Goal: Task Accomplishment & Management: Use online tool/utility

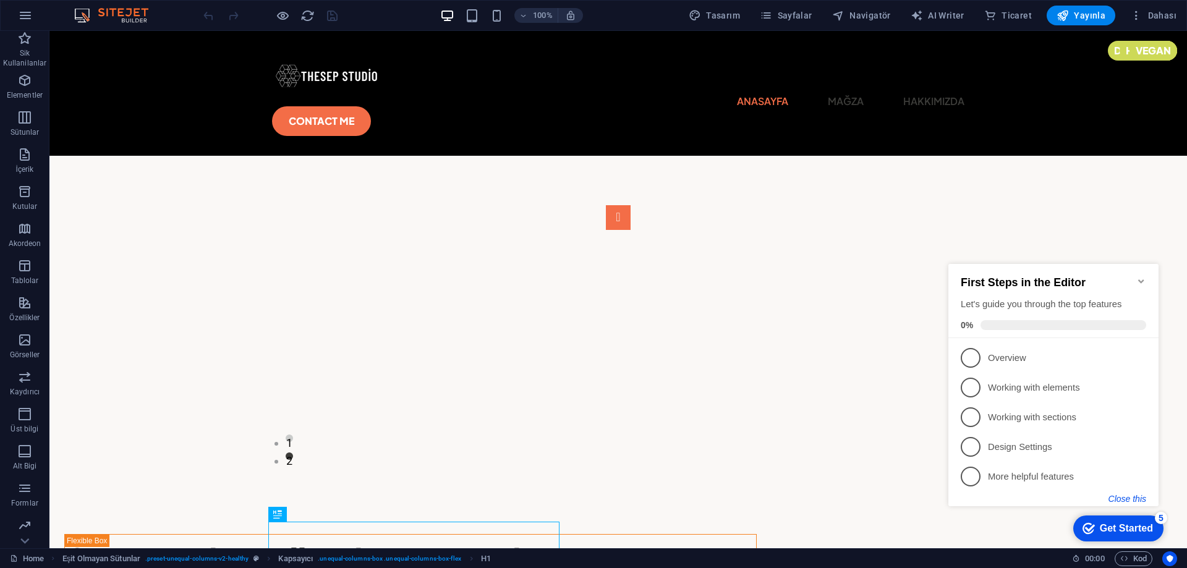
click at [1117, 500] on button "Close this" at bounding box center [1128, 499] width 38 height 10
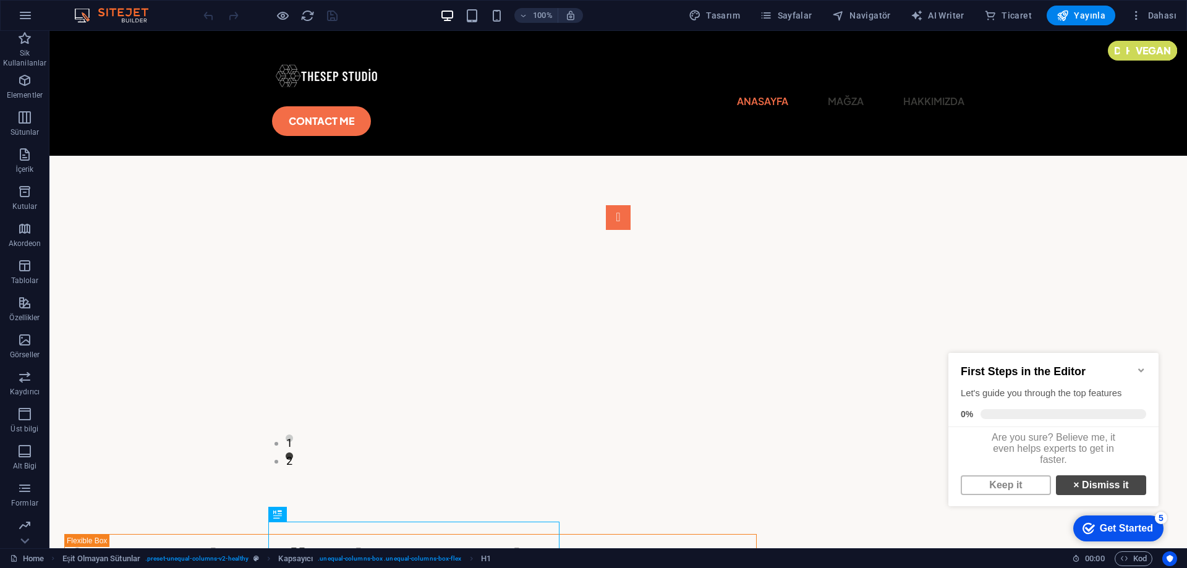
scroll to position [9, 0]
click at [1099, 490] on link "× Dismiss it" at bounding box center [1101, 485] width 90 height 20
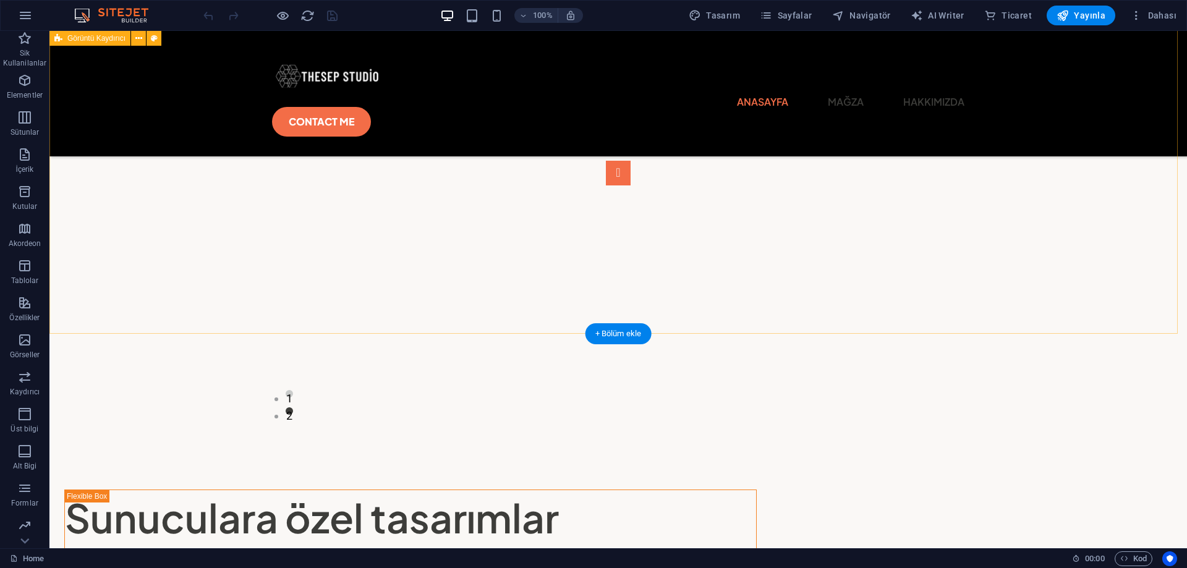
scroll to position [309, 0]
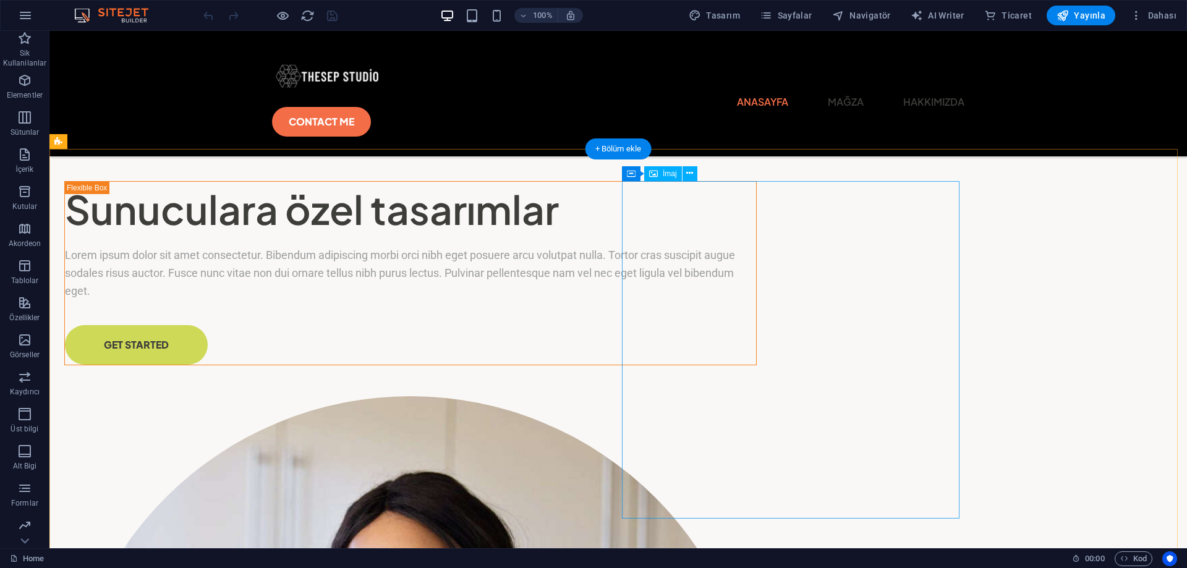
drag, startPoint x: 738, startPoint y: 417, endPoint x: 836, endPoint y: 424, distance: 97.9
drag, startPoint x: 819, startPoint y: 422, endPoint x: 922, endPoint y: 435, distance: 104.1
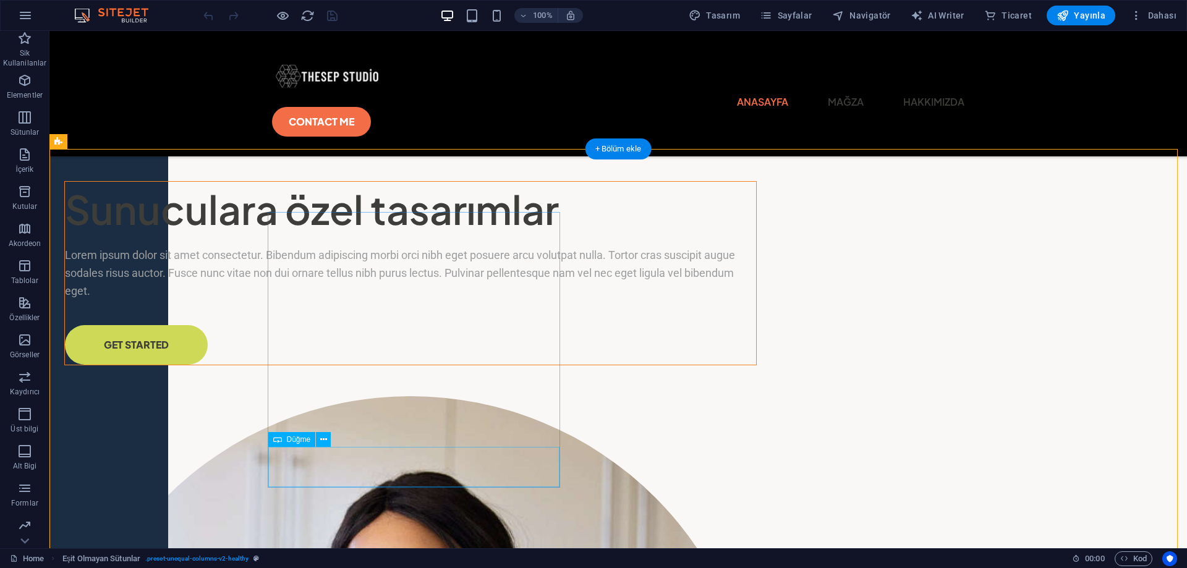
click at [358, 365] on div "GET STARTED" at bounding box center [410, 345] width 691 height 40
click at [373, 365] on div "GET STARTED" at bounding box center [410, 345] width 691 height 40
click at [357, 365] on div "GET STARTED" at bounding box center [410, 345] width 691 height 40
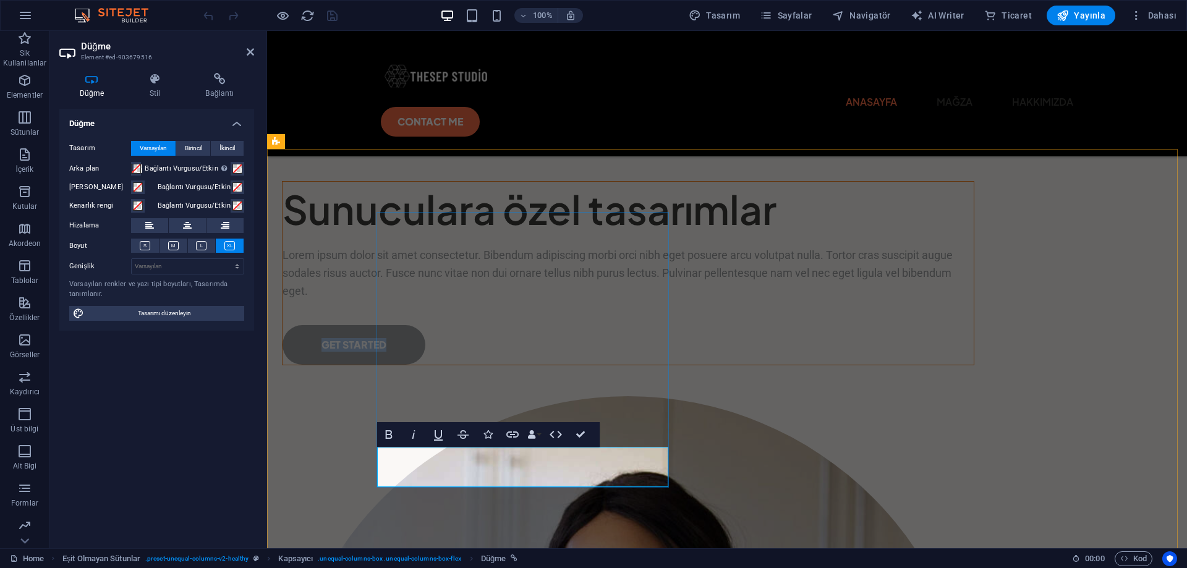
click at [425, 365] on link "GET STARTED" at bounding box center [354, 345] width 143 height 40
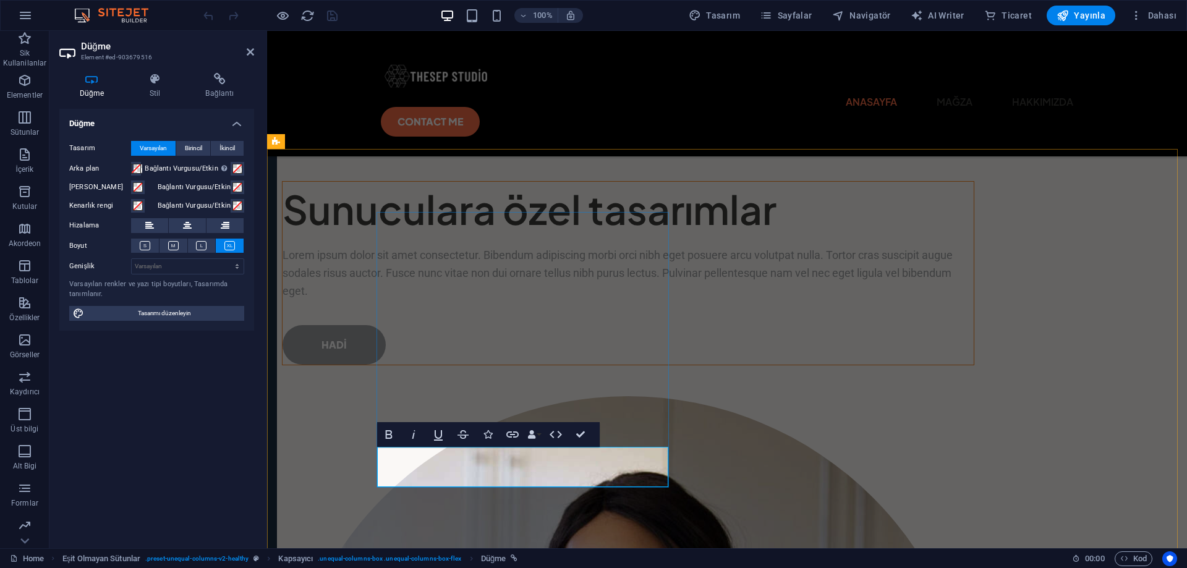
click at [386, 365] on link "Hadİ" at bounding box center [334, 345] width 103 height 40
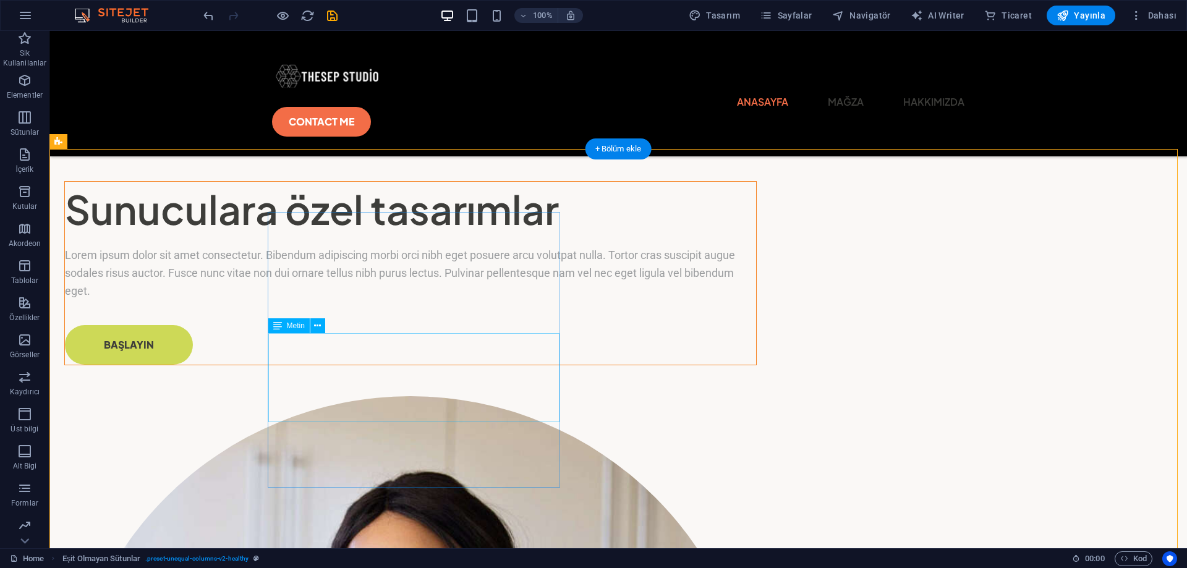
click at [446, 300] on div "Lorem ipsum dolor sit amet consectetur. Bibendum adipiscing morbi orci nibh ege…" at bounding box center [410, 273] width 691 height 53
click at [449, 300] on div "Lorem ipsum dolor sit amet consectetur. Bibendum adipiscing morbi orci nibh ege…" at bounding box center [410, 273] width 691 height 53
click at [454, 300] on div "Lorem ipsum dolor sit amet consectetur. Bibendum adipiscing morbi orci nibh ege…" at bounding box center [410, 273] width 691 height 53
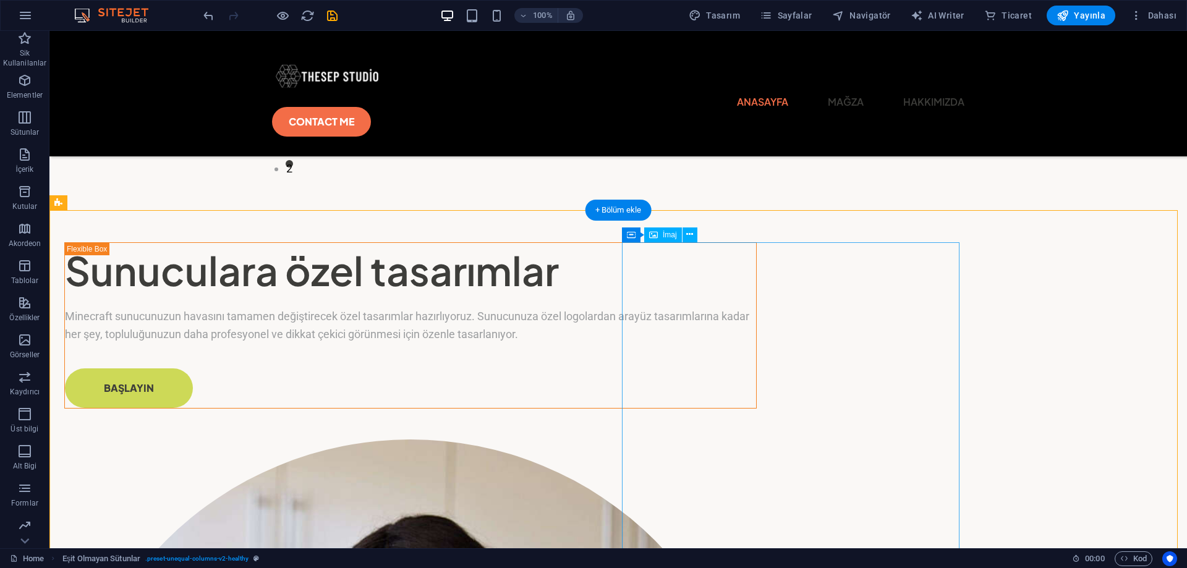
scroll to position [372, 0]
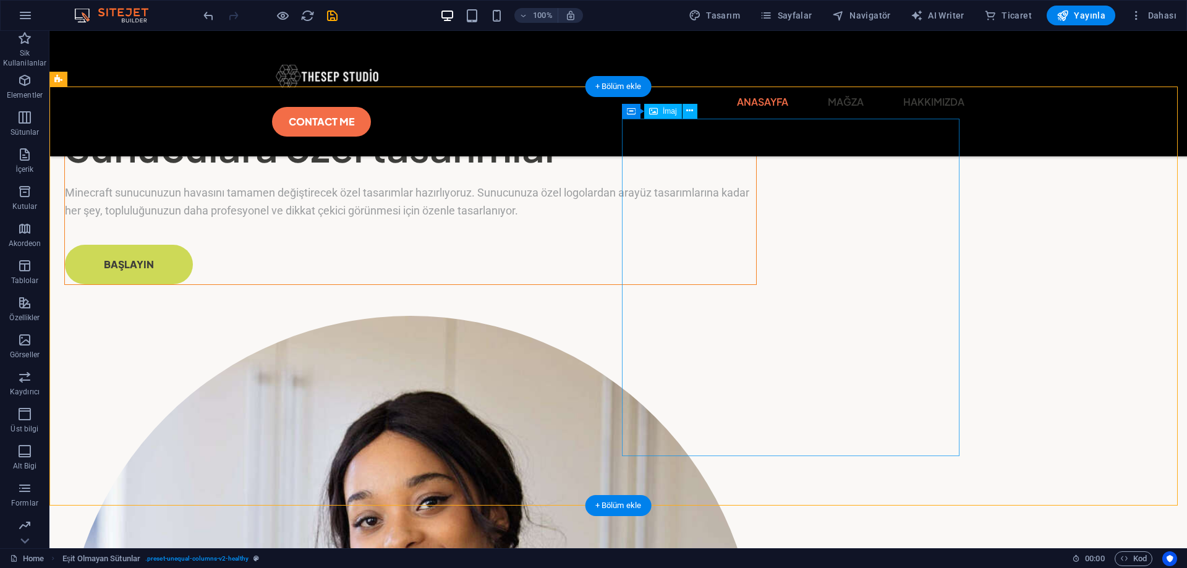
click at [663, 113] on span "İmaj" at bounding box center [670, 111] width 14 height 7
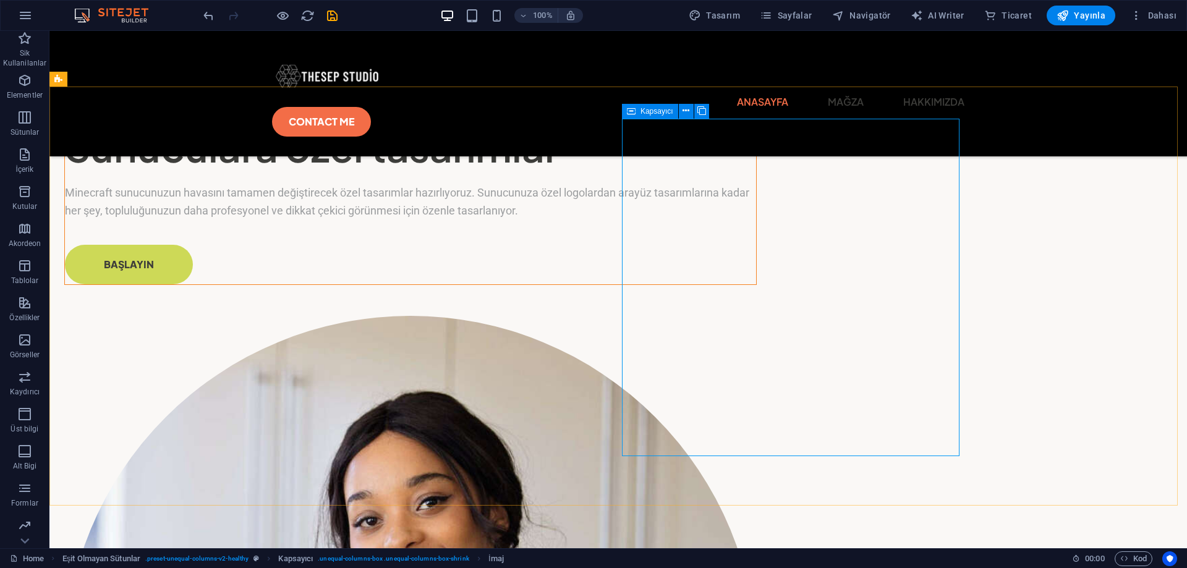
click at [649, 109] on span "Kapsayıcı" at bounding box center [657, 111] width 33 height 7
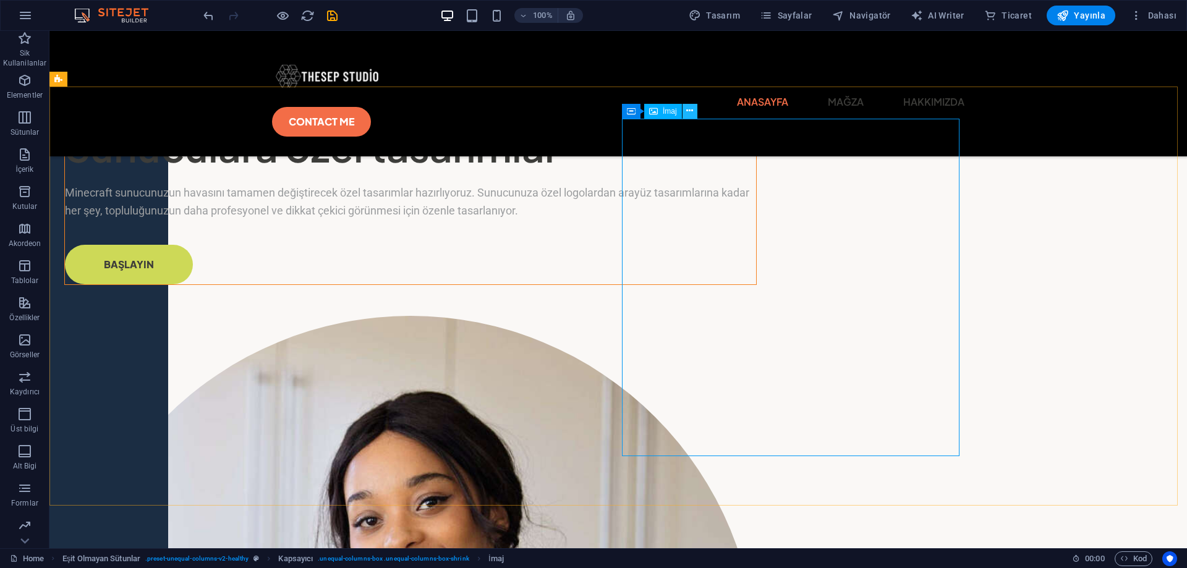
click at [686, 113] on icon at bounding box center [689, 110] width 7 height 13
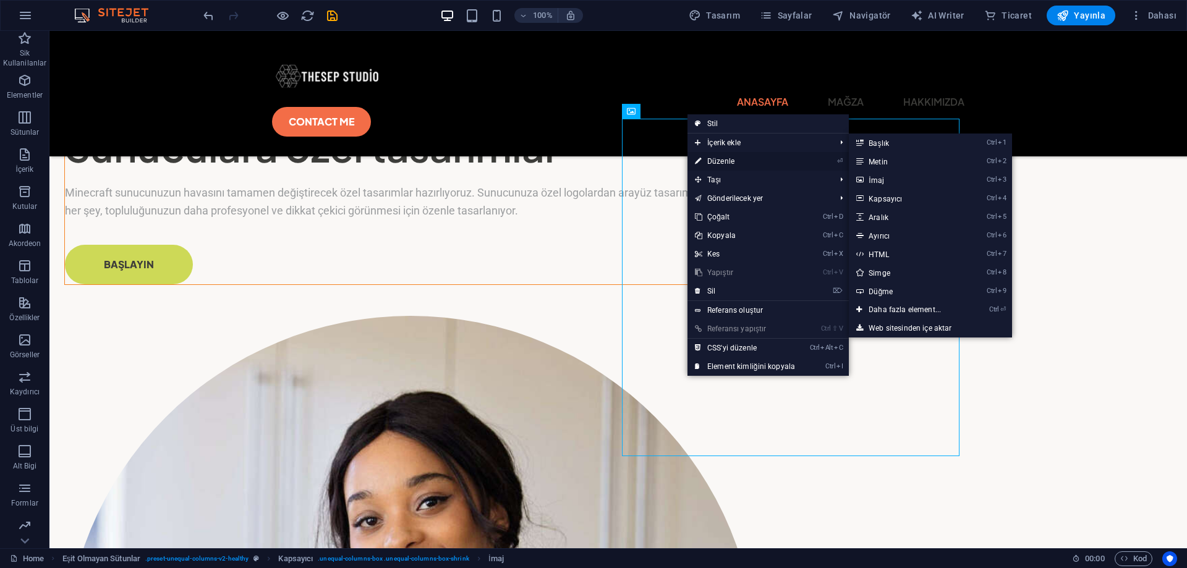
click at [724, 161] on link "⏎ Düzenle" at bounding box center [745, 161] width 115 height 19
select select "%"
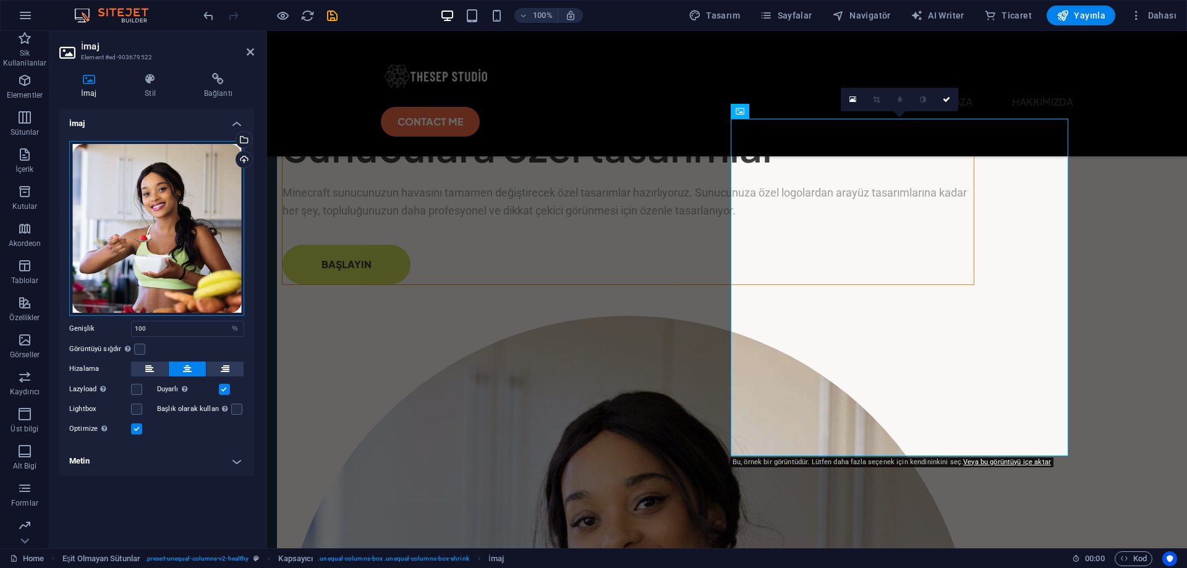
click at [166, 163] on div "Dosyaları buraya sürükleyin, dosyaları seçmek için tıklayın veya Dosyalardan ya…" at bounding box center [156, 228] width 175 height 175
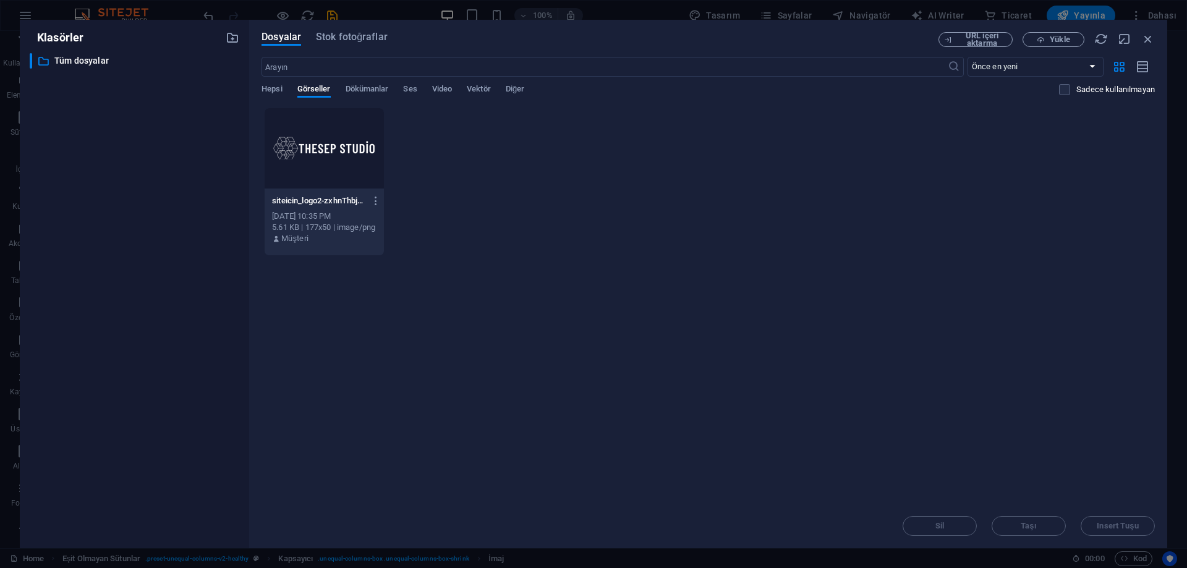
click at [706, 339] on div "Anında yüklemek için dosyaları buraya bırakın siteicin_logo2-zxhnThbj93DLMvQOM6…" at bounding box center [708, 306] width 893 height 396
click at [582, 201] on div "siteicin_logo2-zxhnThbj93DLMvQOM6TYGg.png siteicin_logo2-zxhnThbj93DLMvQOM6TYGg…" at bounding box center [708, 182] width 893 height 148
click at [1107, 529] on div "Sil Taşı Insert Tuşu" at bounding box center [708, 520] width 893 height 32
click at [600, 247] on div "siteicin_logo2-zxhnThbj93DLMvQOM6TYGg.png siteicin_logo2-zxhnThbj93DLMvQOM6TYGg…" at bounding box center [708, 182] width 893 height 148
drag, startPoint x: 600, startPoint y: 247, endPoint x: 505, endPoint y: 224, distance: 98.5
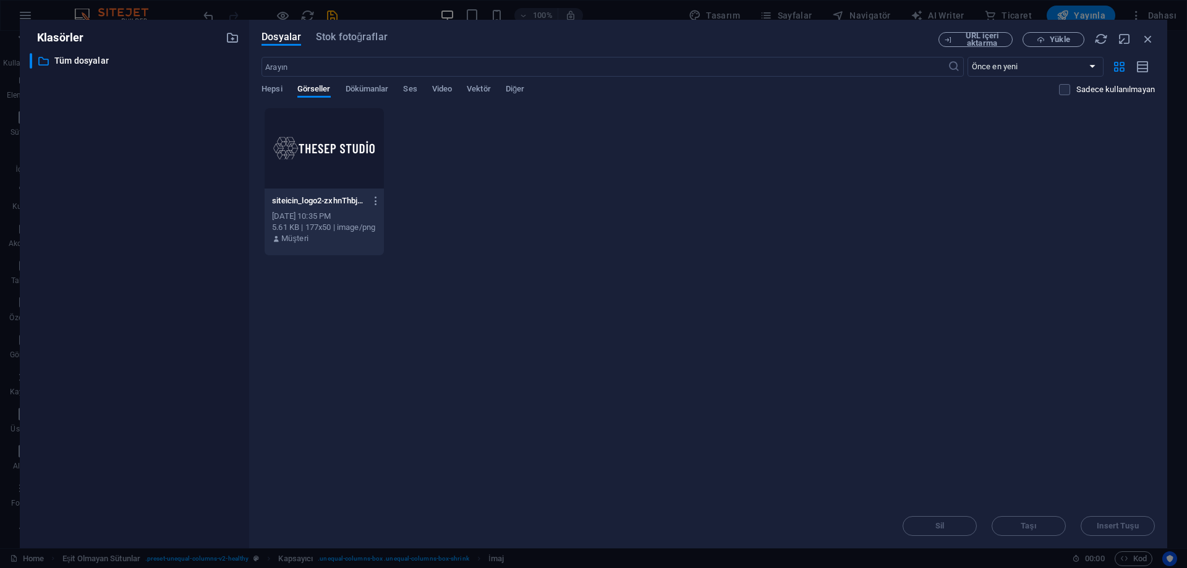
click at [543, 235] on div "siteicin_logo2-zxhnThbj93DLMvQOM6TYGg.png siteicin_logo2-zxhnThbj93DLMvQOM6TYGg…" at bounding box center [708, 182] width 893 height 148
click at [372, 205] on icon "button" at bounding box center [376, 200] width 12 height 11
click at [474, 279] on div at bounding box center [593, 284] width 1187 height 568
click at [282, 88] on span "Hepsi" at bounding box center [272, 90] width 20 height 17
click at [302, 88] on span "Görseller" at bounding box center [313, 90] width 33 height 17
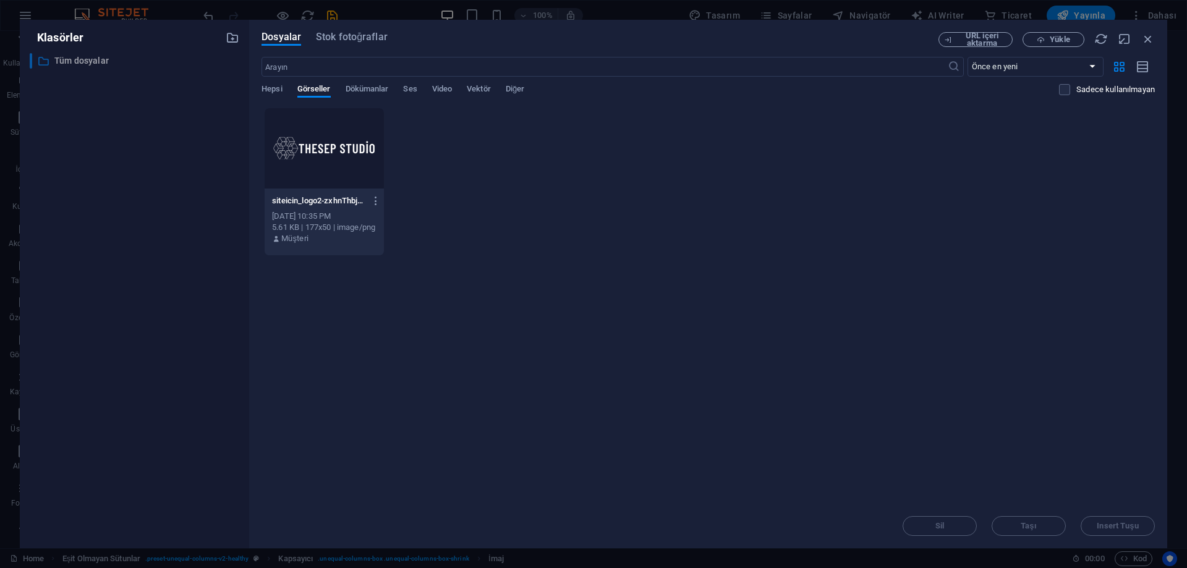
click at [66, 60] on p "Tüm dosyalar" at bounding box center [135, 61] width 162 height 14
click at [497, 184] on div "siteicin_logo2-zxhnThbj93DLMvQOM6TYGg.png siteicin_logo2-zxhnThbj93DLMvQOM6TYGg…" at bounding box center [708, 182] width 893 height 148
click at [1045, 40] on icon "button" at bounding box center [1041, 40] width 8 height 8
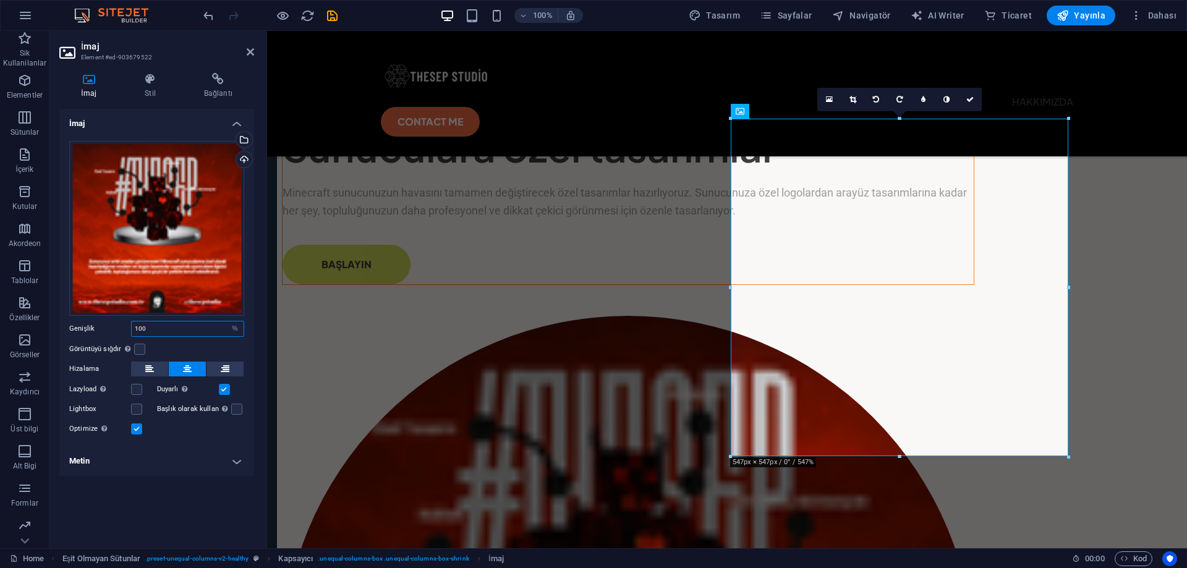
click at [171, 325] on input "100" at bounding box center [188, 329] width 112 height 15
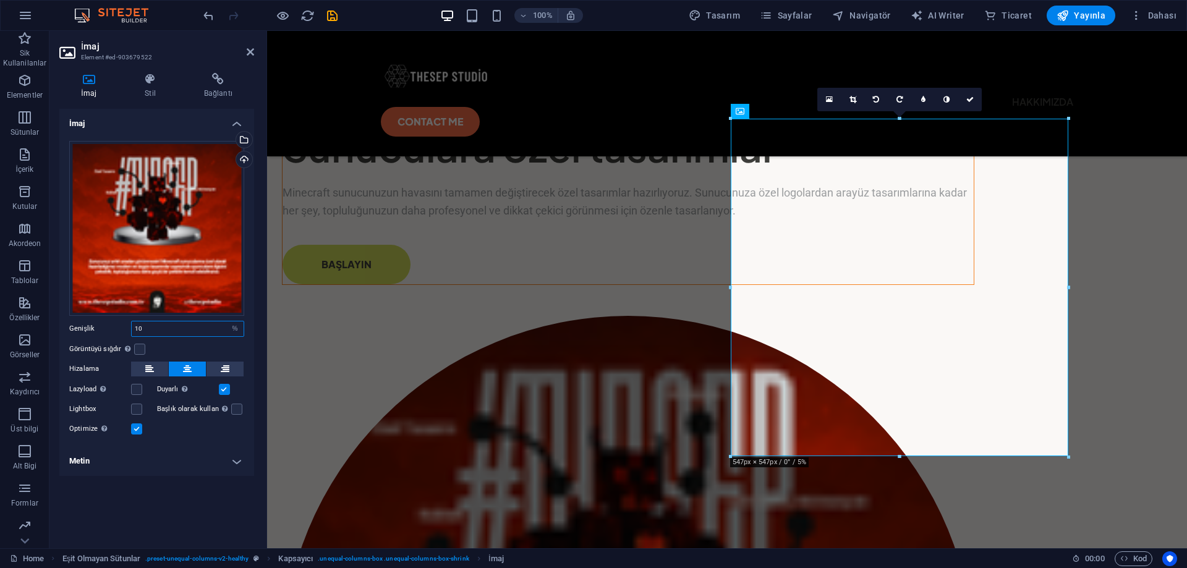
type input "1"
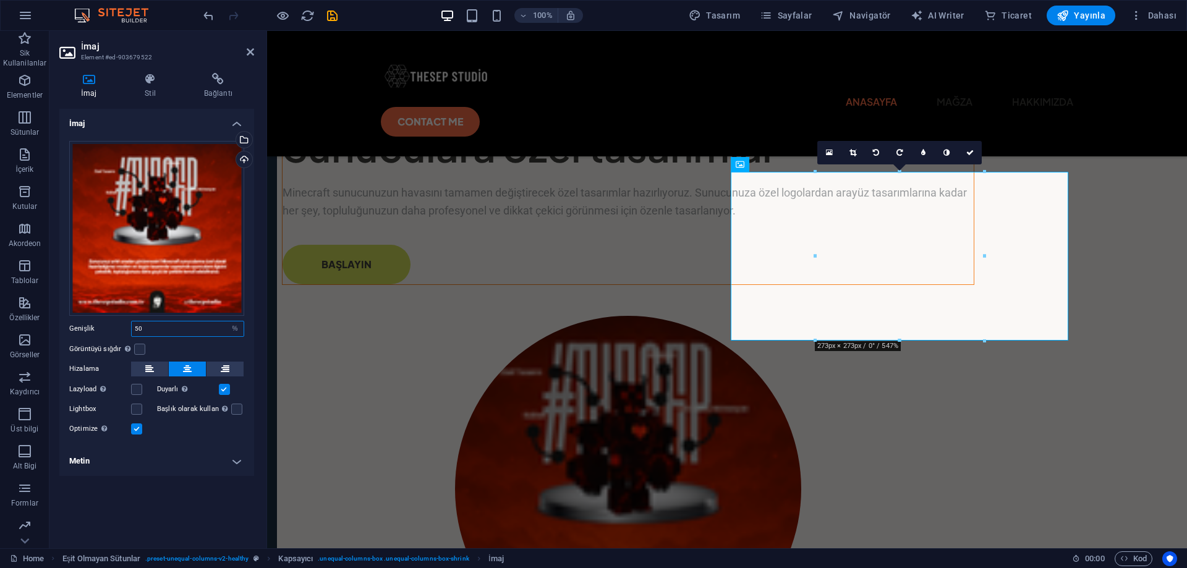
type input "5"
type input "100"
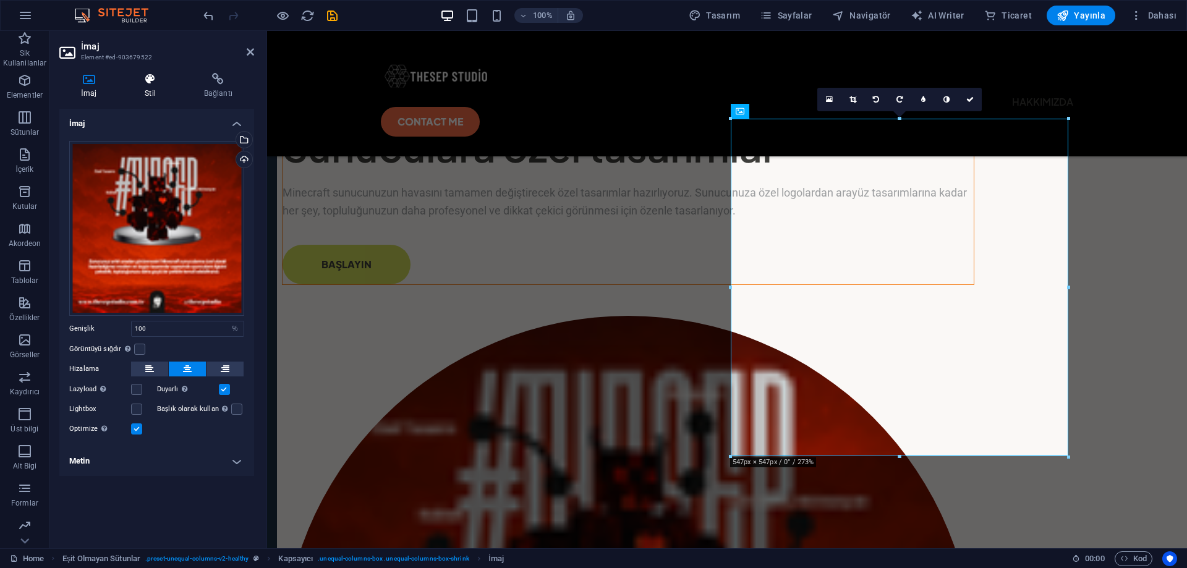
click at [153, 78] on icon at bounding box center [150, 79] width 54 height 12
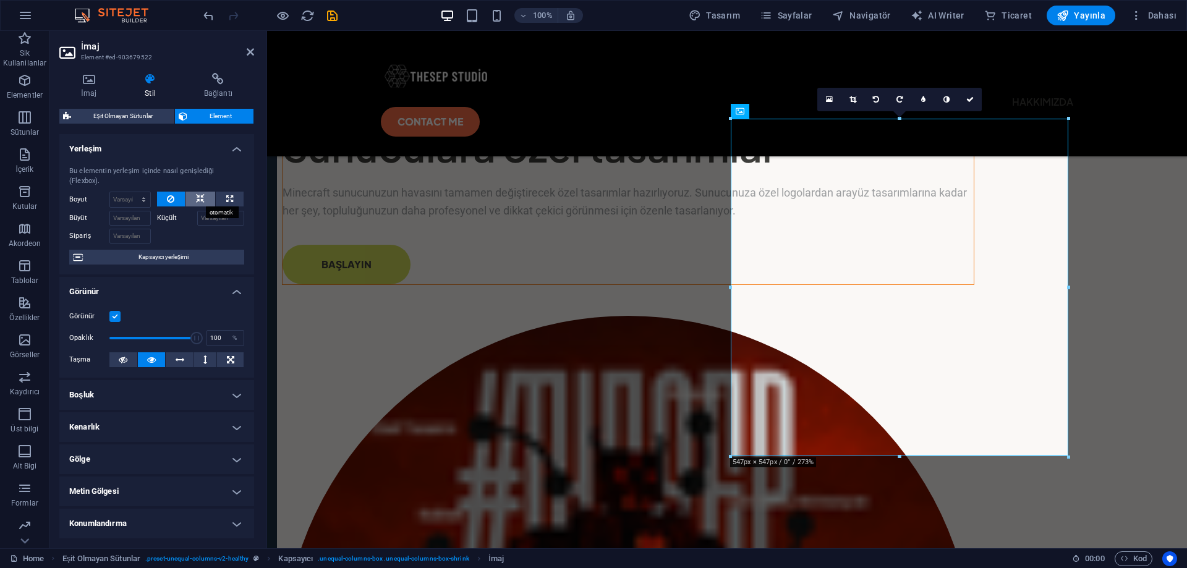
click at [199, 199] on icon at bounding box center [200, 199] width 9 height 15
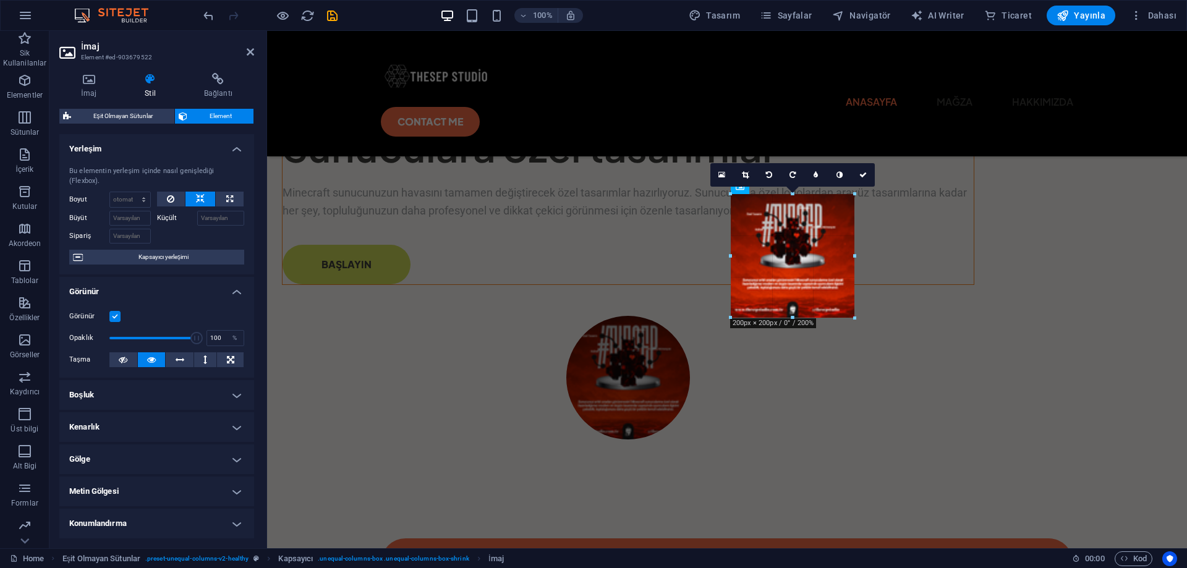
drag, startPoint x: 792, startPoint y: 286, endPoint x: 948, endPoint y: 366, distance: 175.6
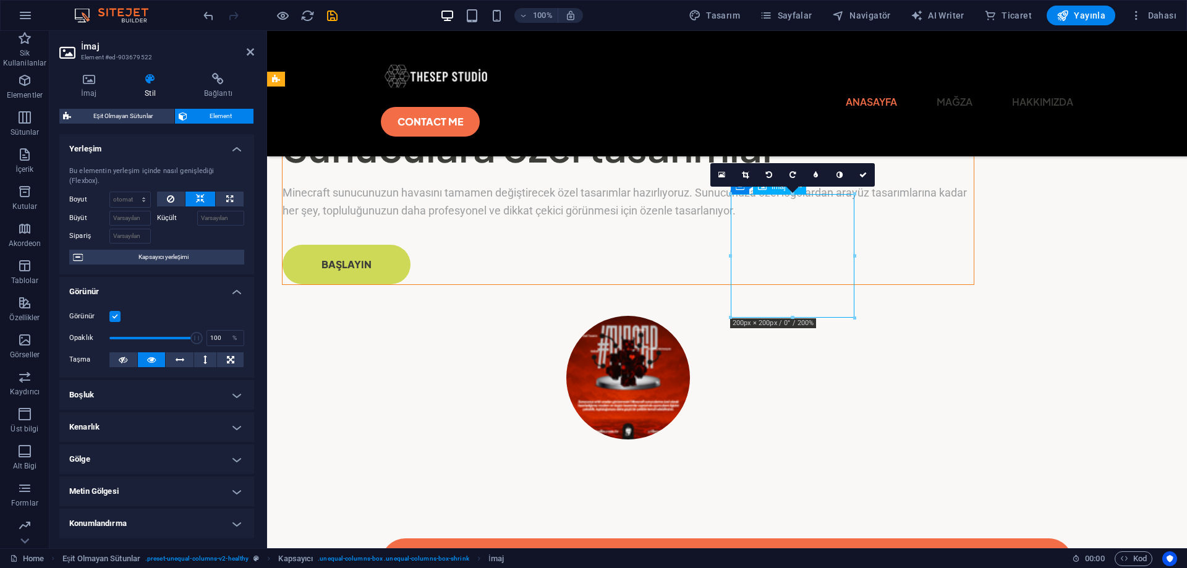
drag, startPoint x: 794, startPoint y: 278, endPoint x: 833, endPoint y: 290, distance: 41.3
click at [843, 316] on figure at bounding box center [628, 378] width 692 height 124
click at [832, 316] on figure at bounding box center [628, 378] width 692 height 124
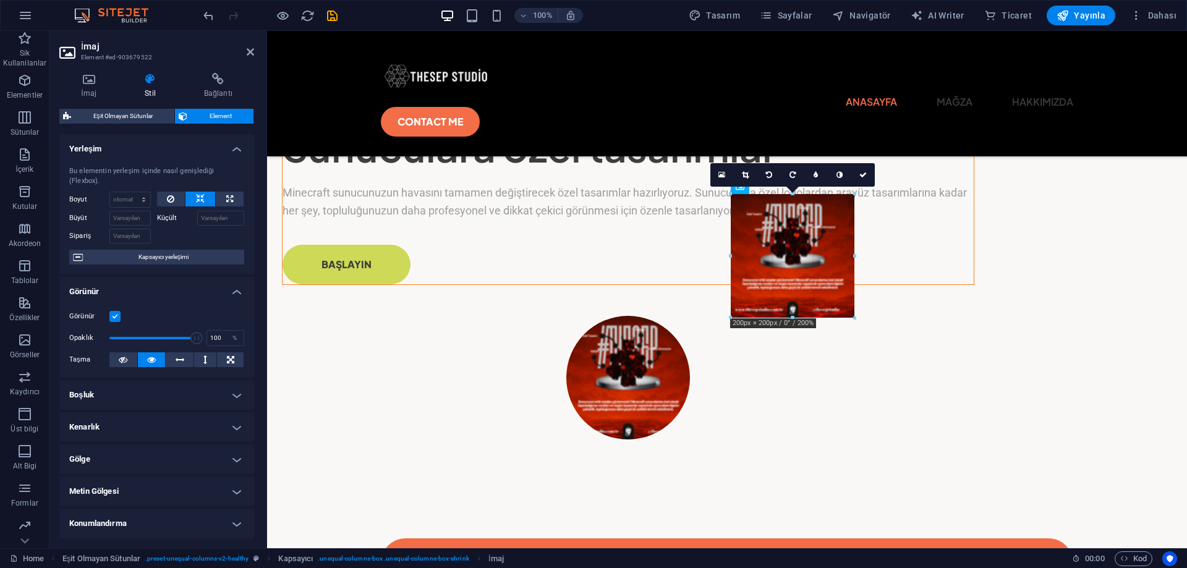
drag, startPoint x: 854, startPoint y: 319, endPoint x: 895, endPoint y: 334, distance: 44.0
click at [895, 334] on div "H1 Eşit Olmayan Sütunlar Kapsayıcı Menü Çubuğu Görüntü Kaydırıcı Görüntü kaydır…" at bounding box center [727, 103] width 920 height 889
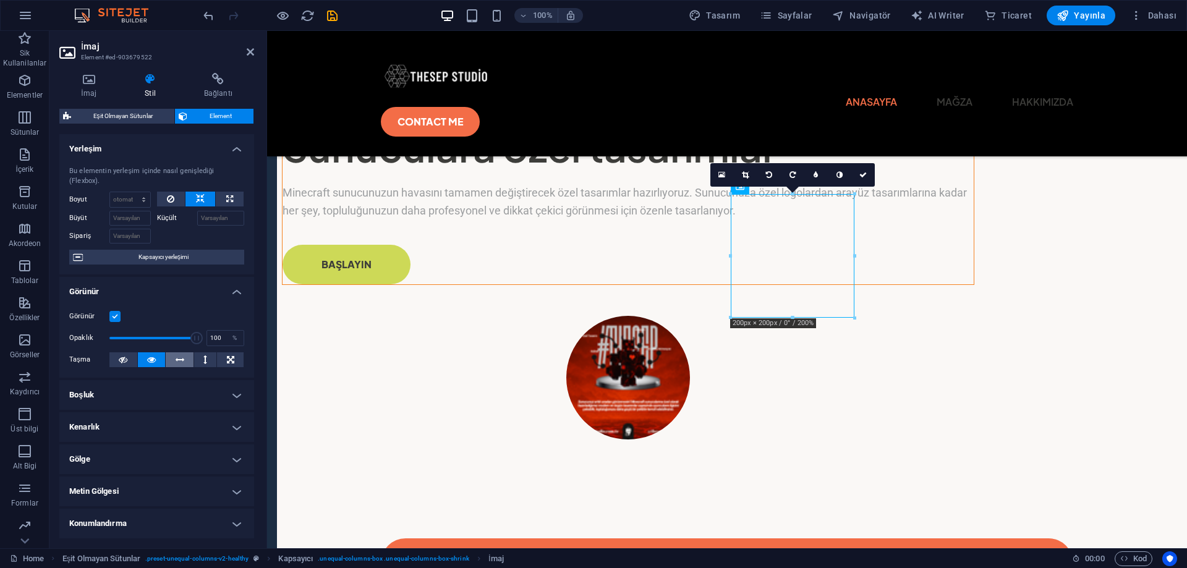
click at [177, 360] on icon at bounding box center [180, 359] width 9 height 15
click at [148, 362] on icon at bounding box center [151, 359] width 9 height 15
drag, startPoint x: 197, startPoint y: 338, endPoint x: 160, endPoint y: 338, distance: 36.5
click at [160, 338] on span at bounding box center [161, 338] width 12 height 12
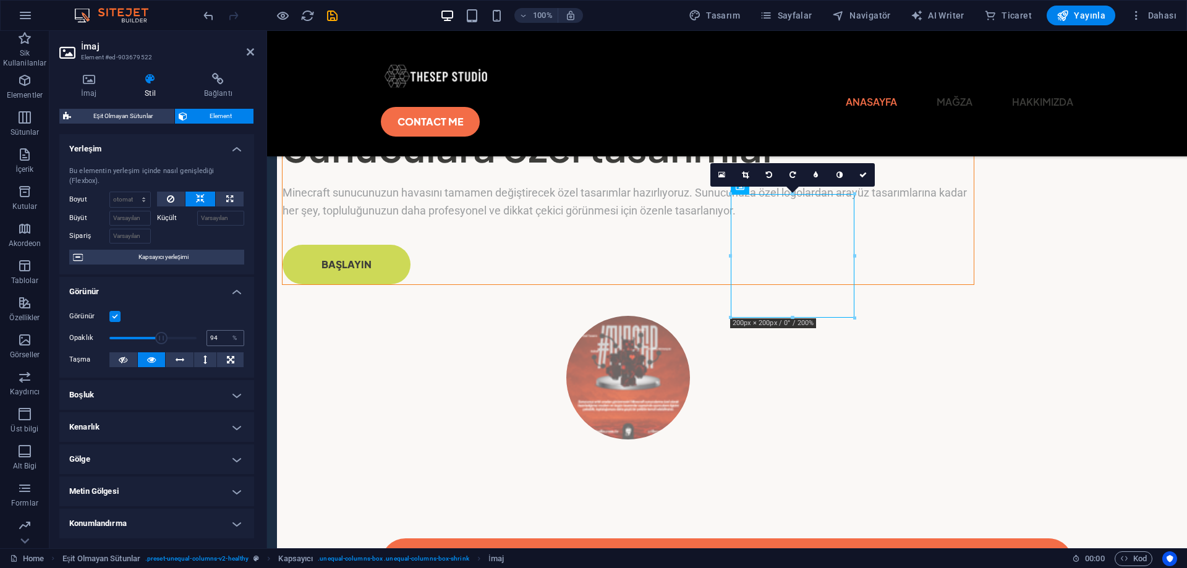
type input "100"
drag, startPoint x: 160, startPoint y: 338, endPoint x: 237, endPoint y: 334, distance: 76.8
click at [237, 334] on div "Opaklık 100 %" at bounding box center [156, 338] width 175 height 19
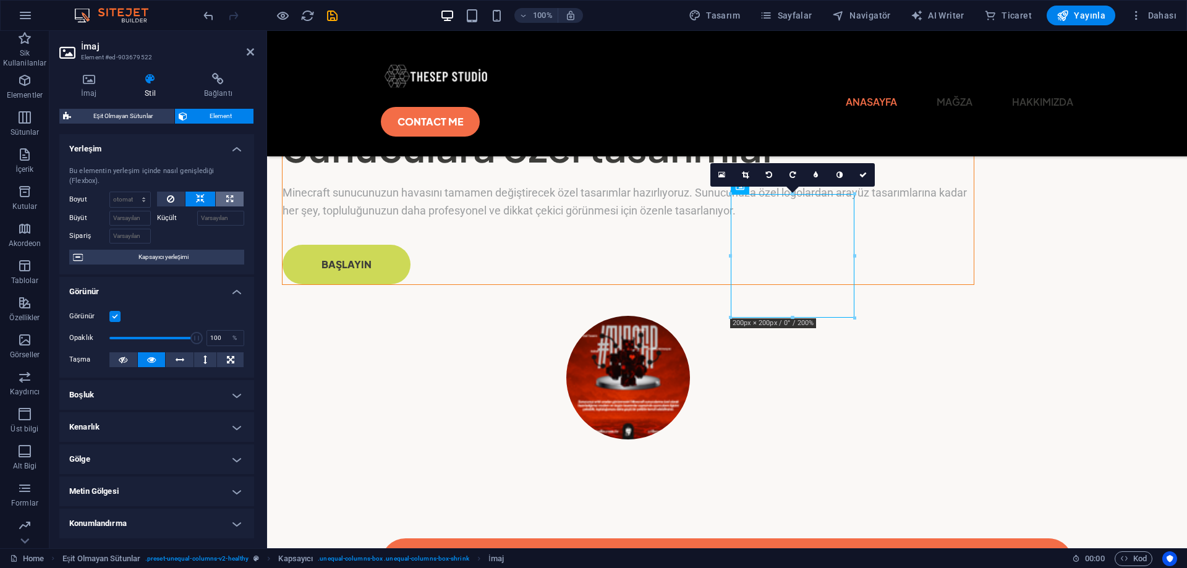
click at [228, 198] on icon at bounding box center [229, 199] width 7 height 15
type input "100"
select select "%"
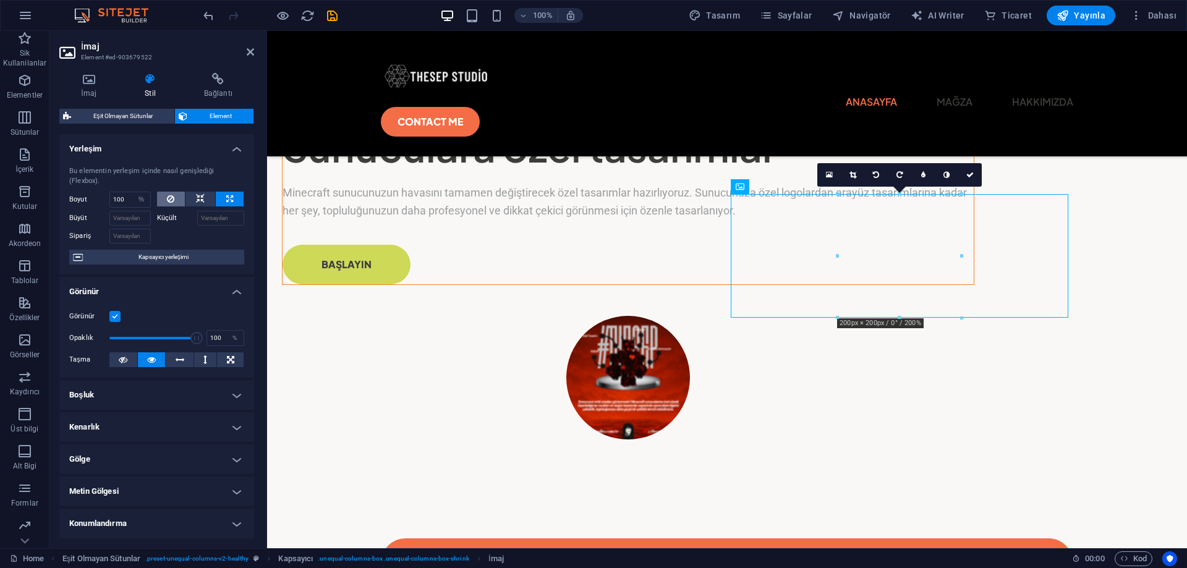
click at [171, 197] on icon at bounding box center [170, 199] width 7 height 15
select select "DISABLED_OPTION_VALUE"
click at [196, 192] on icon at bounding box center [200, 199] width 9 height 15
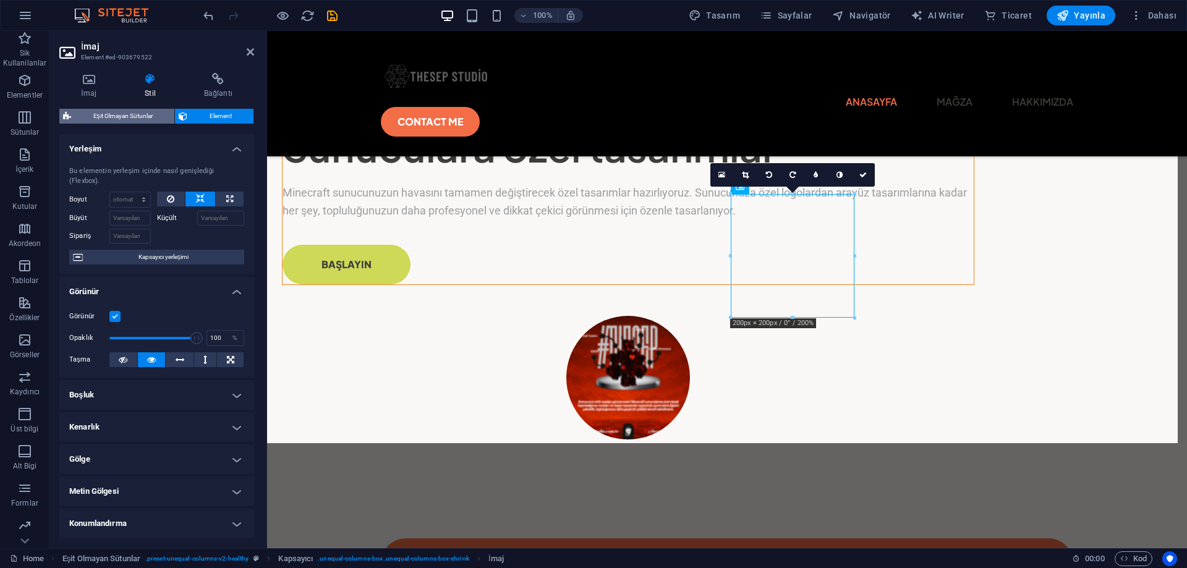
click at [128, 114] on span "Eşit Olmayan Sütunlar" at bounding box center [123, 116] width 96 height 15
select select "%"
select select "px"
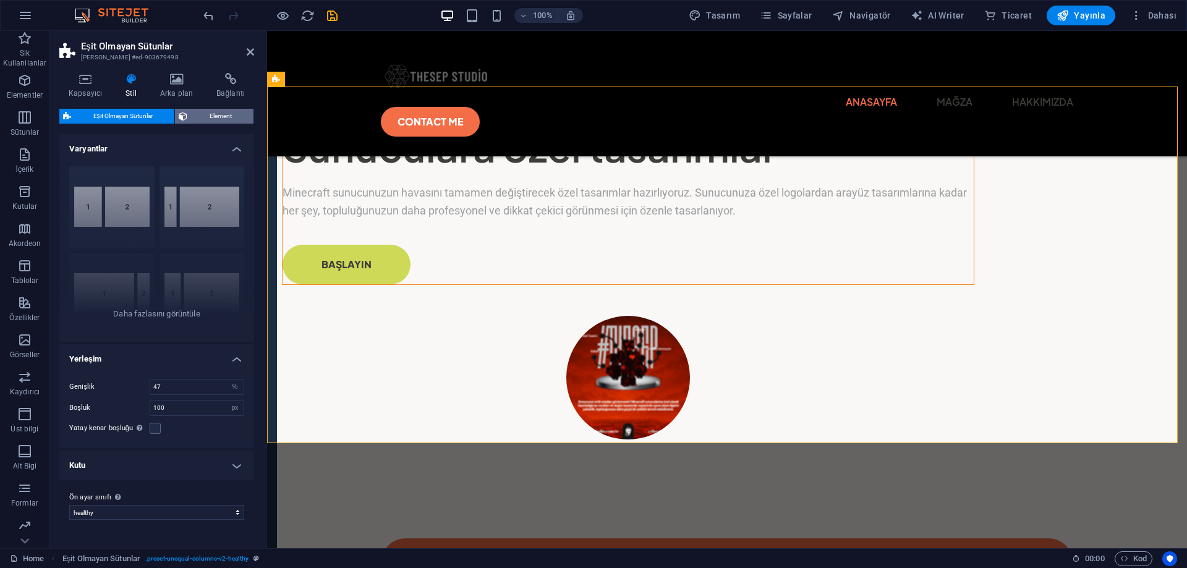
click at [195, 113] on span "Element" at bounding box center [220, 116] width 59 height 15
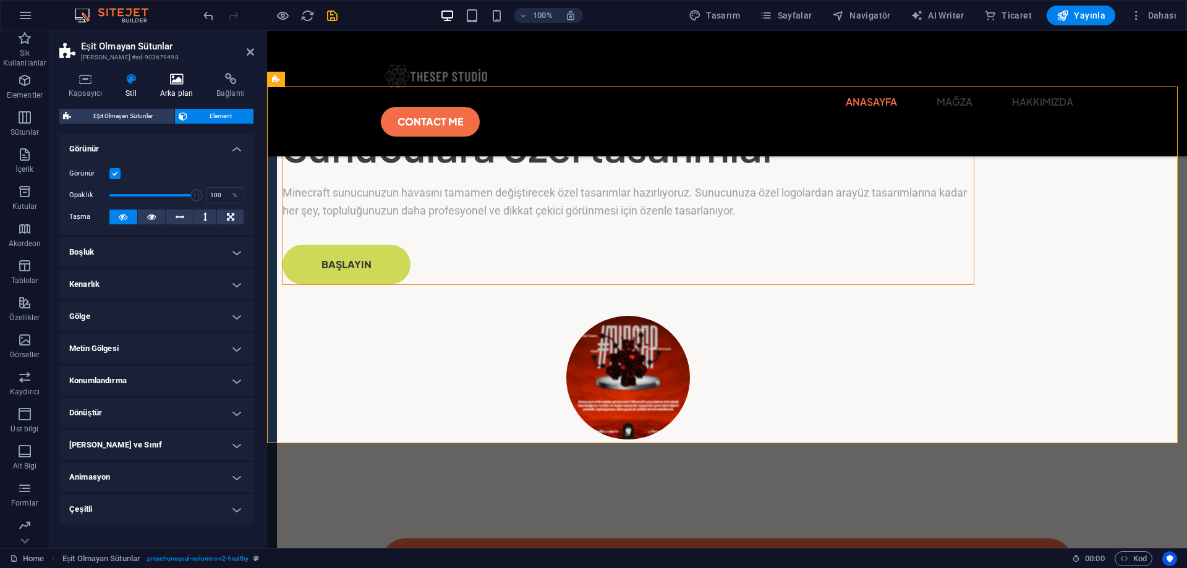
click at [180, 87] on h4 "Arka plan" at bounding box center [179, 86] width 56 height 26
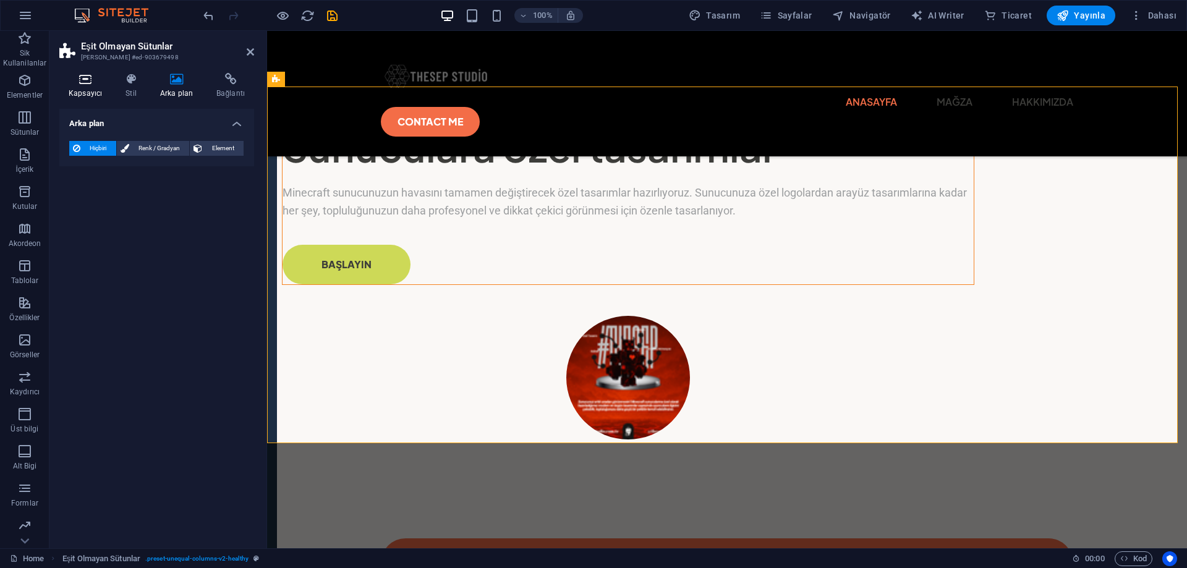
click at [95, 87] on h4 "Kapsayıcı" at bounding box center [87, 86] width 57 height 26
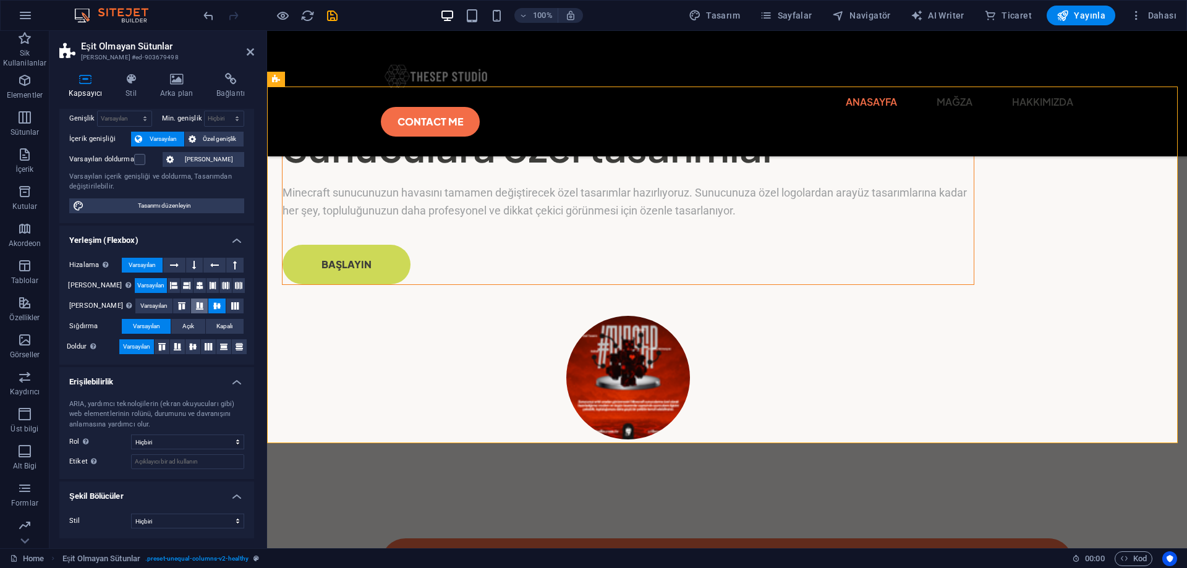
scroll to position [0, 0]
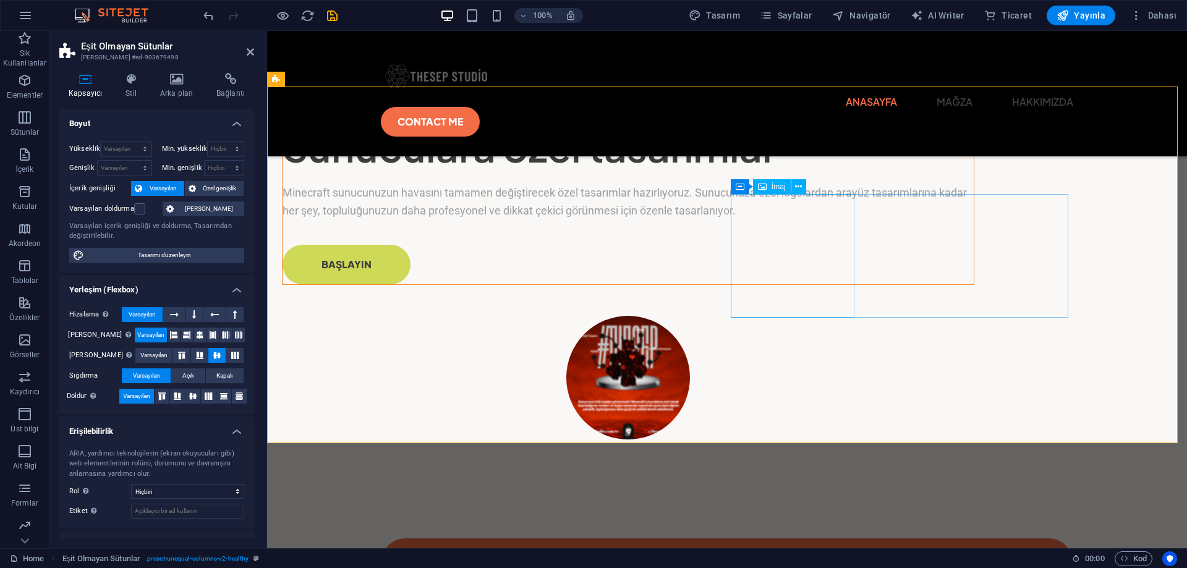
click at [807, 316] on figure at bounding box center [628, 378] width 692 height 124
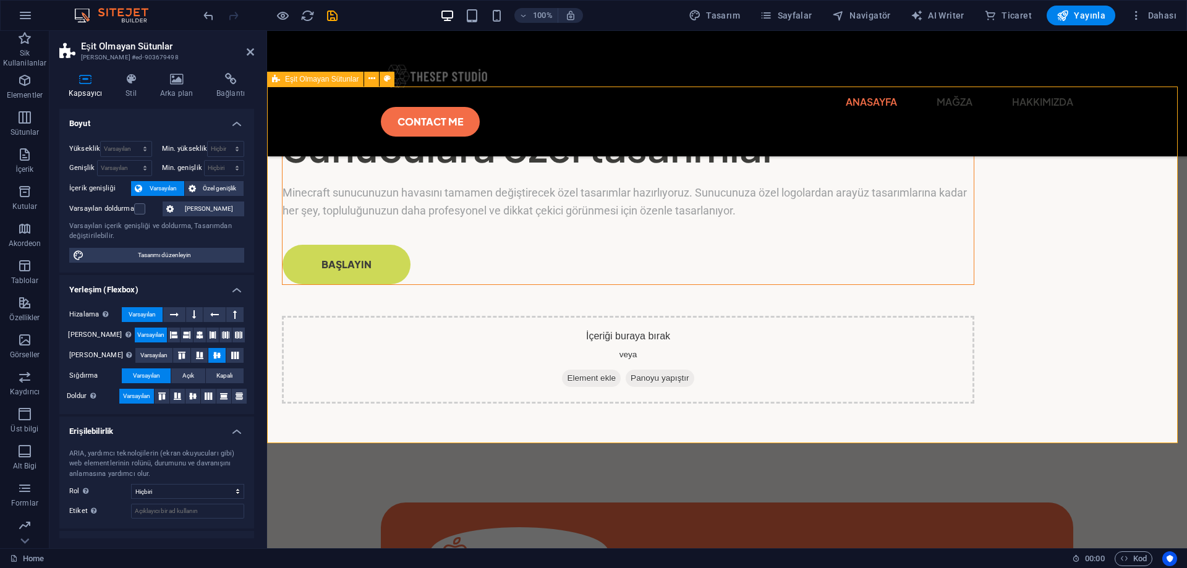
click at [832, 349] on div "Sunuculara özel tasarımlar Minecraft sunucunuzun havasını tamamen değiştirecek …" at bounding box center [727, 270] width 920 height 367
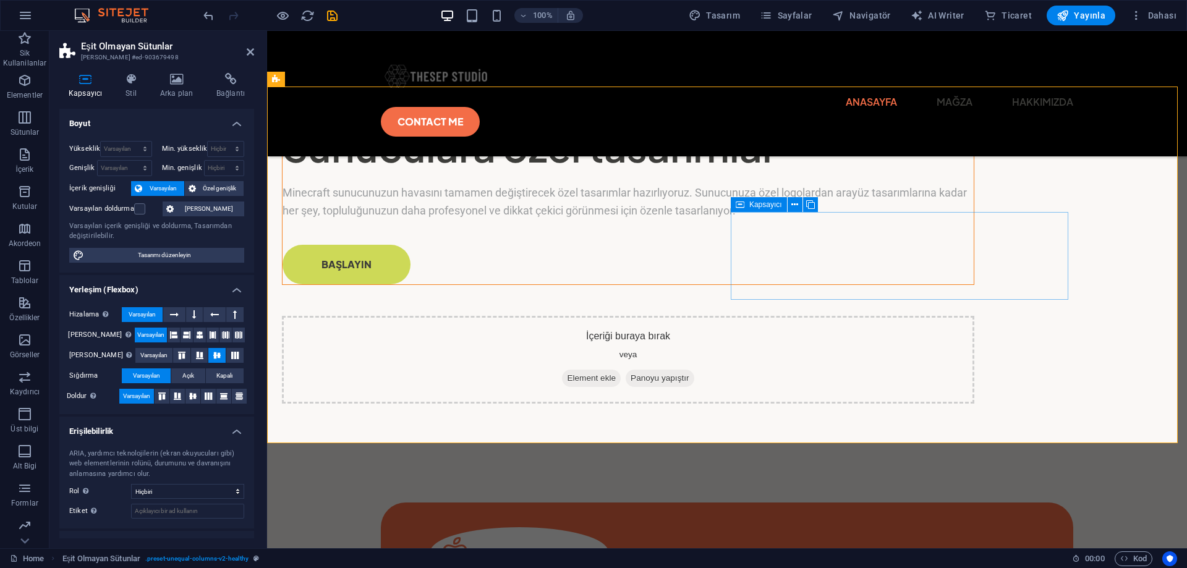
click at [621, 370] on span "Element ekle" at bounding box center [591, 378] width 59 height 17
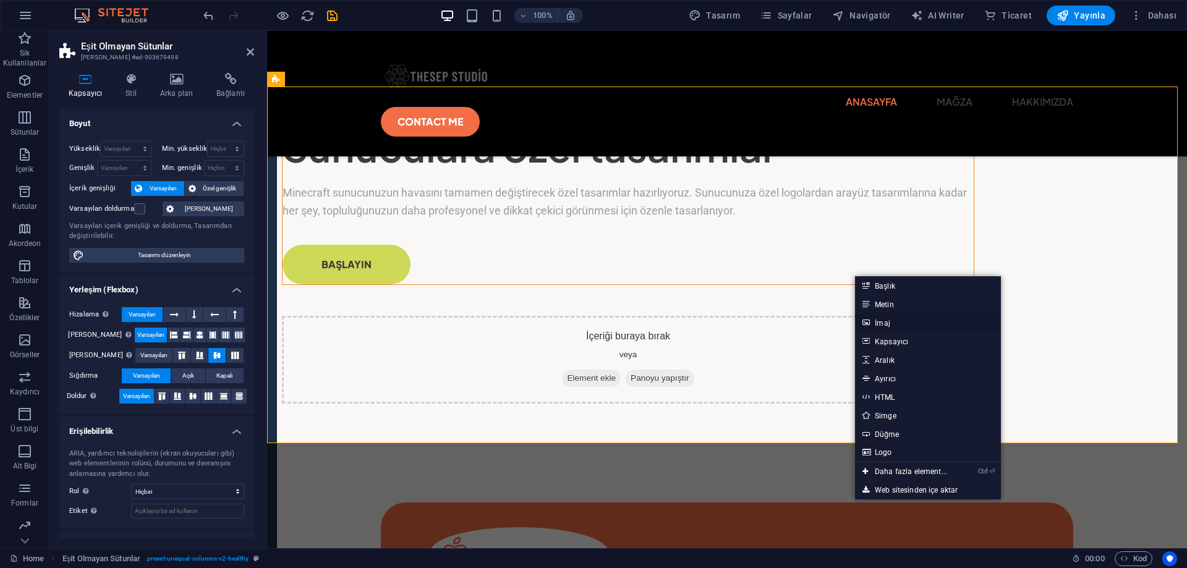
click at [908, 323] on link "İmaj" at bounding box center [928, 322] width 146 height 19
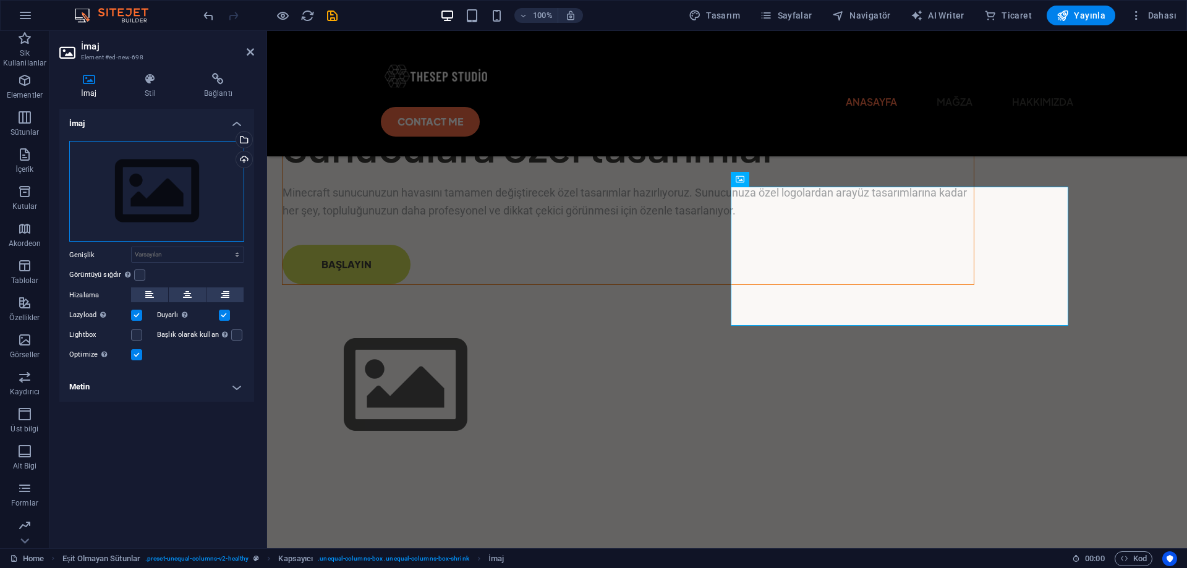
click at [176, 166] on div "Dosyaları buraya sürükleyin, dosyaları seçmek için tıklayın veya Dosyalardan ya…" at bounding box center [156, 191] width 175 height 101
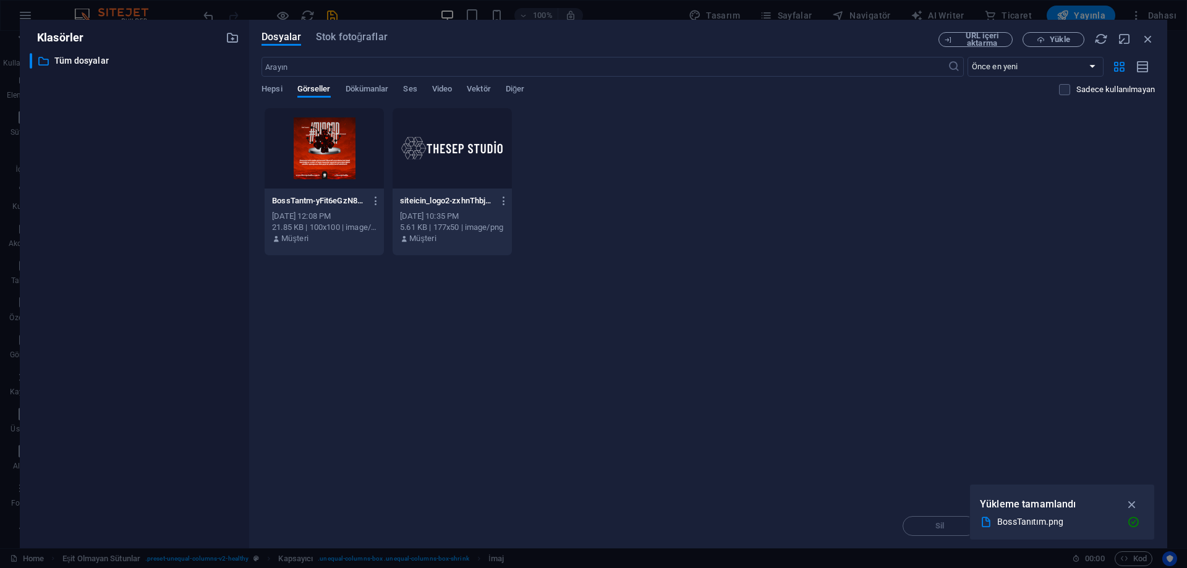
click at [328, 160] on div at bounding box center [324, 148] width 119 height 80
click at [1134, 501] on icon "button" at bounding box center [1132, 505] width 14 height 14
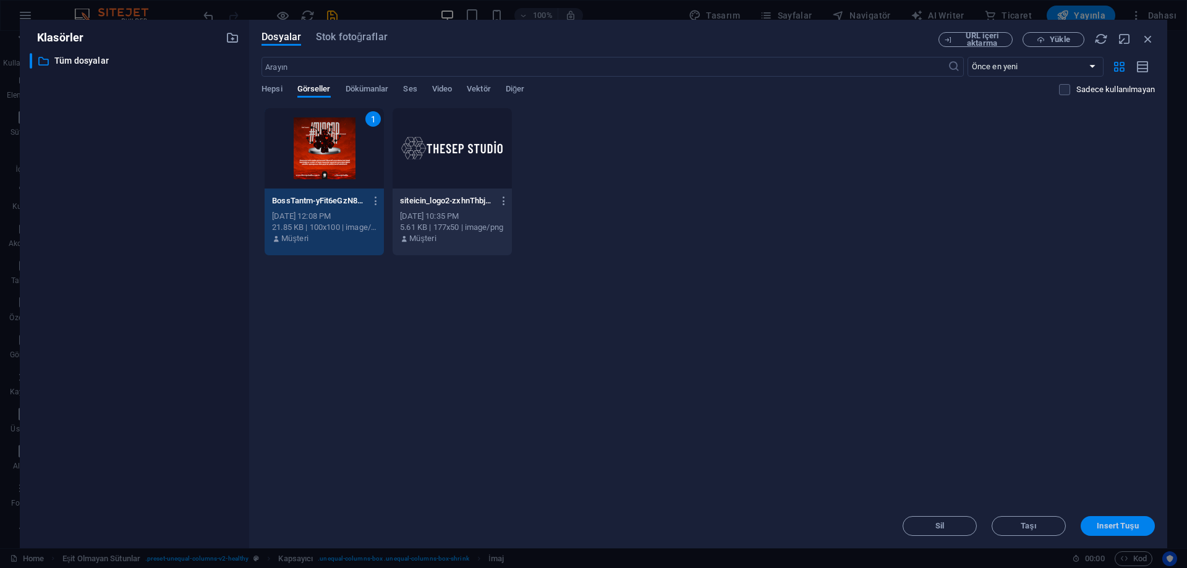
click at [1103, 524] on span "Insert Tuşu" at bounding box center [1117, 525] width 41 height 7
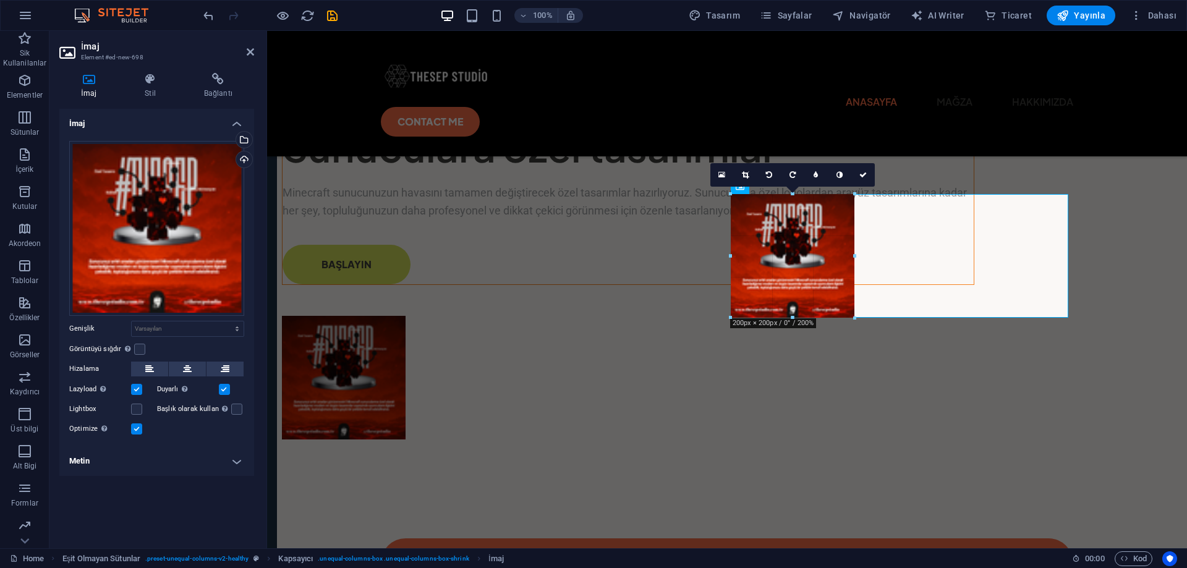
drag, startPoint x: 791, startPoint y: 288, endPoint x: 656, endPoint y: 299, distance: 135.3
type input "200"
select select "px"
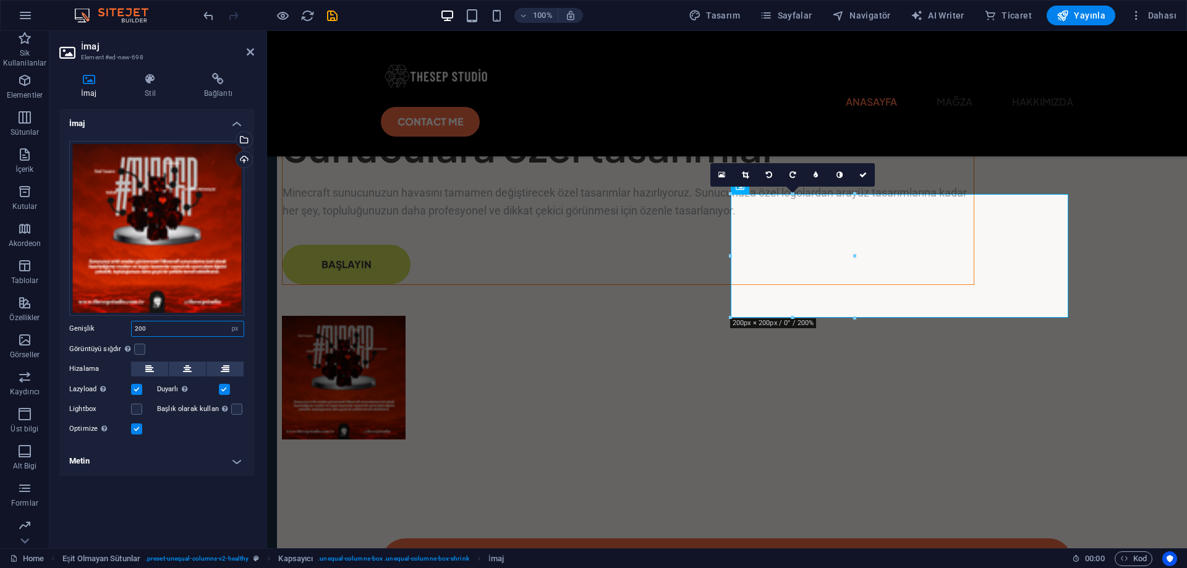
drag, startPoint x: 184, startPoint y: 333, endPoint x: 72, endPoint y: 325, distance: 111.6
click at [73, 325] on div "Genişlik 200 Varsayılan otomatik px rem % em vh vw" at bounding box center [156, 329] width 175 height 16
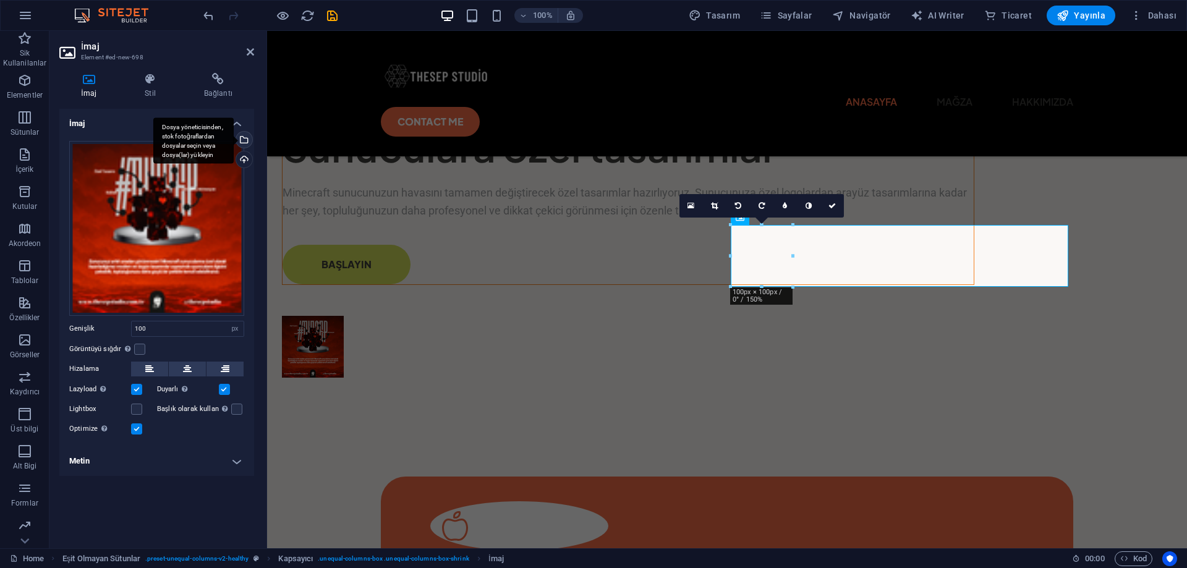
click at [244, 140] on div "Dosya yöneticisinden, stok fotoğraflardan dosyalar seçin veya dosya(lar) yükley…" at bounding box center [243, 141] width 19 height 19
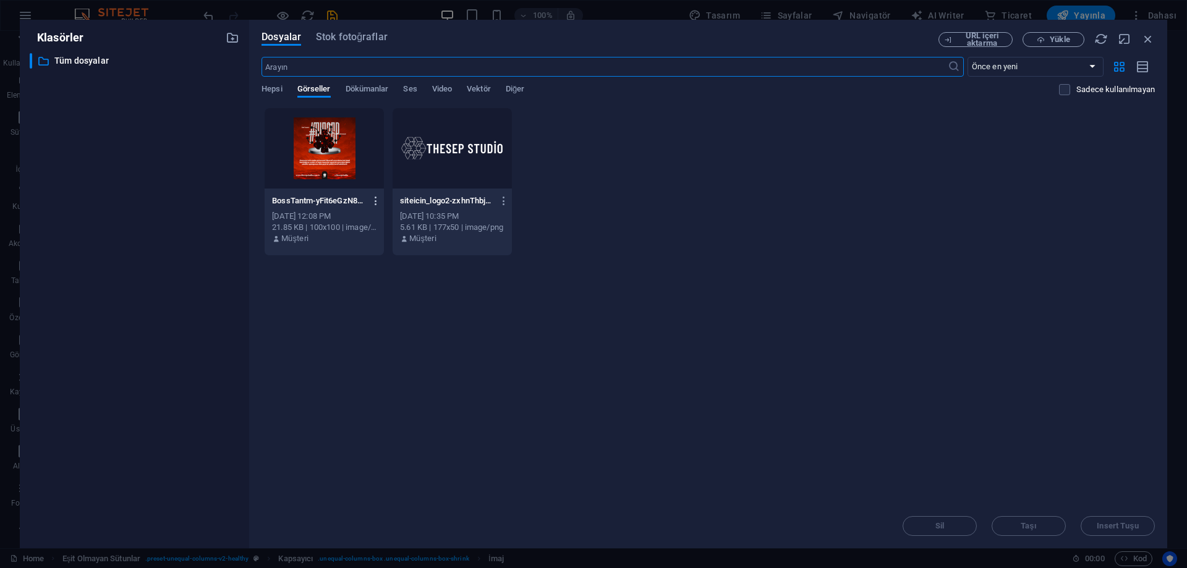
click at [371, 198] on icon "button" at bounding box center [376, 200] width 12 height 11
click at [354, 440] on h6 "Sil" at bounding box center [383, 440] width 63 height 15
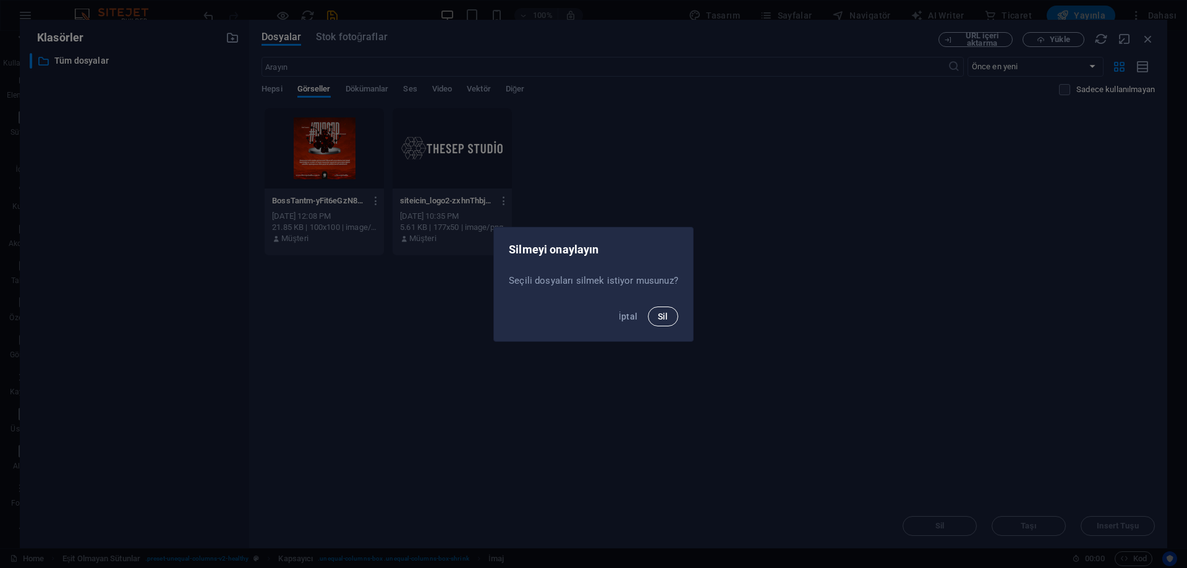
click at [665, 310] on button "Sil" at bounding box center [663, 317] width 30 height 20
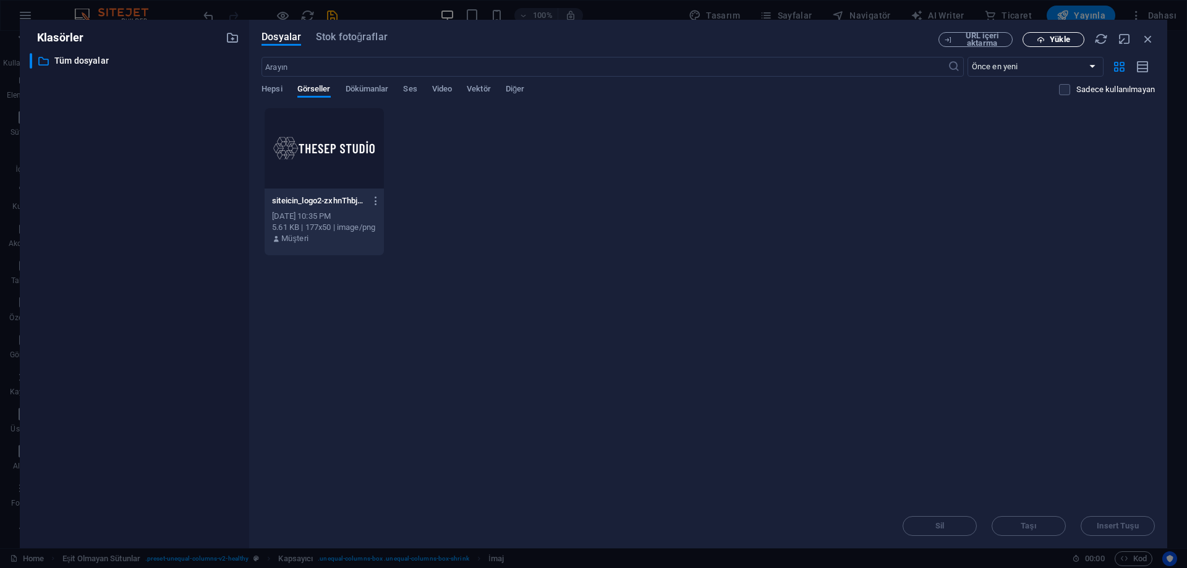
click at [1060, 36] on span "Yükle" at bounding box center [1060, 39] width 20 height 7
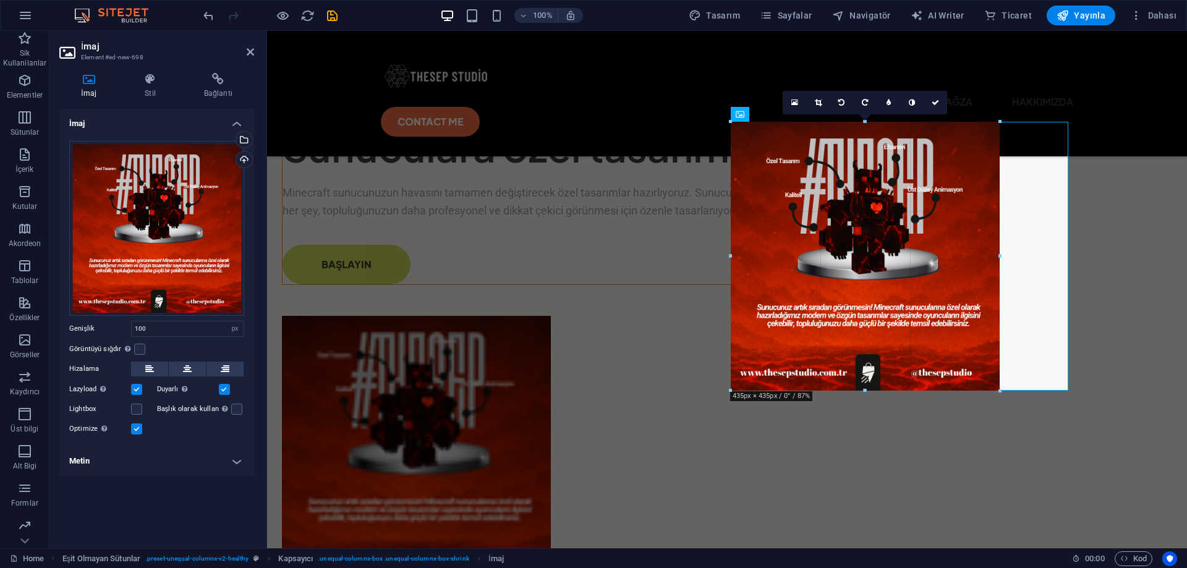
drag, startPoint x: 793, startPoint y: 289, endPoint x: 1000, endPoint y: 357, distance: 218.2
type input "435"
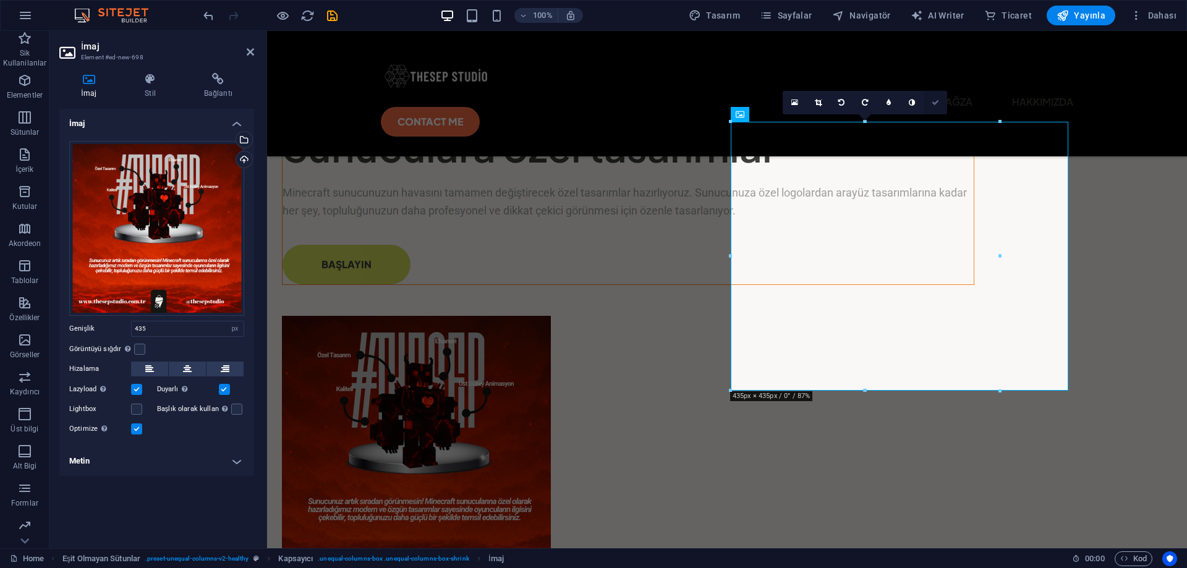
click at [938, 109] on link at bounding box center [935, 102] width 23 height 23
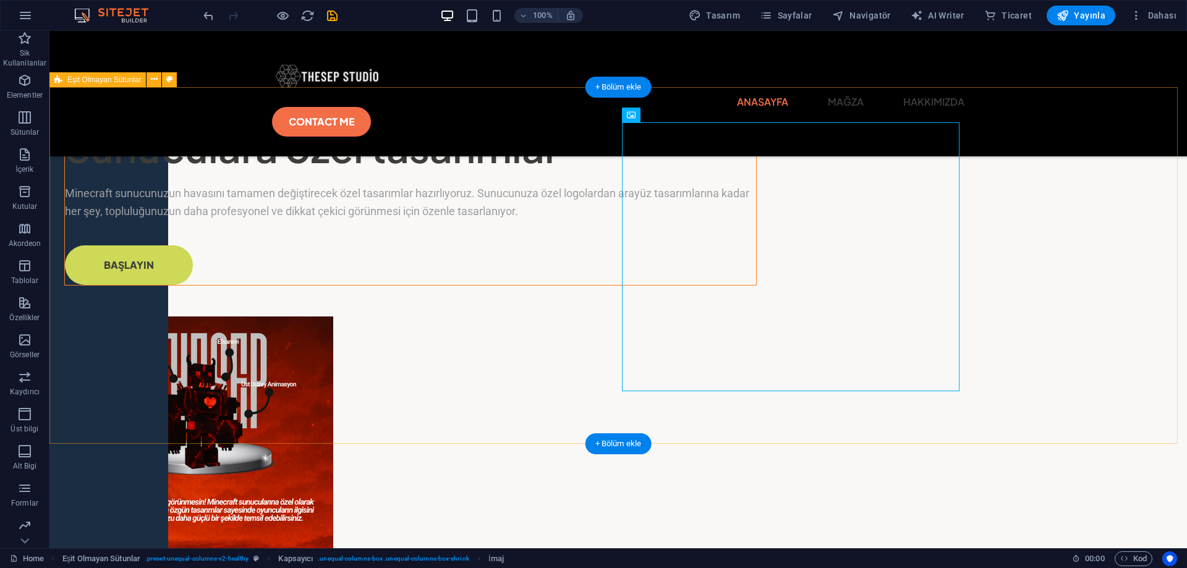
click at [173, 330] on div "Sunuculara özel tasarımlar Minecraft sunucunuzun havasını tamamen değiştirecek …" at bounding box center [618, 361] width 1138 height 548
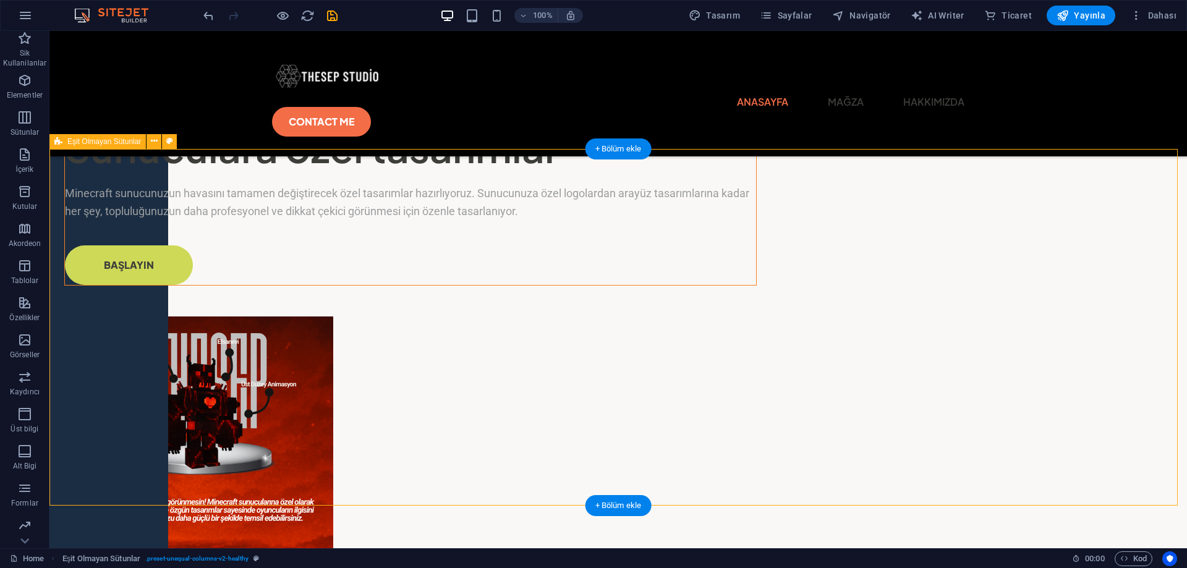
scroll to position [309, 0]
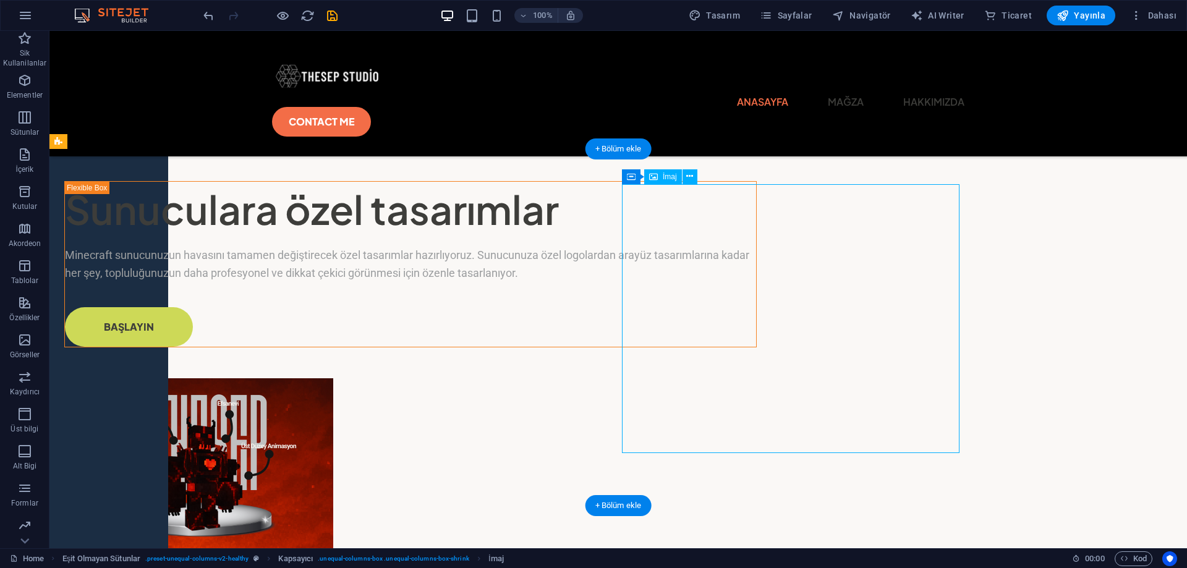
drag, startPoint x: 796, startPoint y: 326, endPoint x: 832, endPoint y: 327, distance: 35.9
click at [757, 378] on figure at bounding box center [410, 512] width 692 height 269
click at [757, 385] on figure at bounding box center [410, 512] width 692 height 269
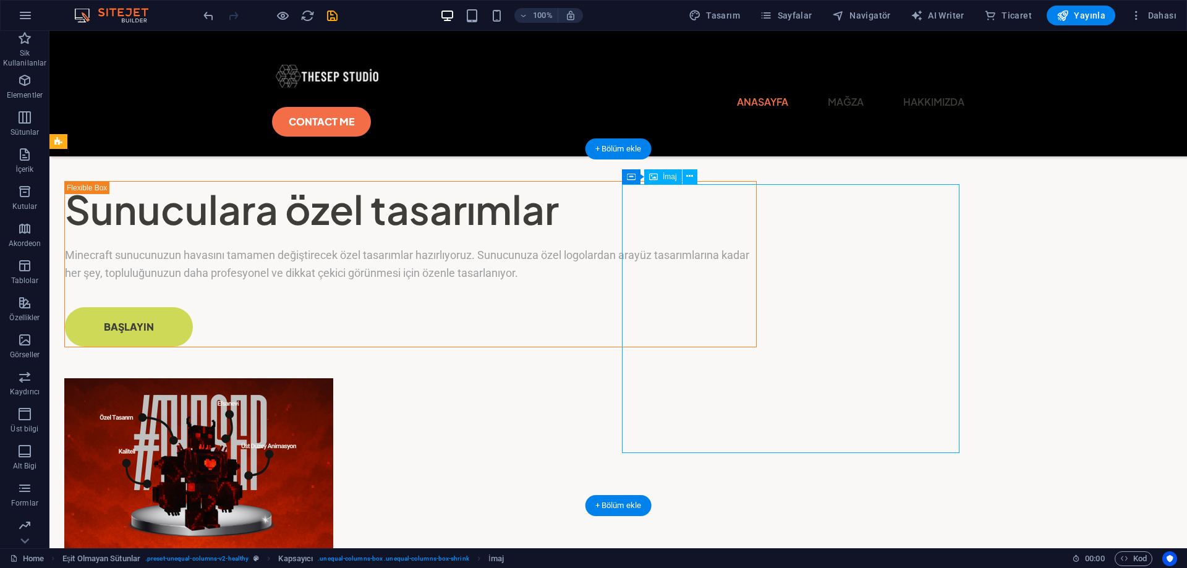
click at [757, 378] on figure at bounding box center [410, 512] width 692 height 269
select select "px"
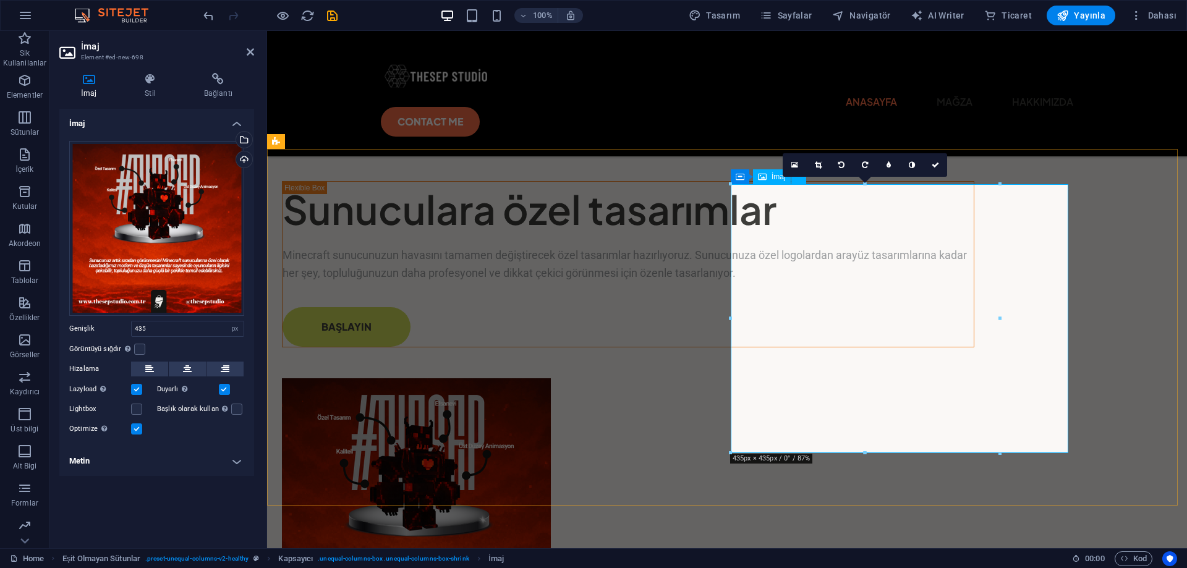
drag, startPoint x: 1269, startPoint y: 347, endPoint x: 1040, endPoint y: 317, distance: 230.8
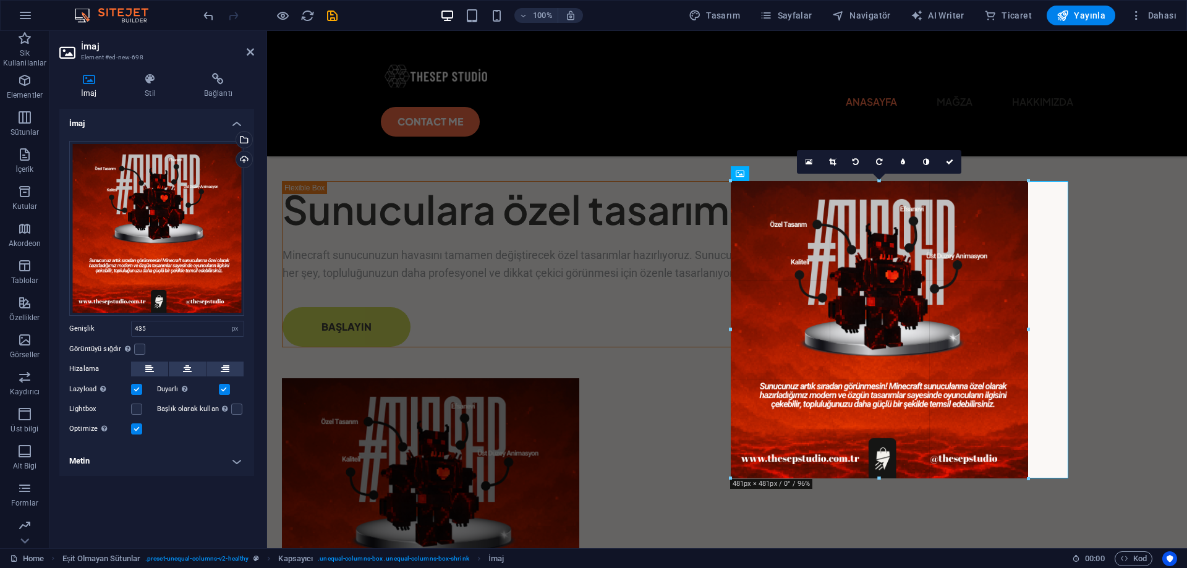
drag, startPoint x: 1000, startPoint y: 319, endPoint x: 1027, endPoint y: 313, distance: 27.2
type input "481"
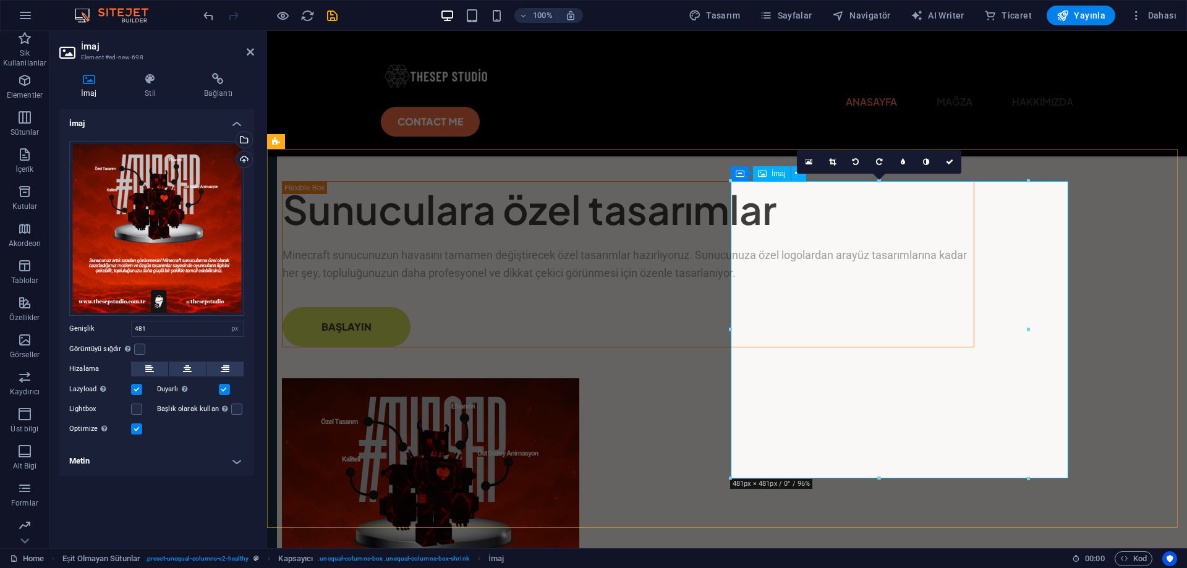
click at [1083, 325] on div "Sunuculara özel tasarımlar Minecraft sunucunuzun havasını tamamen değiştirecek …" at bounding box center [727, 437] width 920 height 577
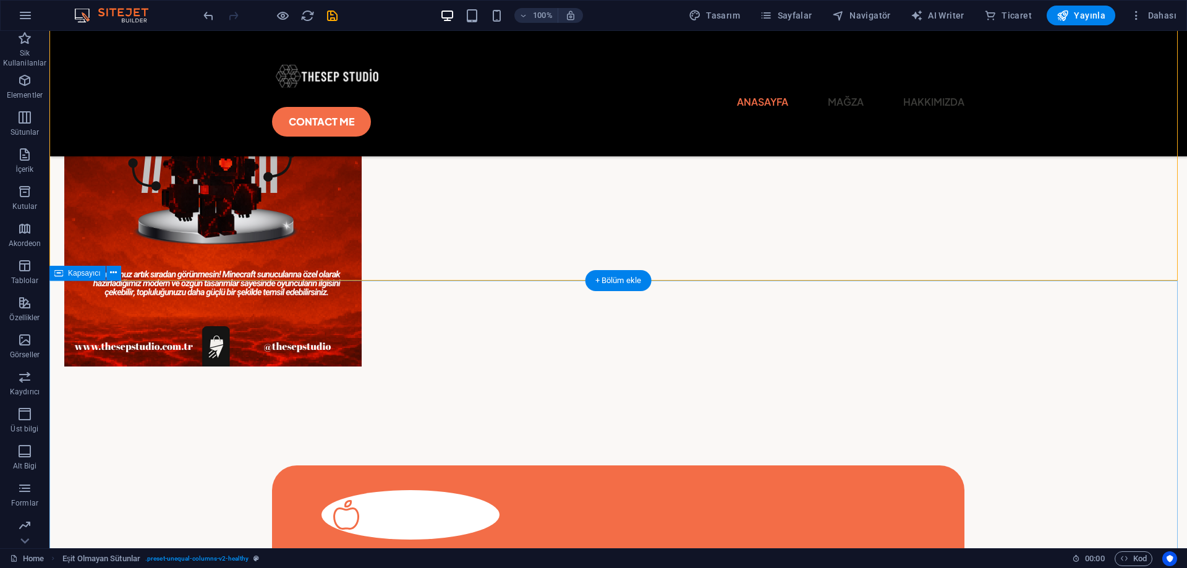
scroll to position [680, 0]
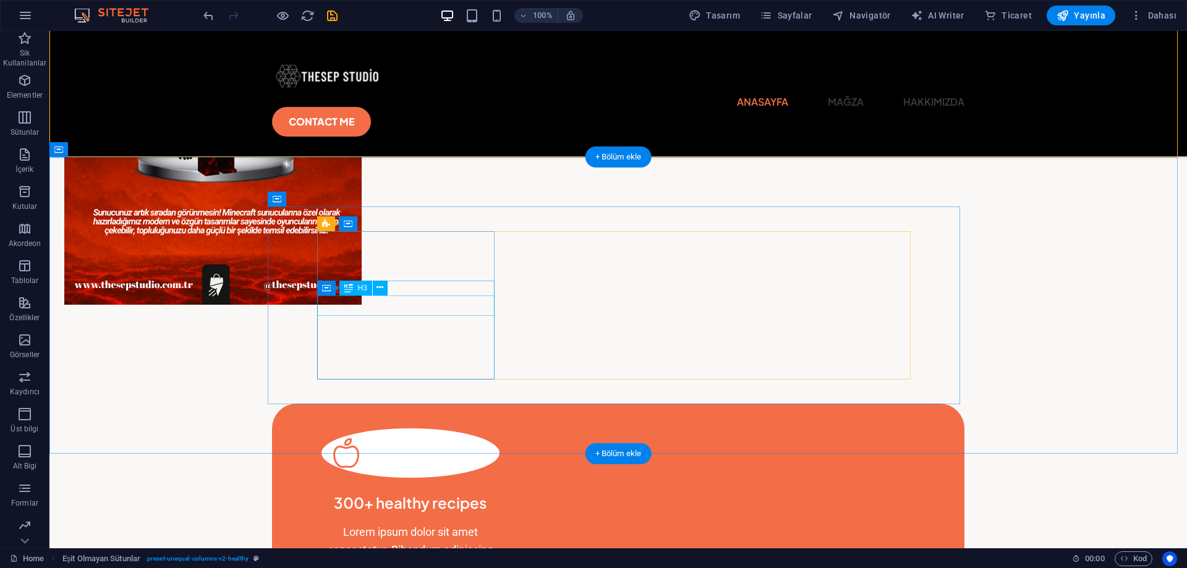
click at [438, 493] on div "300+ healthy recipes" at bounding box center [411, 503] width 178 height 21
click at [322, 478] on div "300+ healthy recipes Lorem ipsum dolor sit amet consectetur. Bibendum adipiscin…" at bounding box center [411, 527] width 178 height 99
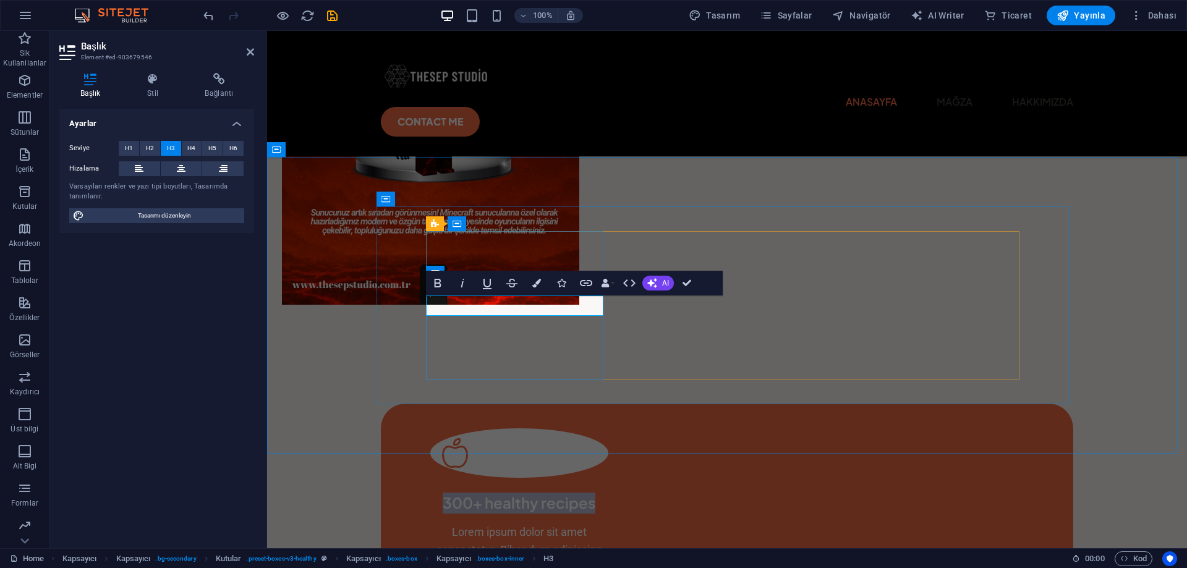
click at [472, 493] on span "300+ healthy recipes" at bounding box center [519, 502] width 153 height 19
drag, startPoint x: 577, startPoint y: 305, endPoint x: 480, endPoint y: 307, distance: 97.1
click at [480, 493] on h3 "50+ healthy recipes" at bounding box center [519, 503] width 178 height 21
click at [467, 493] on span "50+ Fazla Paket" at bounding box center [519, 502] width 112 height 19
click at [518, 524] on div "Lorem ipsum dolor sit amet consectetur. Bibendum adipiscing morbi orci nibh ege…" at bounding box center [519, 550] width 178 height 53
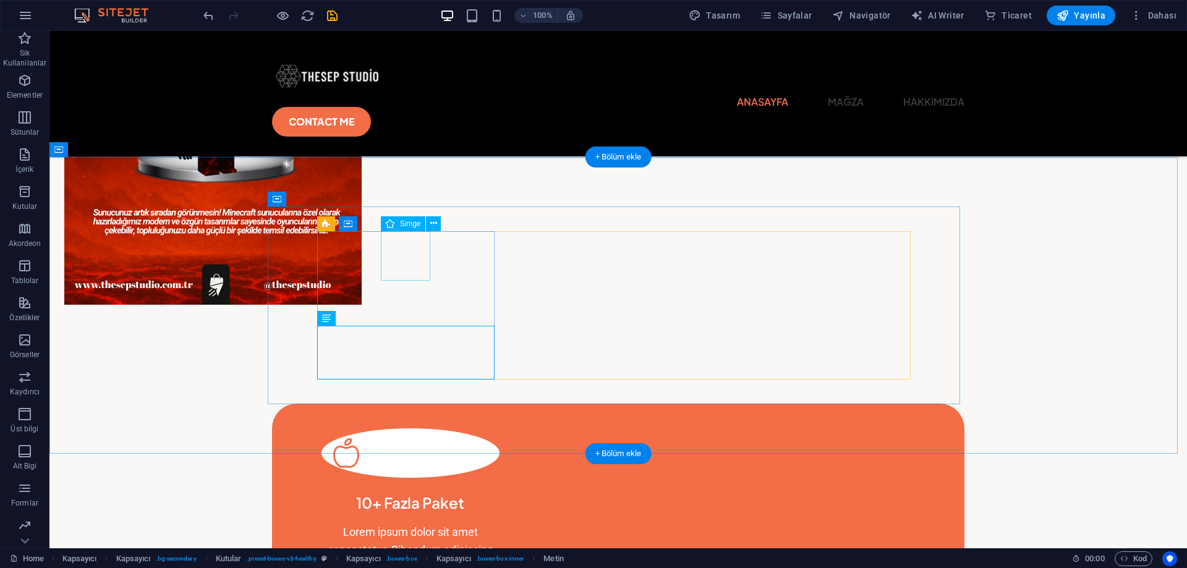
click at [398, 428] on figure at bounding box center [411, 452] width 178 height 49
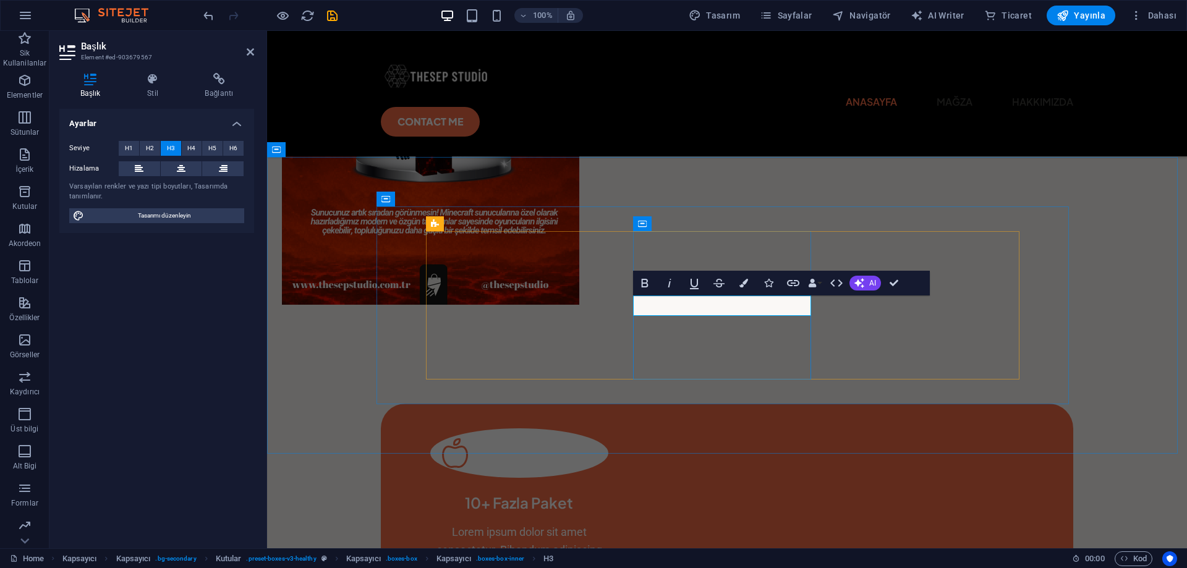
drag, startPoint x: 794, startPoint y: 304, endPoint x: 667, endPoint y: 309, distance: 127.4
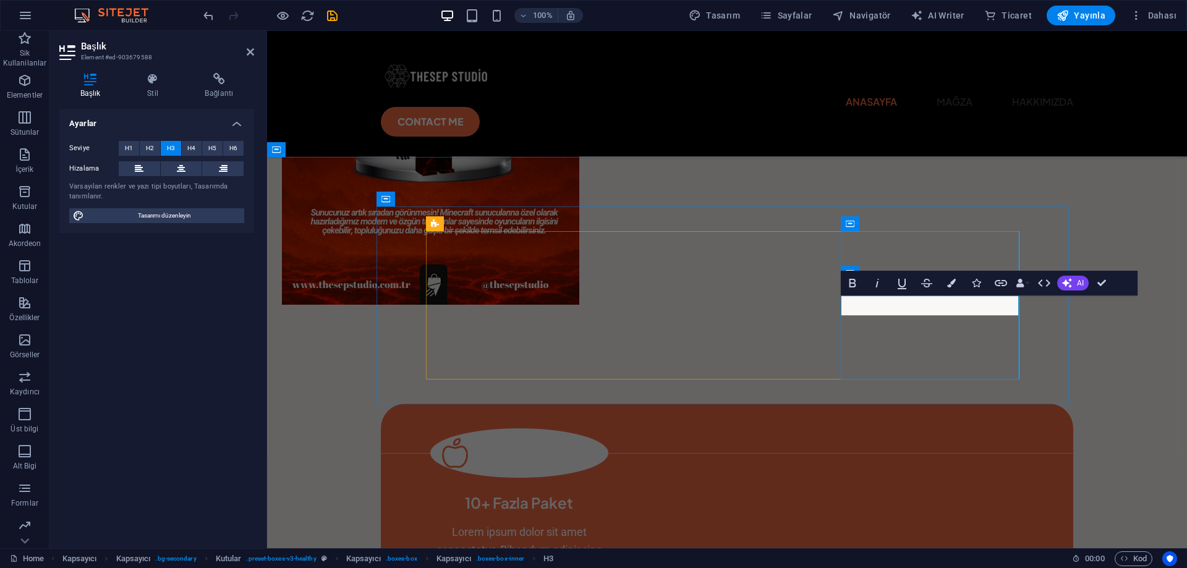
drag, startPoint x: 1012, startPoint y: 306, endPoint x: 850, endPoint y: 314, distance: 162.2
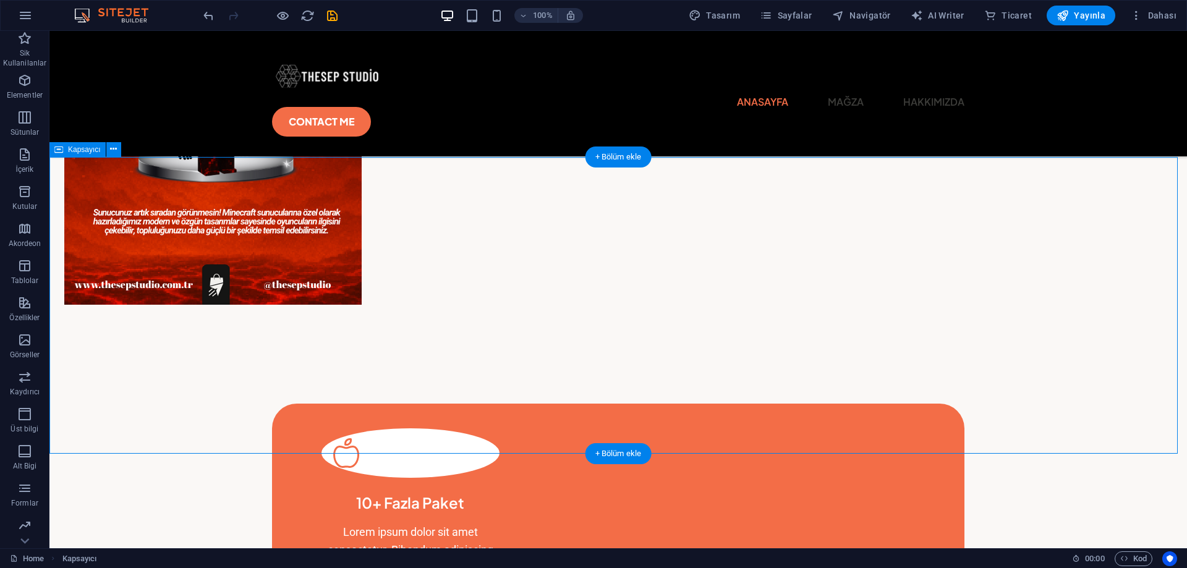
click at [406, 428] on figure at bounding box center [411, 452] width 178 height 49
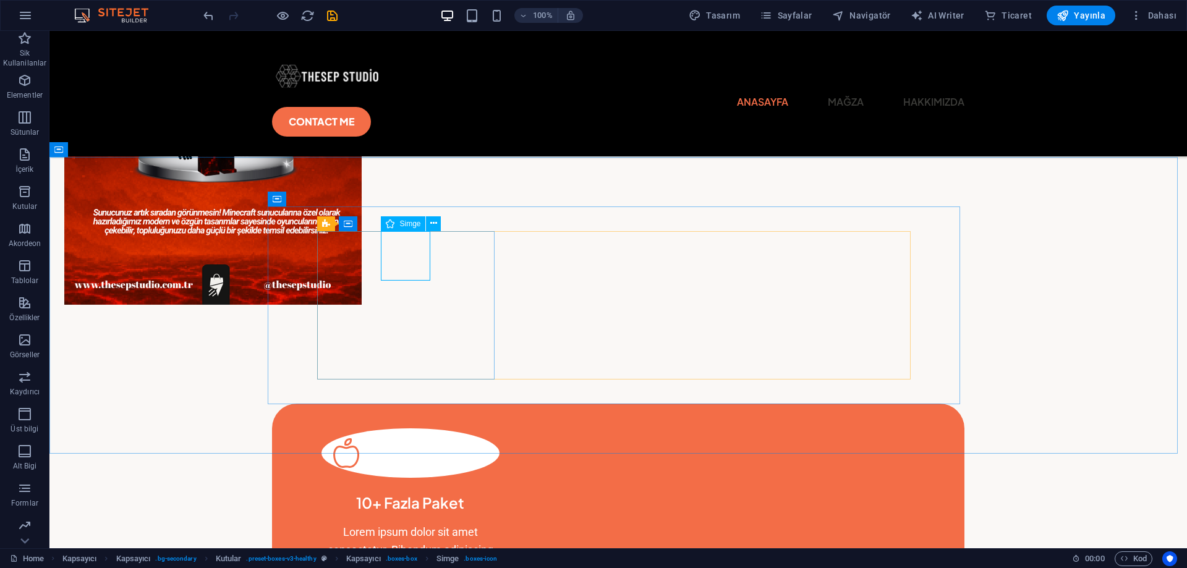
click at [0, 0] on span "Simge" at bounding box center [0, 0] width 0 height 0
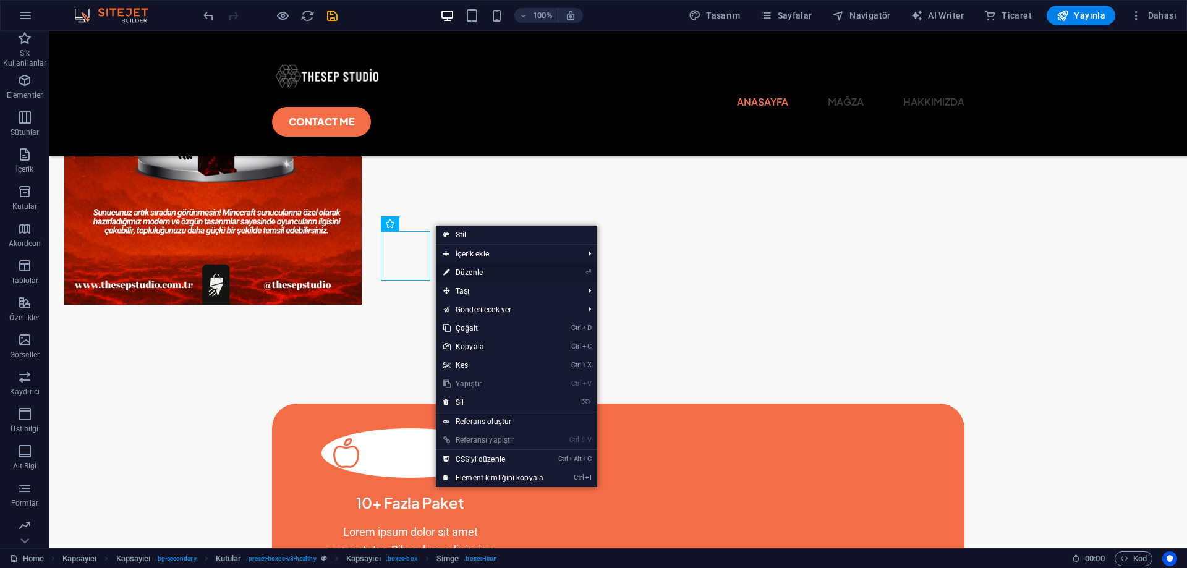
click at [471, 270] on link "⏎ Düzenle" at bounding box center [493, 272] width 115 height 19
select select "xMidYMid"
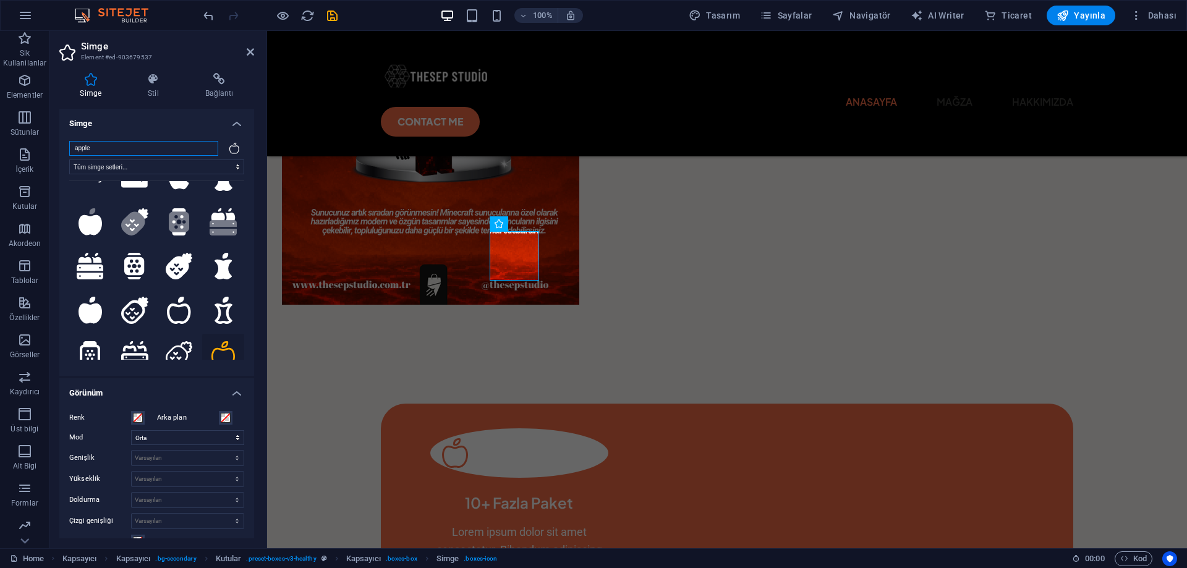
scroll to position [0, 0]
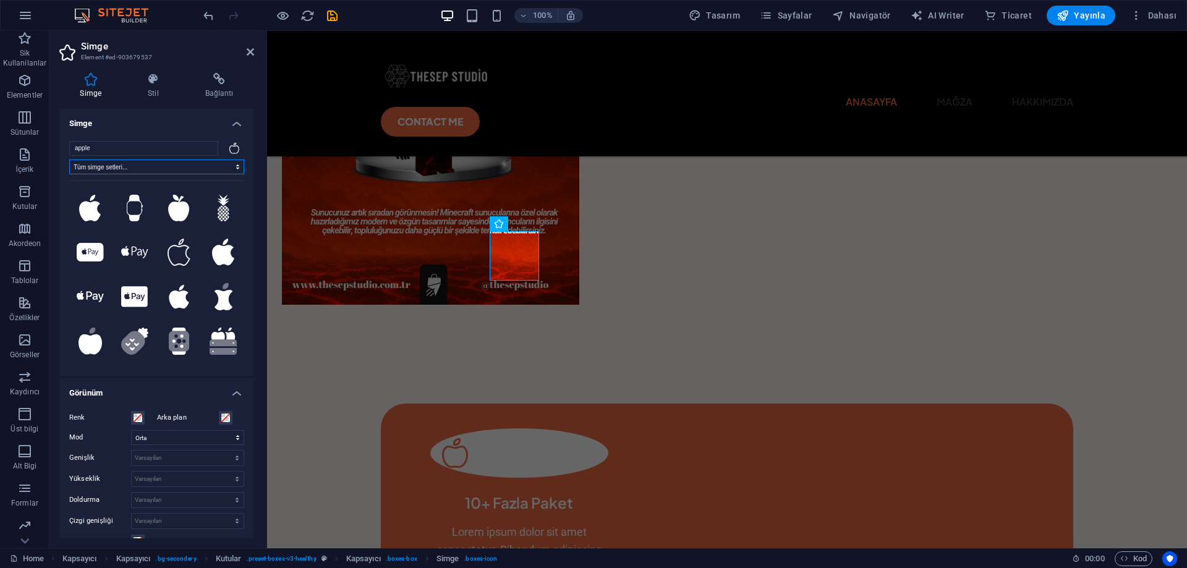
click at [133, 171] on select "Tüm simge setleri... IcoFont Ionicons FontAwesome Brands FontAwesome Duotone Fo…" at bounding box center [156, 167] width 175 height 15
click at [134, 170] on select "Tüm simge setleri... IcoFont Ionicons FontAwesome Brands FontAwesome Duotone Fo…" at bounding box center [156, 167] width 175 height 15
click at [126, 149] on input "apple" at bounding box center [143, 148] width 149 height 15
drag, startPoint x: 126, startPoint y: 149, endPoint x: 102, endPoint y: 148, distance: 23.5
click at [102, 148] on input "apple" at bounding box center [143, 148] width 149 height 15
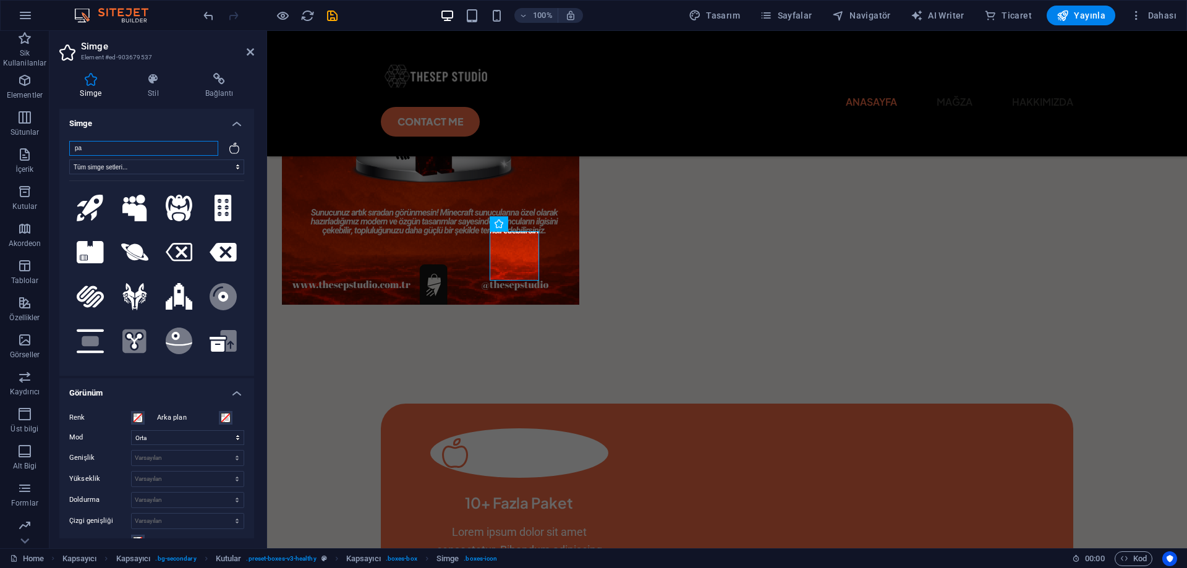
type input "p"
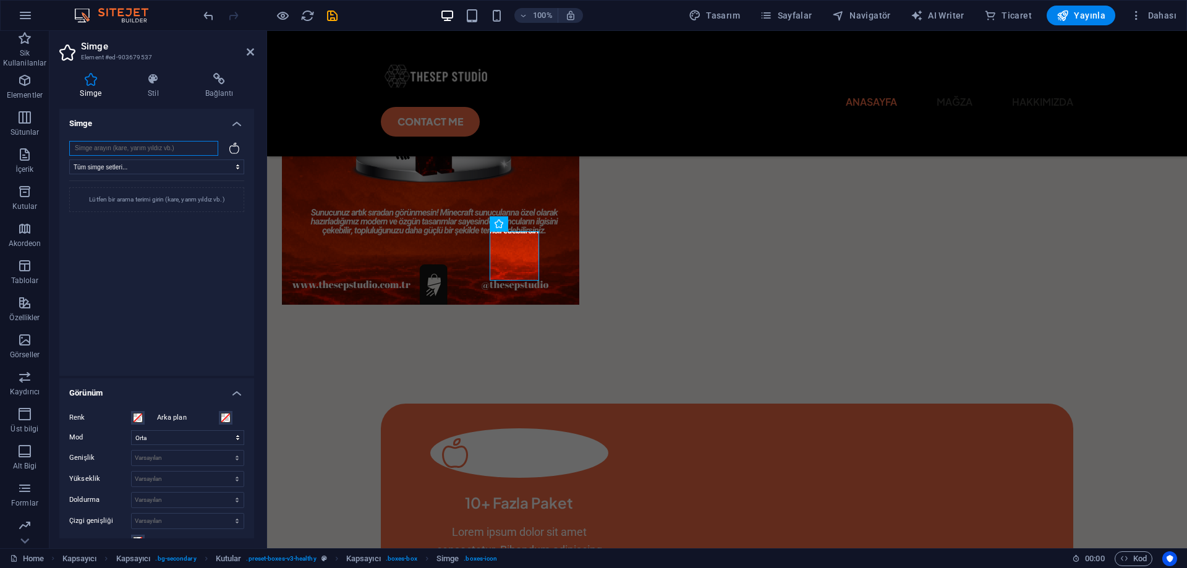
click at [138, 151] on input "search" at bounding box center [143, 148] width 149 height 15
type input "packag"
click at [96, 208] on icon at bounding box center [90, 208] width 27 height 22
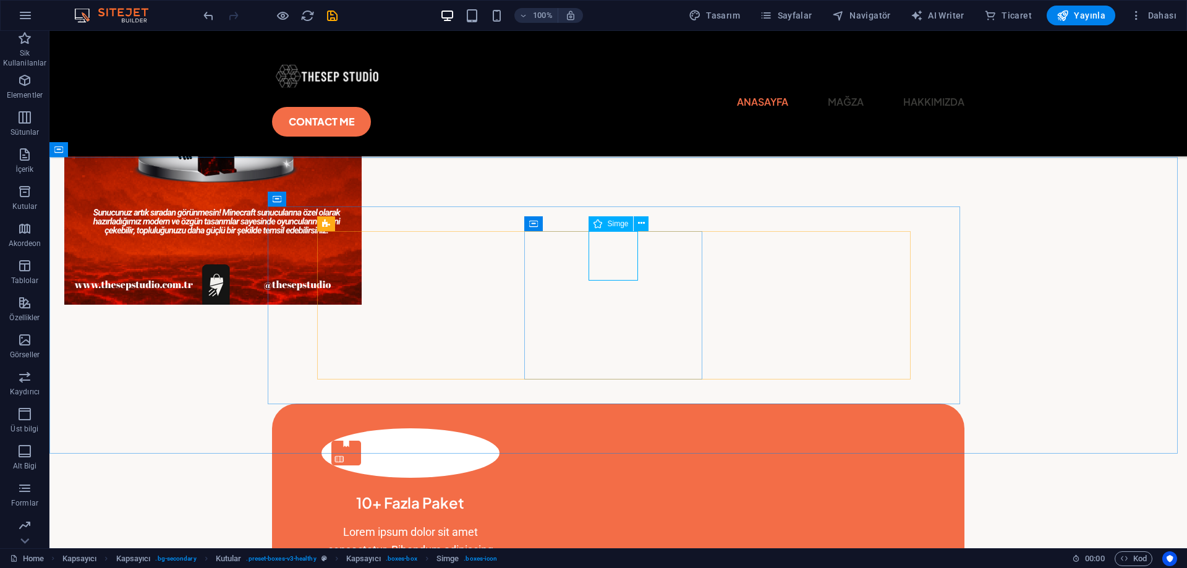
click at [611, 223] on span "Simge" at bounding box center [617, 223] width 21 height 7
click at [638, 221] on icon at bounding box center [641, 223] width 7 height 13
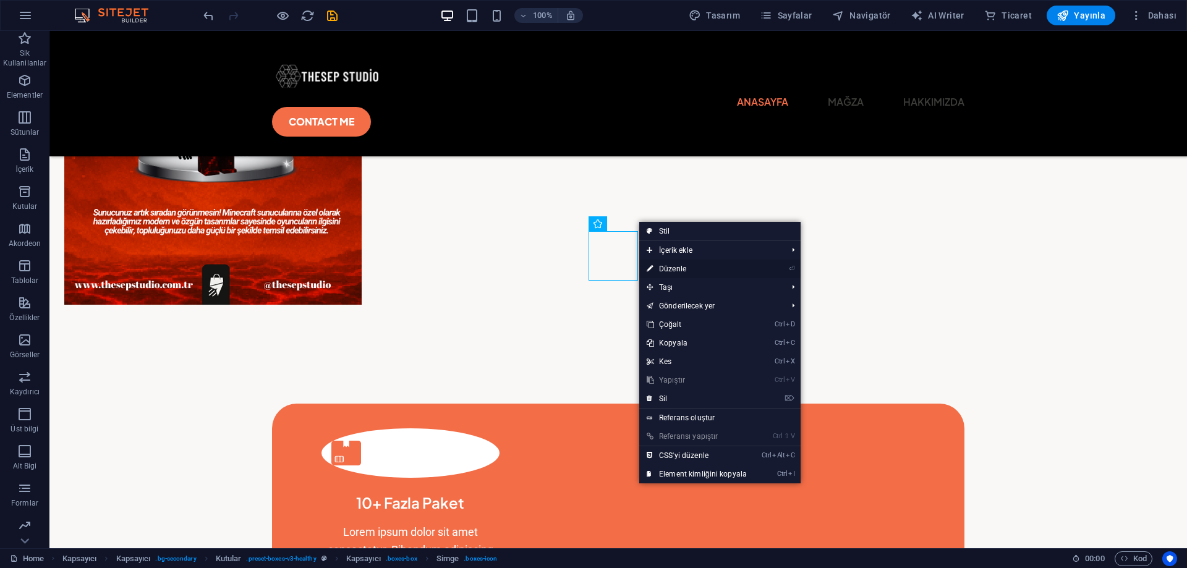
drag, startPoint x: 673, startPoint y: 266, endPoint x: 396, endPoint y: 233, distance: 278.4
click at [673, 266] on link "⏎ Düzenle" at bounding box center [696, 269] width 115 height 19
select select "xMidYMid"
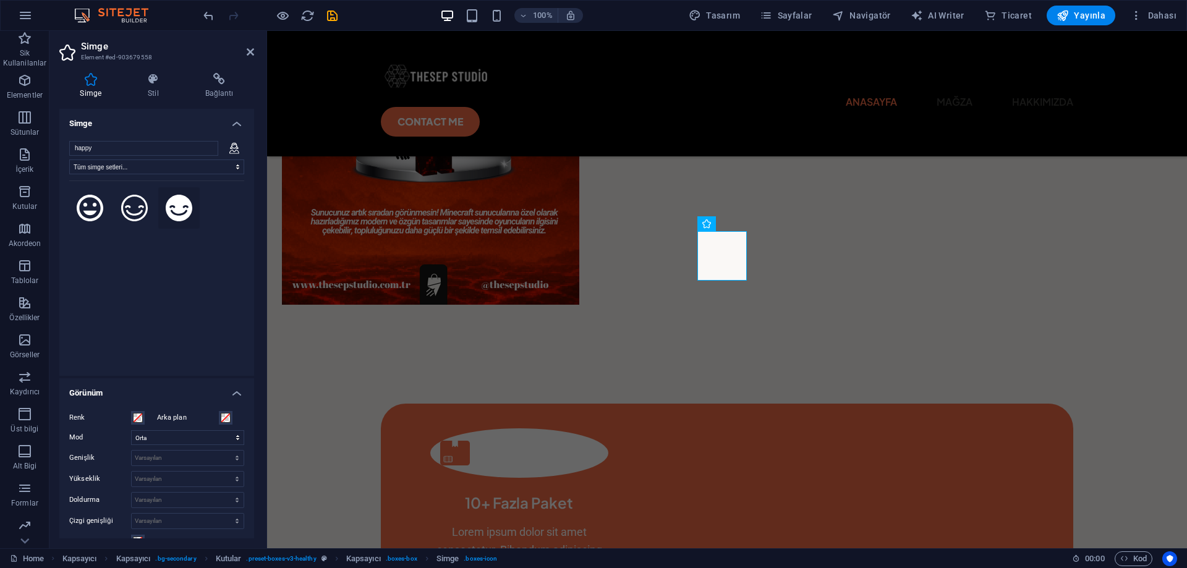
type input "happy"
click at [179, 208] on icon at bounding box center [179, 208] width 27 height 27
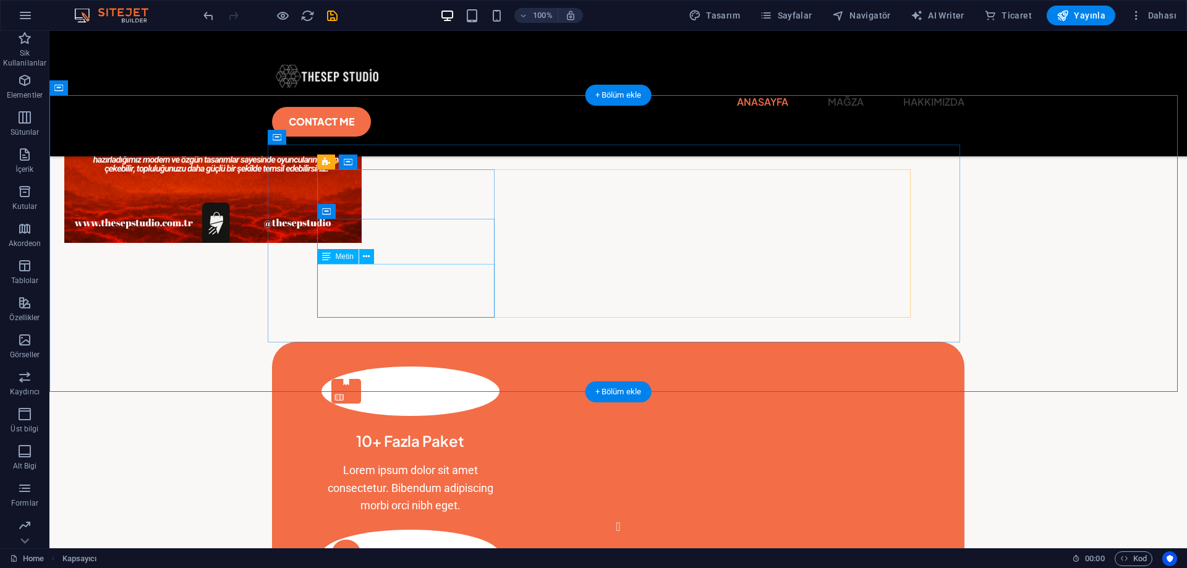
click at [416, 462] on div "Lorem ipsum dolor sit amet consectetur. Bibendum adipiscing morbi orci nibh ege…" at bounding box center [411, 488] width 178 height 53
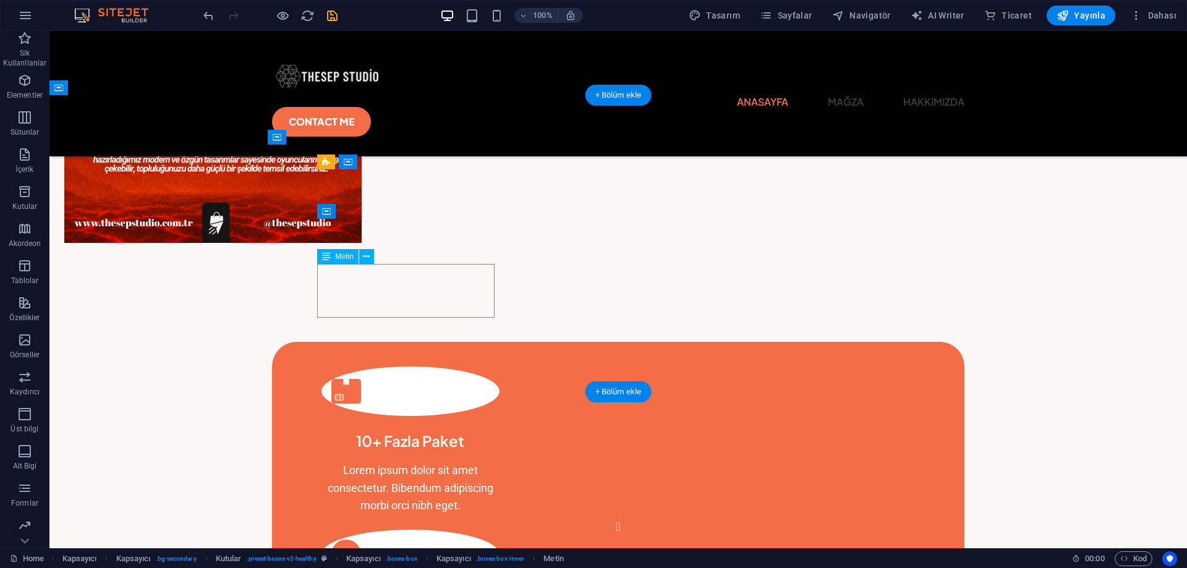
click at [416, 462] on div "Lorem ipsum dolor sit amet consectetur. Bibendum adipiscing morbi orci nibh ege…" at bounding box center [411, 488] width 178 height 53
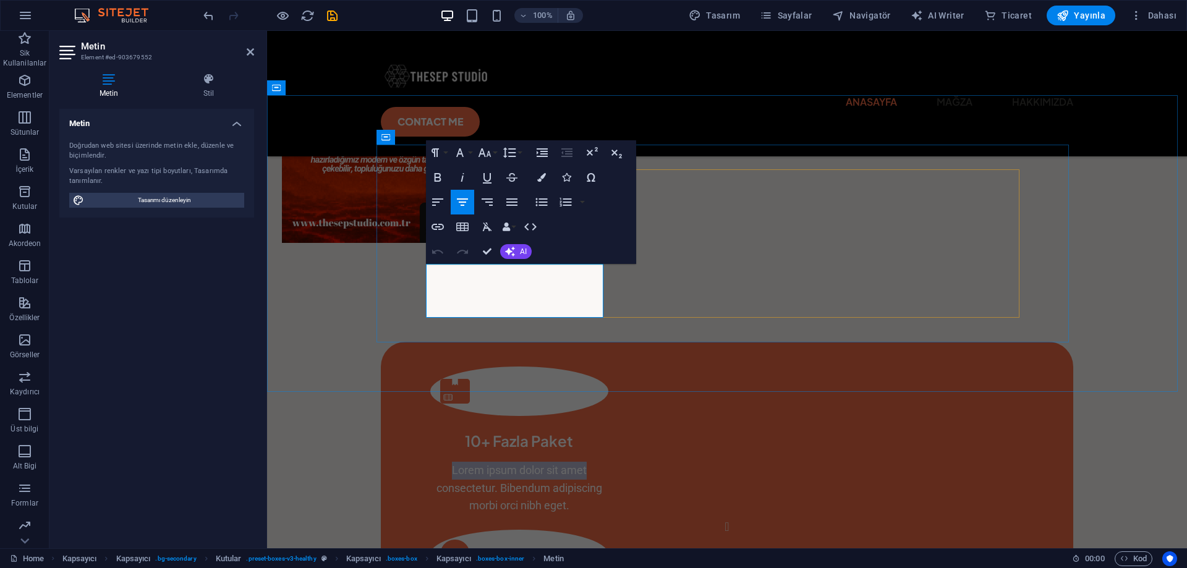
drag, startPoint x: 584, startPoint y: 274, endPoint x: 448, endPoint y: 273, distance: 135.4
click at [448, 462] on p "Lorem ipsum dolor sit amet consectetur. Bibendum adipiscing morbi orci nibh ege…" at bounding box center [519, 488] width 178 height 53
drag, startPoint x: 445, startPoint y: 271, endPoint x: 586, endPoint y: 273, distance: 141.0
click at [586, 462] on p "Her ihtiyaca uygun çözümler consectetur. Bibendum adipiscing morbi orci nibh eg…" at bounding box center [519, 488] width 178 height 53
click at [441, 175] on icon "button" at bounding box center [437, 177] width 15 height 15
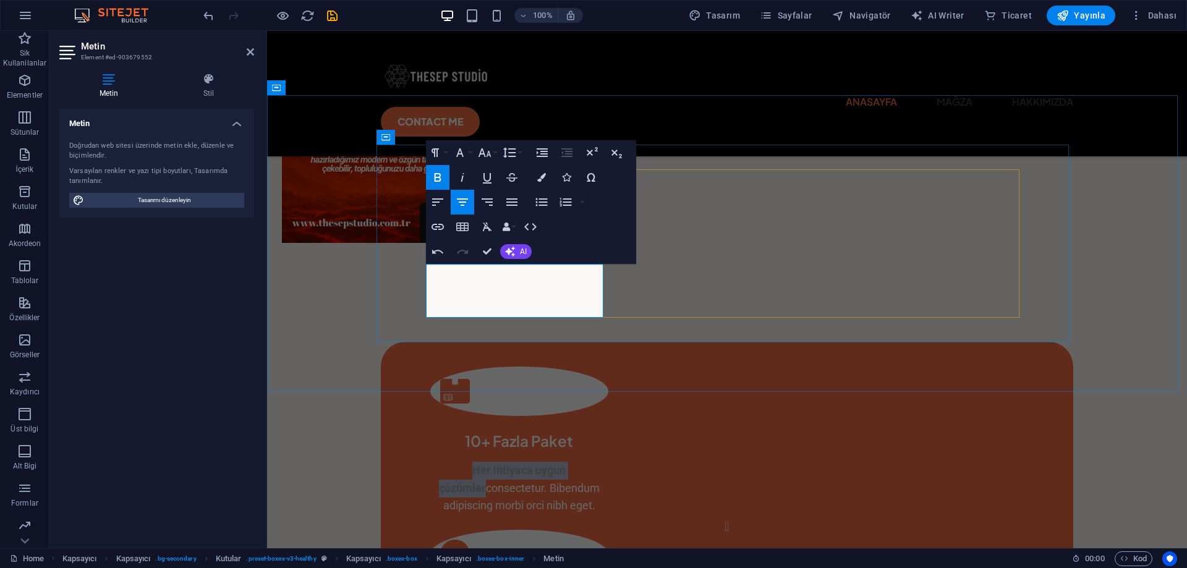
click at [590, 462] on p "Her ihtiyaca uygun çözümler consectetur. Bibendum adipiscing morbi orci nibh eg…" at bounding box center [519, 488] width 178 height 53
drag, startPoint x: 541, startPoint y: 270, endPoint x: 434, endPoint y: 270, distance: 107.0
click at [434, 462] on p "Her ihtiyaca uygun çözümler consectetur. Bibendum adipiscing morbi orci nibh eg…" at bounding box center [519, 488] width 178 height 53
click at [461, 155] on icon "button" at bounding box center [460, 152] width 15 height 15
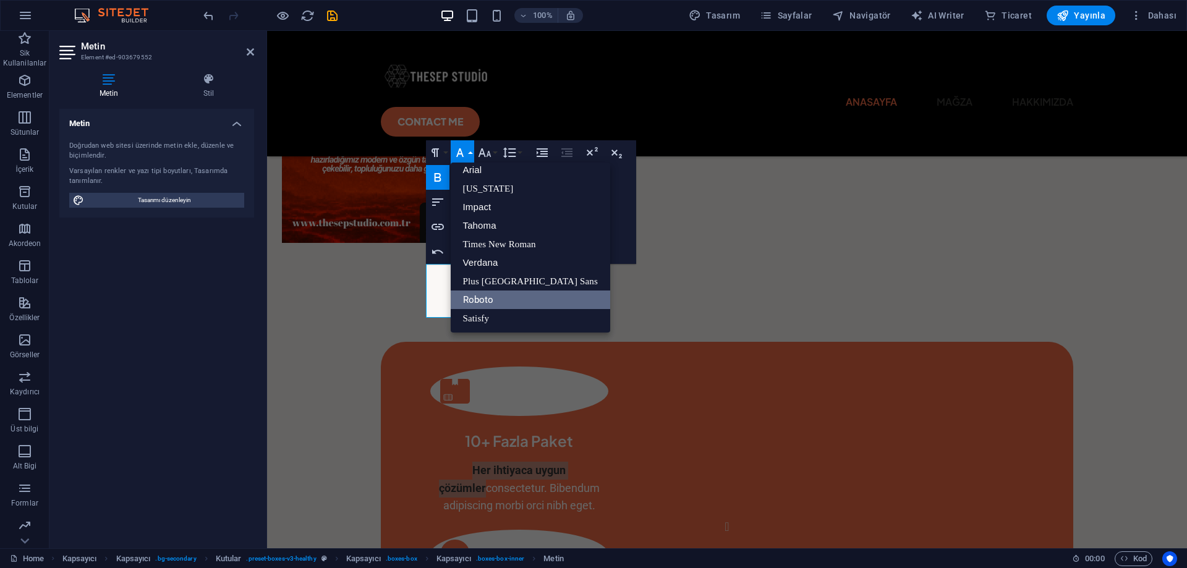
scroll to position [7, 0]
click at [476, 200] on link "Impact" at bounding box center [531, 207] width 160 height 19
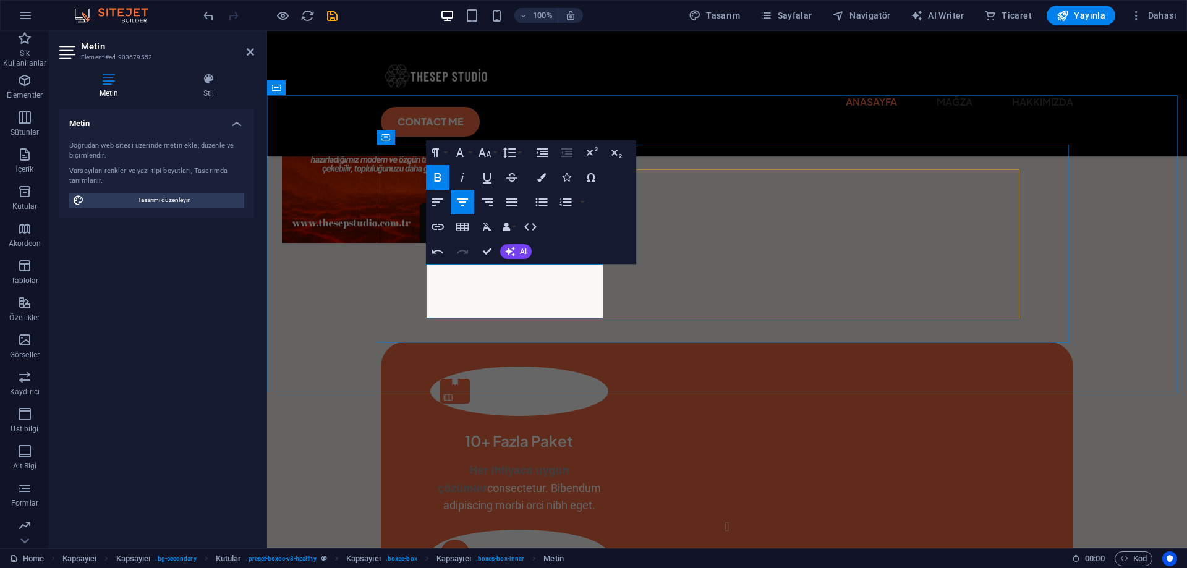
click at [584, 482] on span "consectetur. Bibendum adipiscing morbi orci nibh eget." at bounding box center [522, 497] width 158 height 31
drag, startPoint x: 565, startPoint y: 265, endPoint x: 449, endPoint y: 270, distance: 116.3
click at [449, 462] on p "Her ihtiyaca uygun çözümler consectetur. Bibendum adipiscing morbi orci nibh eg…" at bounding box center [519, 488] width 178 height 53
click at [466, 150] on icon "button" at bounding box center [460, 152] width 15 height 15
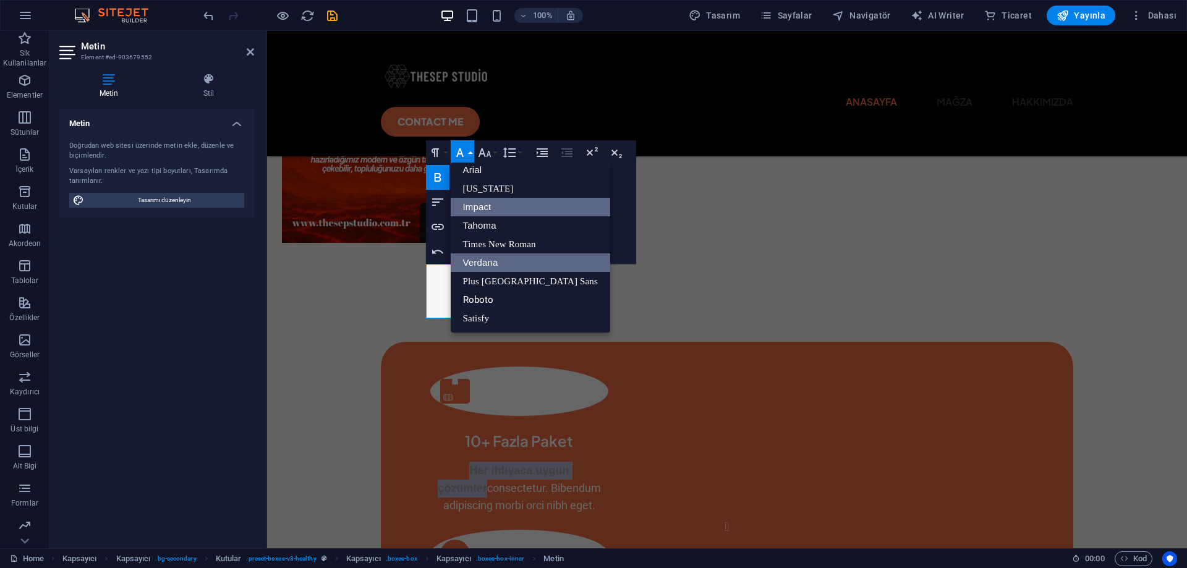
click at [505, 259] on link "Verdana" at bounding box center [531, 263] width 160 height 19
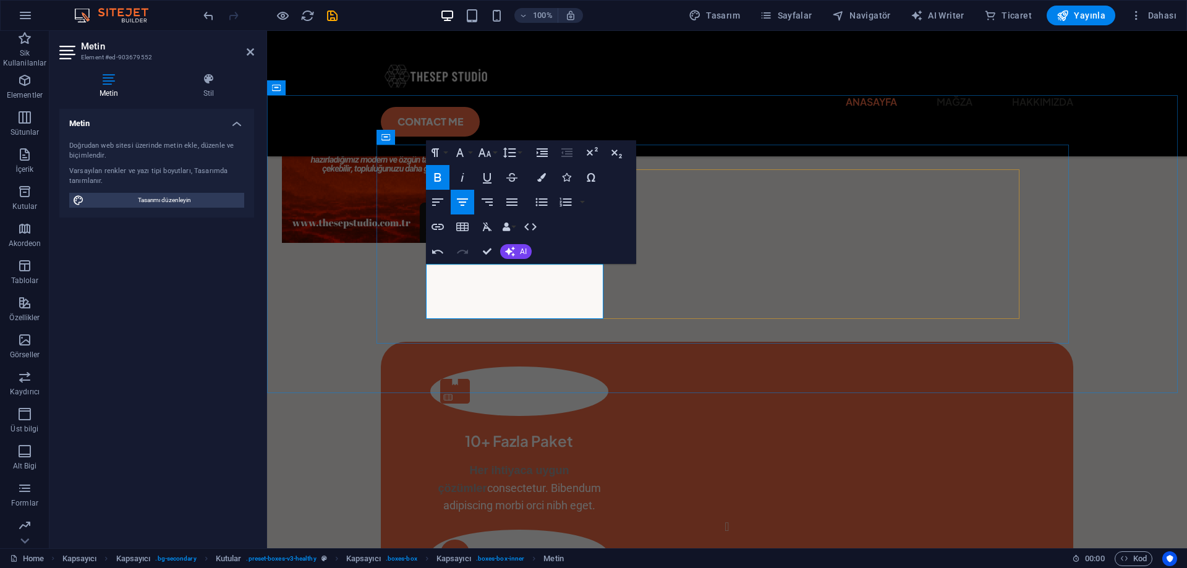
click at [578, 462] on p "Her ihtiyaca uygun çözümler consectetur. Bibendum adipiscing morbi orci nibh eg…" at bounding box center [519, 488] width 178 height 53
drag, startPoint x: 581, startPoint y: 276, endPoint x: 524, endPoint y: 270, distance: 57.2
click at [524, 462] on p "Her ihtiyaca uygun çözümler consectetur. Bibendum adipiscing morbi orci nibh eg…" at bounding box center [519, 488] width 178 height 53
drag, startPoint x: 485, startPoint y: 291, endPoint x: 449, endPoint y: 266, distance: 44.1
click at [449, 462] on p "Her ihtiyaca uygun çözümler consectetur. Bibendum adipiscing morbi orci nibh eg…" at bounding box center [519, 488] width 178 height 53
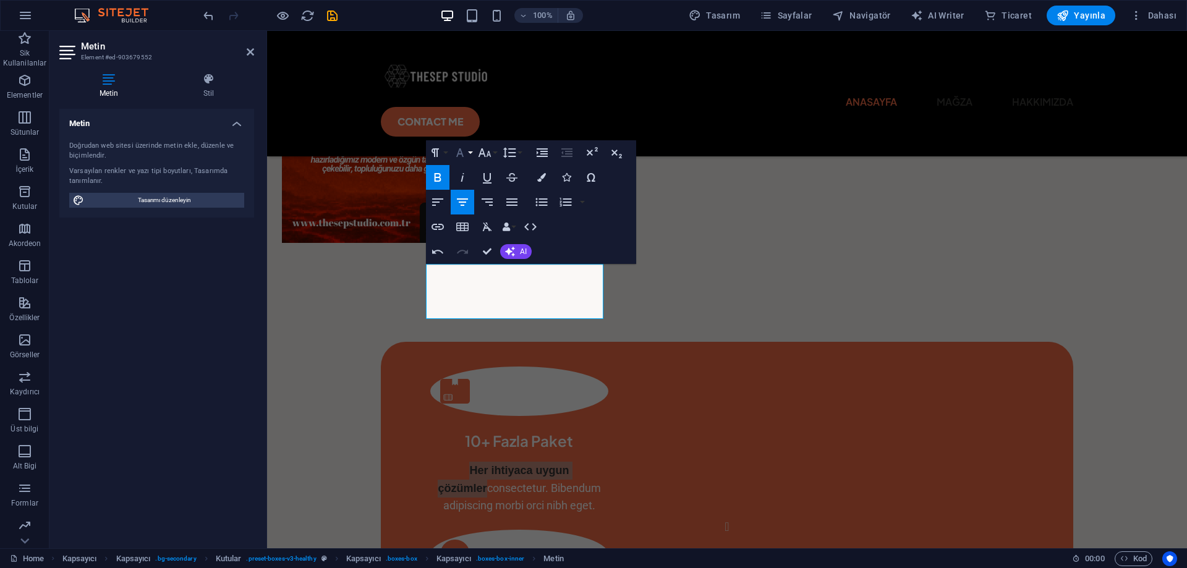
click at [461, 154] on icon "button" at bounding box center [459, 152] width 7 height 9
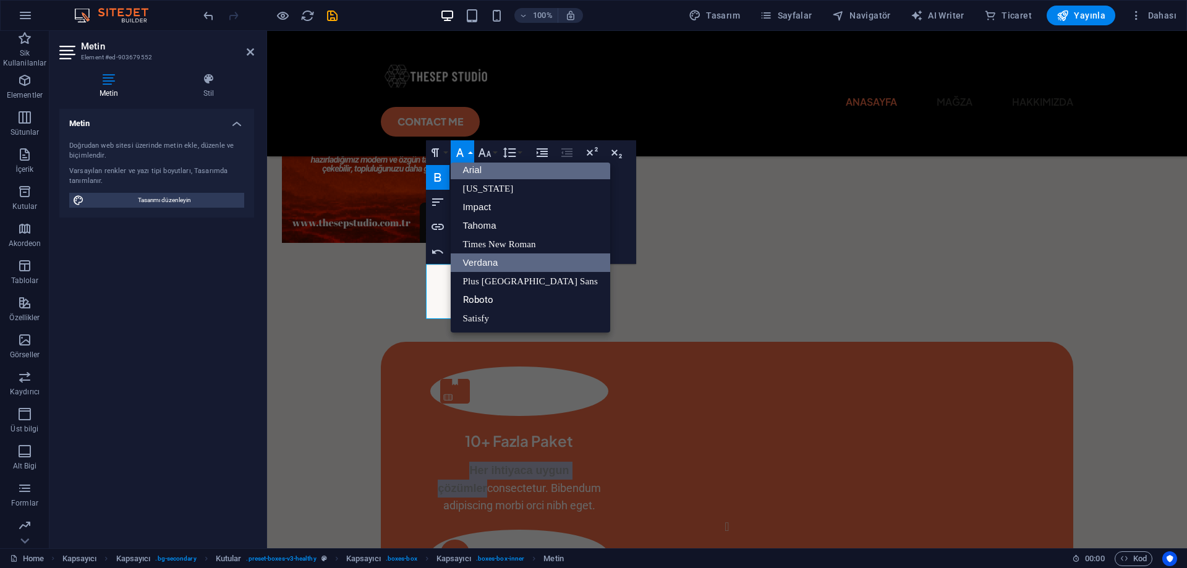
click at [485, 173] on link "Arial" at bounding box center [531, 170] width 160 height 19
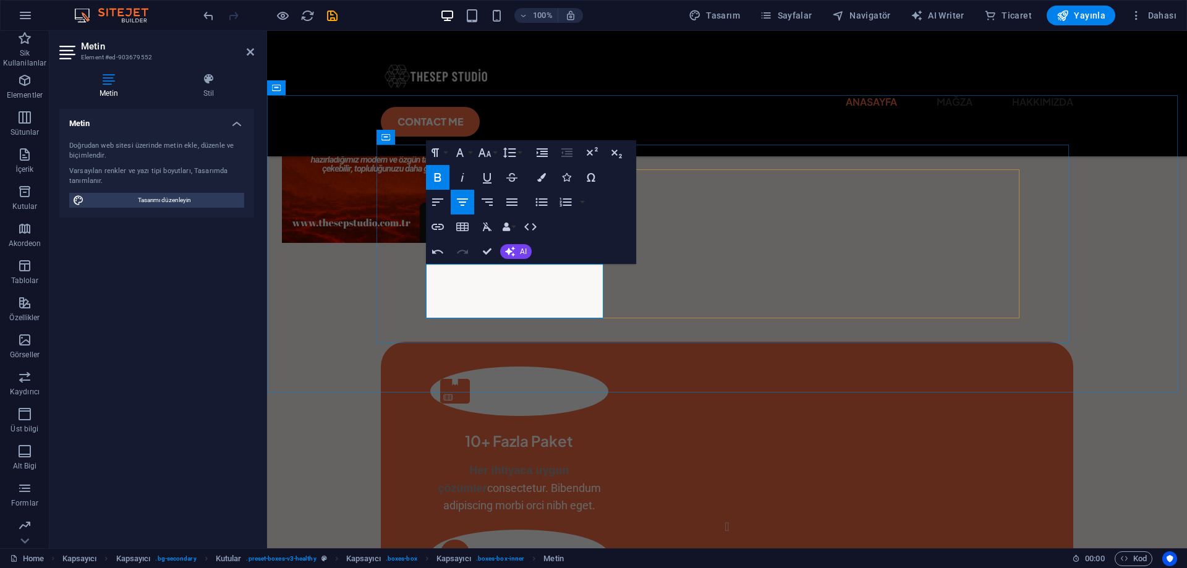
click at [569, 464] on span "Her ihtiyaca uygun çözümler" at bounding box center [503, 479] width 131 height 30
click at [566, 482] on span "consectetur. Bibendum adipiscing morbi orci nibh eget." at bounding box center [522, 497] width 158 height 31
click at [460, 153] on icon "button" at bounding box center [460, 152] width 15 height 15
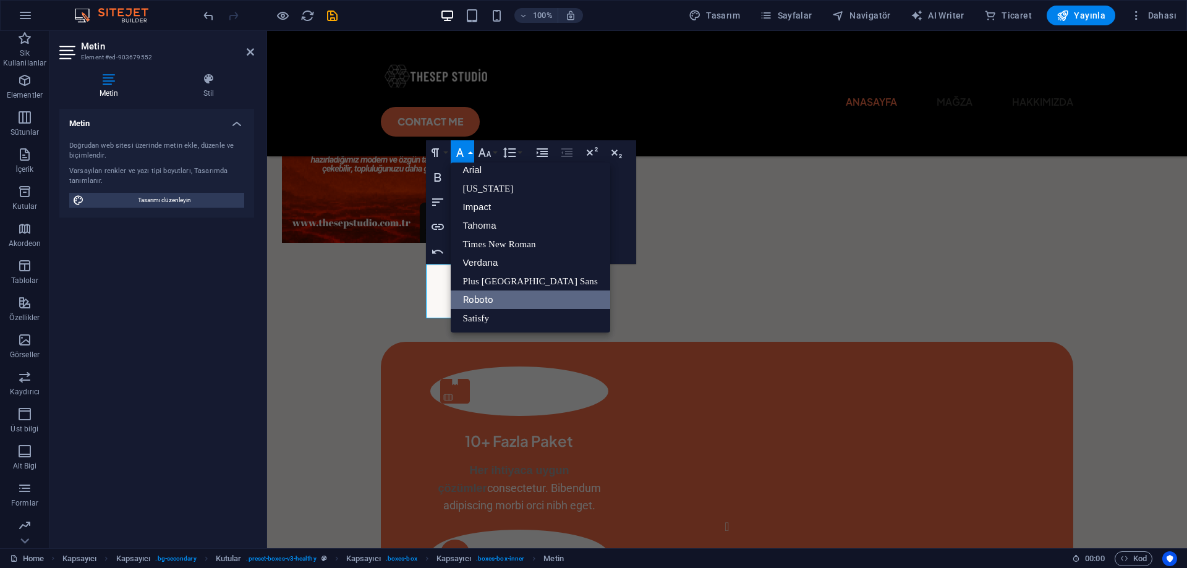
click at [460, 153] on icon "button" at bounding box center [460, 152] width 15 height 15
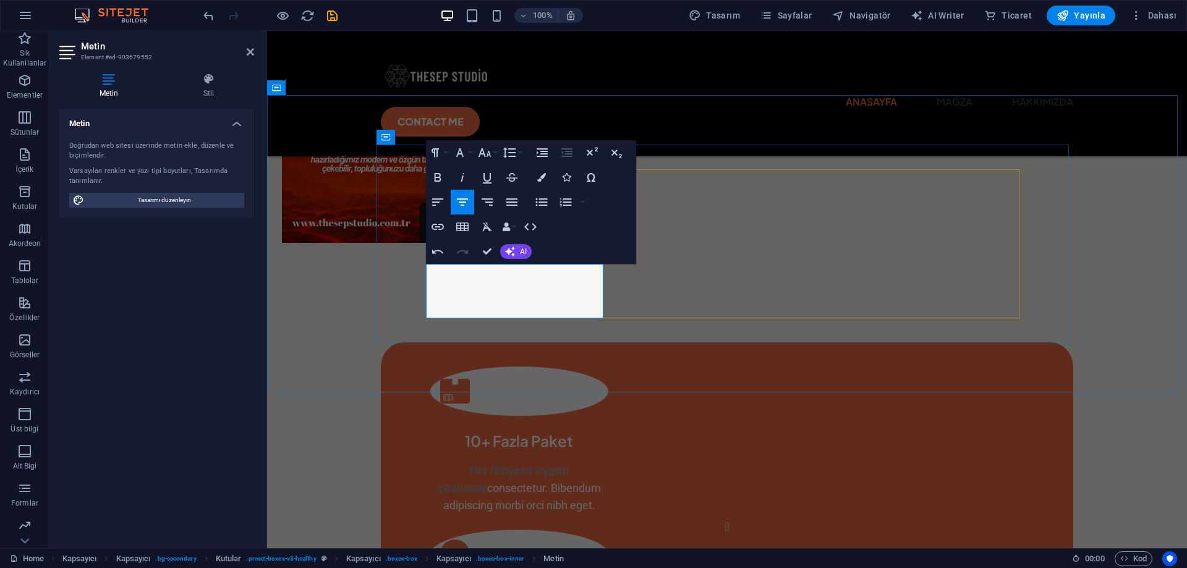
drag, startPoint x: 571, startPoint y: 313, endPoint x: 432, endPoint y: 290, distance: 141.7
click at [432, 462] on p "Her ihtiyaca uygun çözümler consectetur. Bibendum adipiscing morbi orci nibh eg…" at bounding box center [519, 488] width 178 height 53
click at [565, 482] on span "consectetur. Bibendum adipiscing morbi orci nibh eget." at bounding box center [522, 497] width 158 height 31
drag, startPoint x: 569, startPoint y: 312, endPoint x: 427, endPoint y: 295, distance: 143.8
click at [430, 462] on p "Her ihtiyaca uygun çözümler consectetur. Bibendum adipiscing morbi orci nibh eg…" at bounding box center [519, 488] width 178 height 53
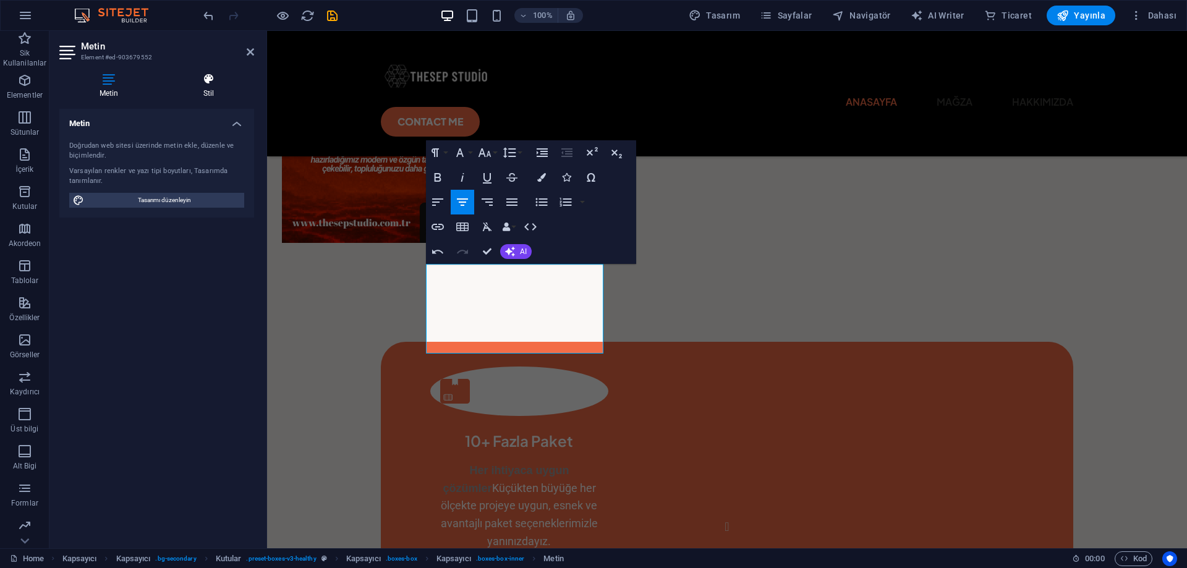
click at [205, 80] on icon at bounding box center [208, 79] width 91 height 12
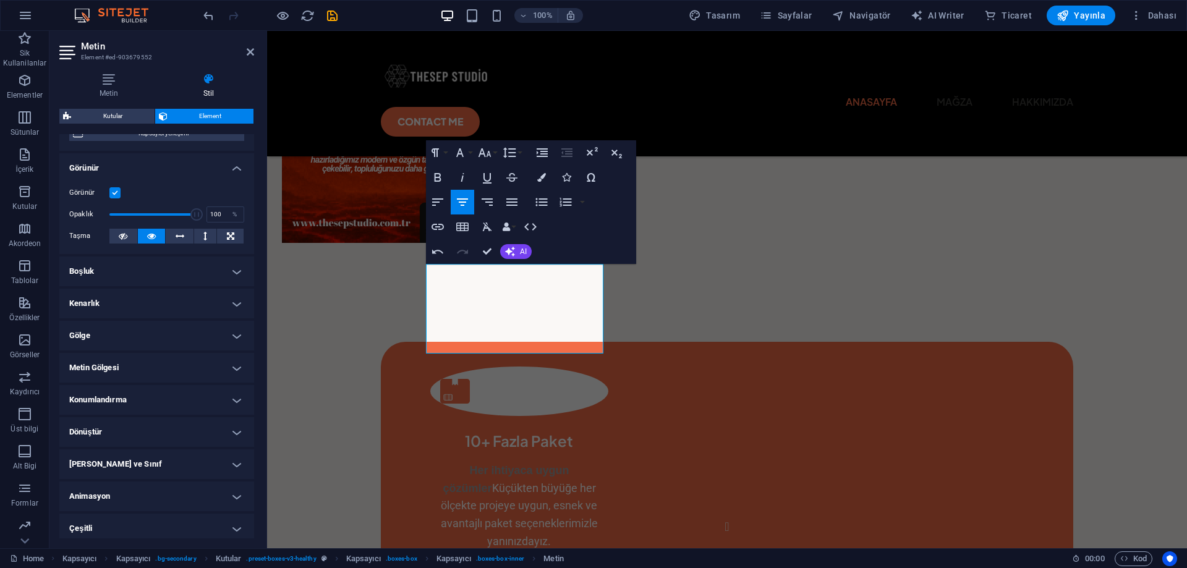
scroll to position [129, 0]
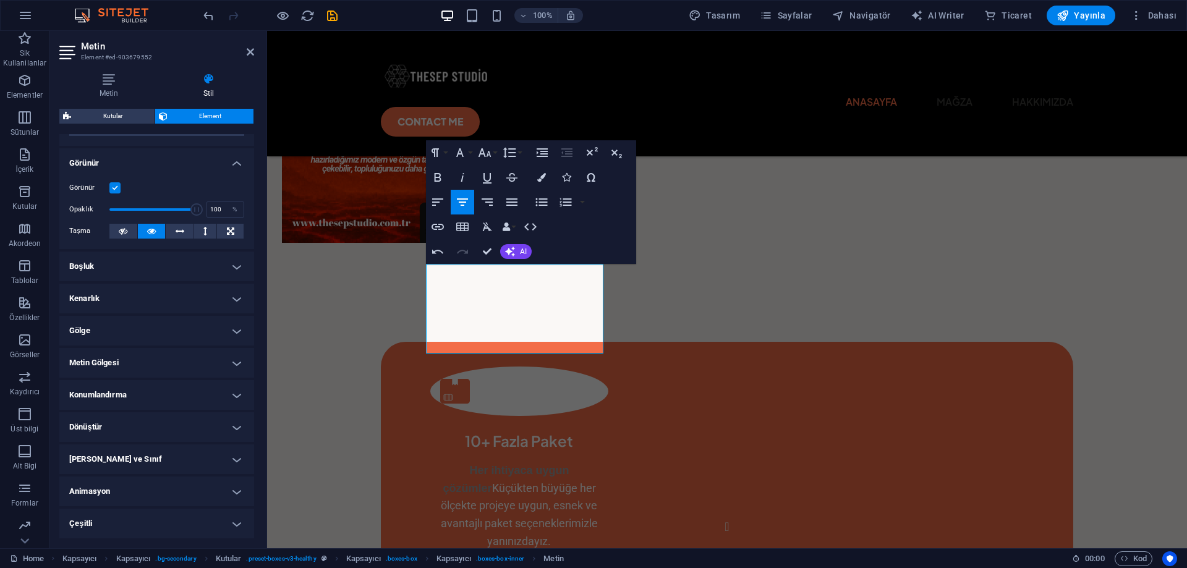
click at [171, 329] on h4 "Gölge" at bounding box center [156, 331] width 195 height 30
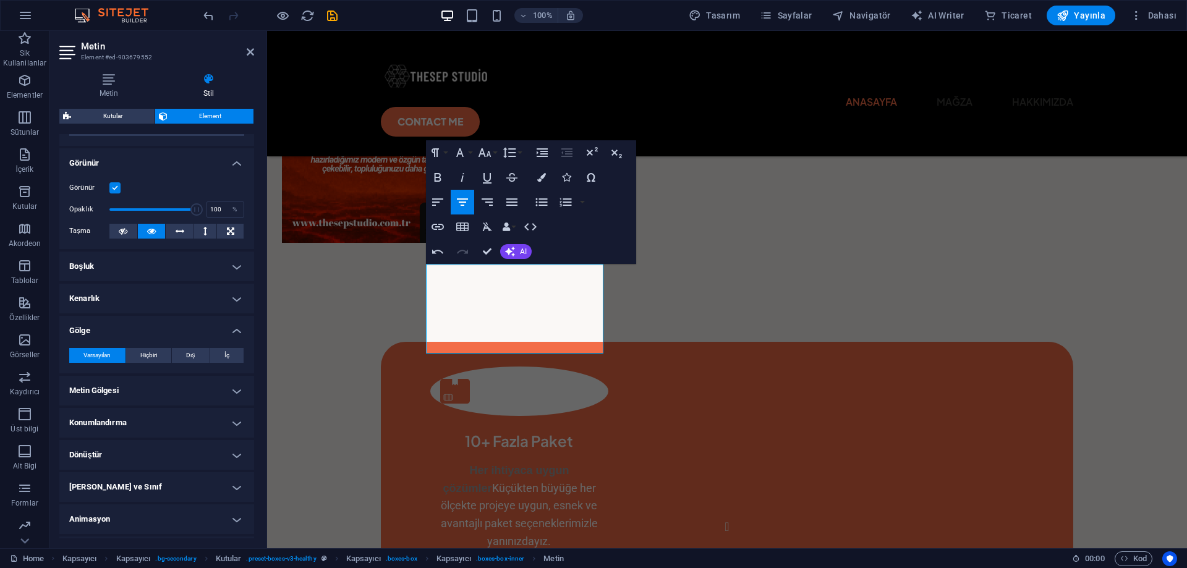
click at [171, 329] on h4 "Gölge" at bounding box center [156, 327] width 195 height 22
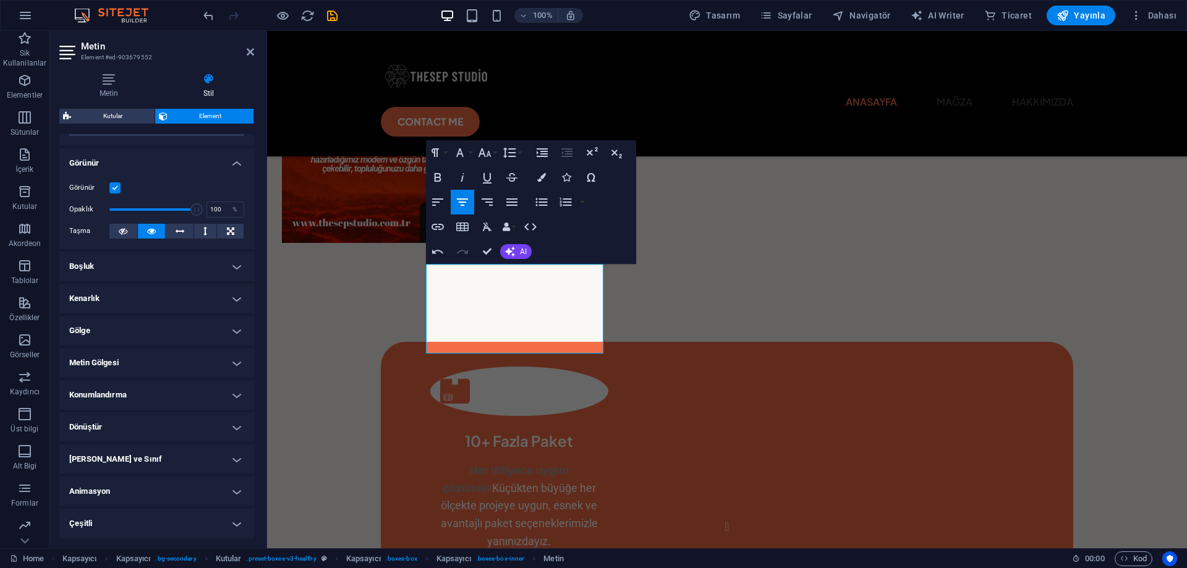
scroll to position [0, 0]
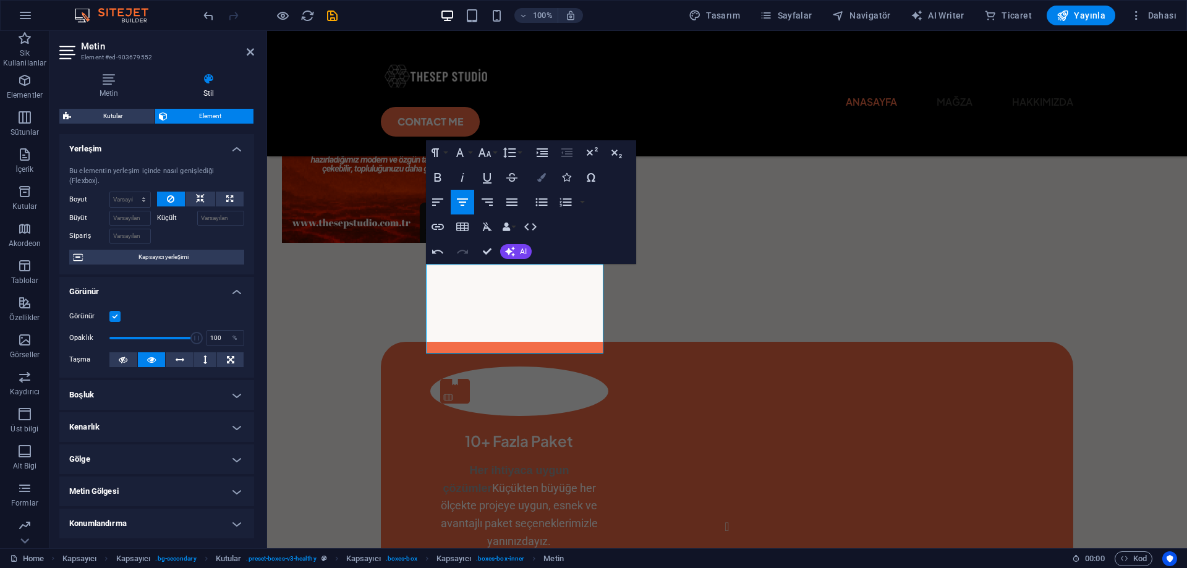
click at [540, 176] on icon "button" at bounding box center [541, 177] width 9 height 9
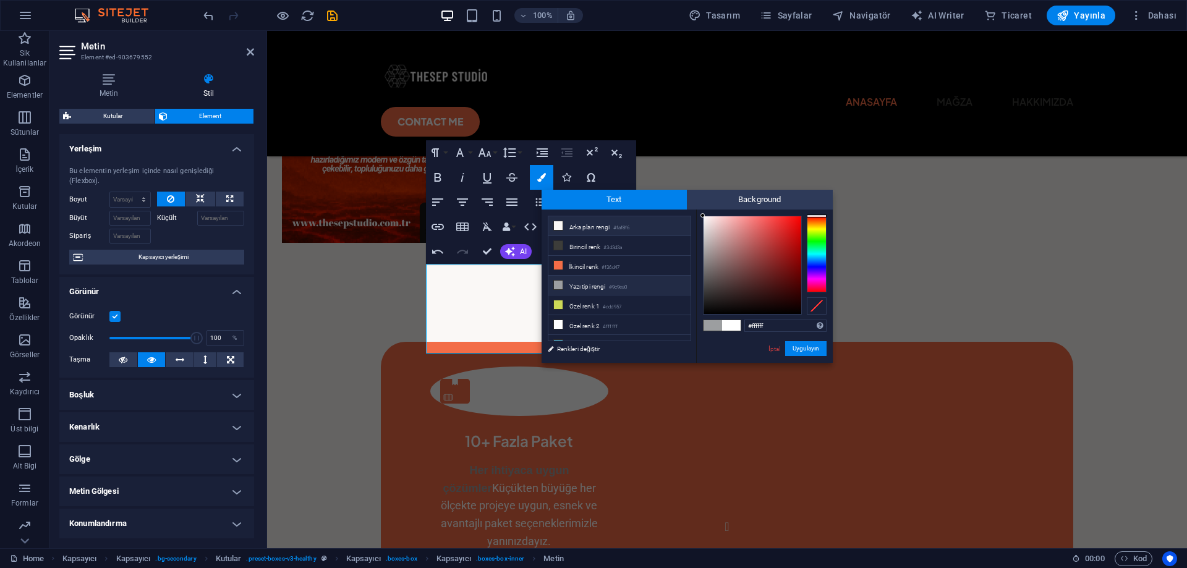
click at [592, 232] on li "Arka plan rengi #faf8f6" at bounding box center [619, 226] width 142 height 20
type input "#faf8f6"
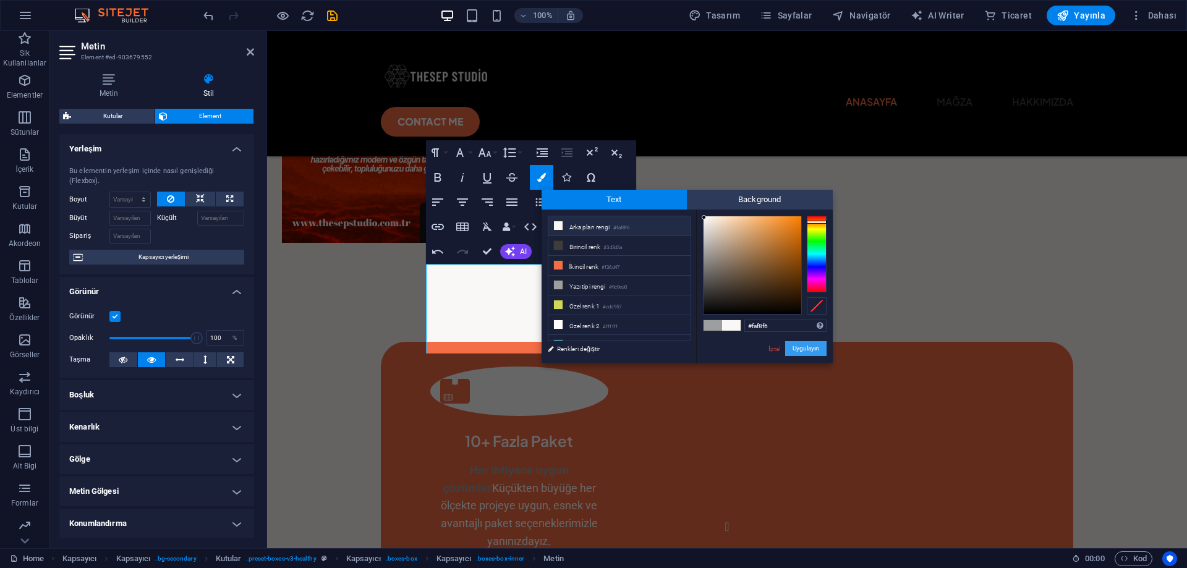
drag, startPoint x: 806, startPoint y: 349, endPoint x: 412, endPoint y: 303, distance: 396.0
click at [806, 349] on button "Uygulayın" at bounding box center [805, 348] width 41 height 15
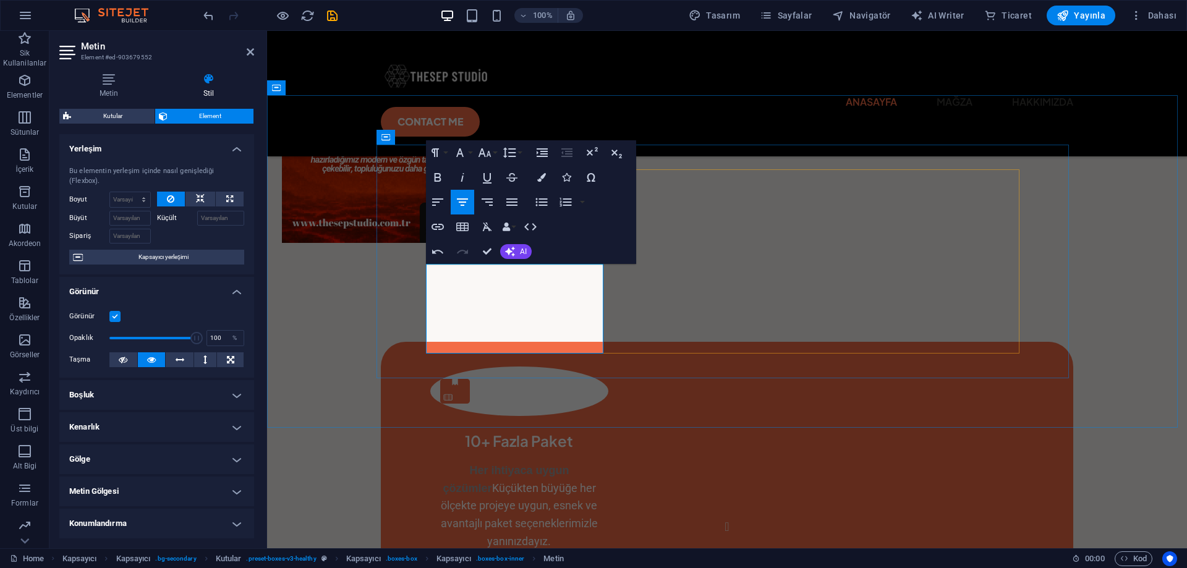
click at [594, 462] on p "Her ihtiyaca uygun çözümler Küçükten büyüğe her ölçekte projeye uygun, esnek ve…" at bounding box center [519, 506] width 178 height 89
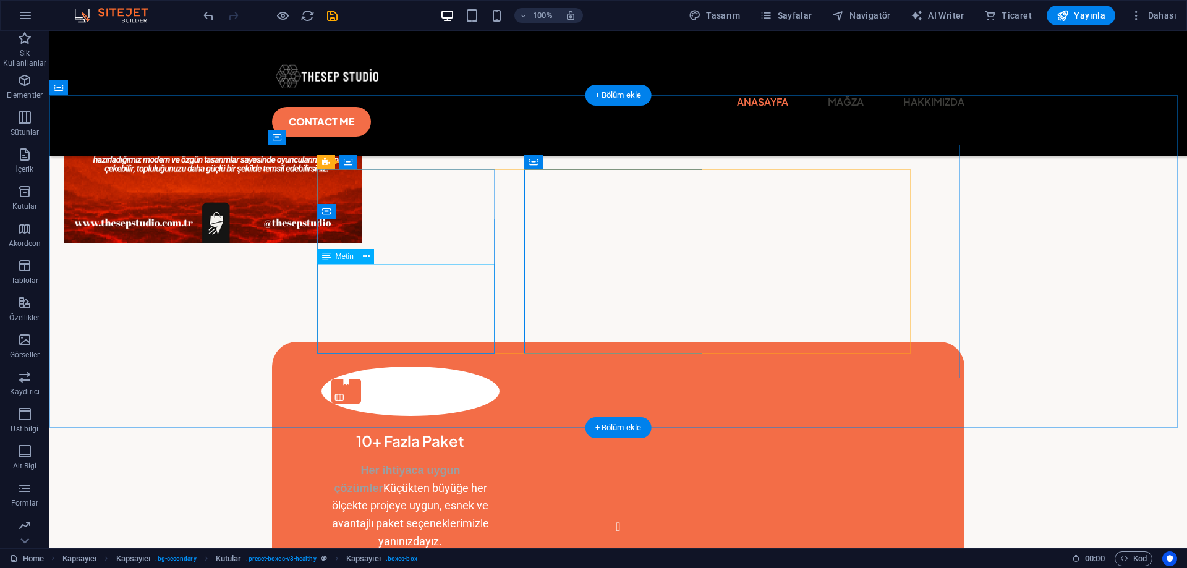
click at [402, 462] on div "Her ihtiyaca uygun çözümler Küçükten büyüğe her ölçekte projeye uygun, esnek ve…" at bounding box center [411, 506] width 178 height 89
click at [421, 462] on div "Her ihtiyaca uygun çözümler Küçükten büyüğe her ölçekte projeye uygun, esnek ve…" at bounding box center [411, 506] width 178 height 89
click at [484, 462] on div "Her ihtiyaca uygun çözümler Küçükten büyüğe her ölçekte projeye uygun, esnek ve…" at bounding box center [411, 506] width 178 height 89
click at [404, 462] on div "Her ihtiyaca uygun çözümler Küçükten büyüğe her ölçekte projeye uygun, esnek ve…" at bounding box center [411, 506] width 178 height 89
click at [411, 462] on div "Her ihtiyaca uygun çözümler Küçükten büyüğe her ölçekte projeye uygun, esnek ve…" at bounding box center [411, 506] width 178 height 89
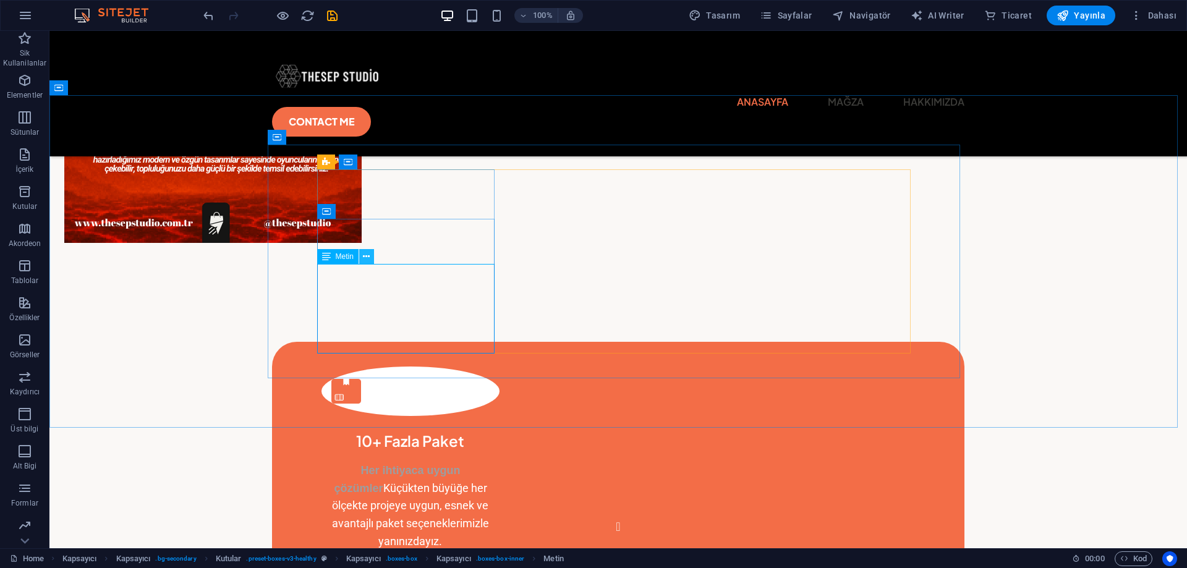
click at [366, 257] on icon at bounding box center [366, 256] width 7 height 13
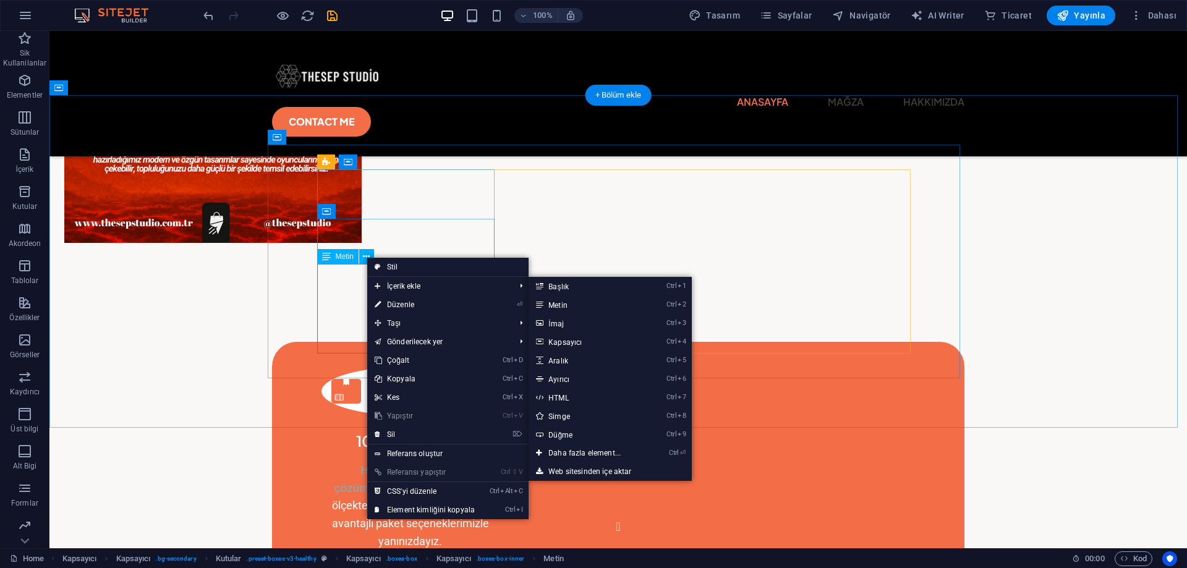
click at [331, 462] on div "Her ihtiyaca uygun çözümler Küçükten büyüğe her ölçekte projeye uygun, esnek ve…" at bounding box center [411, 506] width 178 height 89
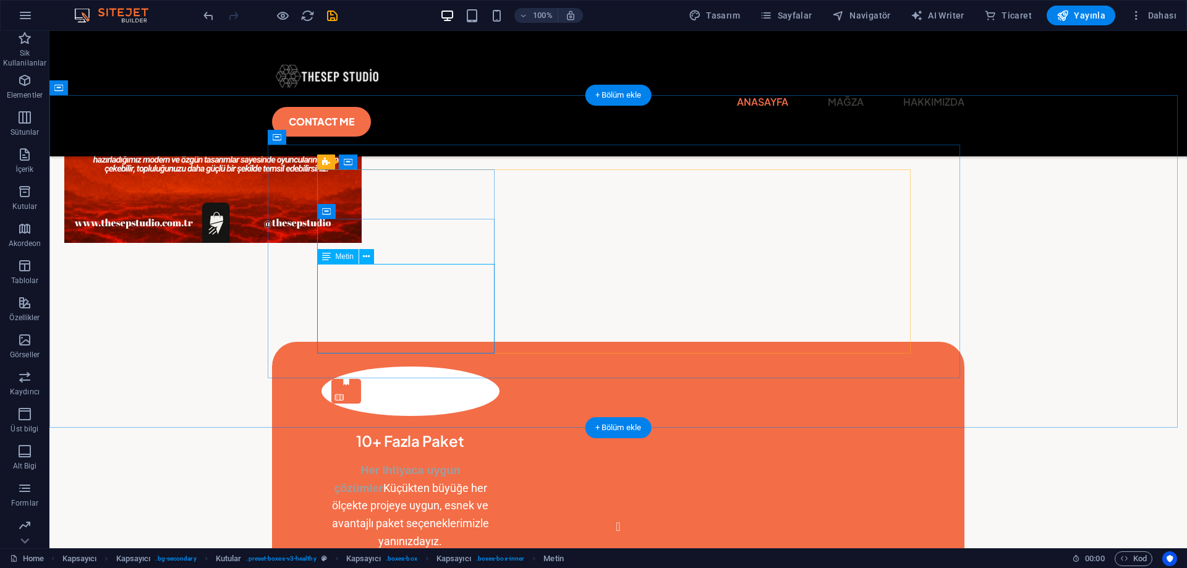
click at [359, 462] on div "Her ihtiyaca uygun çözümler Küçükten büyüğe her ölçekte projeye uygun, esnek ve…" at bounding box center [411, 506] width 178 height 89
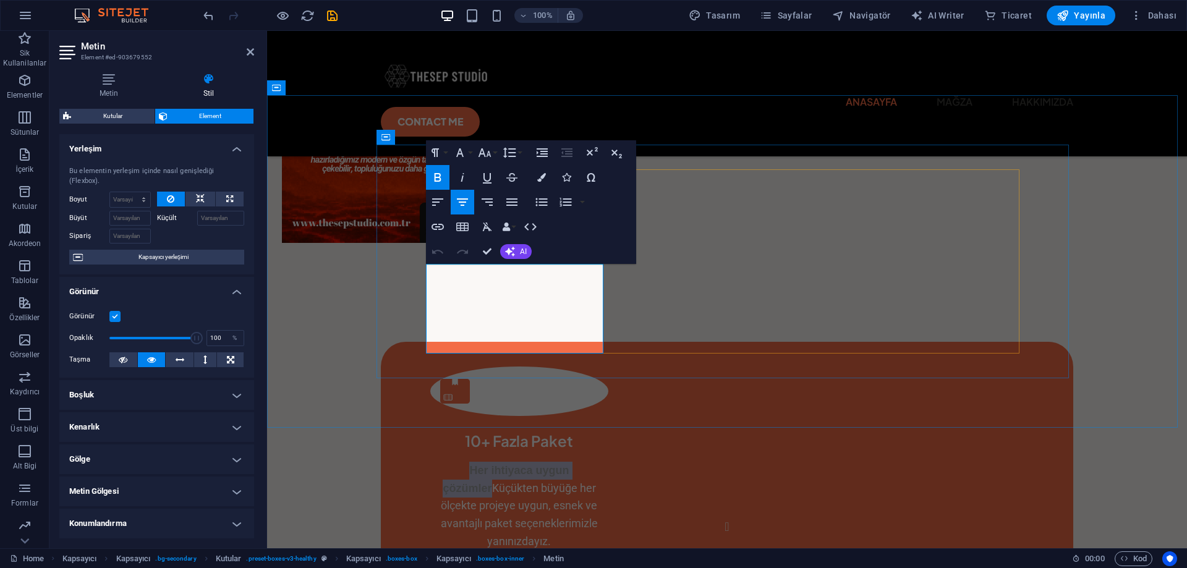
drag, startPoint x: 600, startPoint y: 275, endPoint x: 427, endPoint y: 274, distance: 173.7
click at [430, 462] on p "Her ihtiyaca uygun çözümler Küçükten büyüğe her ölçekte projeye uygun, esnek ve…" at bounding box center [519, 506] width 178 height 89
click at [542, 184] on button "Colors" at bounding box center [541, 177] width 23 height 25
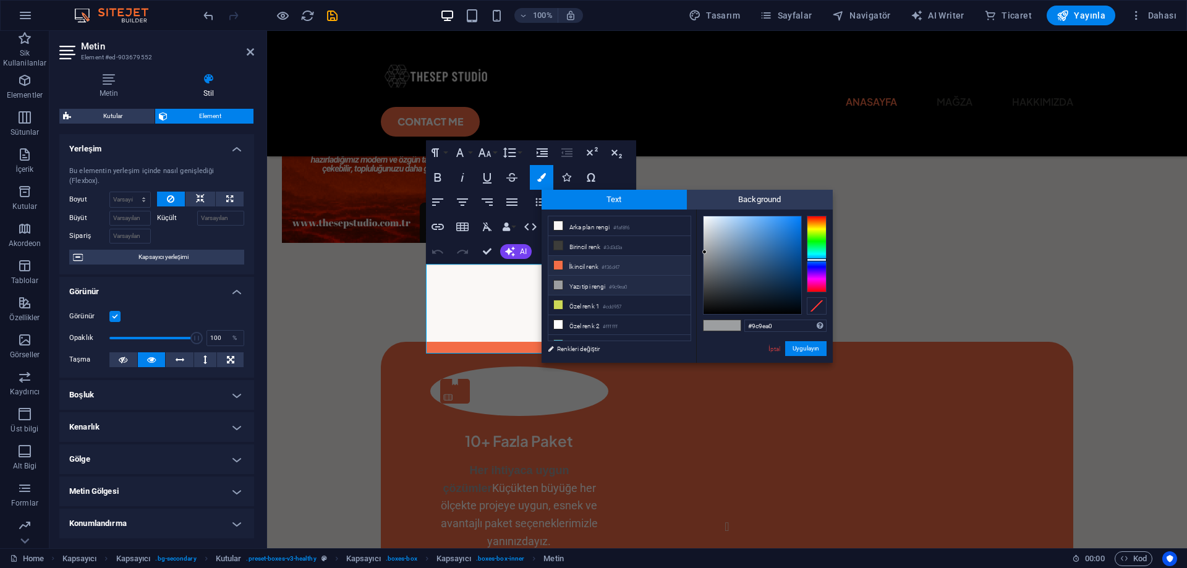
click at [578, 261] on li "İkincil renk #f36d47" at bounding box center [619, 266] width 142 height 20
type input "#f36d47"
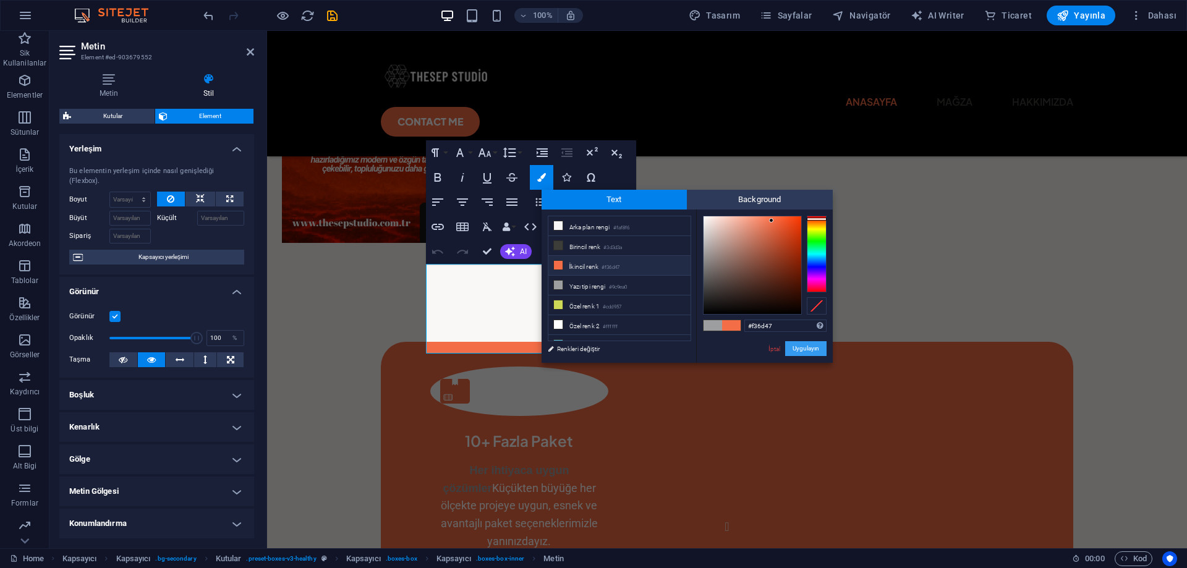
click at [802, 345] on button "Uygulayın" at bounding box center [805, 348] width 41 height 15
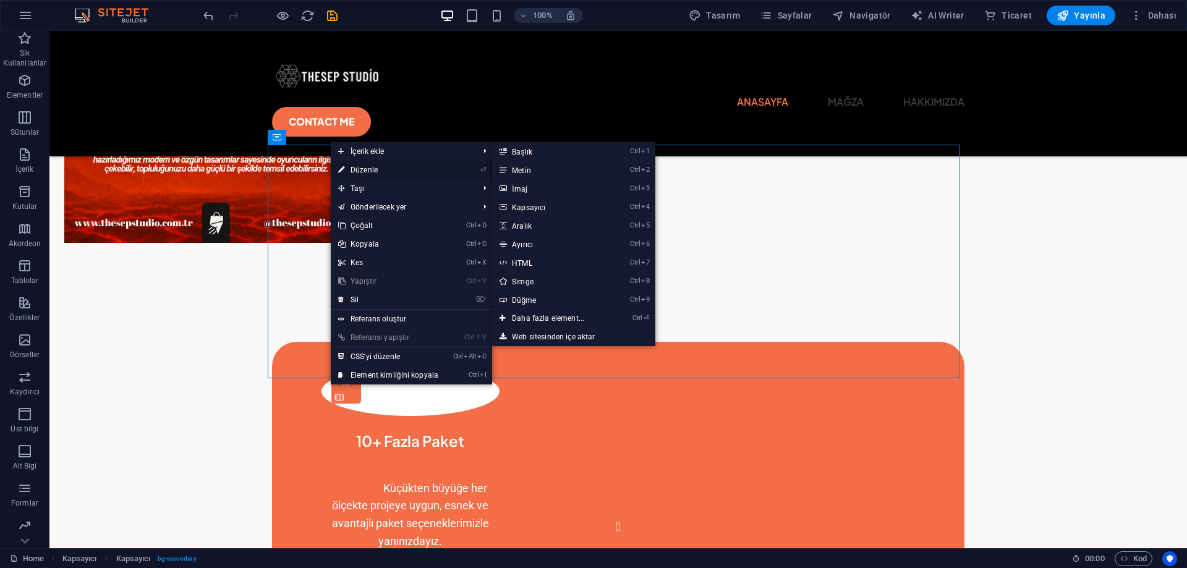
click at [354, 170] on link "⏎ Düzenle" at bounding box center [388, 170] width 115 height 19
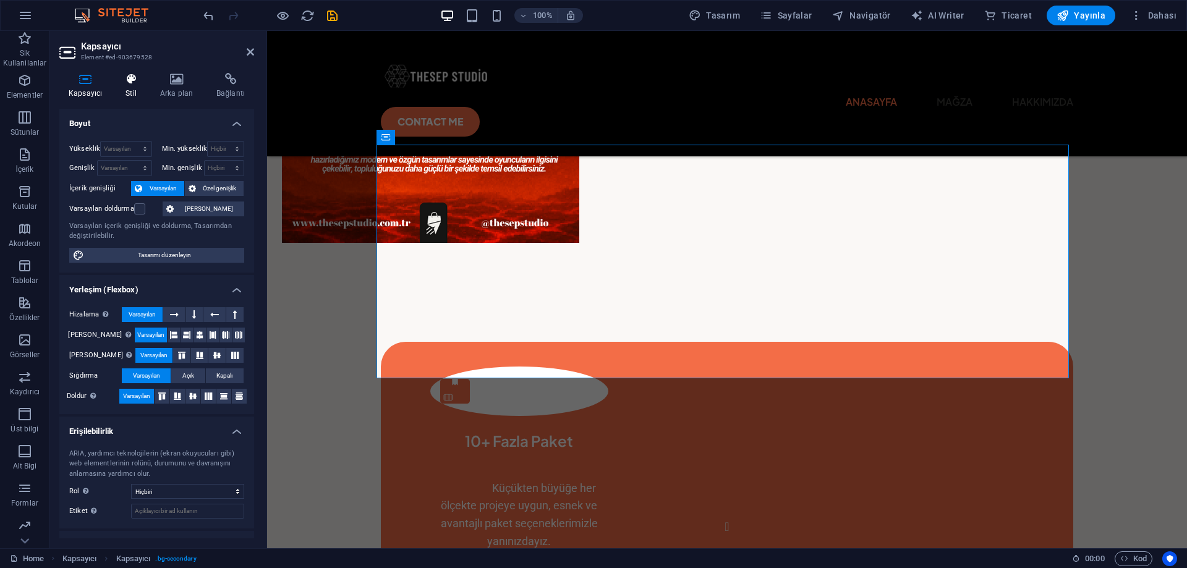
click at [133, 78] on icon at bounding box center [131, 79] width 30 height 12
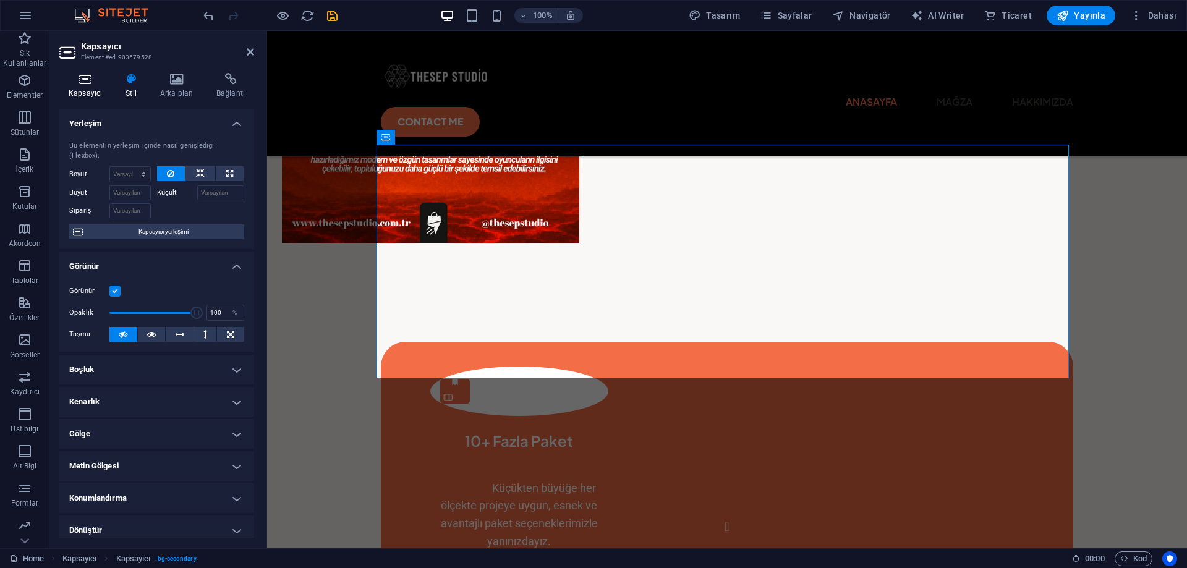
click at [93, 90] on h4 "Kapsayıcı" at bounding box center [87, 86] width 57 height 26
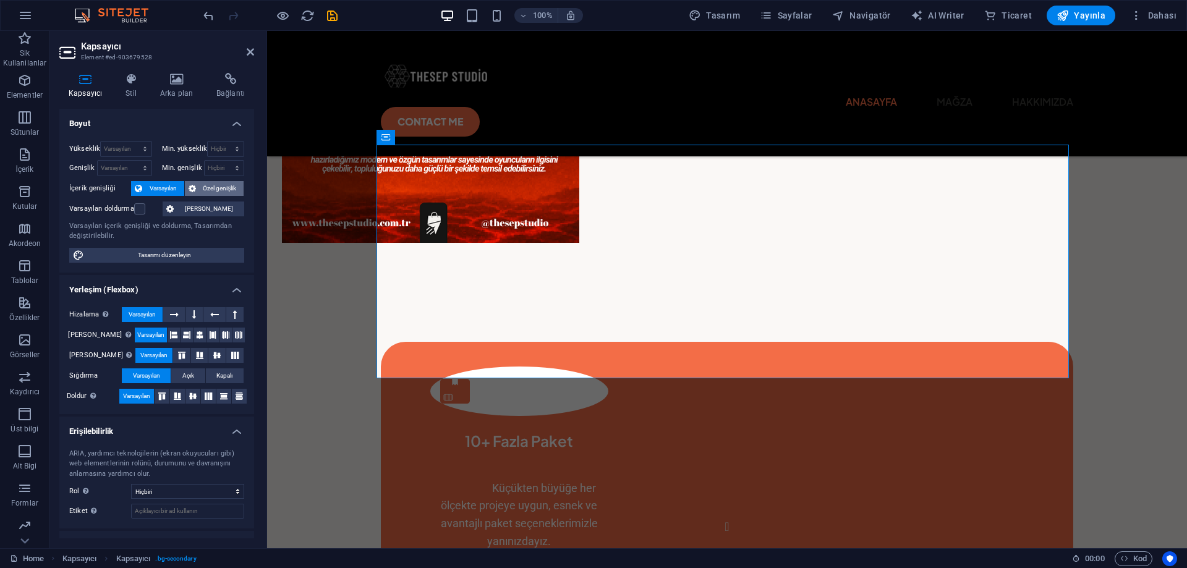
click at [204, 190] on span "Özel genişlik" at bounding box center [220, 188] width 41 height 15
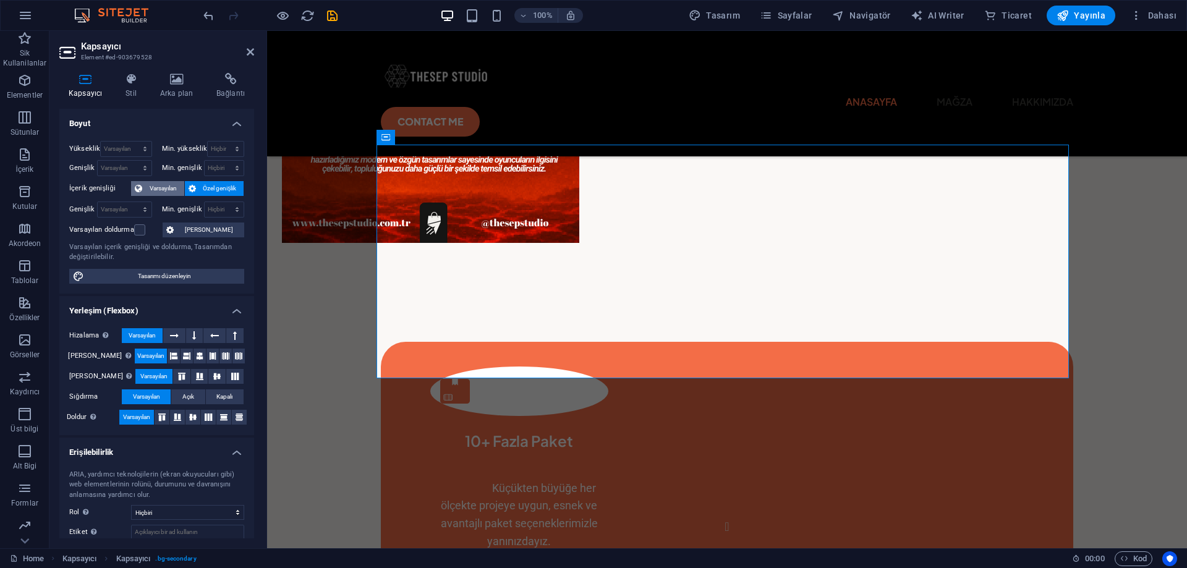
click at [152, 188] on span "Varsayılan" at bounding box center [163, 188] width 35 height 15
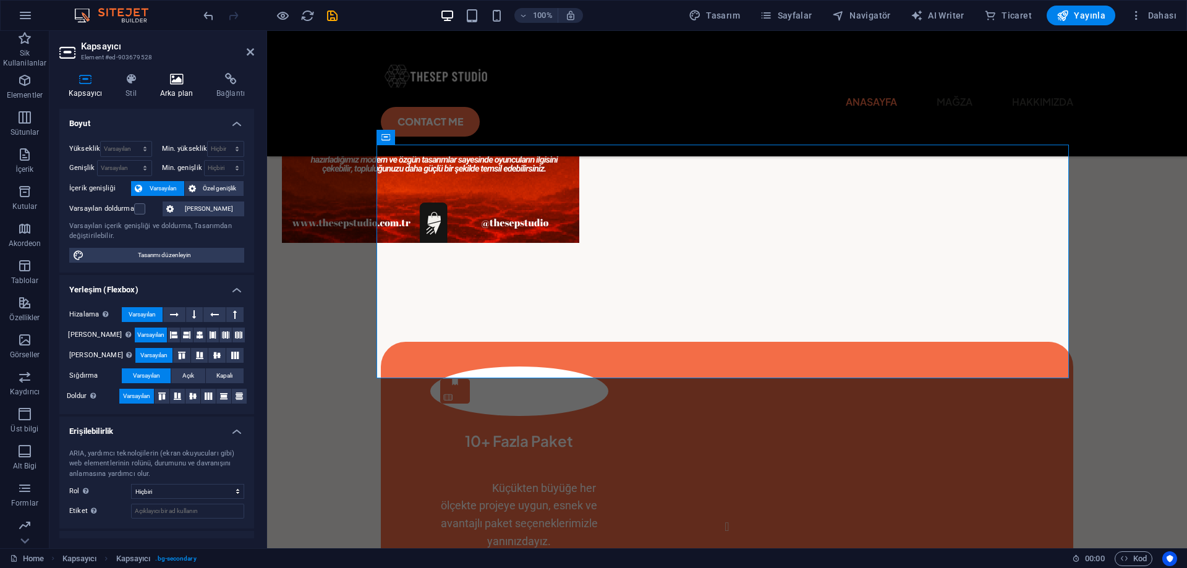
click at [171, 89] on h4 "Arka plan" at bounding box center [179, 86] width 56 height 26
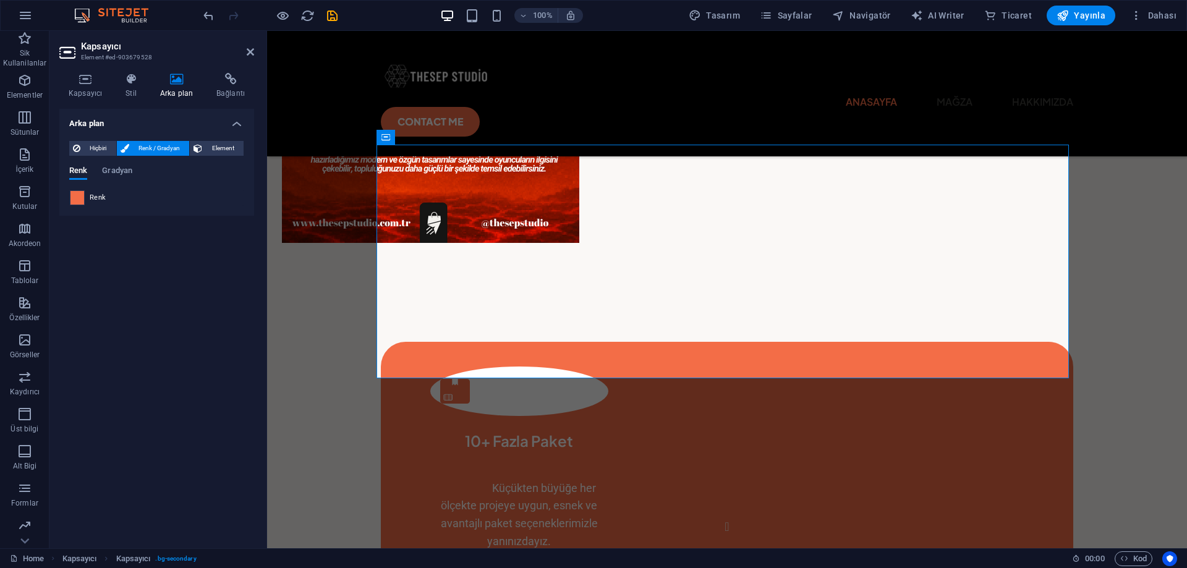
click at [74, 200] on span at bounding box center [77, 198] width 14 height 14
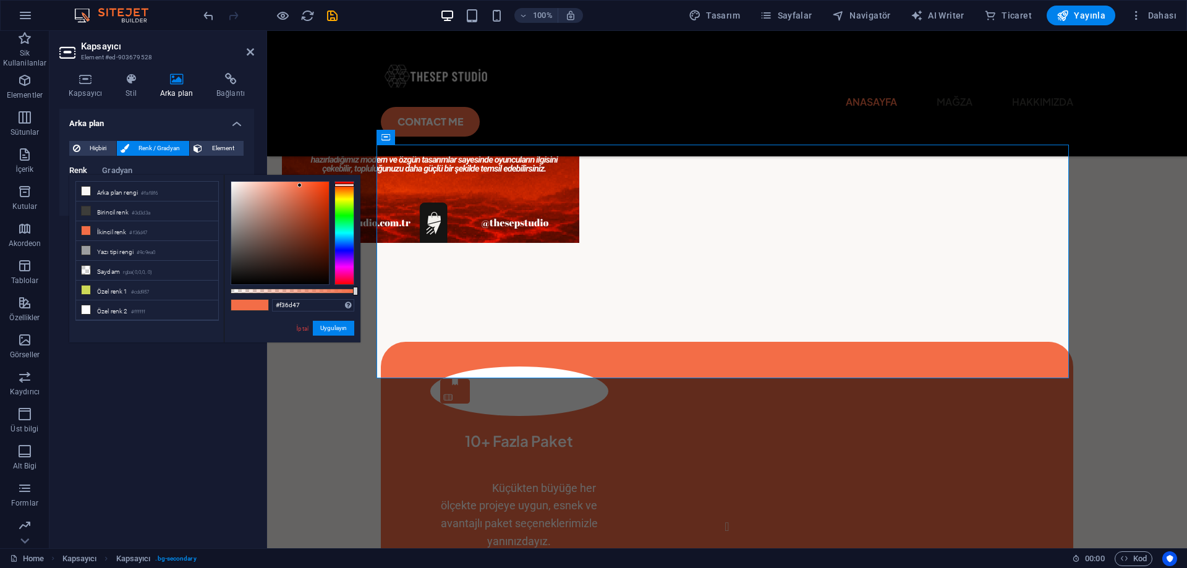
scroll to position [34, 0]
click at [116, 294] on li "Özel renk 3 #57c2d9" at bounding box center [147, 296] width 142 height 20
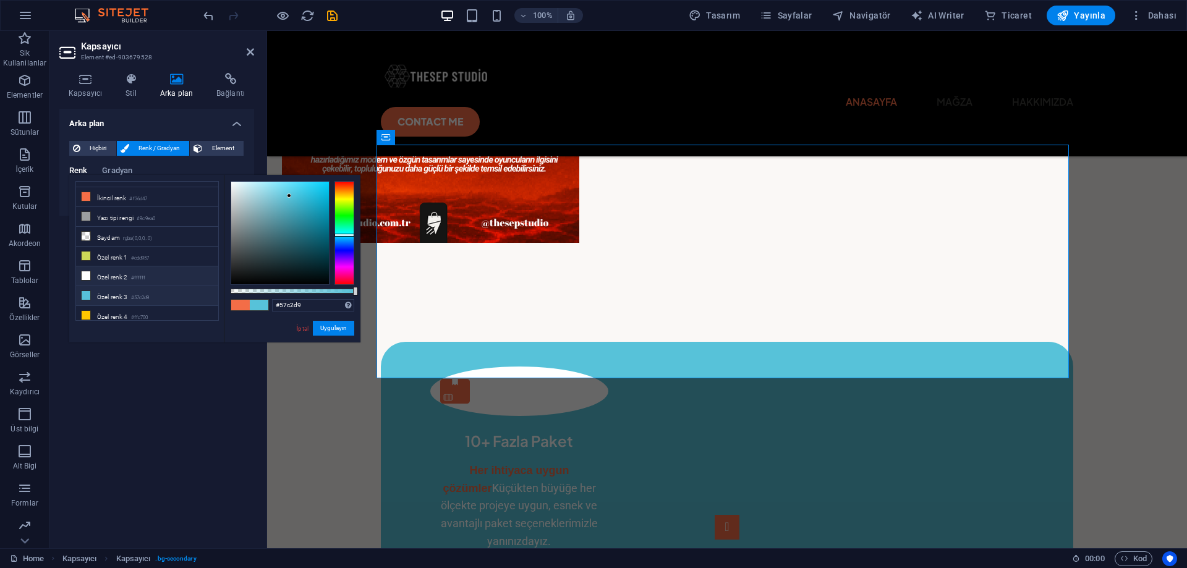
scroll to position [0, 0]
click at [124, 236] on li "İkincil renk #f36d47" at bounding box center [147, 231] width 142 height 20
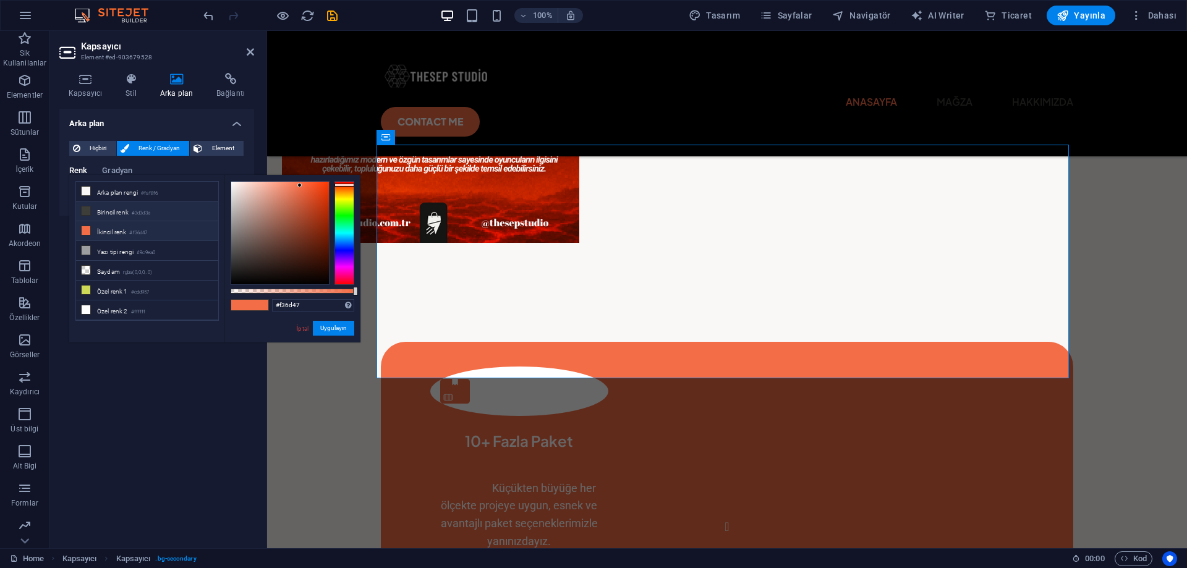
click at [118, 205] on li "Birincil renk #3d3d3a" at bounding box center [147, 212] width 142 height 20
type input "#3d3d3a"
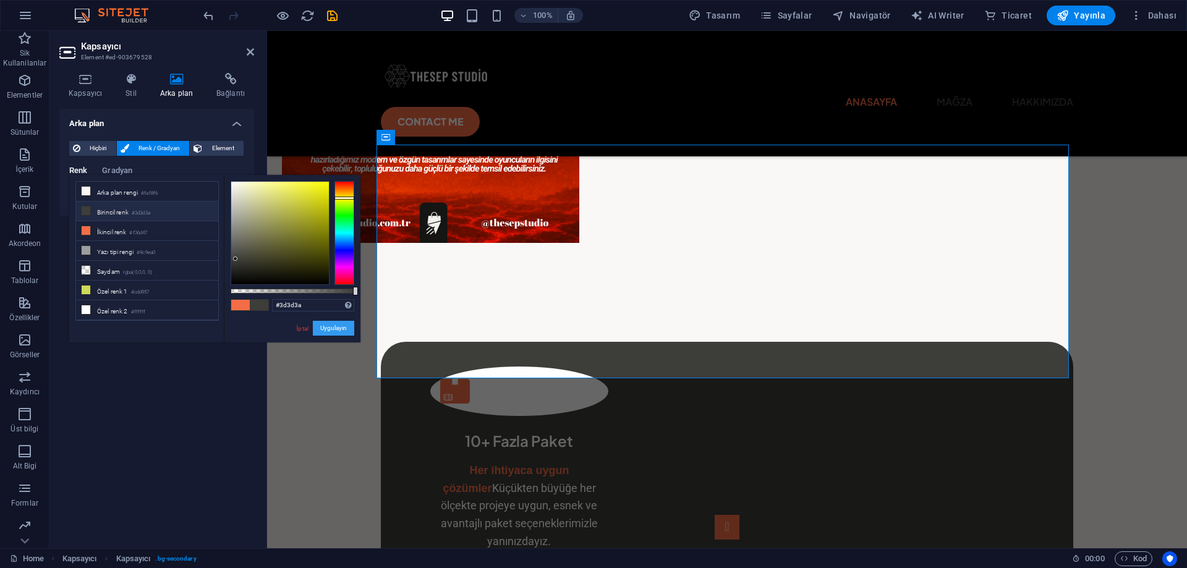
click at [334, 334] on button "Uygulayın" at bounding box center [333, 328] width 41 height 15
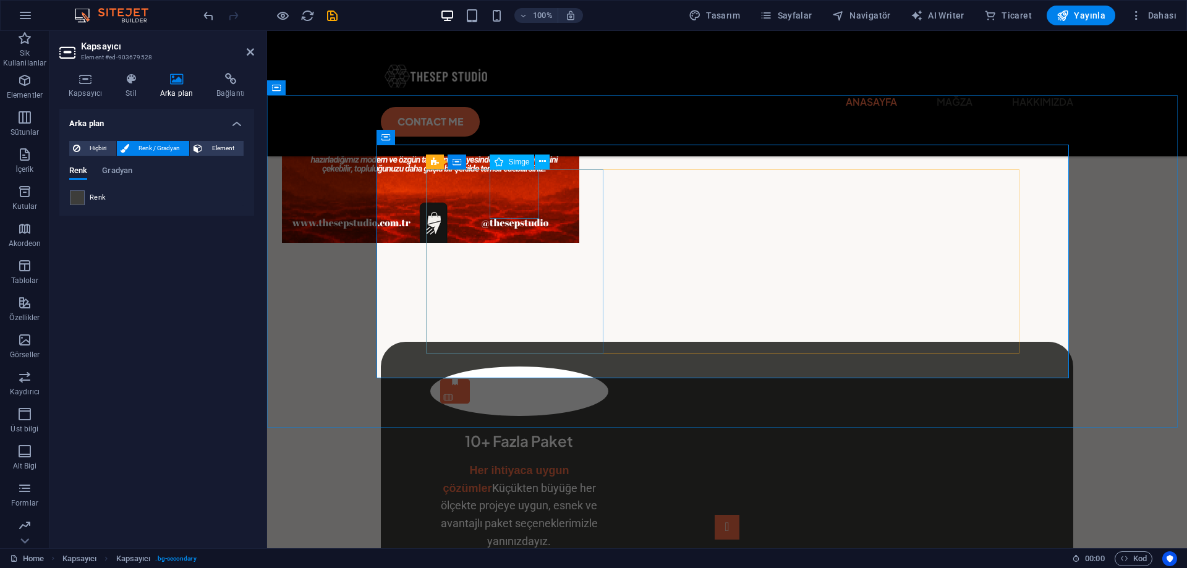
click at [511, 367] on figure at bounding box center [519, 391] width 178 height 49
click at [0, 0] on icon at bounding box center [0, 0] width 0 height 0
click at [516, 367] on figure at bounding box center [519, 391] width 178 height 49
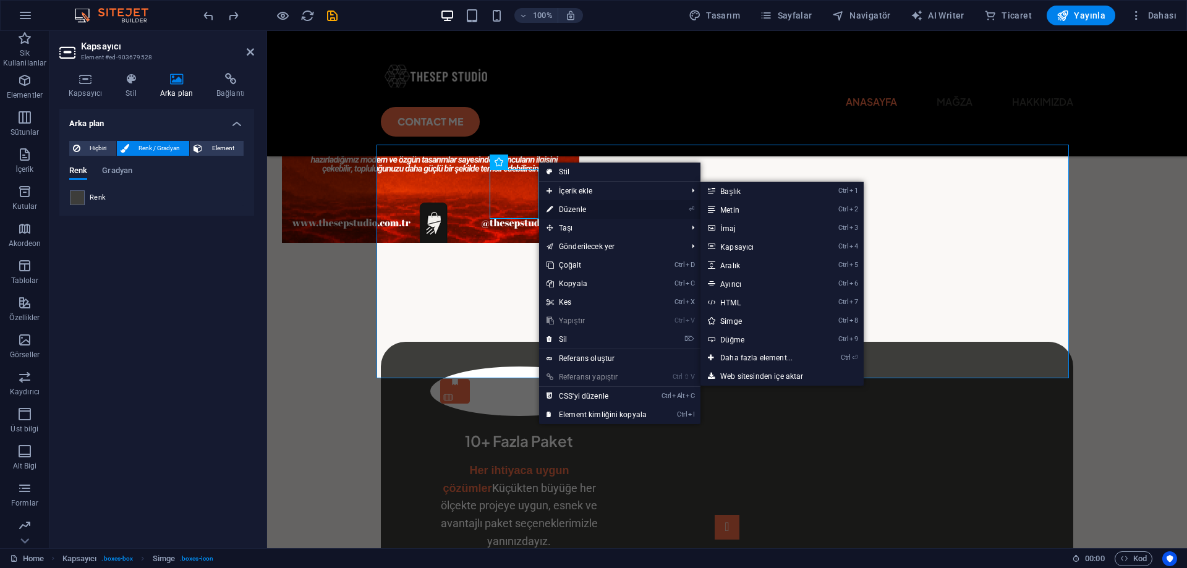
click at [566, 206] on link "⏎ Düzenle" at bounding box center [596, 209] width 115 height 19
select select "xMidYMid"
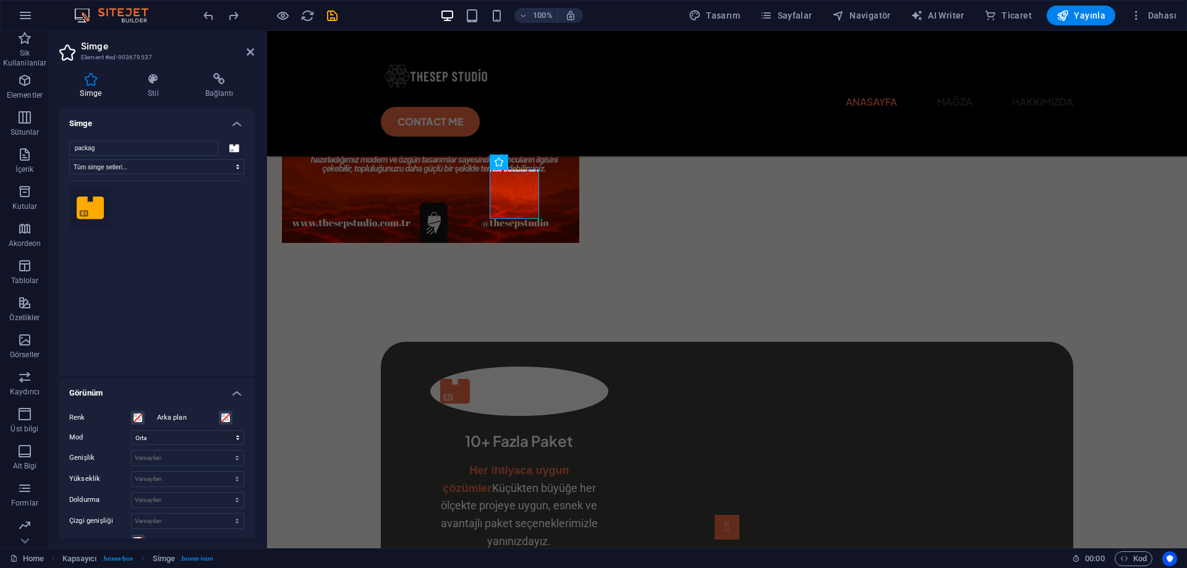
click at [149, 102] on div "Simge Stil Bağlantı Simge packag Tüm simge setleri... IcoFont Ionicons FontAwes…" at bounding box center [156, 306] width 195 height 466
click at [151, 93] on h4 "Stil" at bounding box center [156, 86] width 58 height 26
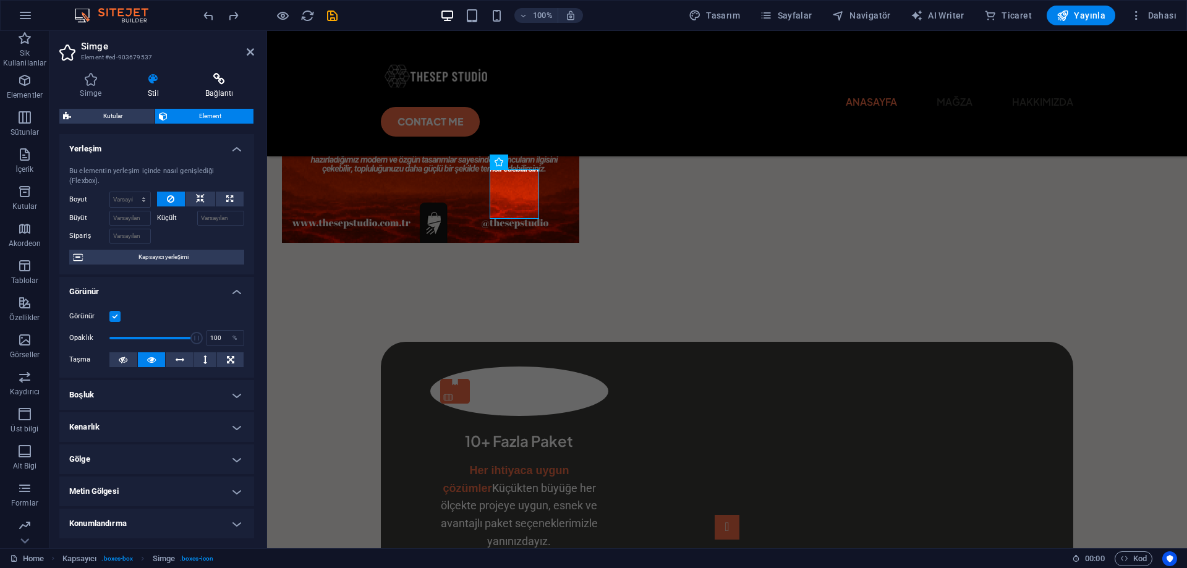
click at [210, 85] on h4 "Bağlantı" at bounding box center [219, 86] width 70 height 26
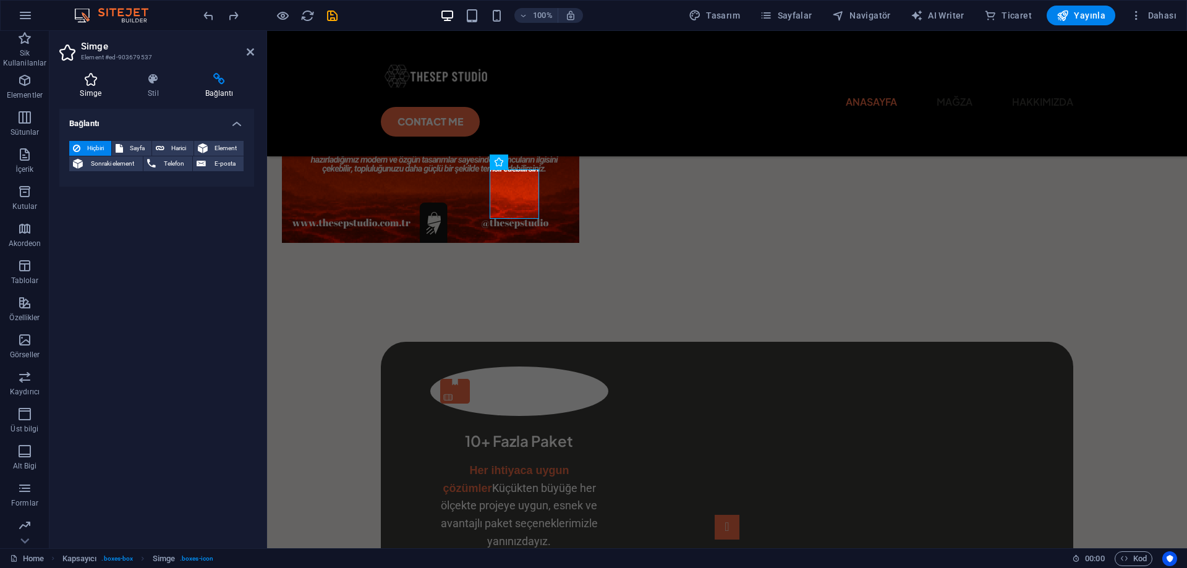
click at [93, 80] on icon at bounding box center [90, 79] width 63 height 12
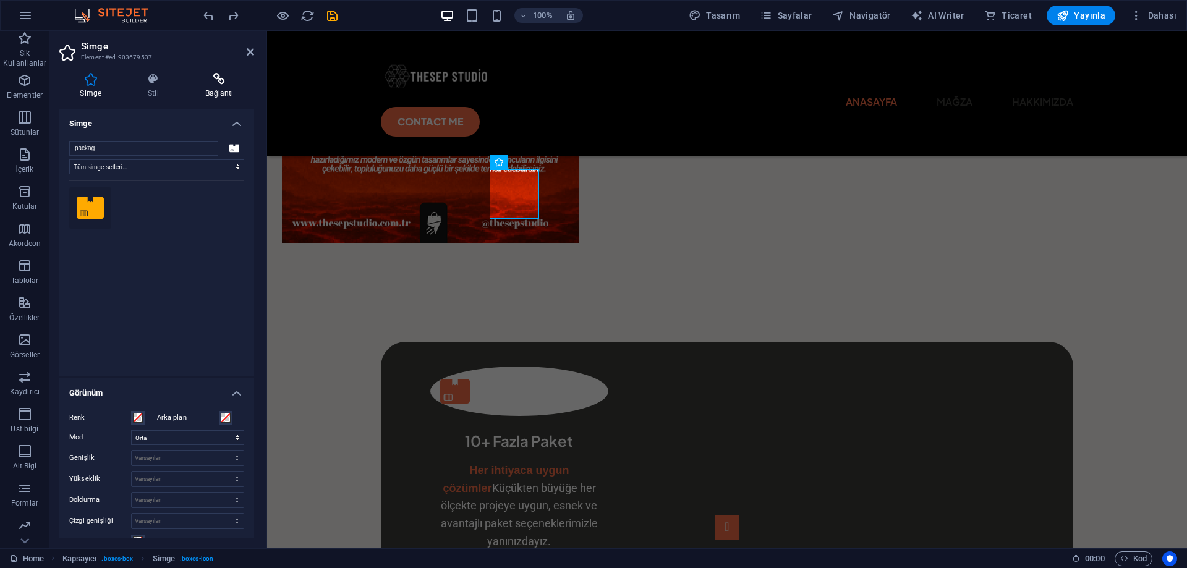
click at [231, 85] on icon at bounding box center [219, 79] width 70 height 12
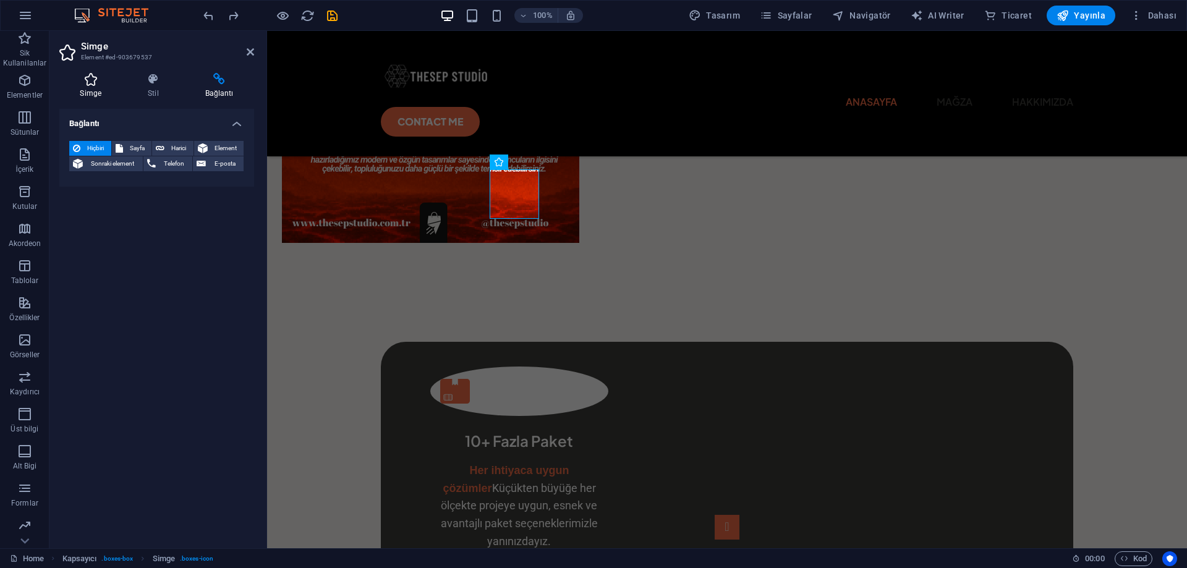
click at [81, 79] on icon at bounding box center [90, 79] width 63 height 12
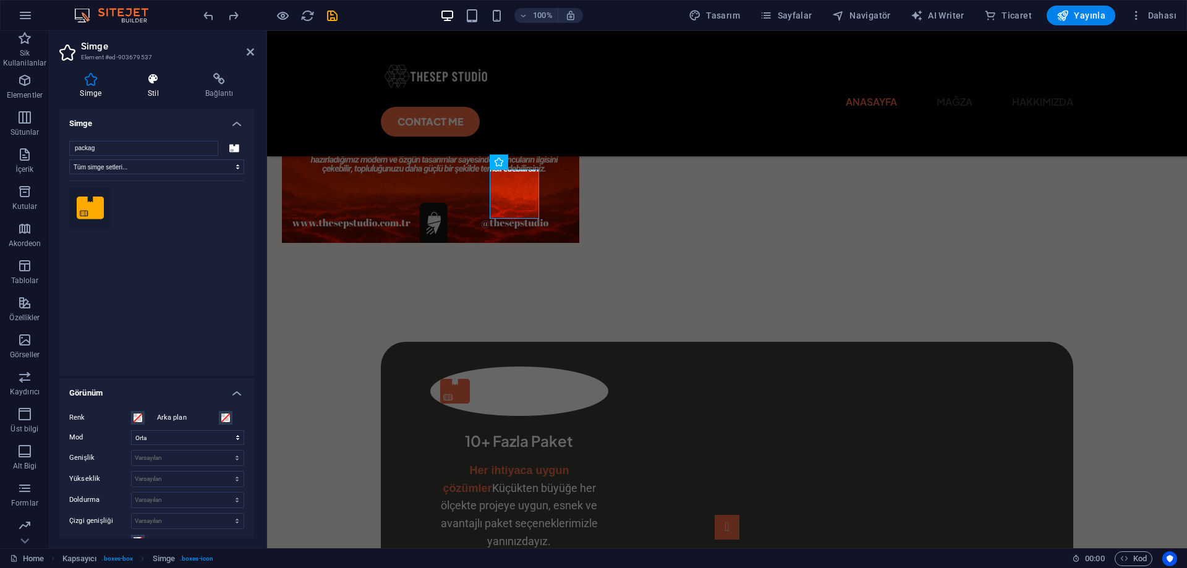
click at [159, 80] on icon at bounding box center [153, 79] width 53 height 12
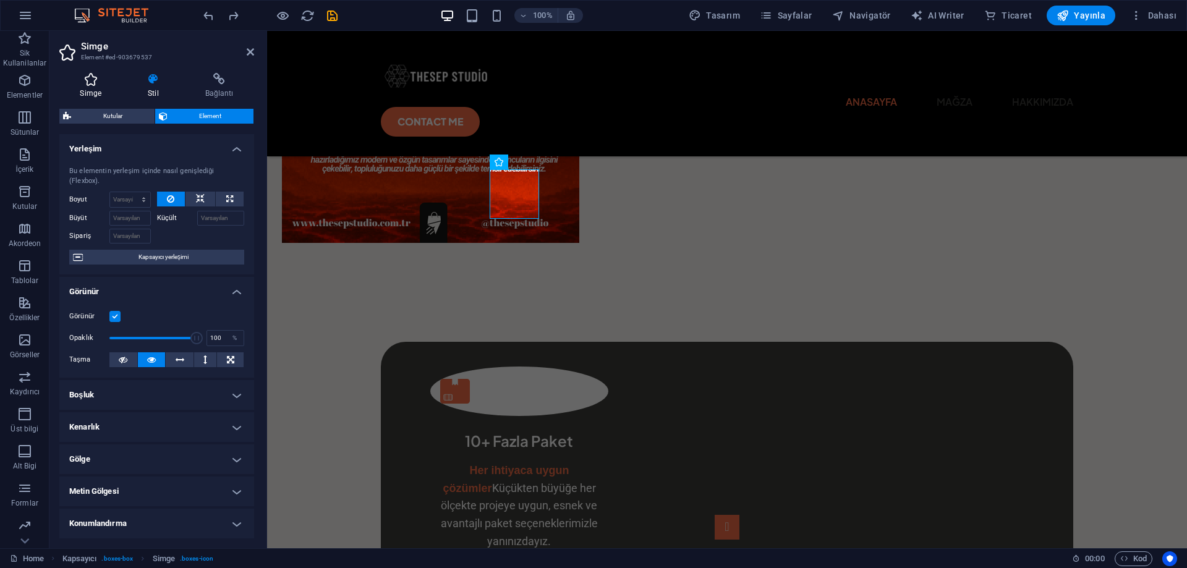
click at [88, 80] on icon at bounding box center [90, 79] width 63 height 12
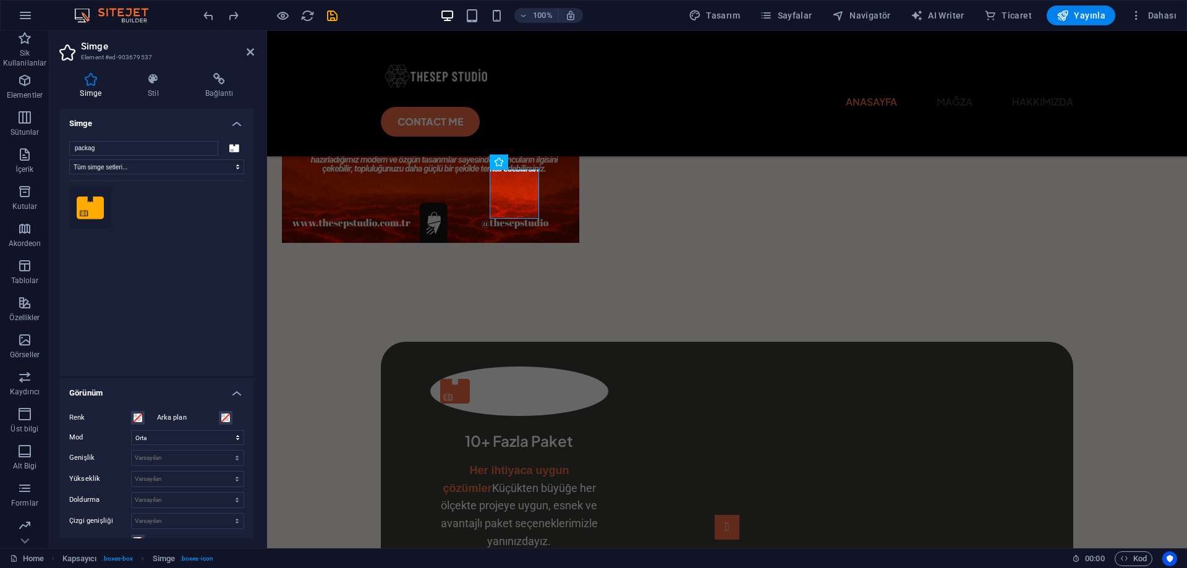
scroll to position [185, 0]
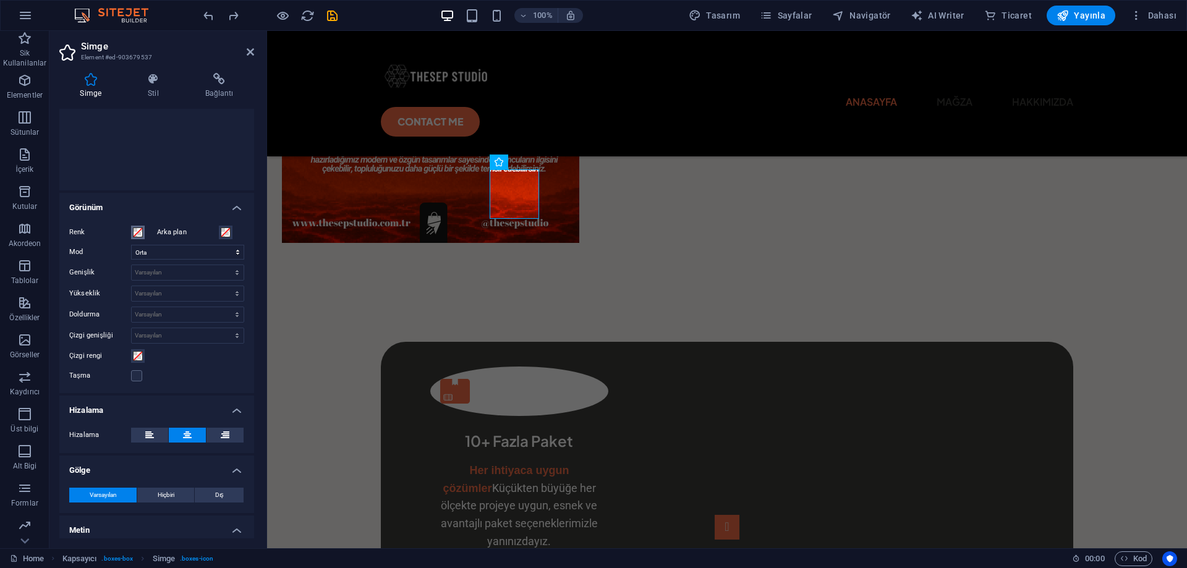
click at [139, 232] on span at bounding box center [138, 233] width 10 height 10
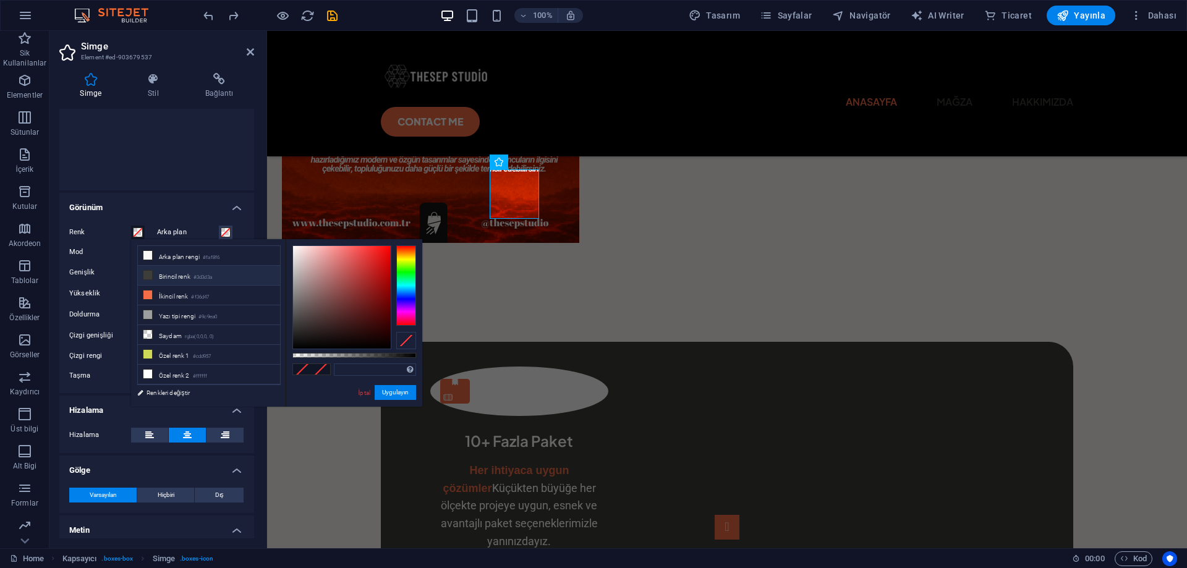
click at [173, 275] on li "Birincil renk #3d3d3a" at bounding box center [209, 276] width 142 height 20
type input "#3d3d3a"
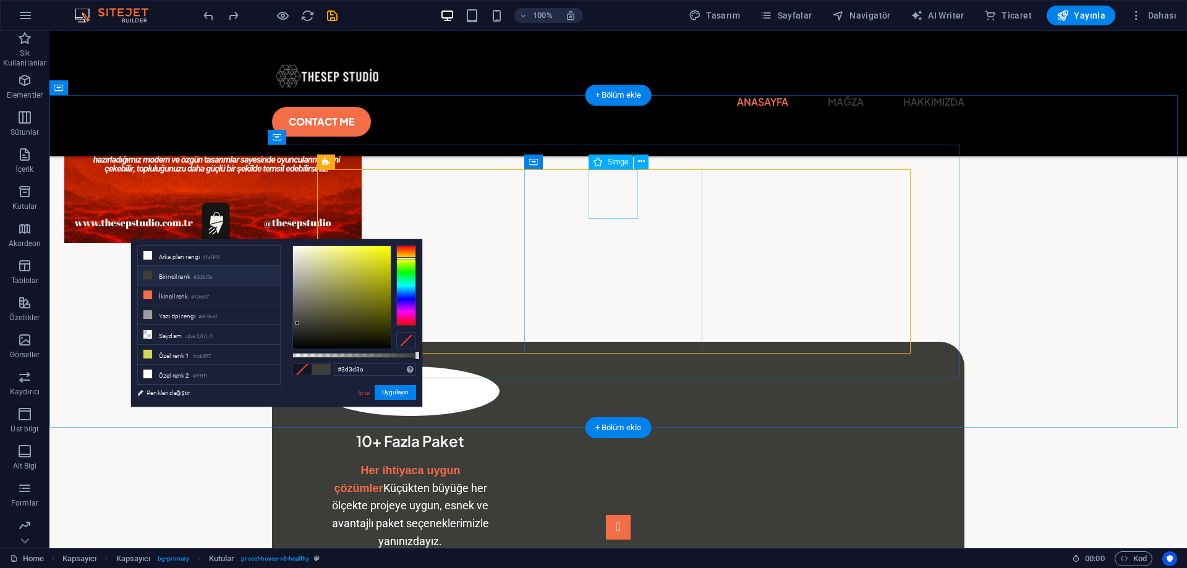
click at [642, 162] on icon at bounding box center [641, 161] width 7 height 13
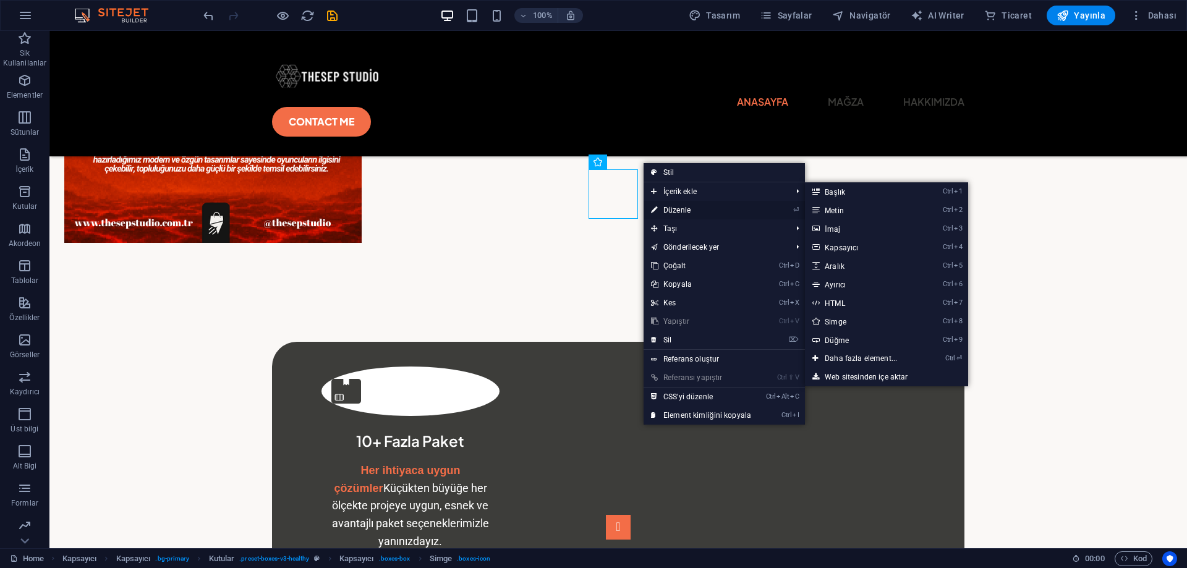
click at [668, 209] on link "⏎ Düzenle" at bounding box center [701, 210] width 115 height 19
select select "xMidYMid"
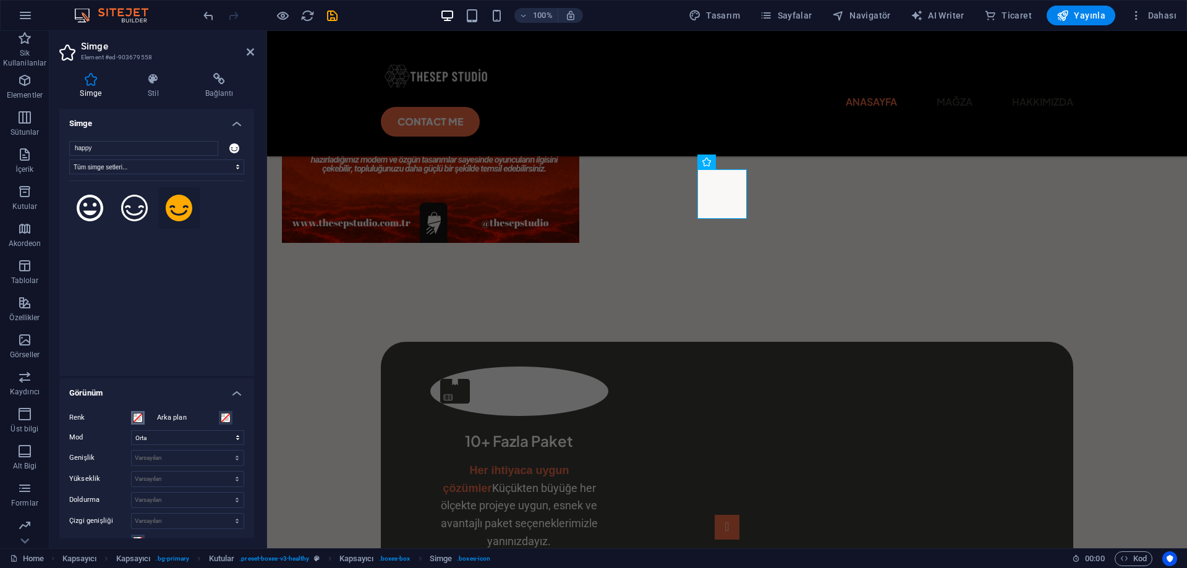
click at [141, 417] on span at bounding box center [138, 418] width 10 height 10
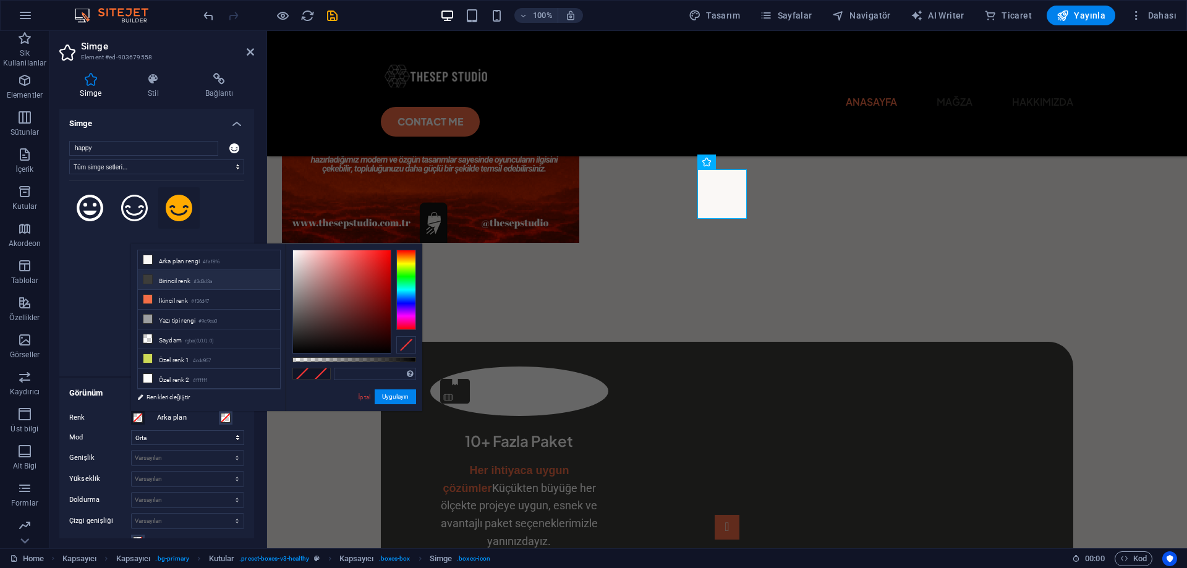
click at [182, 276] on li "Birincil renk #3d3d3a" at bounding box center [209, 280] width 142 height 20
type input "#3d3d3a"
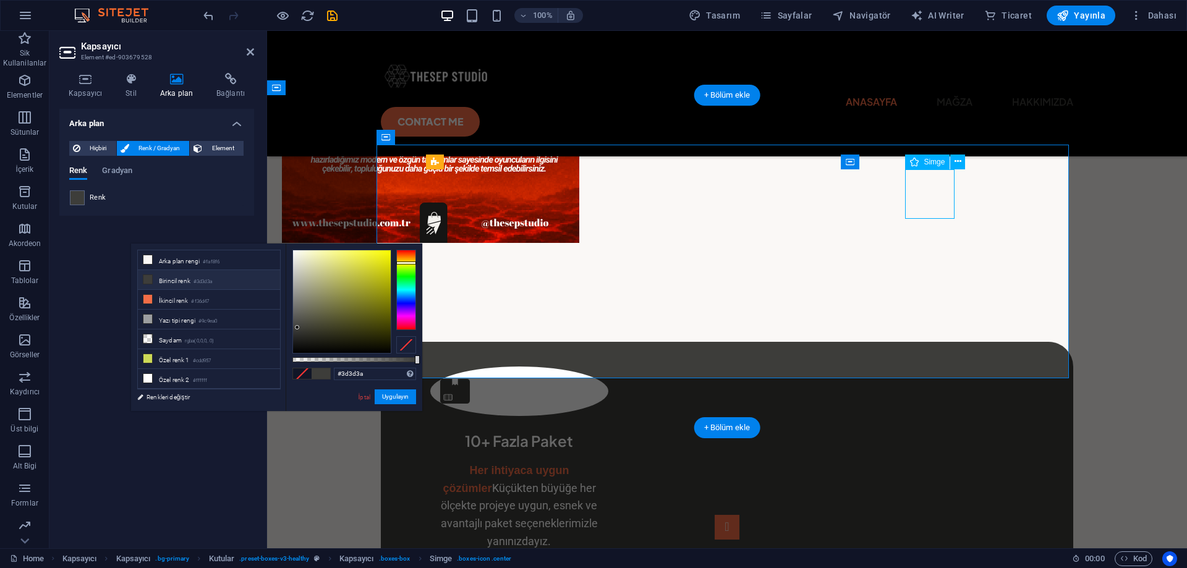
select select "xMidYMid"
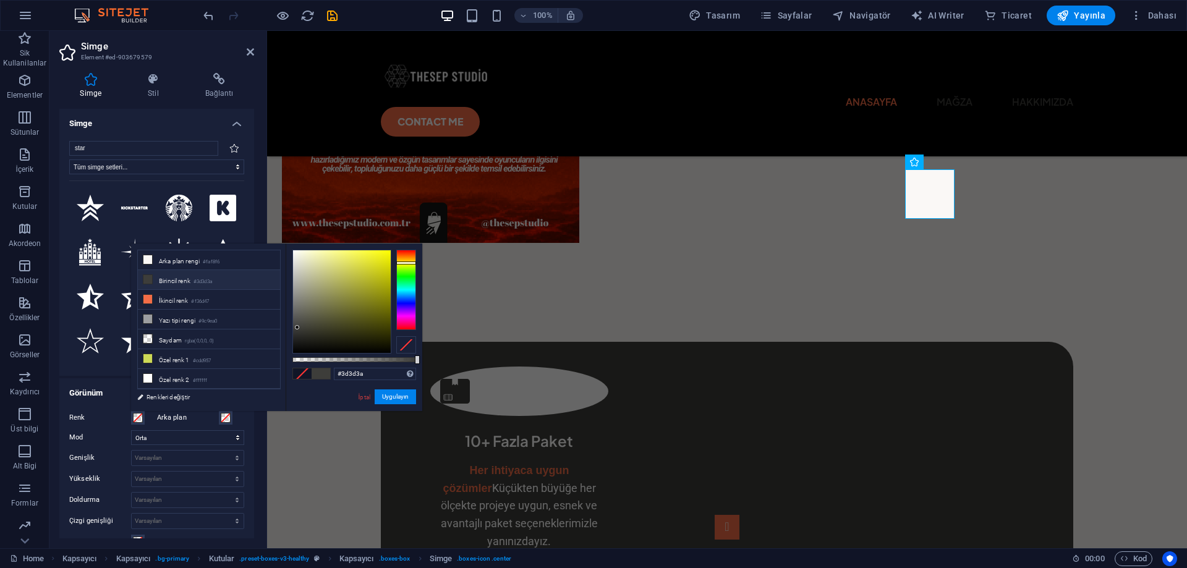
click at [203, 122] on h4 "Simge" at bounding box center [156, 120] width 195 height 22
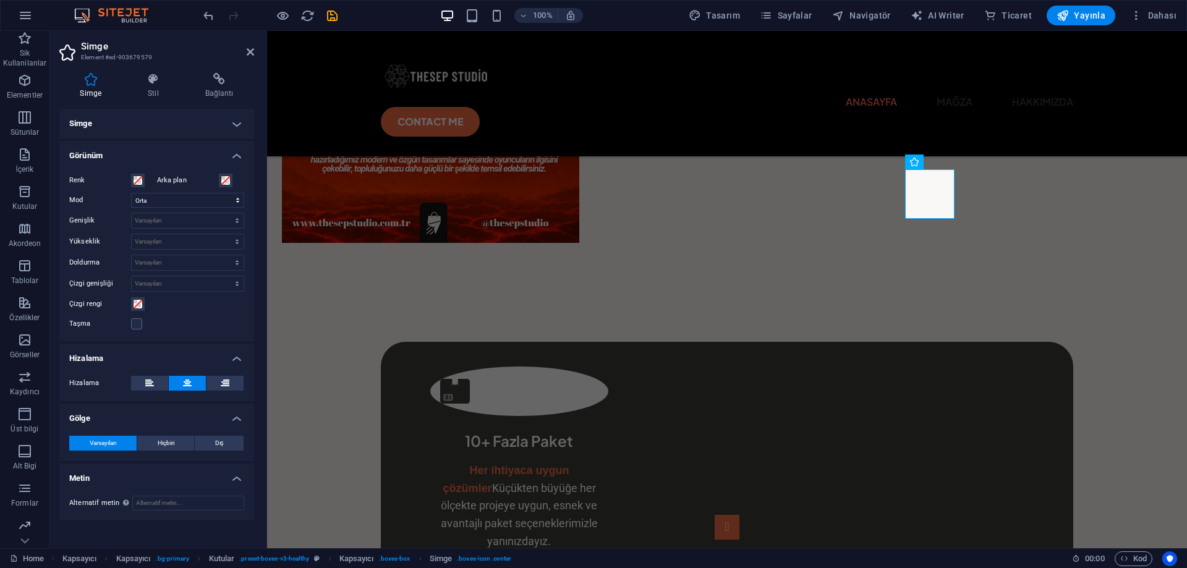
click at [138, 127] on h4 "Simge" at bounding box center [156, 124] width 195 height 30
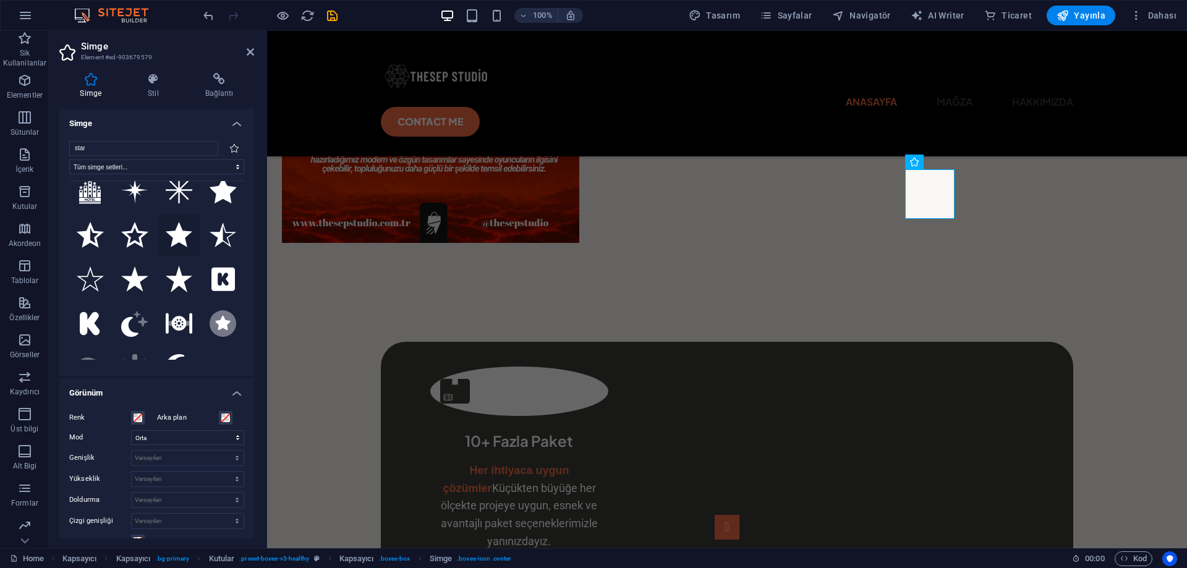
scroll to position [0, 0]
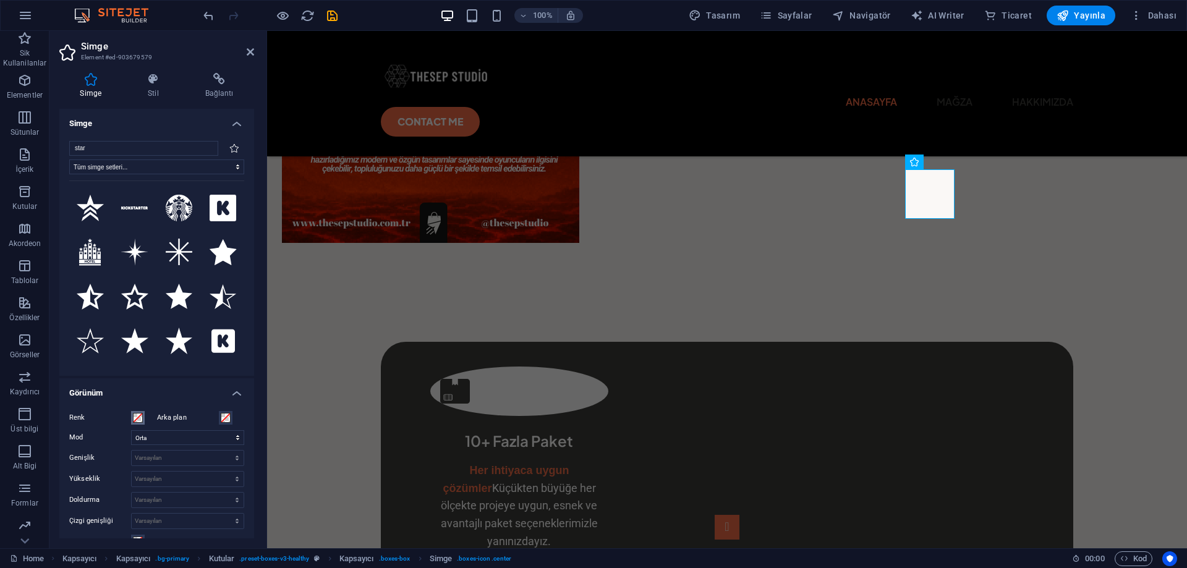
click at [140, 415] on span at bounding box center [138, 418] width 10 height 10
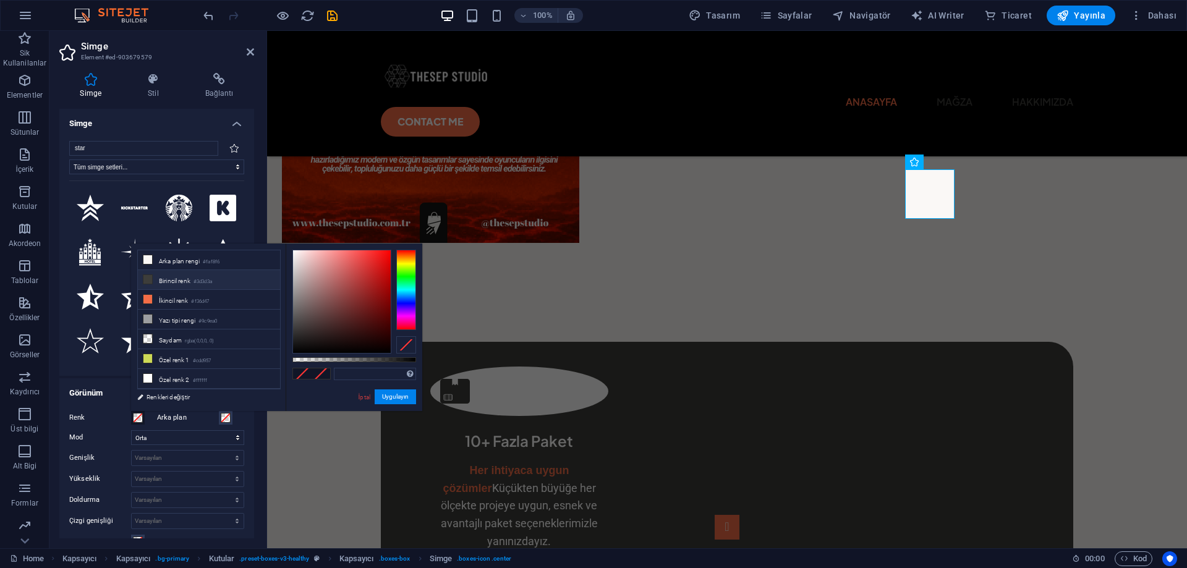
click at [192, 274] on li "Birincil renk #3d3d3a" at bounding box center [209, 280] width 142 height 20
type input "#3d3d3a"
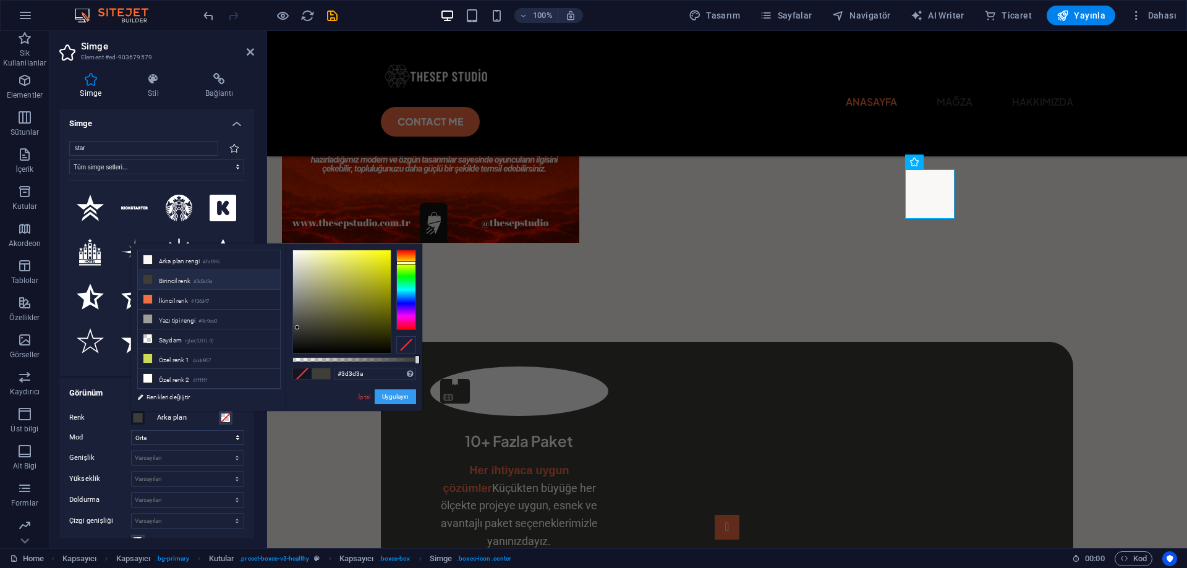
click at [407, 396] on button "Uygulayın" at bounding box center [395, 397] width 41 height 15
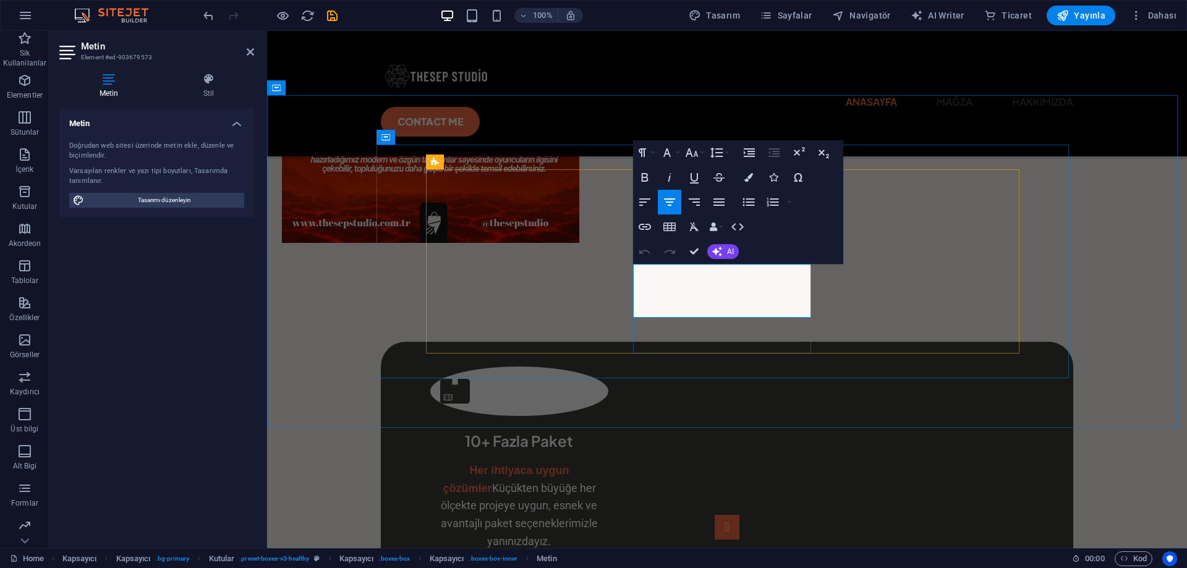
drag, startPoint x: 791, startPoint y: 271, endPoint x: 654, endPoint y: 272, distance: 137.3
drag, startPoint x: 806, startPoint y: 274, endPoint x: 641, endPoint y: 271, distance: 165.1
click at [746, 179] on icon "button" at bounding box center [748, 177] width 9 height 9
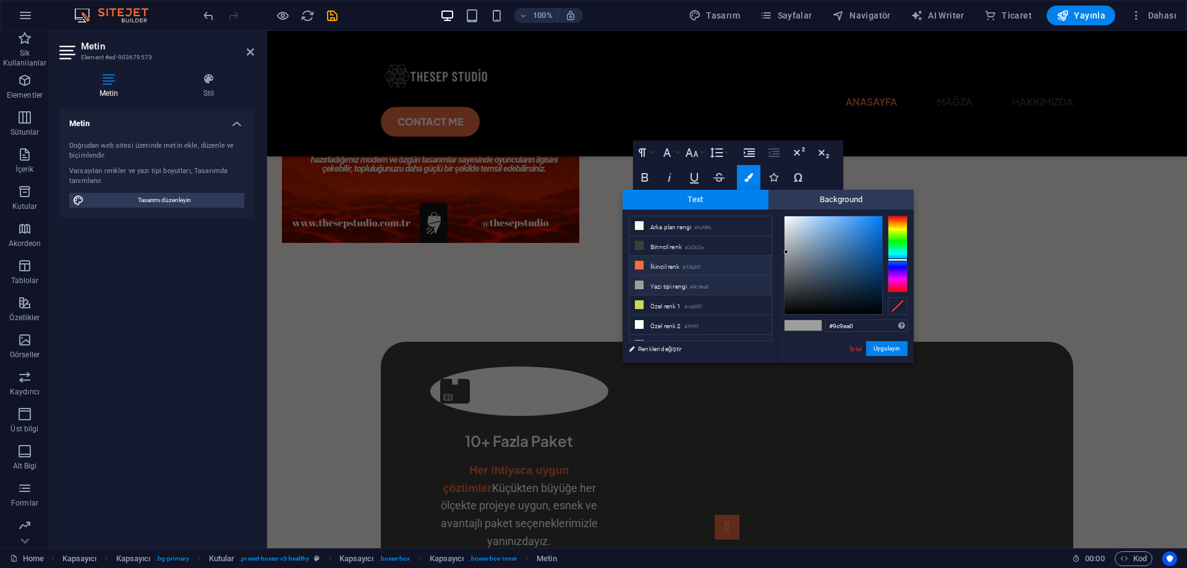
click at [680, 262] on li "İkincil renk #f36d47" at bounding box center [700, 266] width 142 height 20
type input "#f36d47"
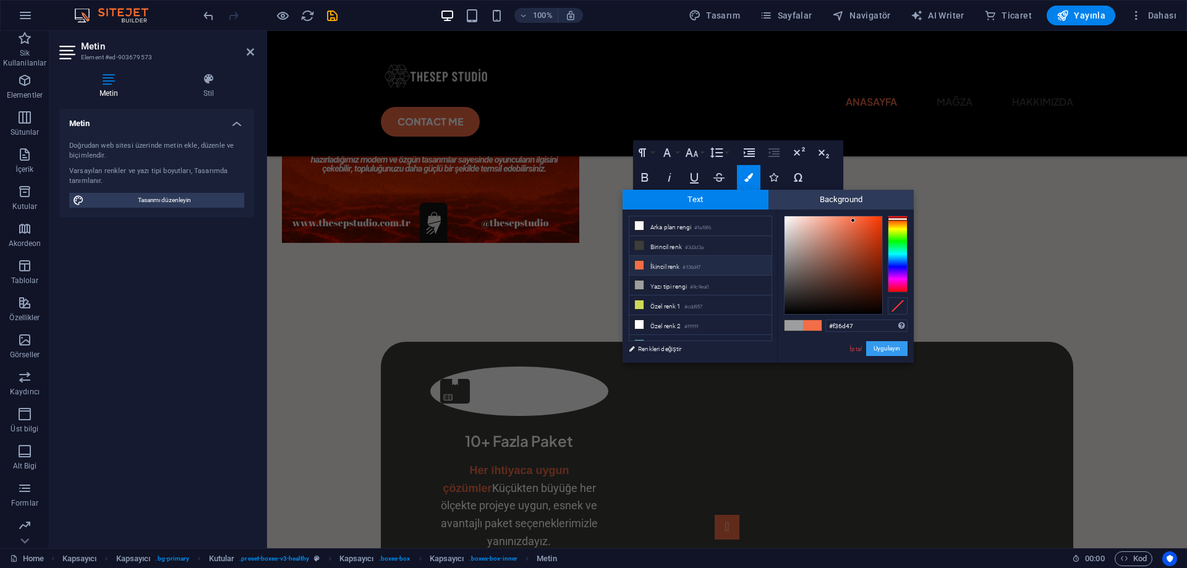
click at [875, 347] on button "Uygulayın" at bounding box center [886, 348] width 41 height 15
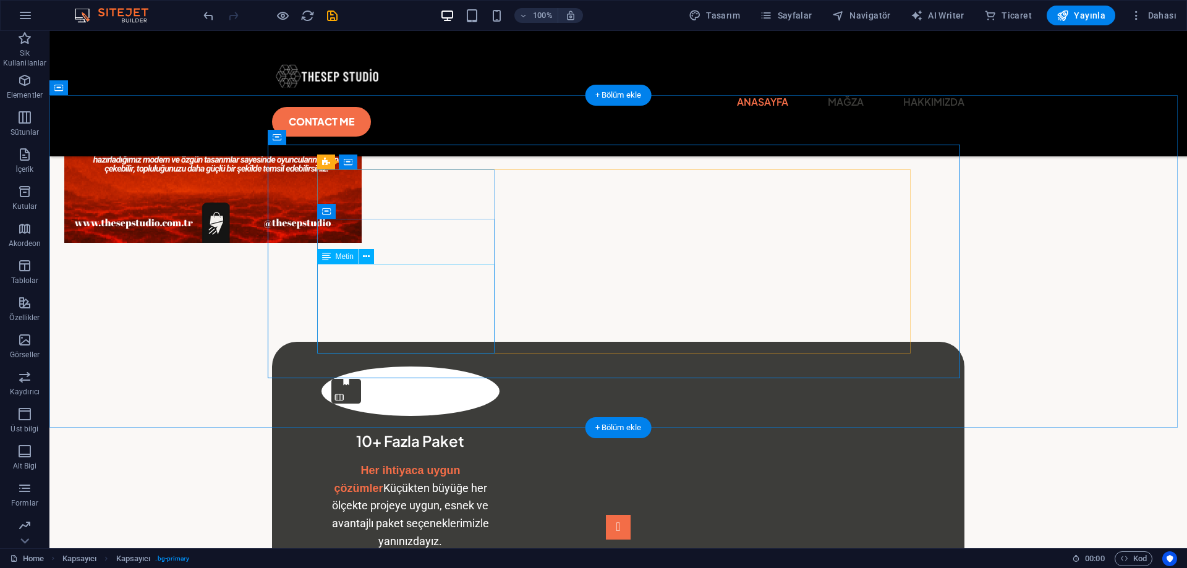
click at [463, 462] on div "Her ihtiyaca uygun çözümler Küçükten büyüğe her ölçekte projeye uygun, esnek ve…" at bounding box center [411, 506] width 178 height 89
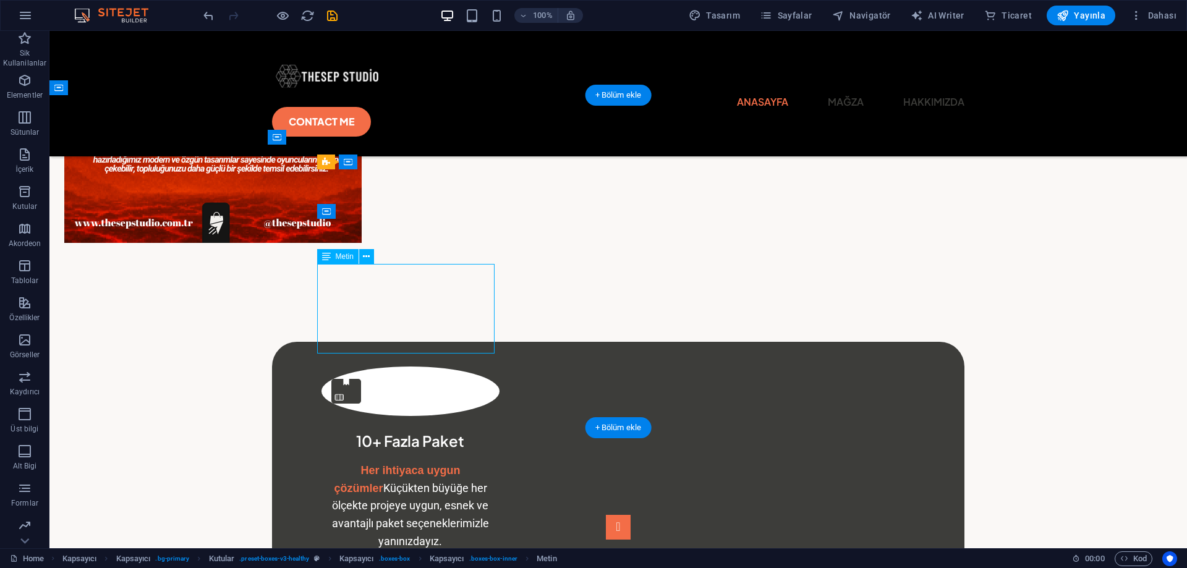
click at [484, 462] on div "Her ihtiyaca uygun çözümler Küçükten büyüğe her ölçekte projeye uygun, esnek ve…" at bounding box center [411, 506] width 178 height 89
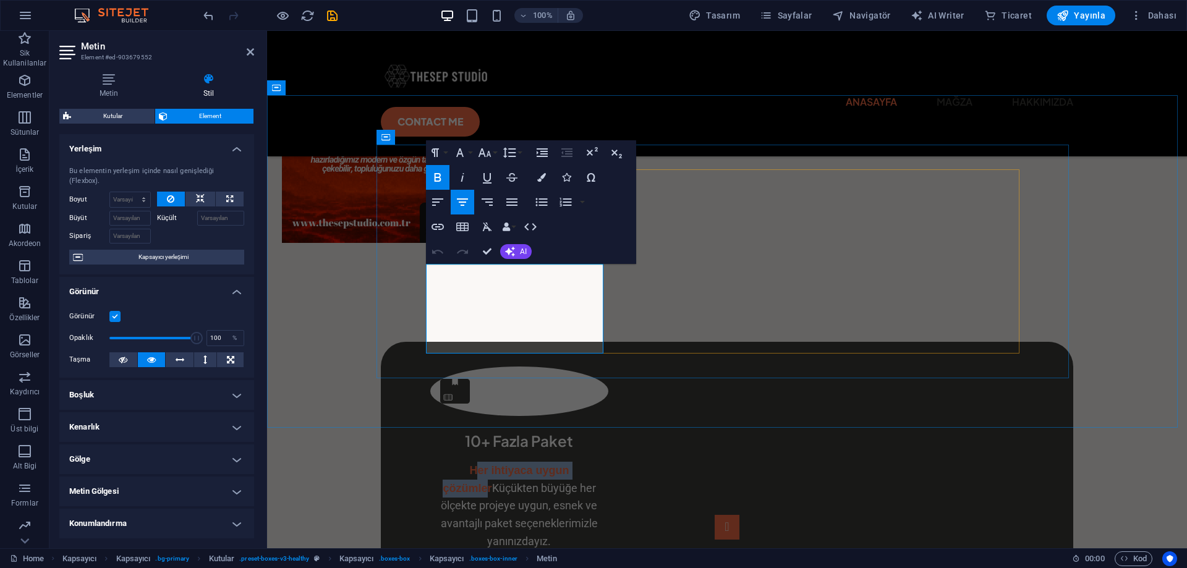
drag, startPoint x: 599, startPoint y: 273, endPoint x: 722, endPoint y: 286, distance: 124.3
click at [443, 464] on span "Her ihtiyaca uygun çözümler" at bounding box center [506, 479] width 126 height 30
click at [464, 151] on icon "button" at bounding box center [460, 152] width 15 height 15
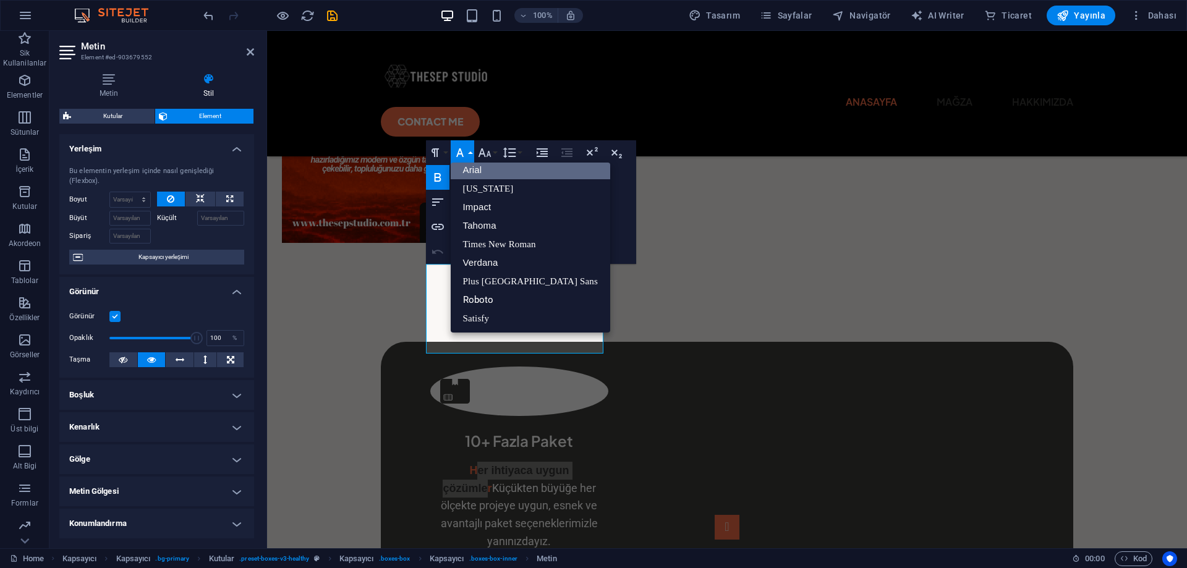
scroll to position [7, 0]
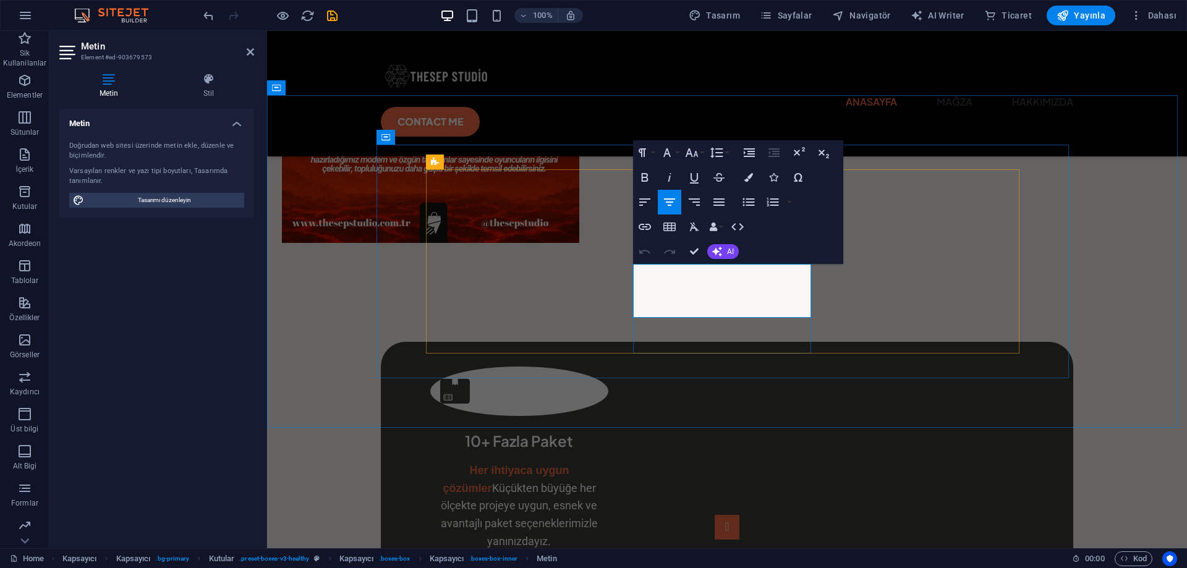
drag, startPoint x: 804, startPoint y: 273, endPoint x: 643, endPoint y: 273, distance: 161.4
click at [667, 150] on icon "button" at bounding box center [666, 152] width 7 height 9
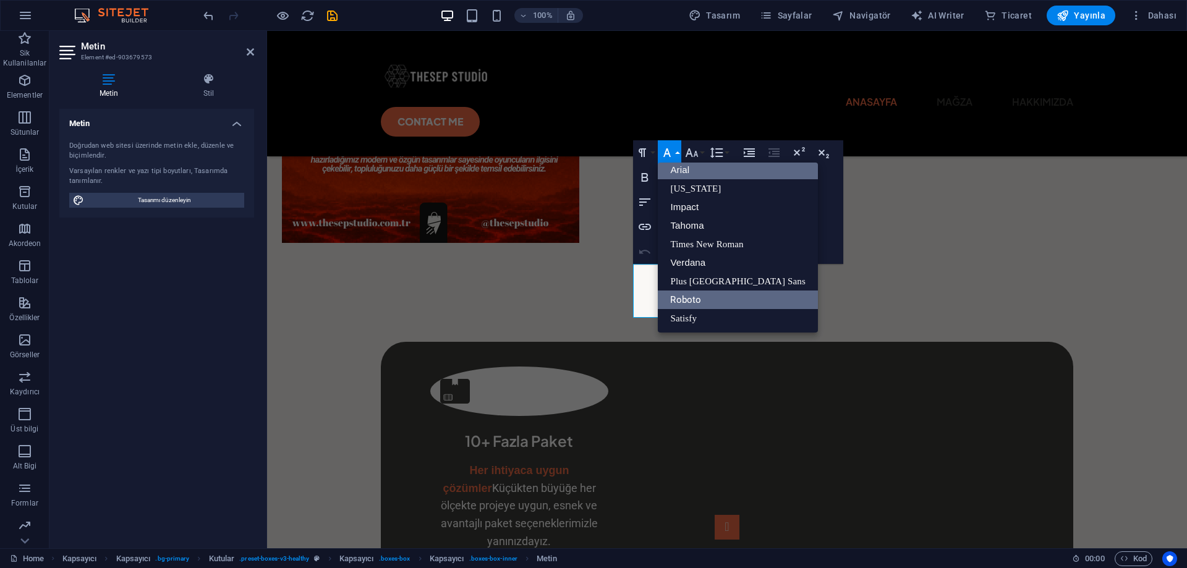
click at [702, 169] on link "Arial" at bounding box center [738, 170] width 160 height 19
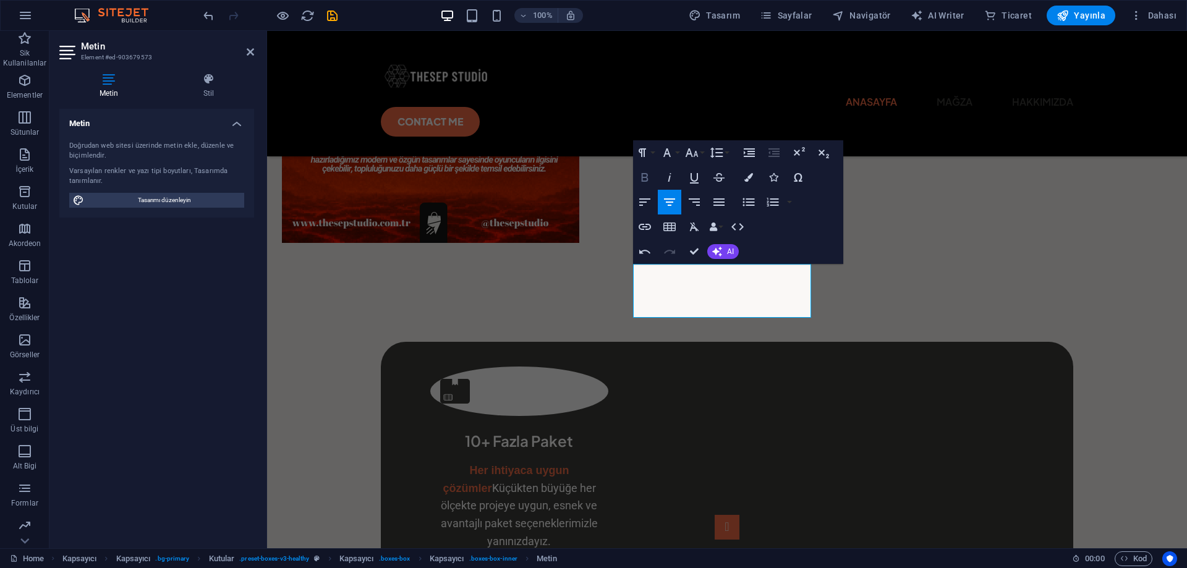
click at [644, 173] on icon "button" at bounding box center [644, 177] width 15 height 15
click at [670, 150] on icon "button" at bounding box center [667, 152] width 15 height 15
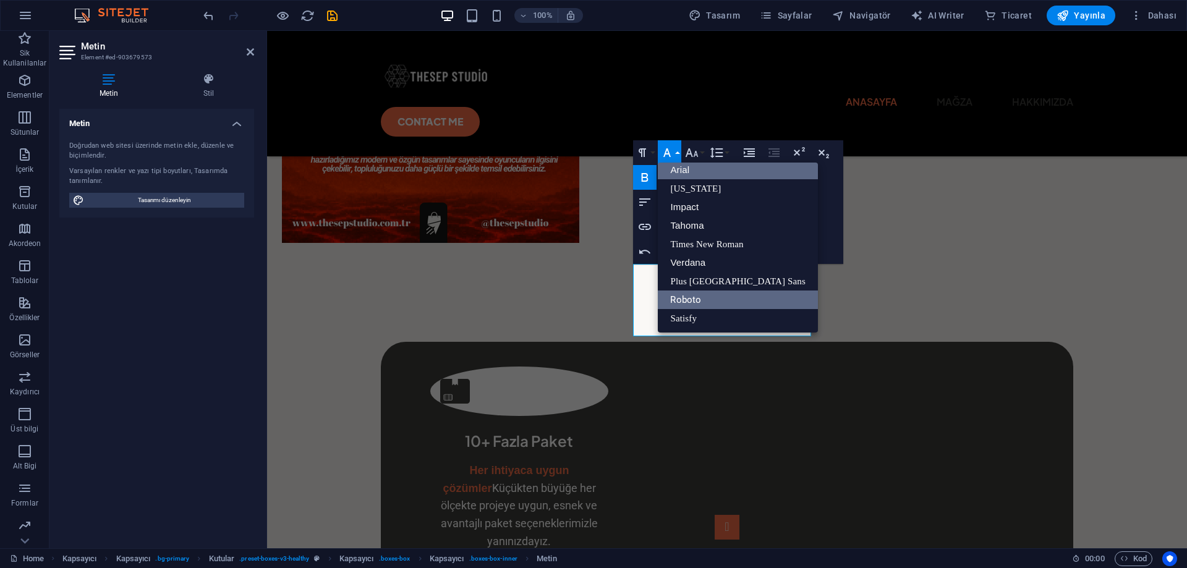
click at [698, 299] on link "Roboto" at bounding box center [738, 300] width 160 height 19
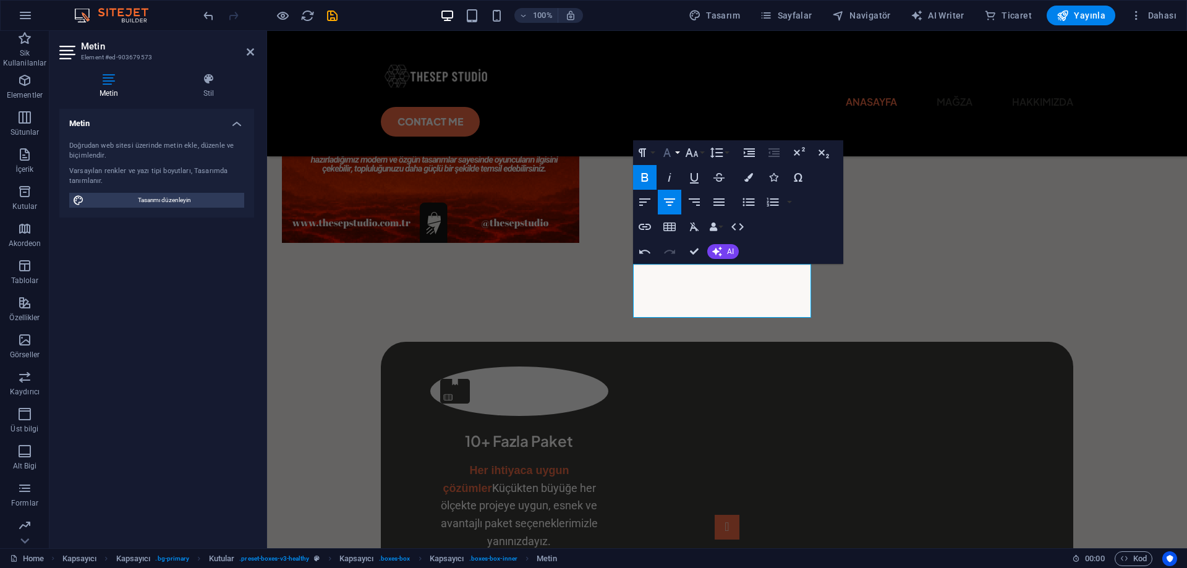
click at [668, 152] on icon "button" at bounding box center [667, 152] width 15 height 15
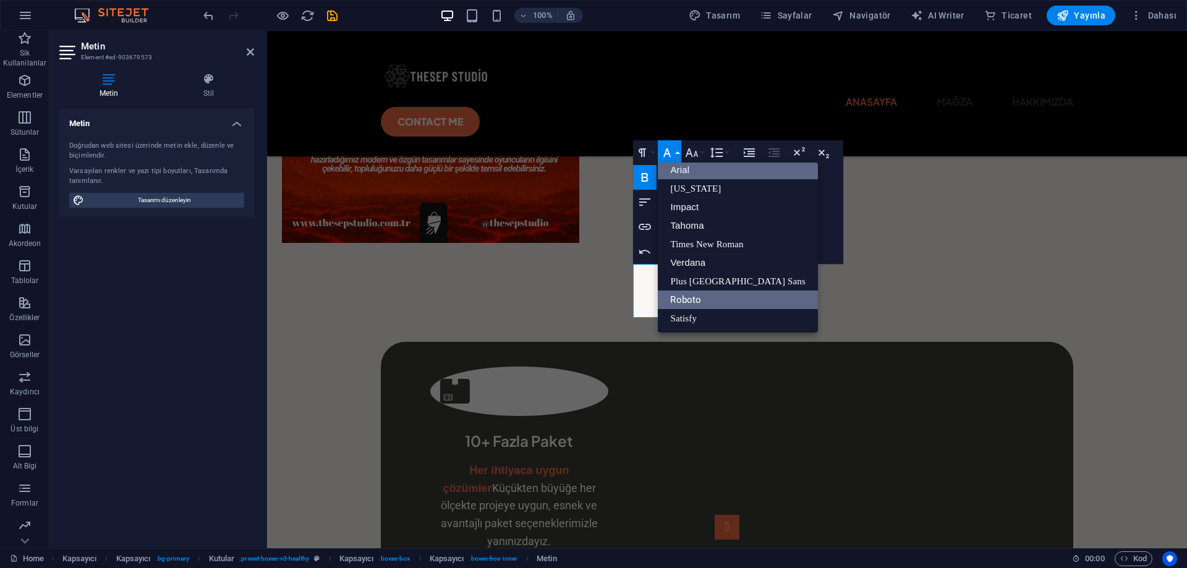
click at [697, 173] on link "Arial" at bounding box center [738, 170] width 160 height 19
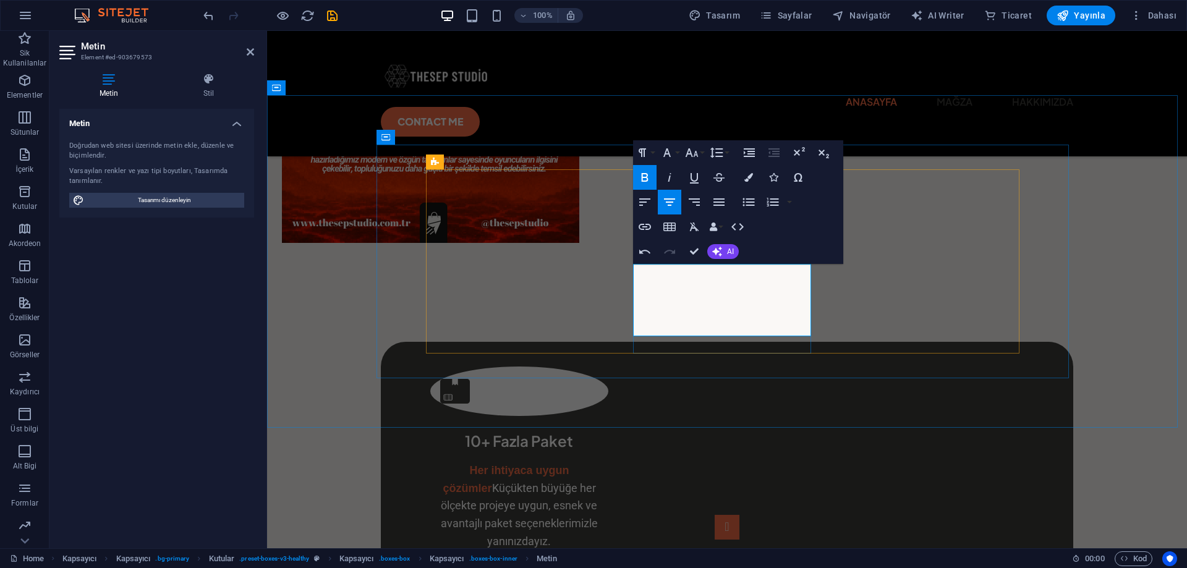
drag, startPoint x: 786, startPoint y: 327, endPoint x: 638, endPoint y: 309, distance: 148.9
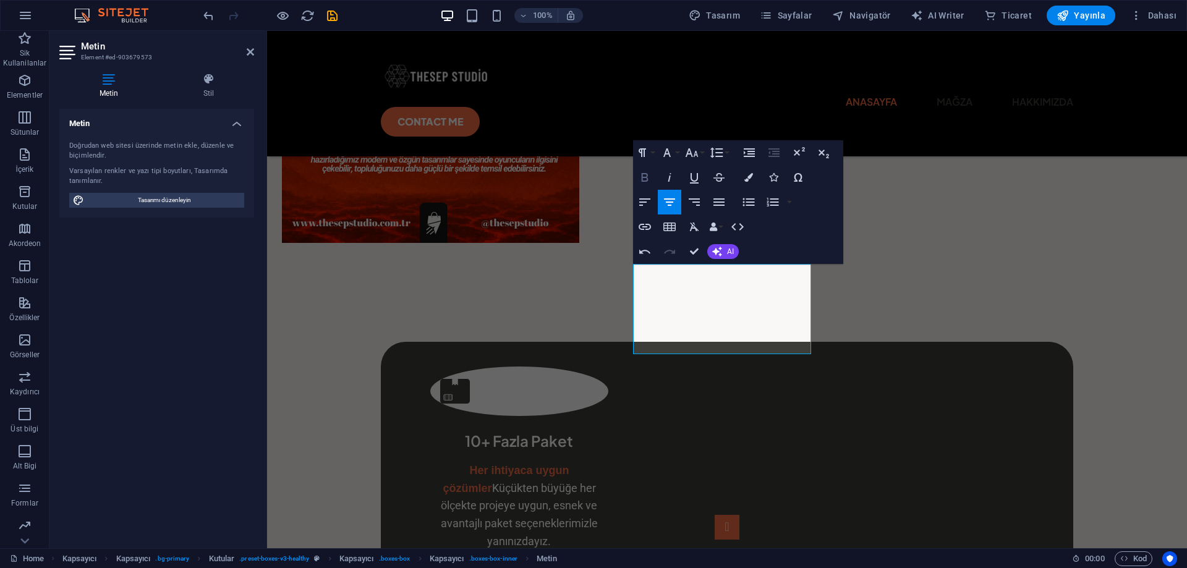
click at [645, 184] on icon "button" at bounding box center [644, 177] width 15 height 15
click at [747, 177] on icon "button" at bounding box center [748, 177] width 9 height 9
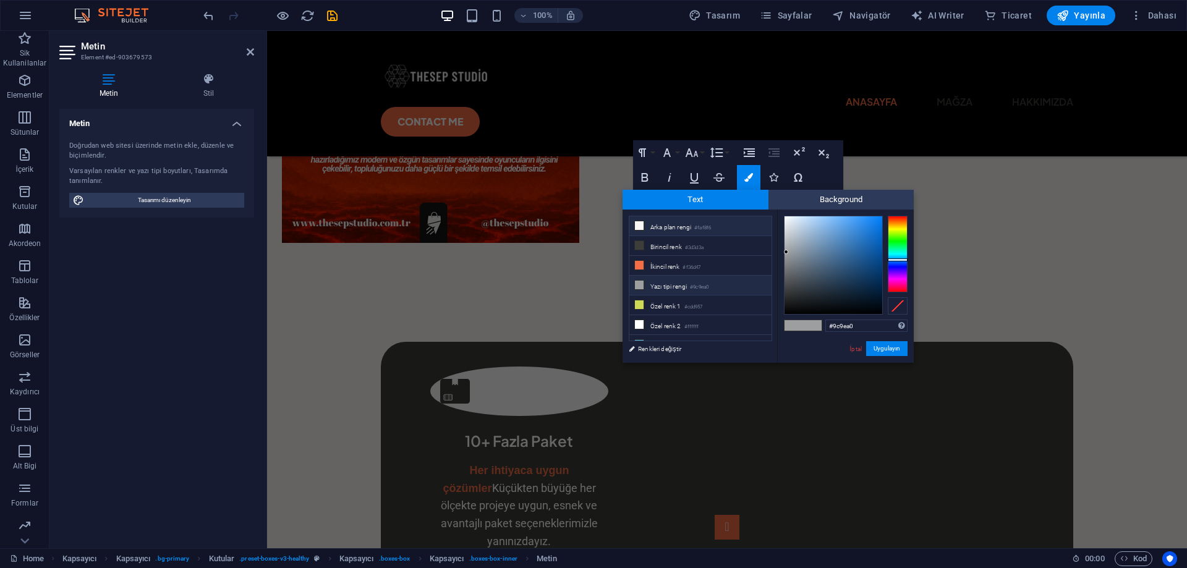
click at [716, 223] on li "Arka plan rengi #faf8f6" at bounding box center [700, 226] width 142 height 20
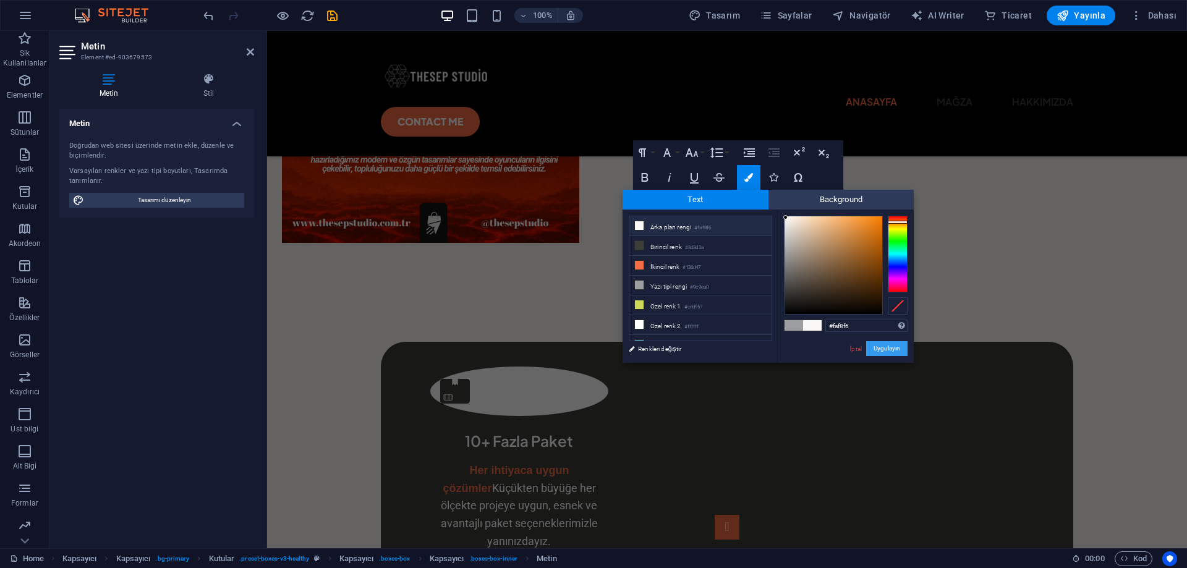
click at [890, 346] on button "Uygulayın" at bounding box center [886, 348] width 41 height 15
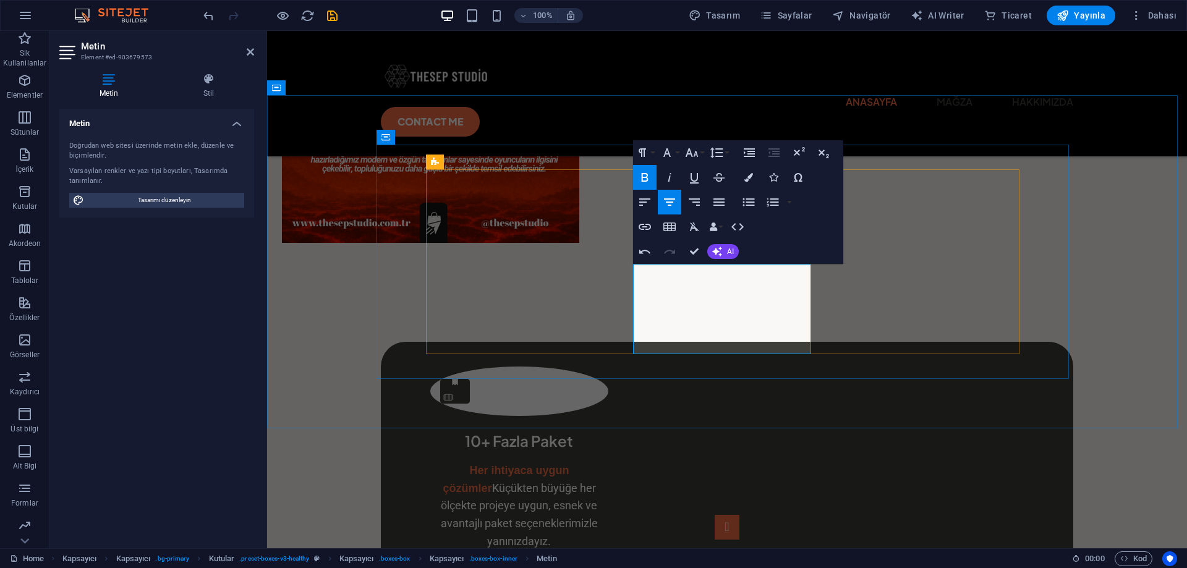
drag, startPoint x: 791, startPoint y: 346, endPoint x: 637, endPoint y: 306, distance: 159.0
click at [651, 177] on icon "button" at bounding box center [644, 177] width 15 height 15
click at [671, 158] on icon "button" at bounding box center [667, 152] width 15 height 15
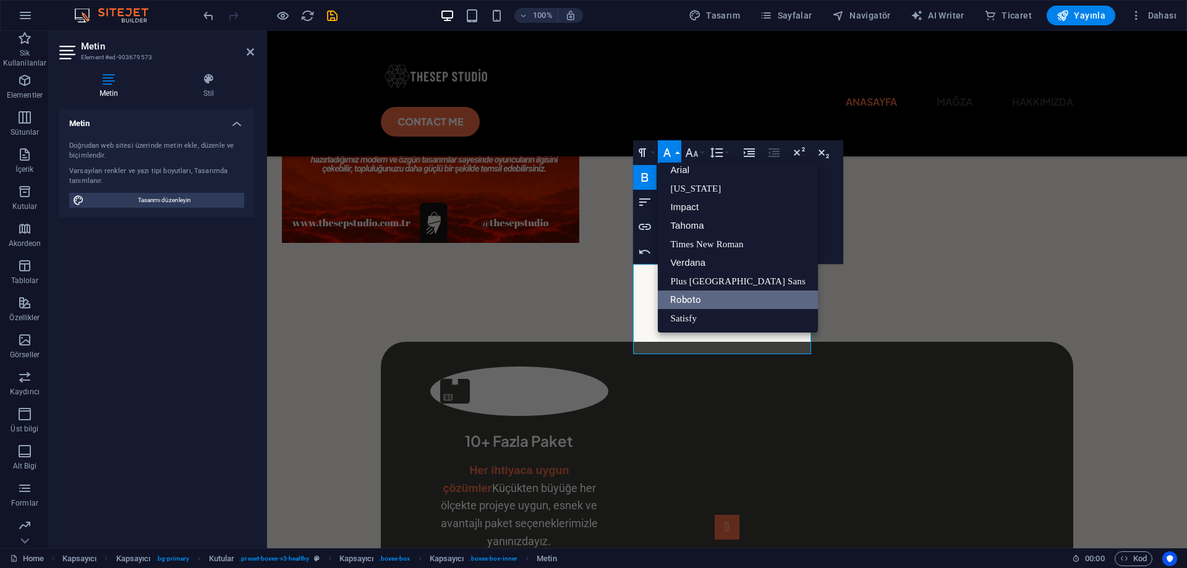
click at [671, 156] on icon "button" at bounding box center [666, 152] width 7 height 9
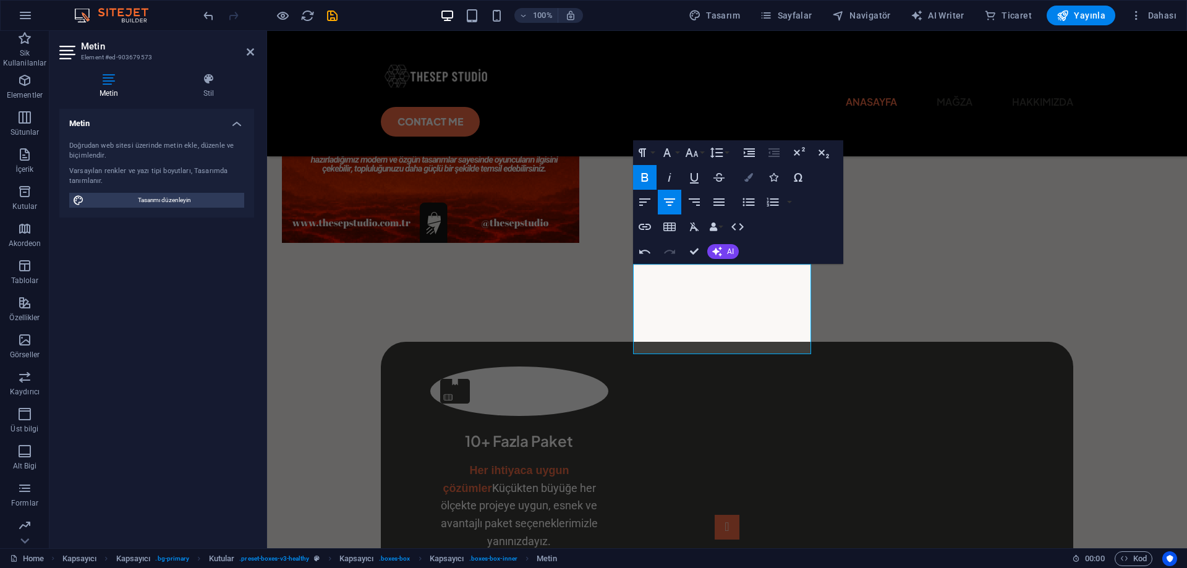
click at [748, 180] on icon "button" at bounding box center [748, 177] width 9 height 9
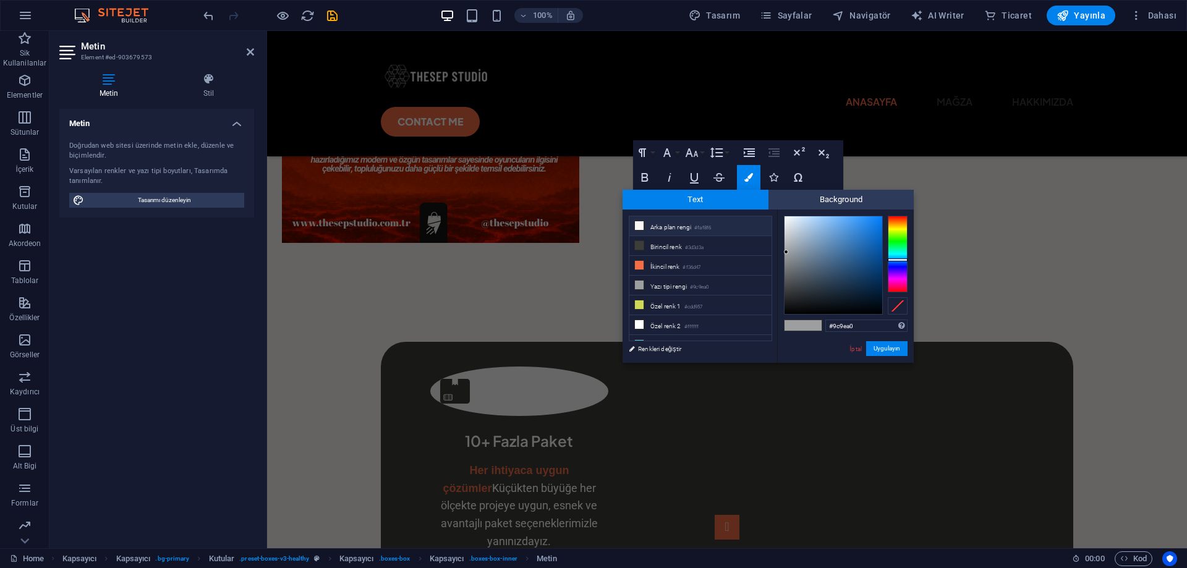
click at [717, 226] on li "Arka plan rengi #faf8f6" at bounding box center [700, 226] width 142 height 20
type input "#faf8f6"
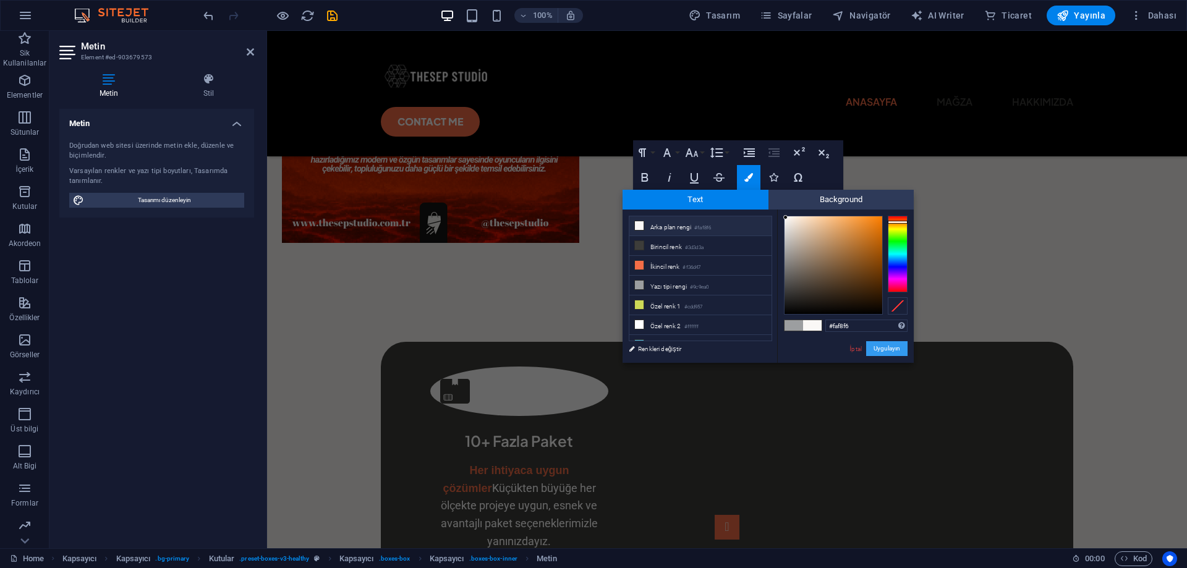
click at [897, 351] on button "Uygulayın" at bounding box center [886, 348] width 41 height 15
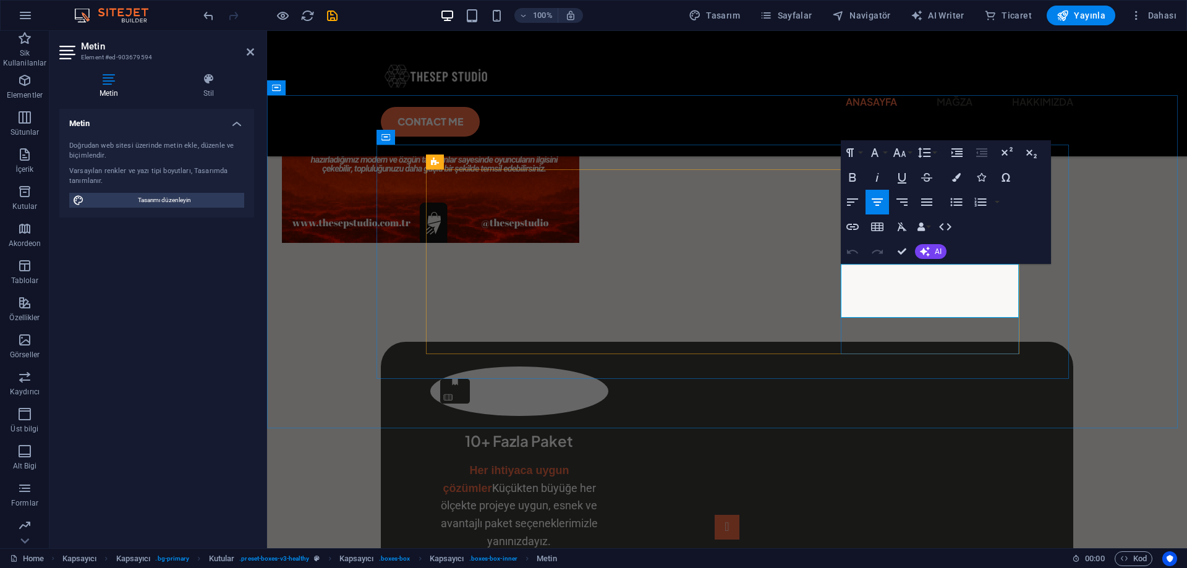
drag, startPoint x: 1003, startPoint y: 271, endPoint x: 863, endPoint y: 272, distance: 140.4
drag, startPoint x: 1007, startPoint y: 272, endPoint x: 859, endPoint y: 273, distance: 147.8
click at [854, 177] on icon "button" at bounding box center [852, 177] width 15 height 15
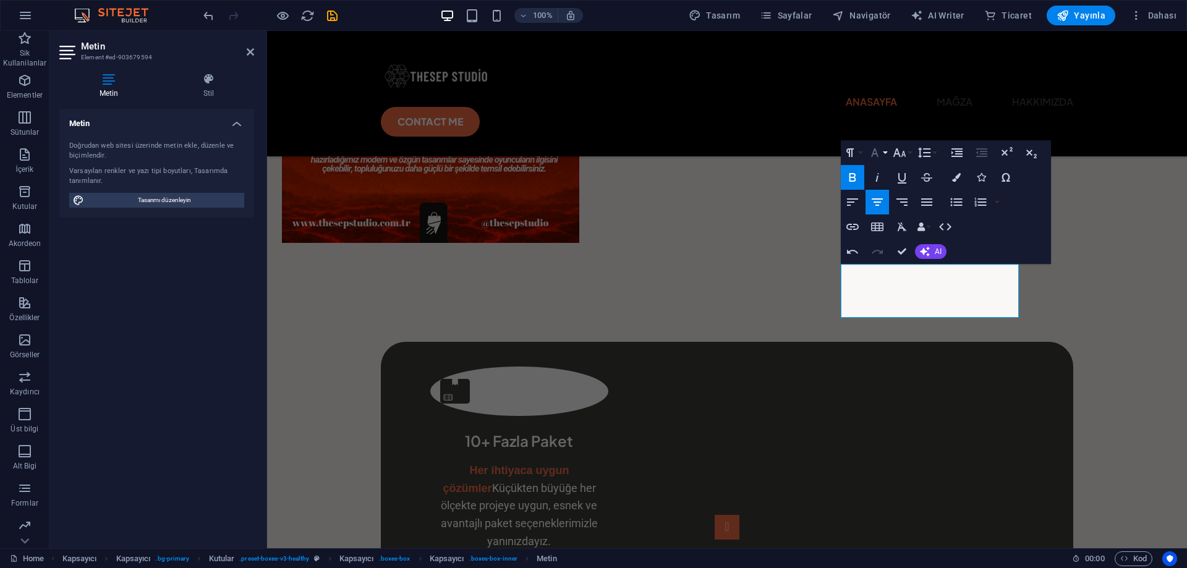
click at [876, 154] on icon "button" at bounding box center [874, 152] width 7 height 9
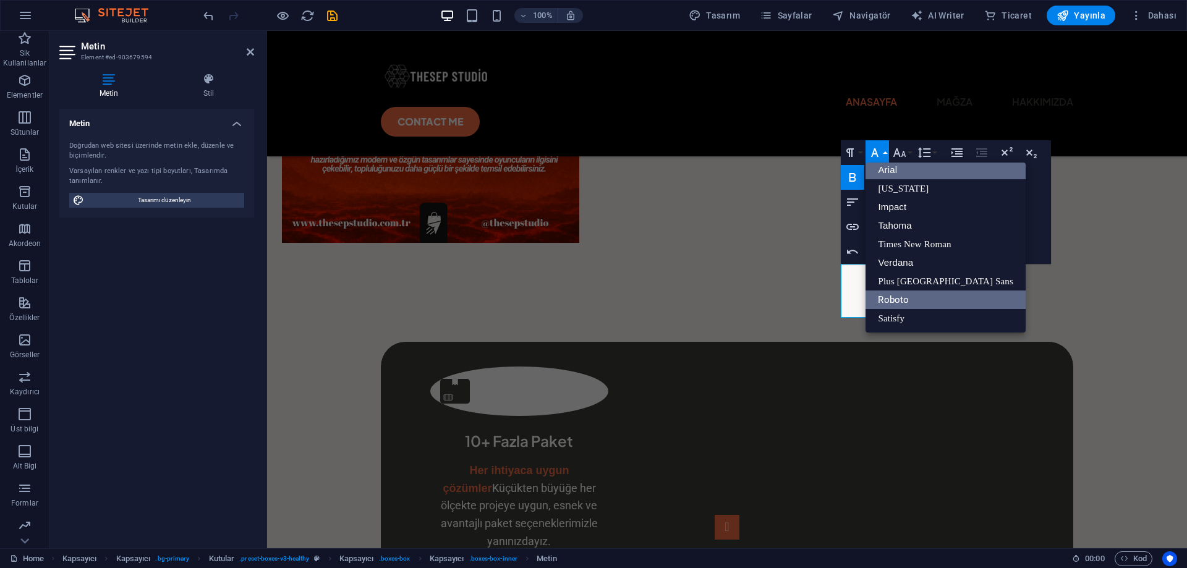
click at [891, 177] on link "Arial" at bounding box center [946, 170] width 160 height 19
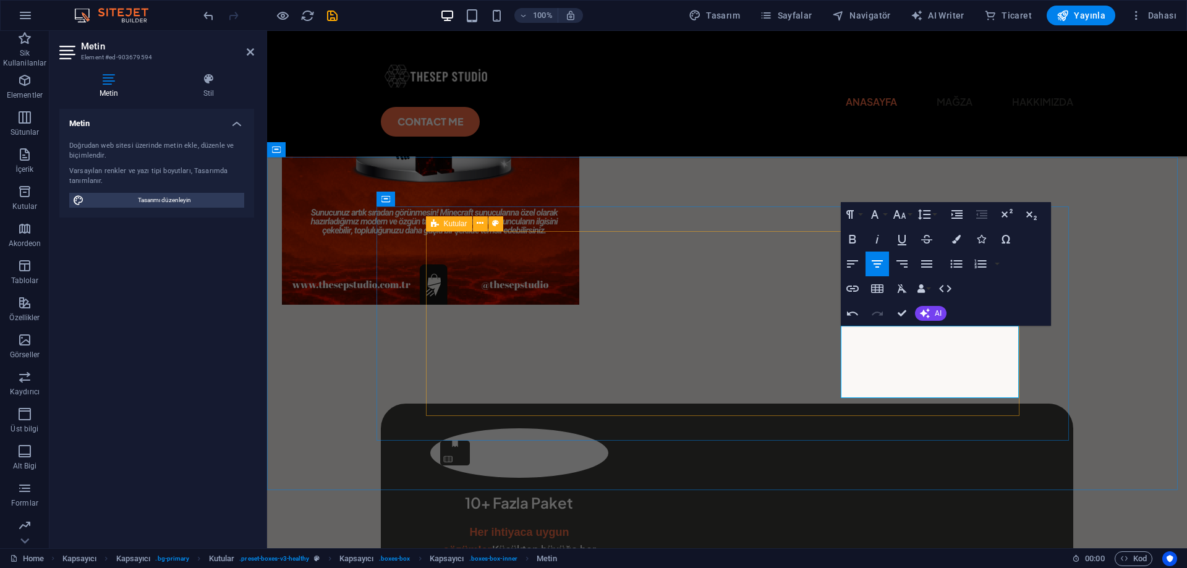
scroll to position [742, 0]
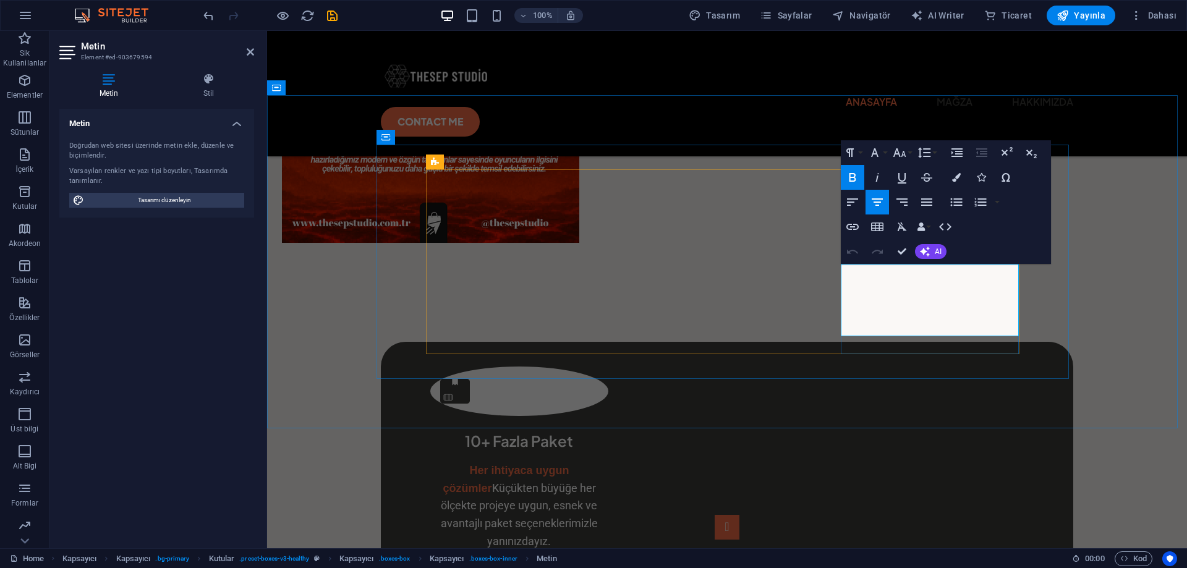
drag, startPoint x: 955, startPoint y: 290, endPoint x: 857, endPoint y: 276, distance: 98.7
click at [952, 179] on icon "button" at bounding box center [956, 177] width 9 height 9
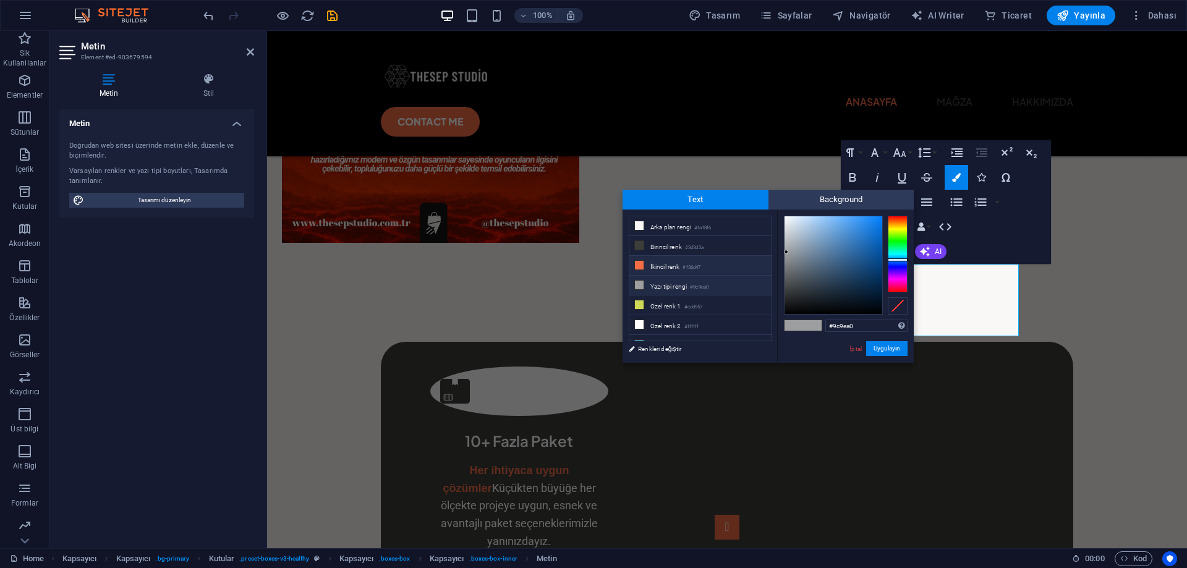
click at [691, 267] on small "#f36d47" at bounding box center [692, 267] width 18 height 9
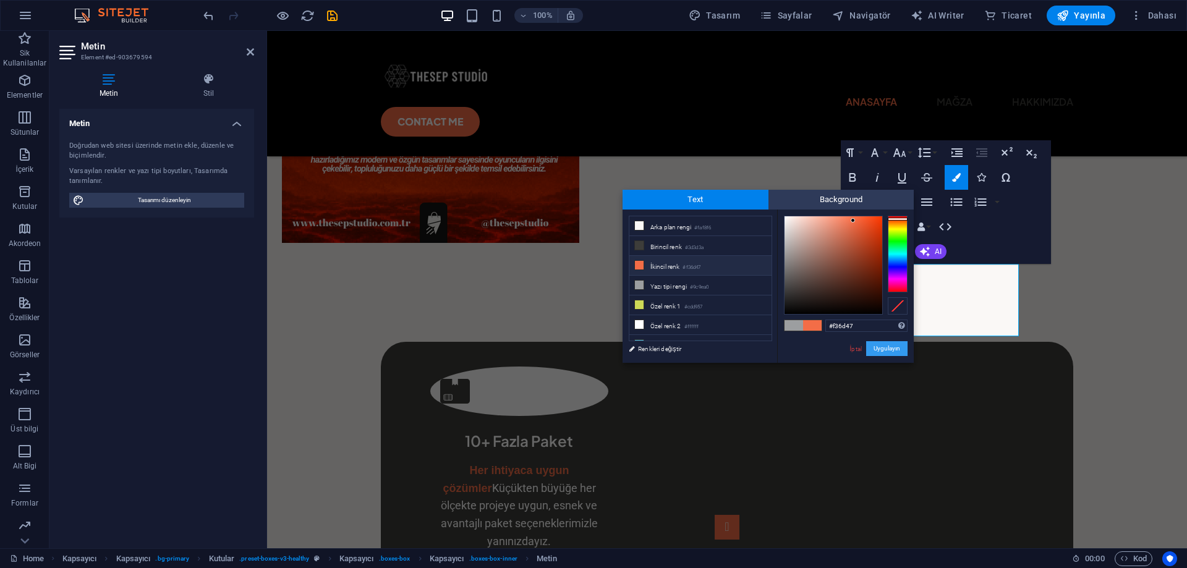
click at [872, 344] on button "Uygulayın" at bounding box center [886, 348] width 41 height 15
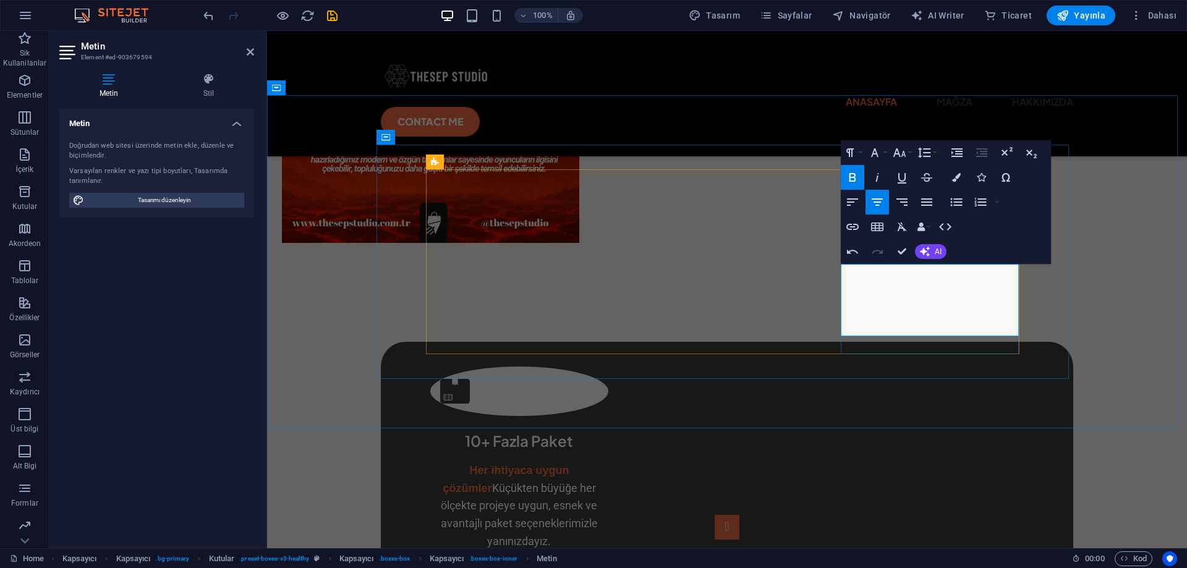
drag, startPoint x: 987, startPoint y: 330, endPoint x: 843, endPoint y: 310, distance: 145.4
drag, startPoint x: 957, startPoint y: 324, endPoint x: 842, endPoint y: 313, distance: 115.5
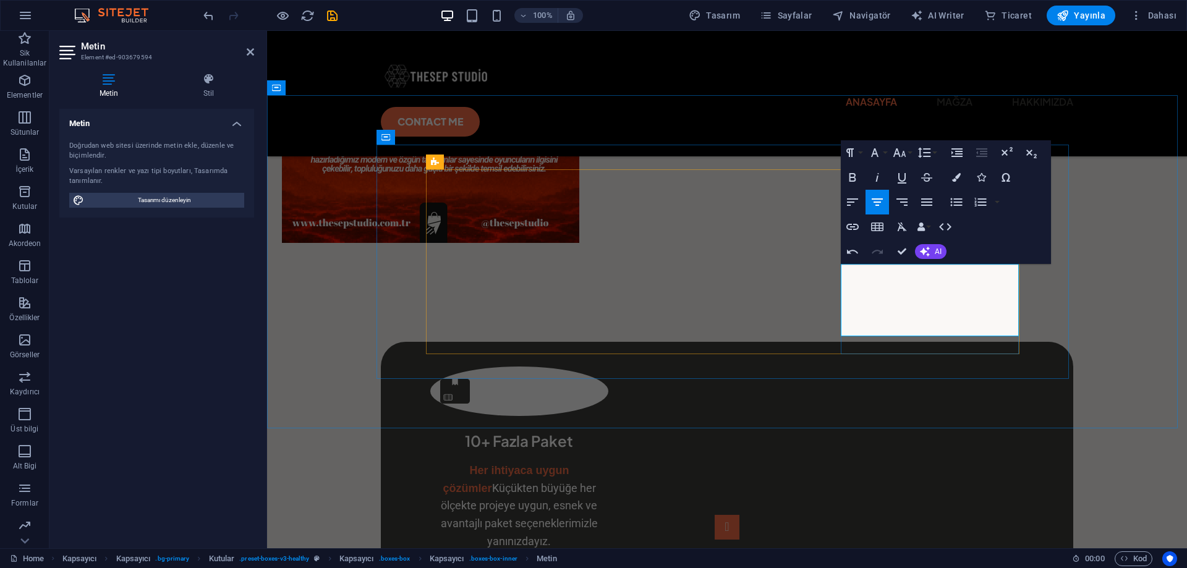
click at [854, 179] on icon "button" at bounding box center [852, 177] width 15 height 15
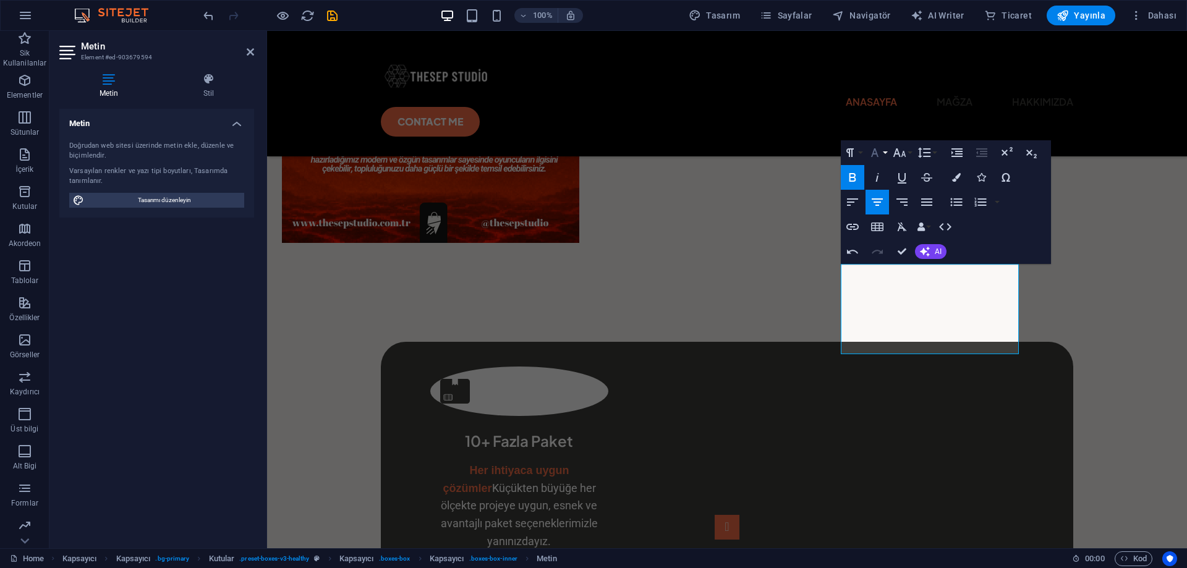
click at [877, 148] on icon "button" at bounding box center [874, 152] width 15 height 15
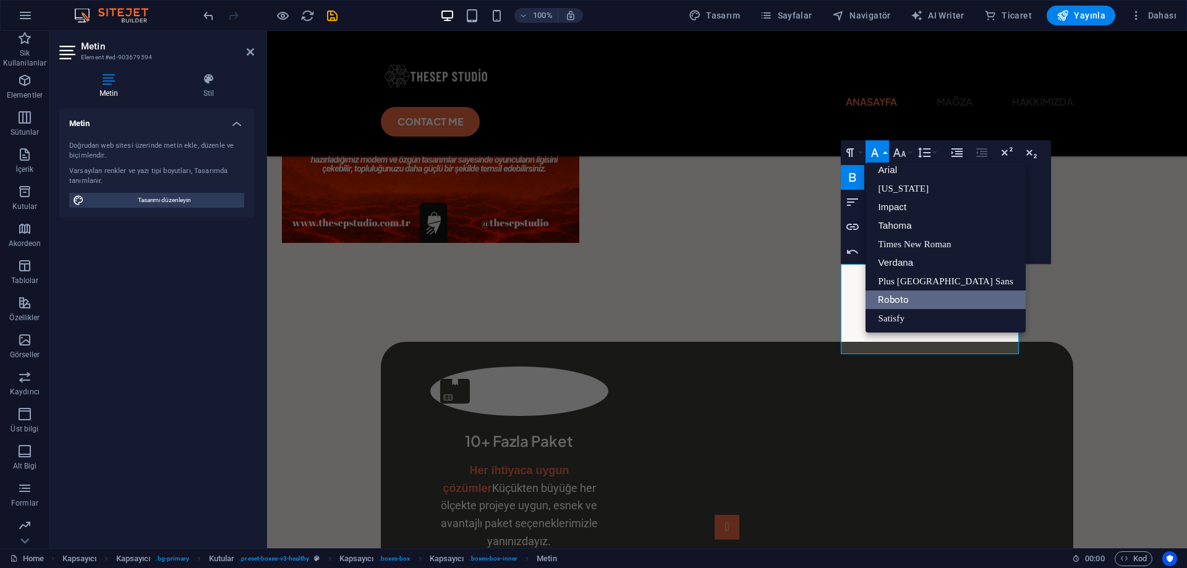
scroll to position [7, 0]
click at [881, 151] on icon "button" at bounding box center [874, 152] width 15 height 15
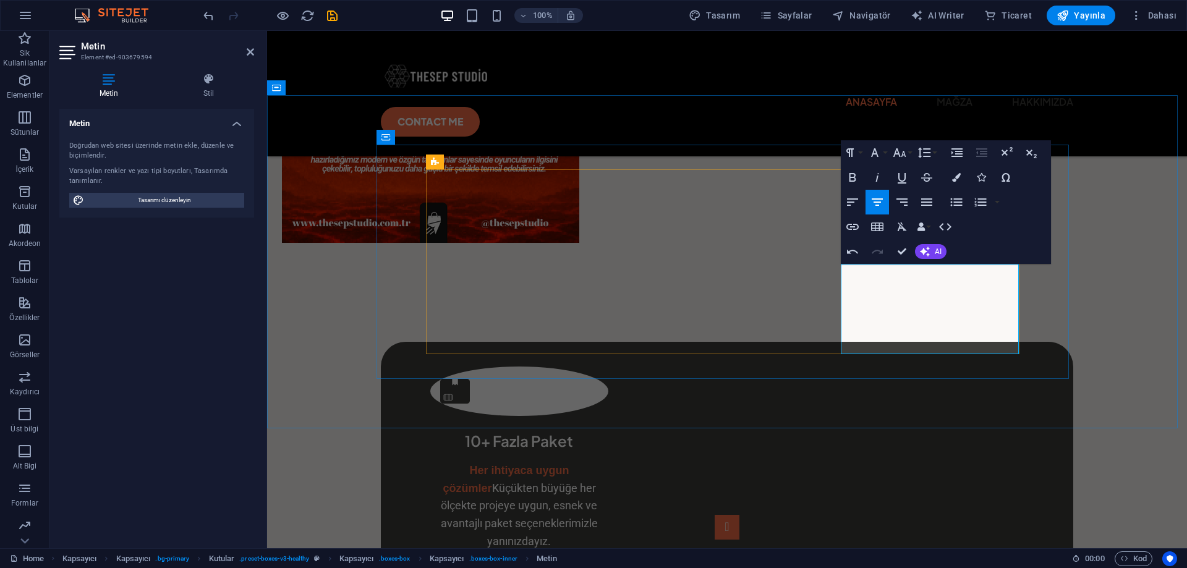
drag, startPoint x: 981, startPoint y: 348, endPoint x: 847, endPoint y: 309, distance: 139.7
click at [850, 177] on icon "button" at bounding box center [852, 177] width 15 height 15
click at [954, 174] on icon "button" at bounding box center [956, 177] width 9 height 9
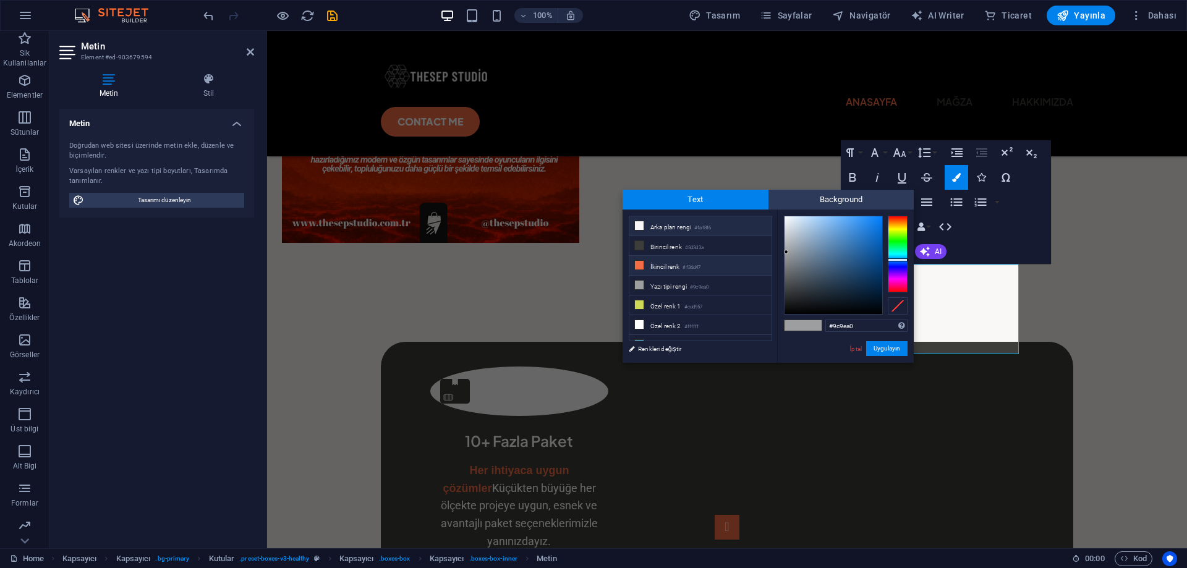
click at [699, 229] on small "#faf8f6" at bounding box center [702, 228] width 17 height 9
type input "#faf8f6"
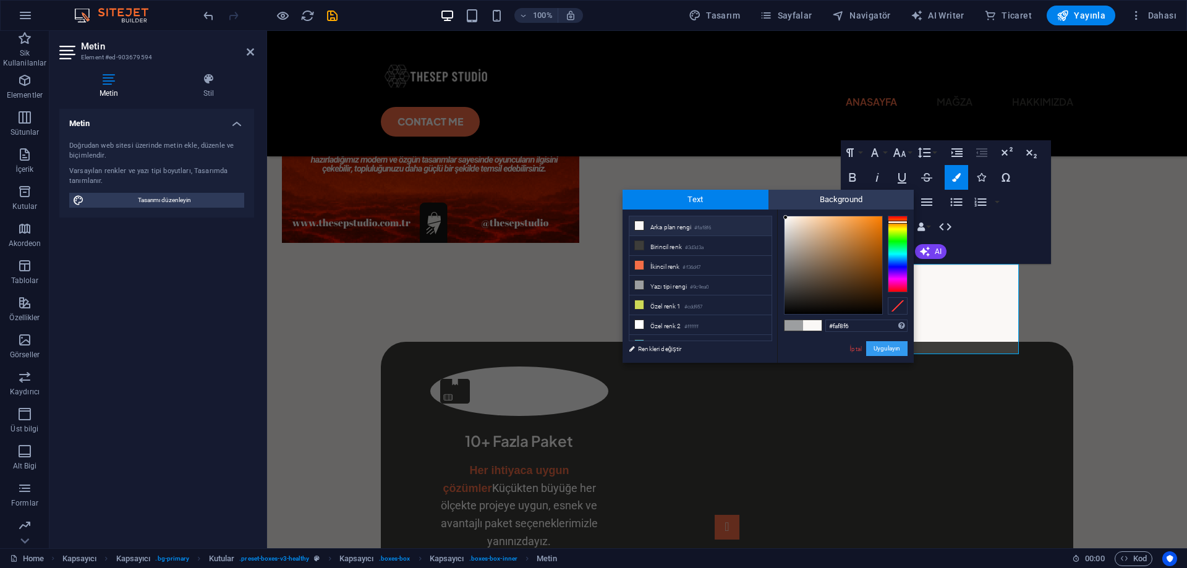
click at [876, 351] on button "Uygulayın" at bounding box center [886, 348] width 41 height 15
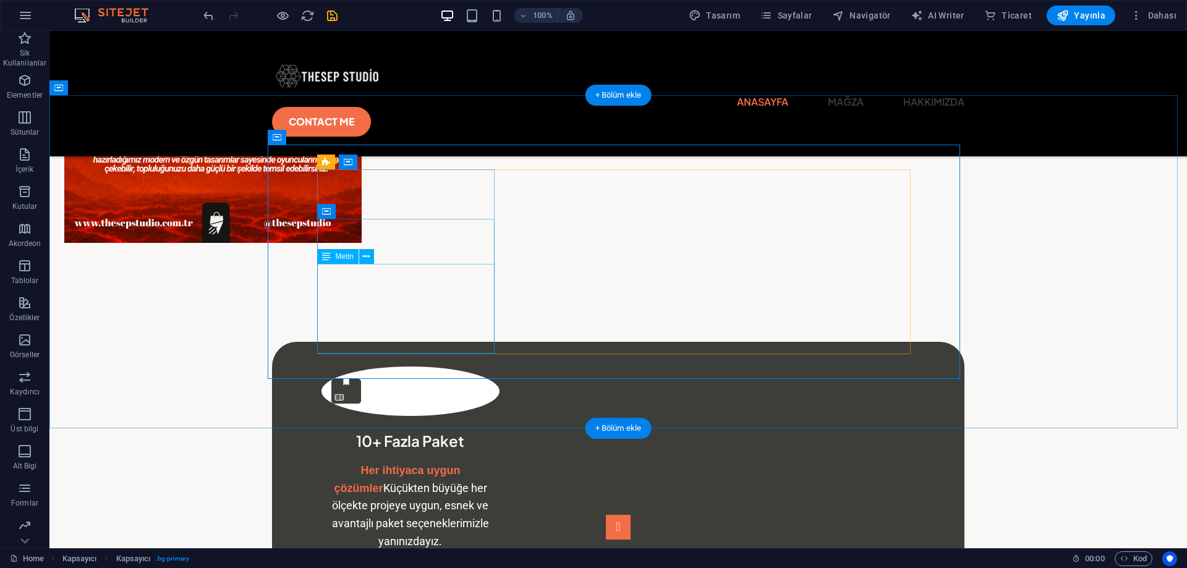
click at [450, 462] on div "Her ihtiyaca uygun çözümler Küçükten büyüğe her ölçekte projeye uygun, esnek ve…" at bounding box center [411, 506] width 178 height 89
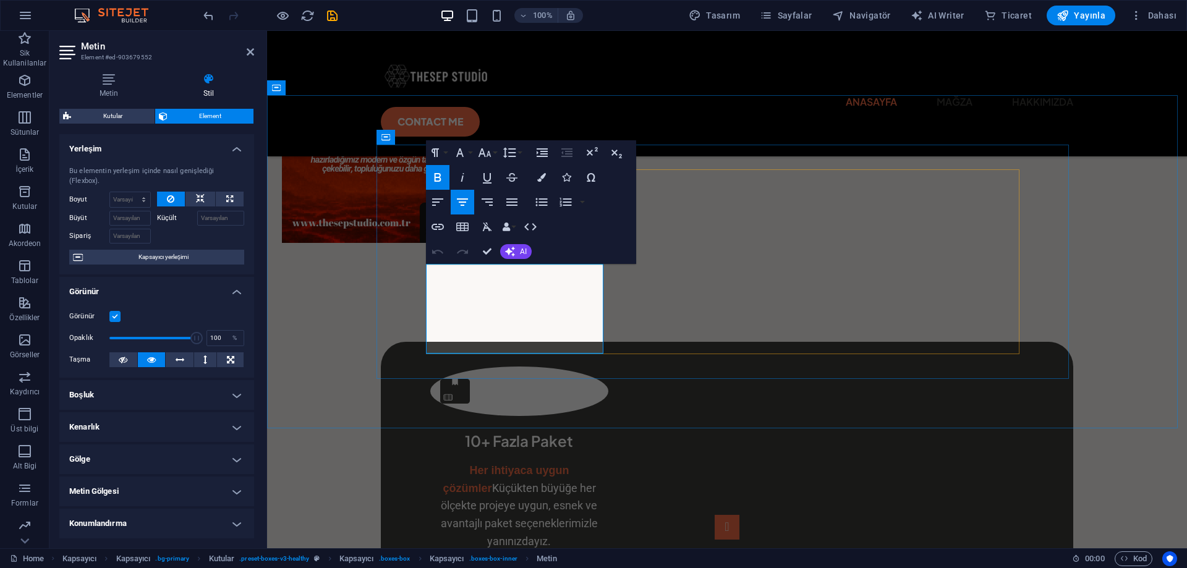
drag, startPoint x: 560, startPoint y: 349, endPoint x: 440, endPoint y: 298, distance: 130.2
click at [440, 462] on p "Her ihtiyaca uygun çözümler Küçükten büyüğe her ölçekte projeye uygun, esnek ve…" at bounding box center [519, 506] width 178 height 89
click at [546, 173] on button "Colors" at bounding box center [541, 177] width 23 height 25
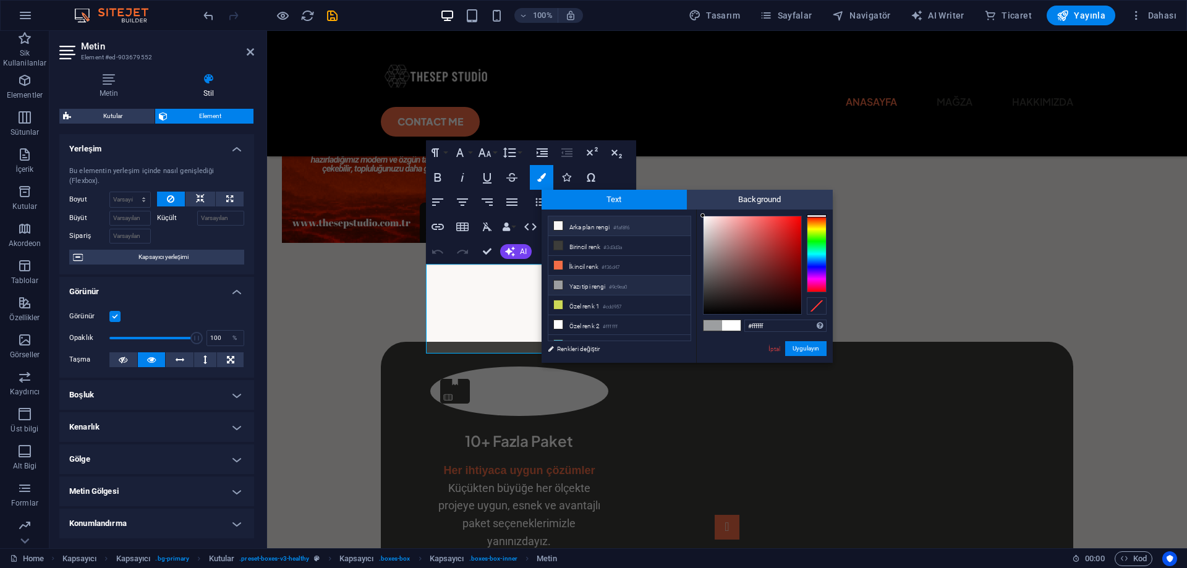
click at [590, 228] on li "Arka plan rengi #faf8f6" at bounding box center [619, 226] width 142 height 20
type input "#faf8f6"
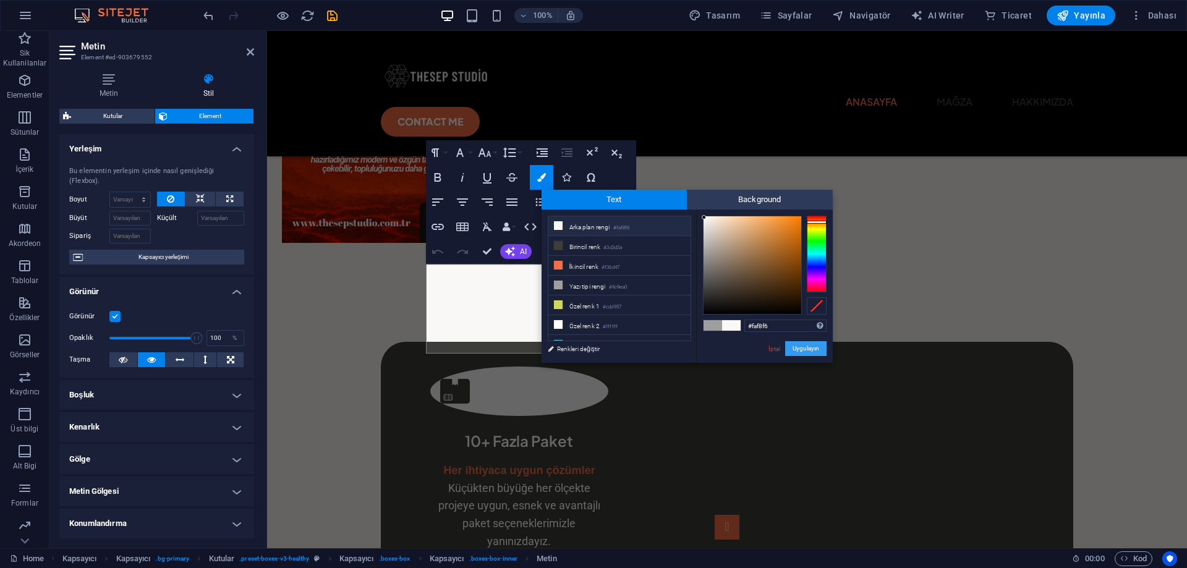
click at [799, 348] on button "Uygulayın" at bounding box center [805, 348] width 41 height 15
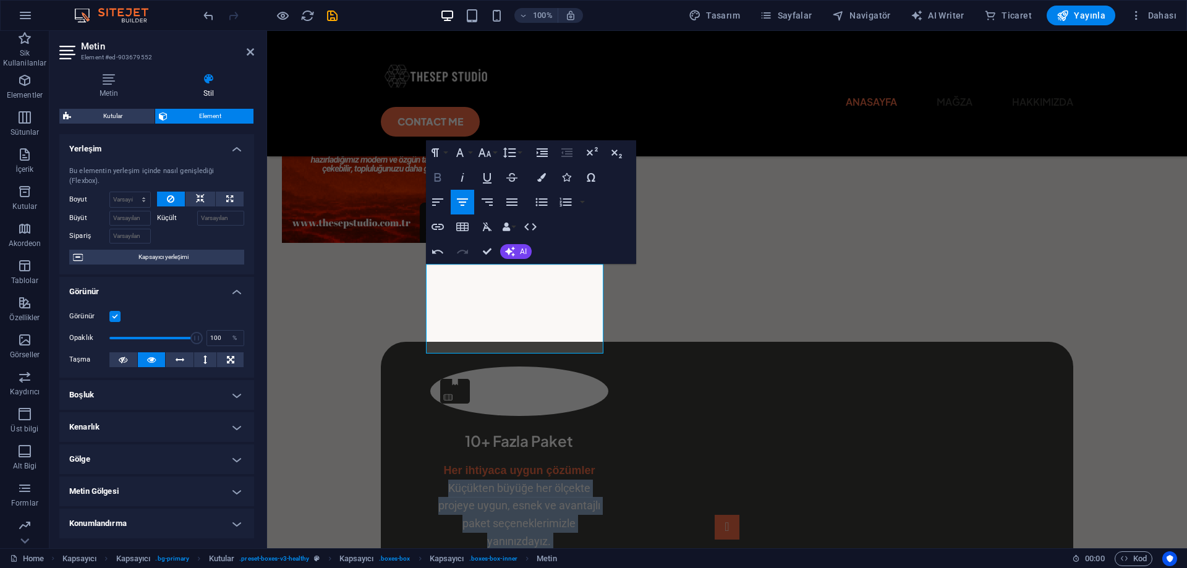
click at [438, 177] on icon "button" at bounding box center [437, 177] width 7 height 9
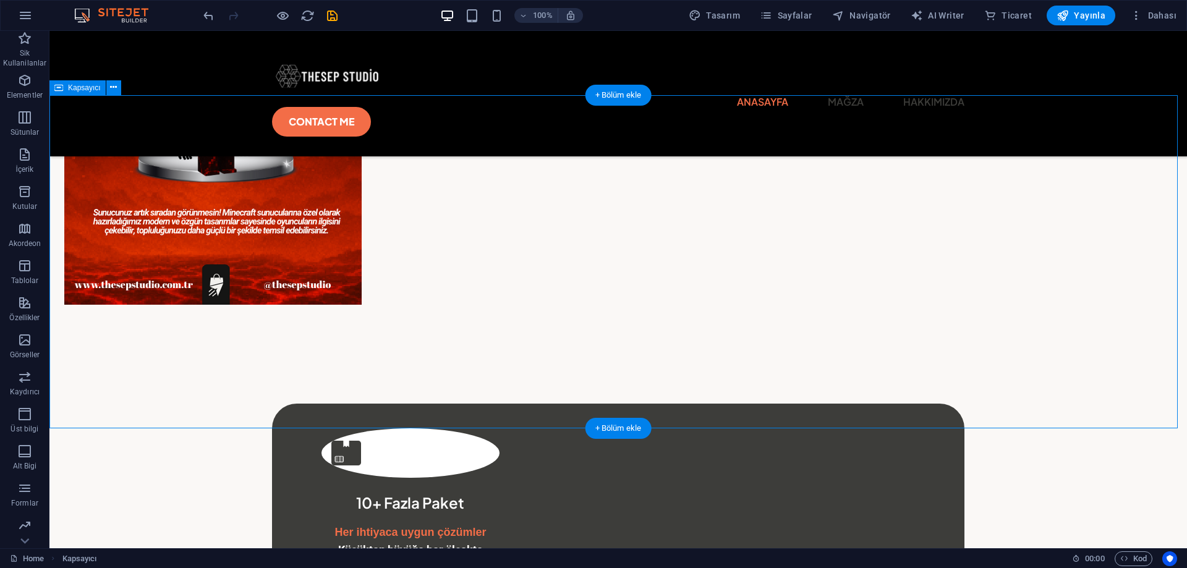
scroll to position [742, 0]
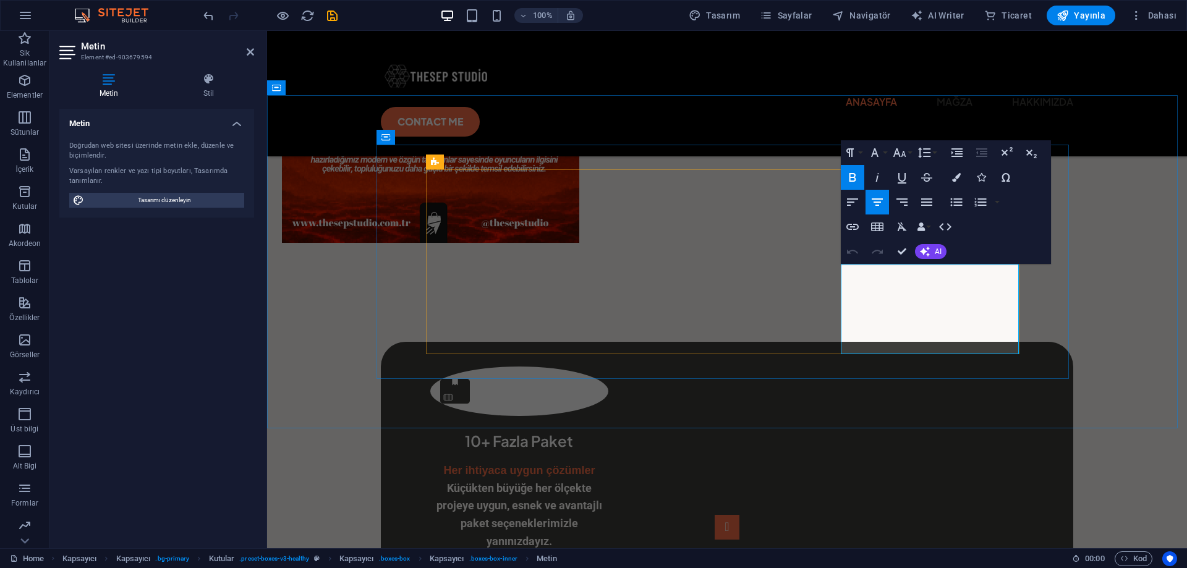
click at [539, 462] on div "Her ihtiyaca uygun çözümler Küçükten büyüğe her ölçekte projeye uygun, esnek ve…" at bounding box center [519, 506] width 178 height 89
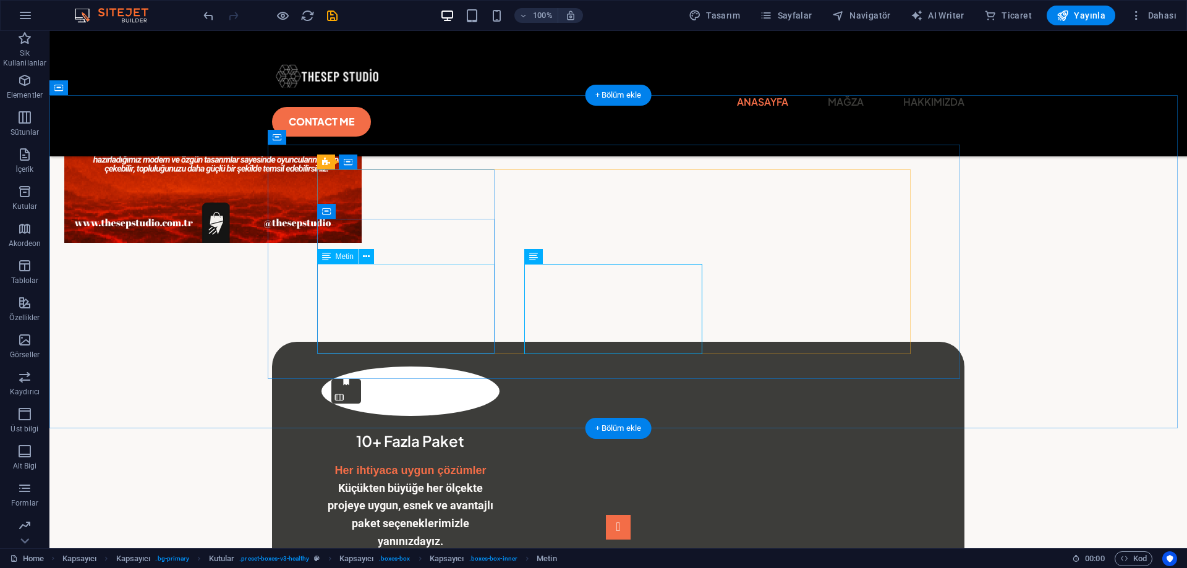
click at [474, 462] on div "Her ihtiyaca uygun çözümler Küçükten büyüğe her ölçekte projeye uygun, esnek ve…" at bounding box center [411, 506] width 178 height 89
drag, startPoint x: 474, startPoint y: 279, endPoint x: 256, endPoint y: 279, distance: 217.6
click at [474, 462] on div "Her ihtiyaca uygun çözümler Küçükten büyüğe her ölçekte projeye uygun, esnek ve…" at bounding box center [411, 506] width 178 height 89
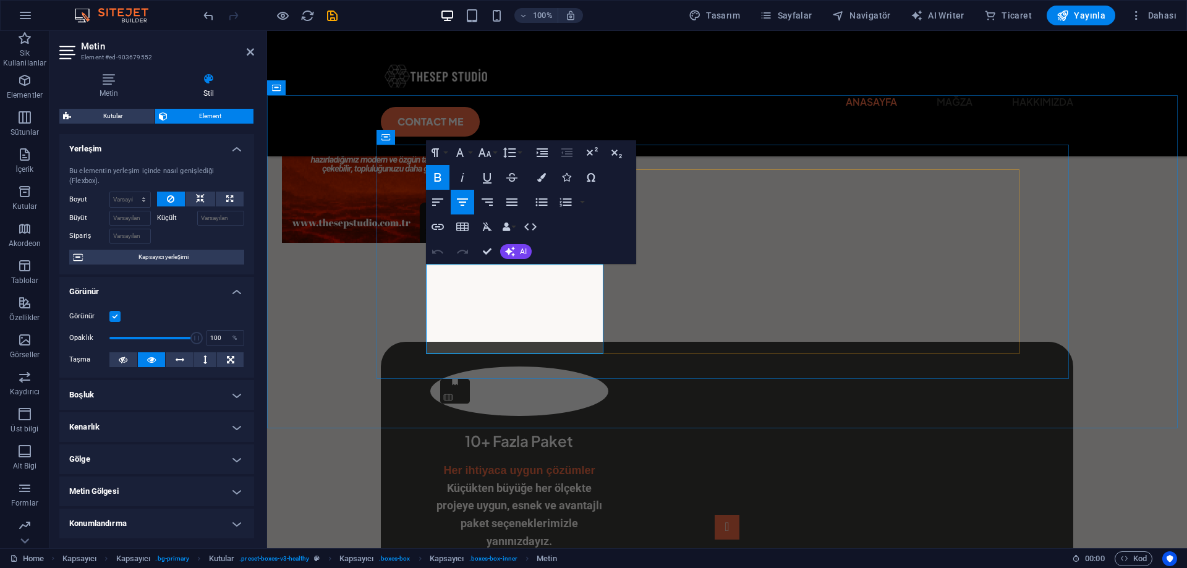
click at [547, 464] on span "Her ihtiyaca uygun çözümler" at bounding box center [518, 470] width 151 height 12
click at [493, 482] on strong "Küçükten büyüğe her ölçekte projeye uygun, esnek ve avantajlı paket seçenekleri…" at bounding box center [519, 515] width 163 height 66
click at [548, 462] on p "Her ihtiyaca uygun çözümler Küçükten büyüğe her ölçekte projeye uygun, esnek ve…" at bounding box center [519, 515] width 178 height 107
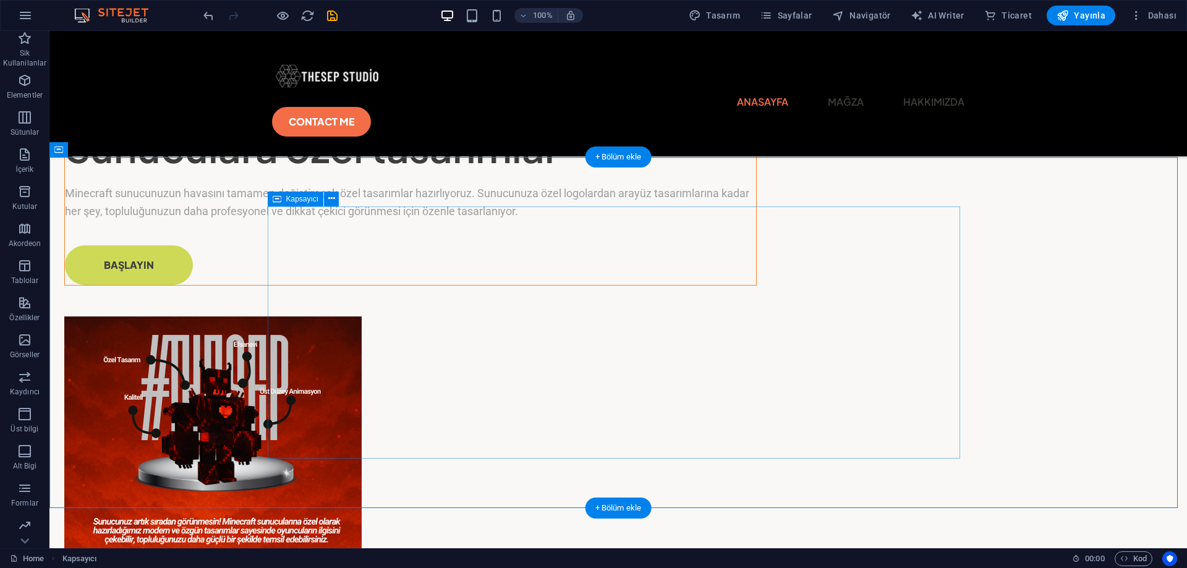
scroll to position [680, 0]
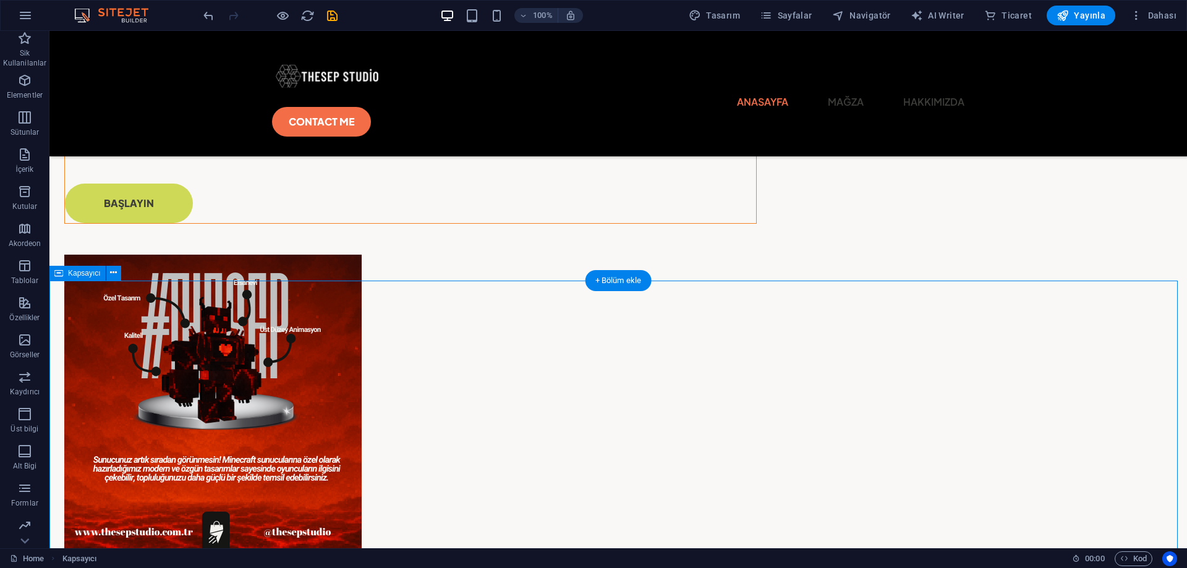
scroll to position [371, 0]
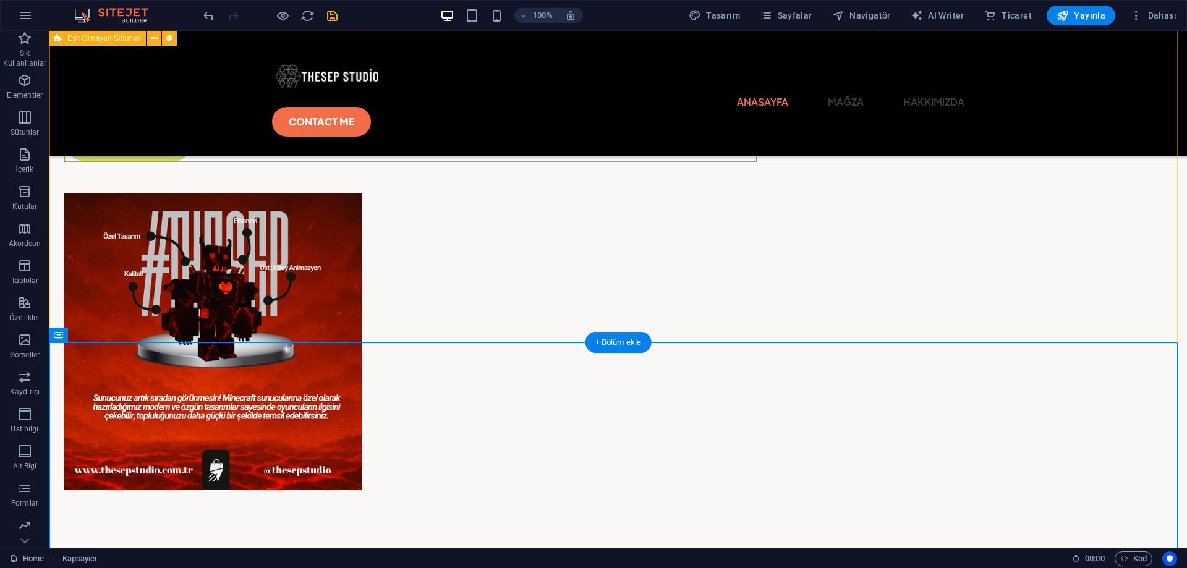
click at [1006, 306] on div "Sunuculara özel tasarımlar Minecraft sunucunuzun havasını tamamen değiştirecek …" at bounding box center [618, 252] width 1138 height 577
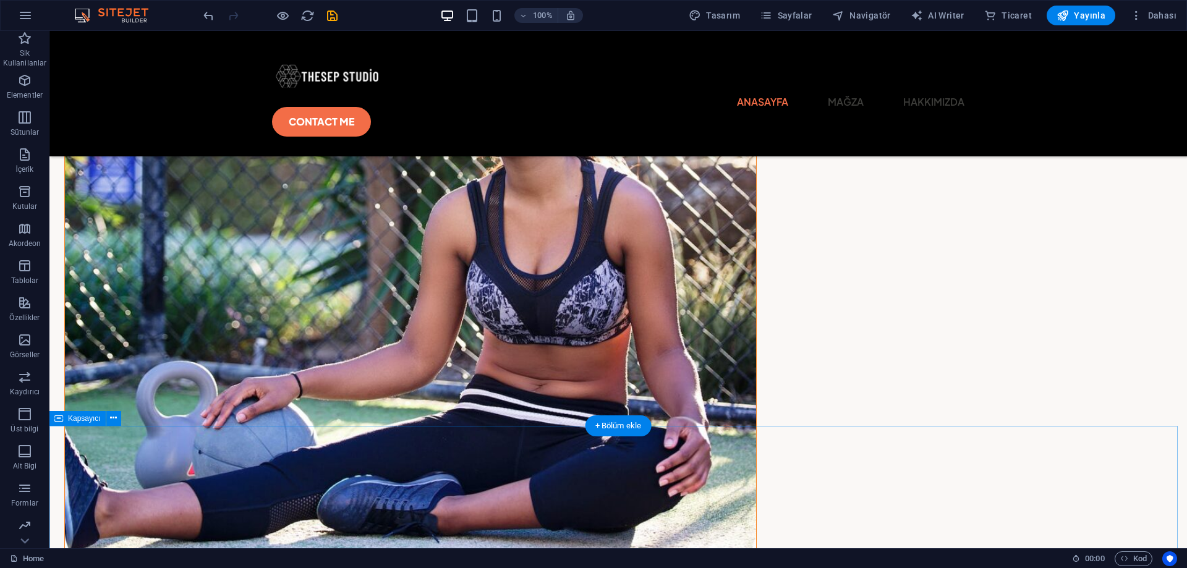
scroll to position [1793, 0]
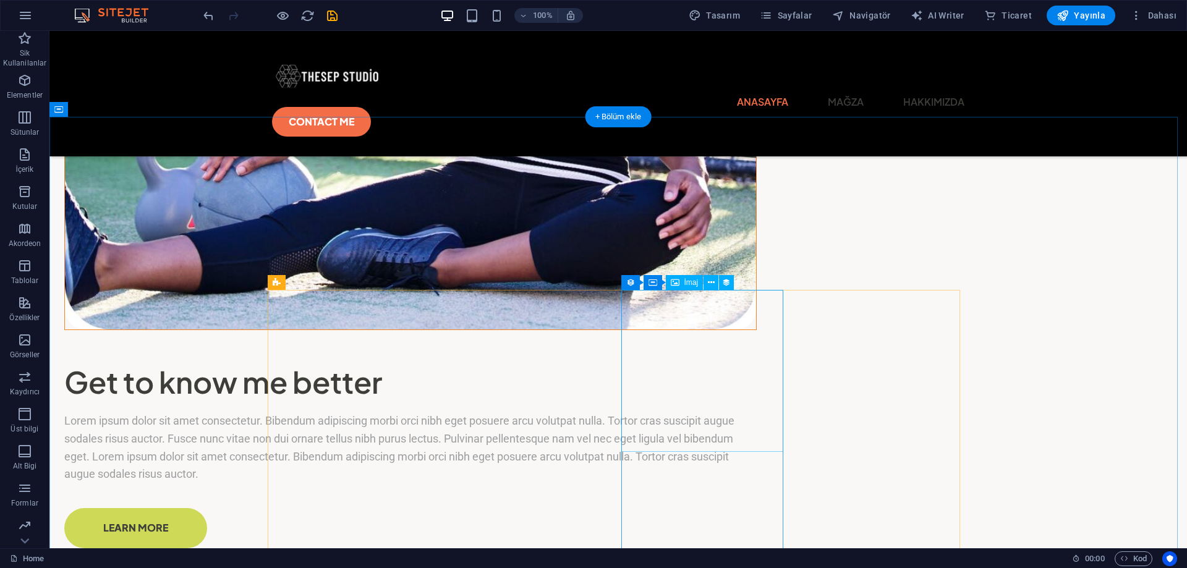
scroll to position [2102, 0]
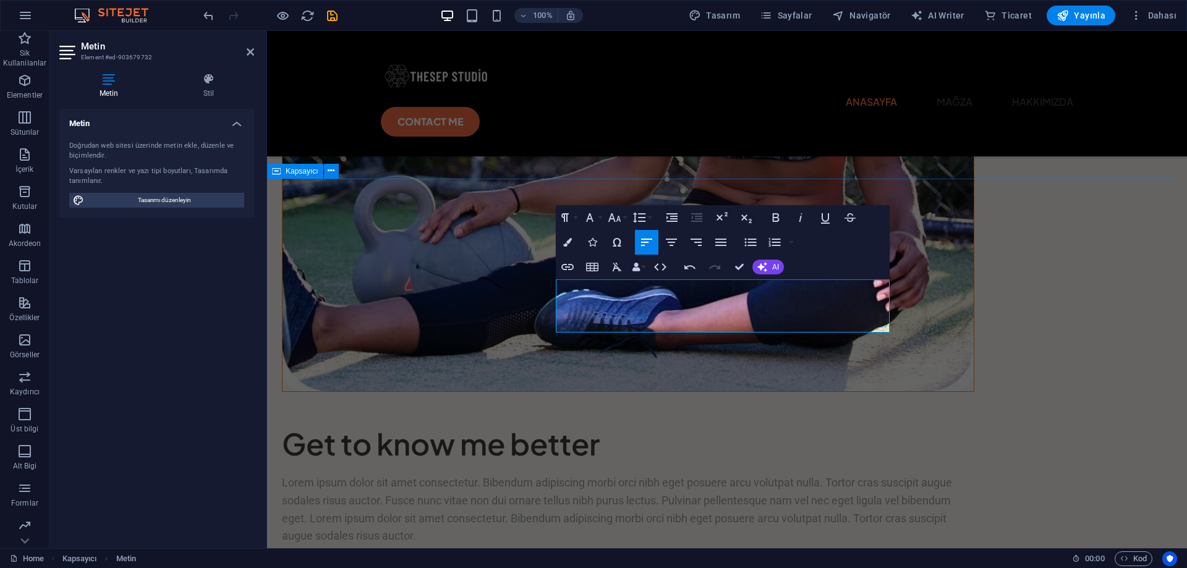
drag, startPoint x: 634, startPoint y: 325, endPoint x: 543, endPoint y: 283, distance: 100.1
click at [773, 215] on icon "button" at bounding box center [776, 217] width 15 height 15
click at [565, 236] on button "Colors" at bounding box center [567, 242] width 23 height 25
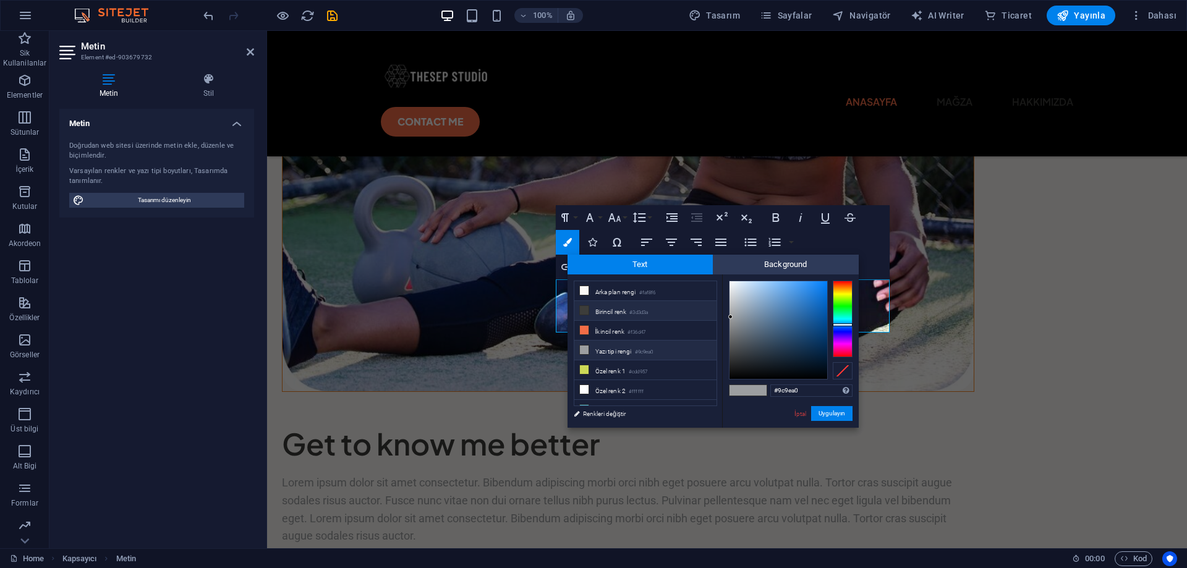
click at [621, 311] on li "Birincil renk #3d3d3a" at bounding box center [645, 311] width 142 height 20
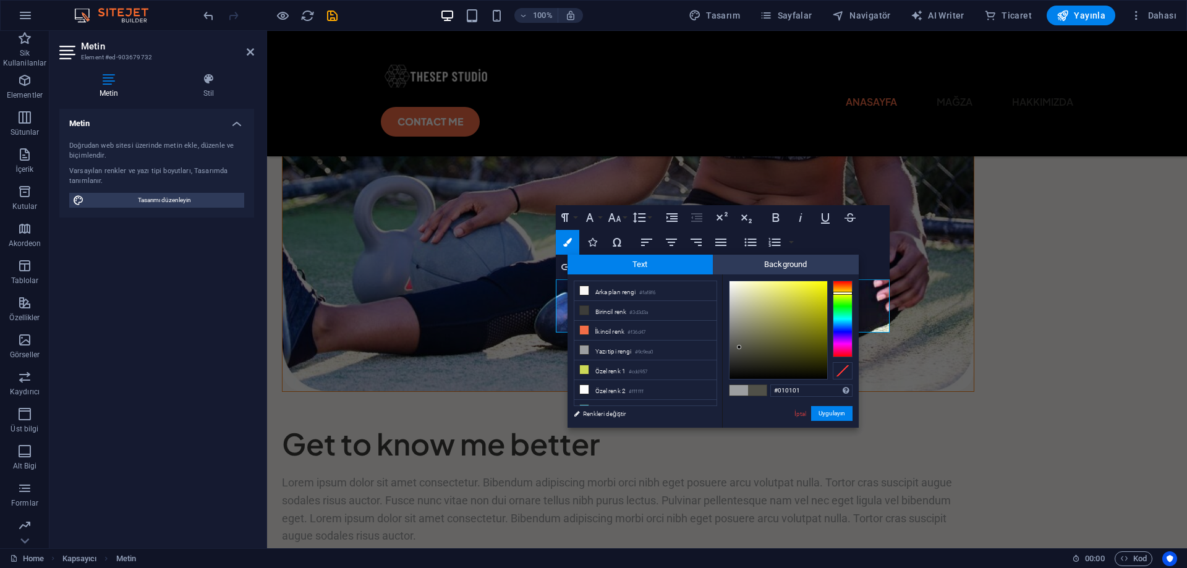
type input "#000000"
drag, startPoint x: 739, startPoint y: 347, endPoint x: 724, endPoint y: 380, distance: 36.2
click at [724, 380] on div "#000000 Desteklenen biçimler #0852ed rgb(8, 82, 237) rgba(8, 82, 237, %90) hsv(…" at bounding box center [790, 441] width 137 height 333
click at [827, 409] on button "Uygulayın" at bounding box center [831, 413] width 41 height 15
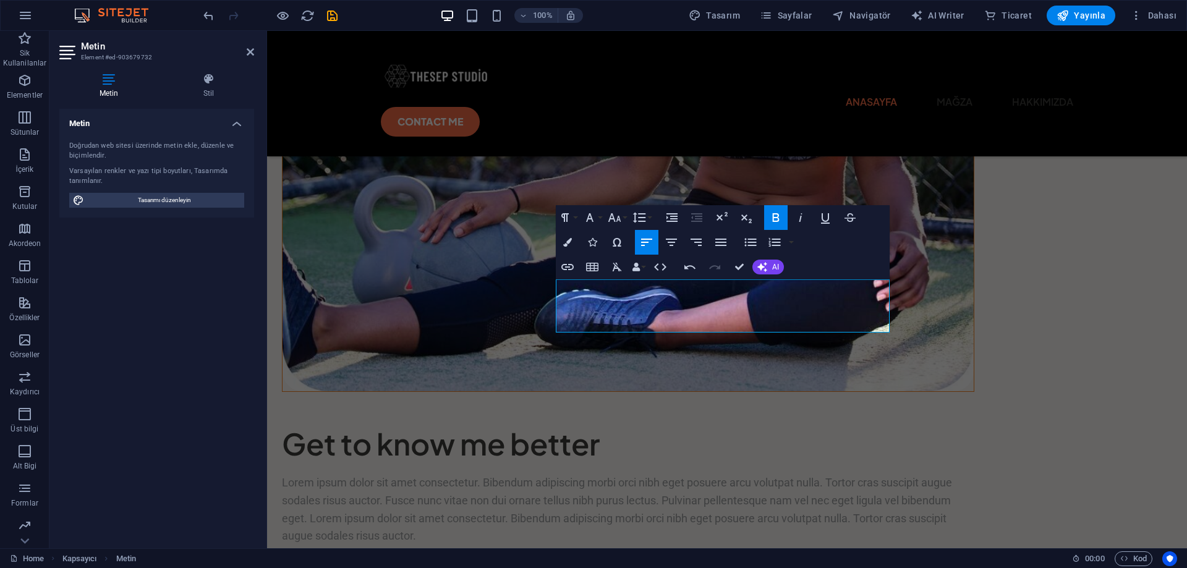
click at [922, 326] on div "Kapsayıcı H1 Eşit Olmayan Sütunlar Kapsayıcı Menü Çubuğu Görüntü Kaydırıcı Görü…" at bounding box center [727, 290] width 920 height 518
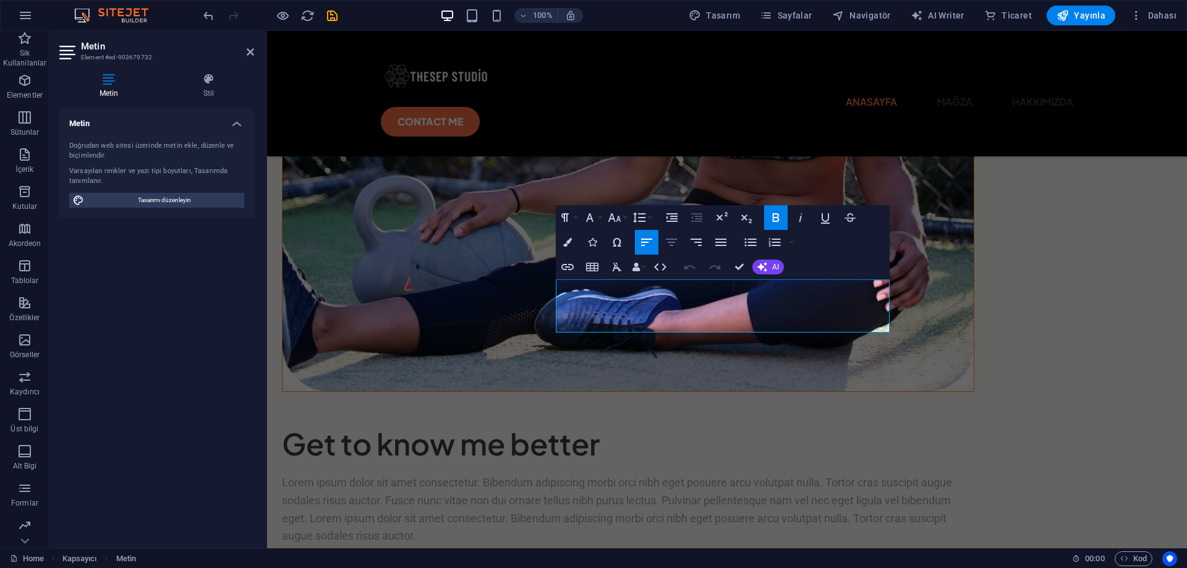
click at [670, 245] on icon "button" at bounding box center [671, 242] width 15 height 15
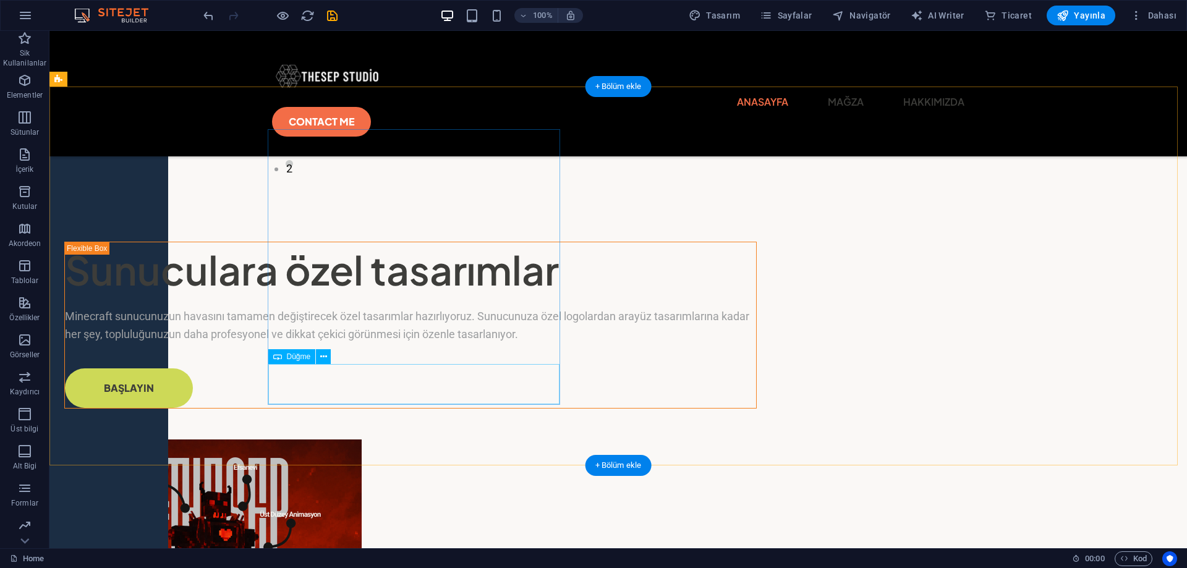
scroll to position [372, 0]
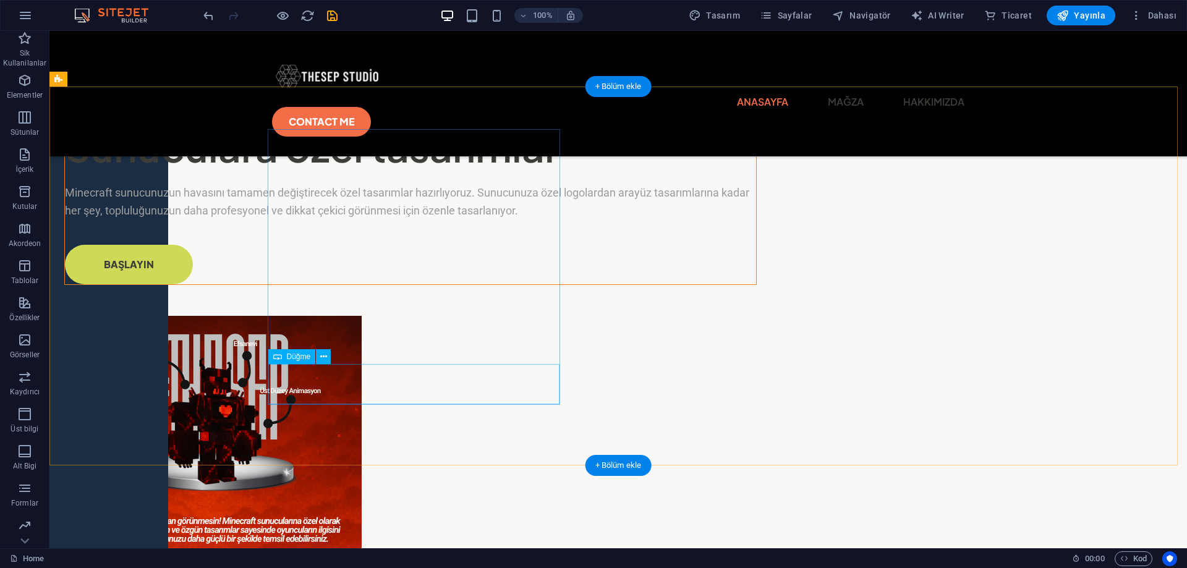
click at [373, 284] on div "Başlayın" at bounding box center [410, 265] width 691 height 40
click at [379, 284] on div "Başlayın" at bounding box center [410, 265] width 691 height 40
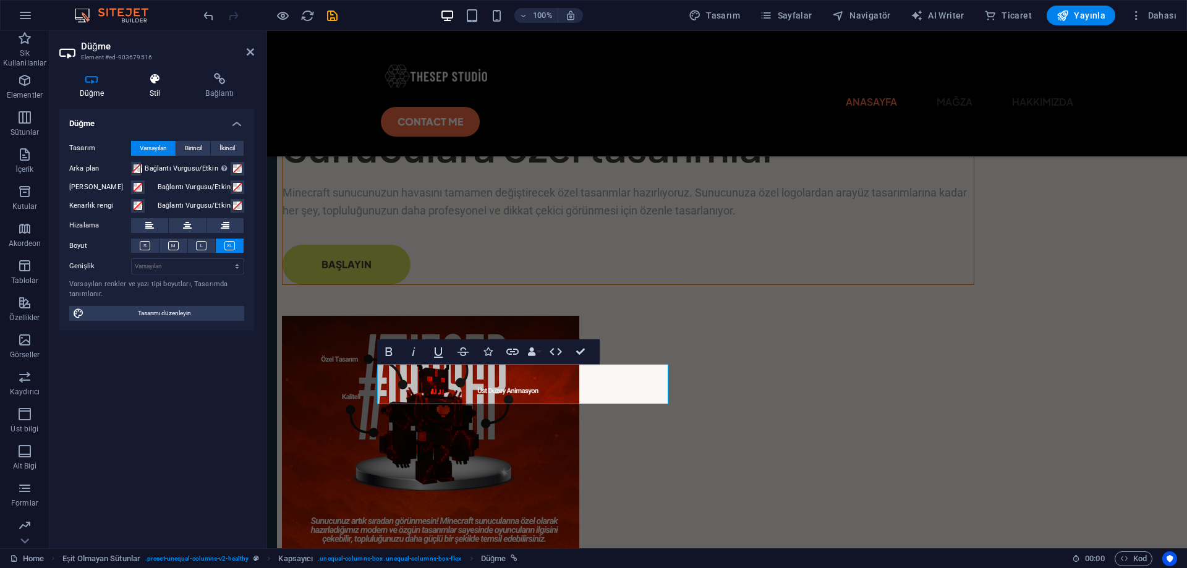
click at [153, 88] on h4 "Stil" at bounding box center [157, 86] width 56 height 26
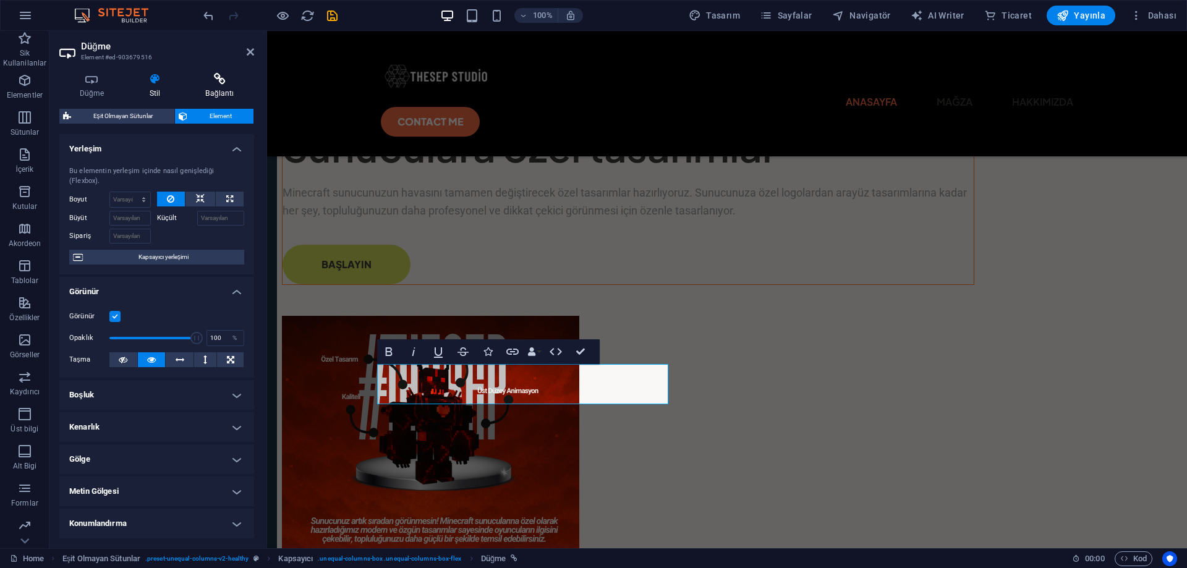
click at [218, 90] on h4 "Bağlantı" at bounding box center [219, 86] width 69 height 26
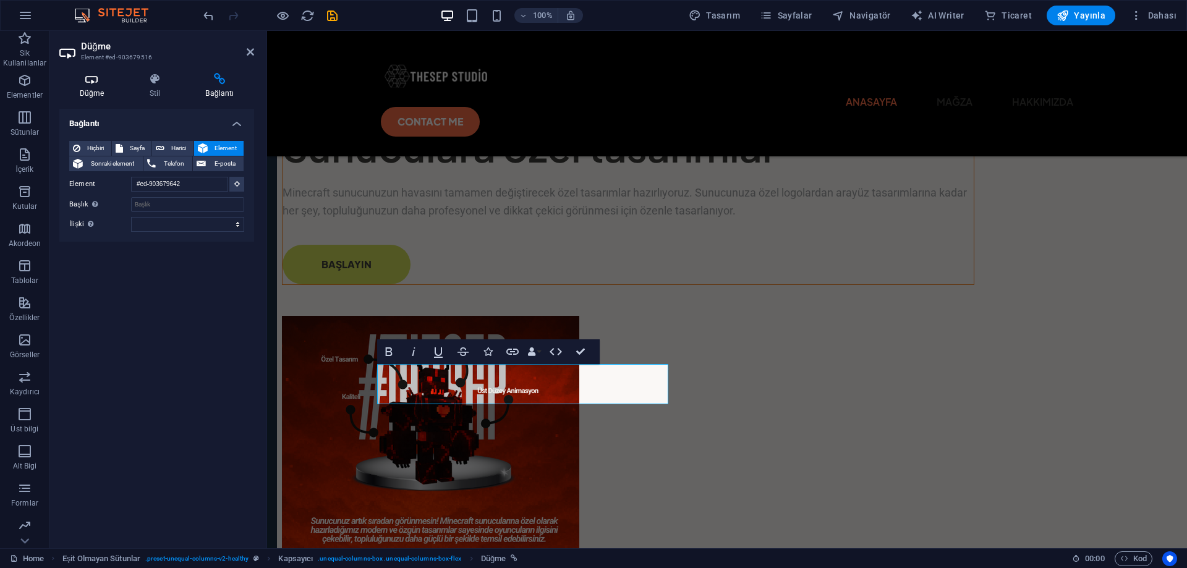
click at [75, 90] on h4 "Düğme" at bounding box center [94, 86] width 70 height 26
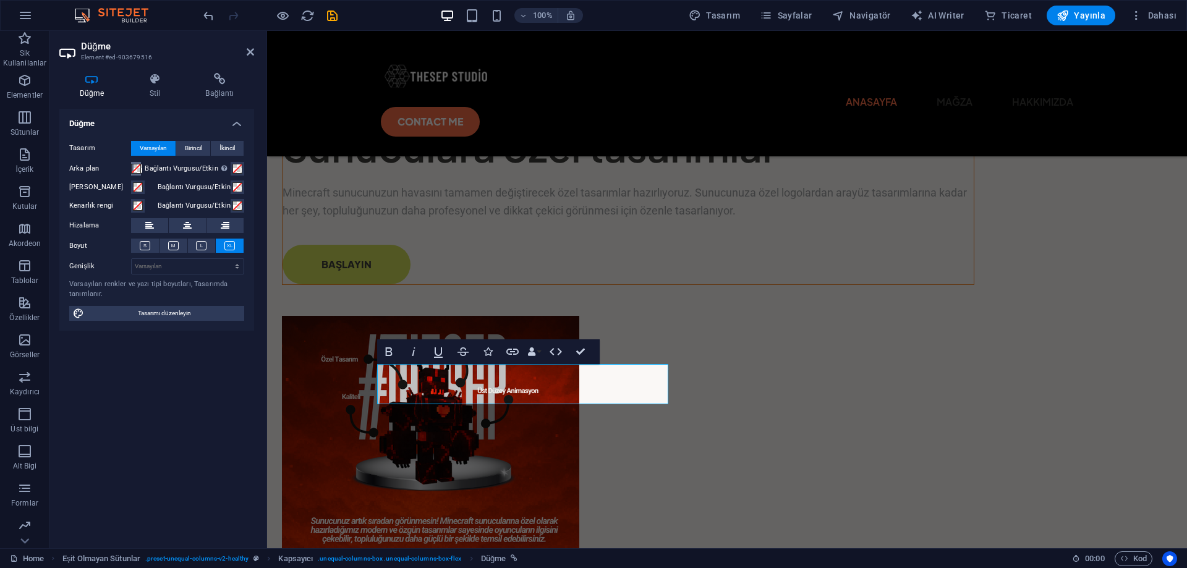
click at [136, 171] on span at bounding box center [136, 169] width 10 height 10
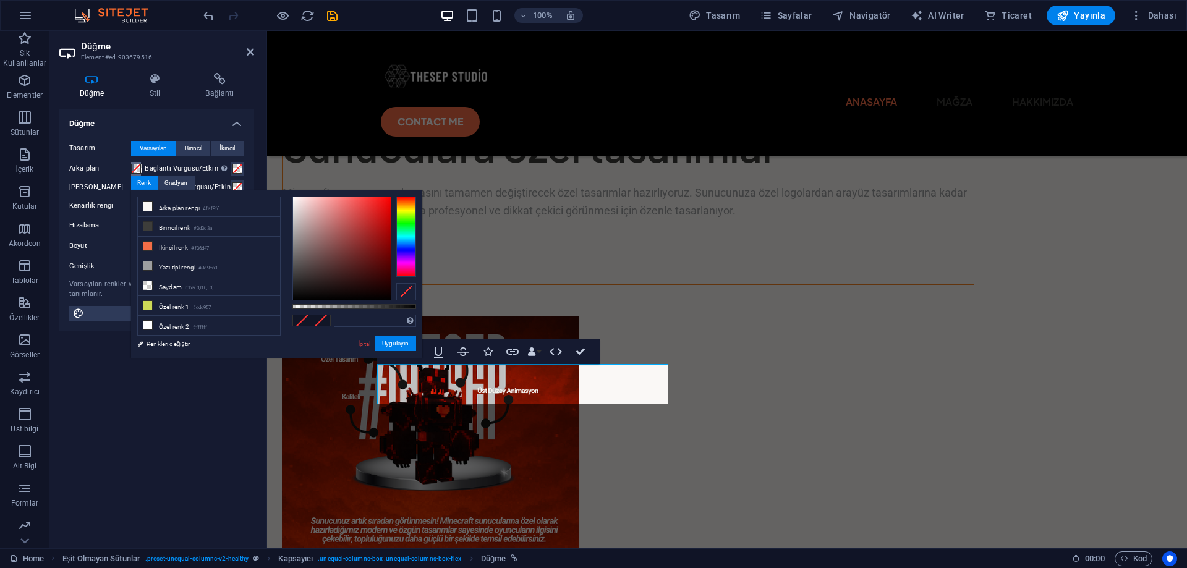
type input "#ff0000"
drag, startPoint x: 416, startPoint y: 195, endPoint x: 428, endPoint y: 187, distance: 14.7
click at [428, 187] on body "thesepstudio.com.tr Home Sik Kullanilanlar Elementler Sütunlar İçerik Kutular A…" at bounding box center [593, 284] width 1187 height 568
click at [388, 341] on button "Uygulayın" at bounding box center [395, 343] width 41 height 15
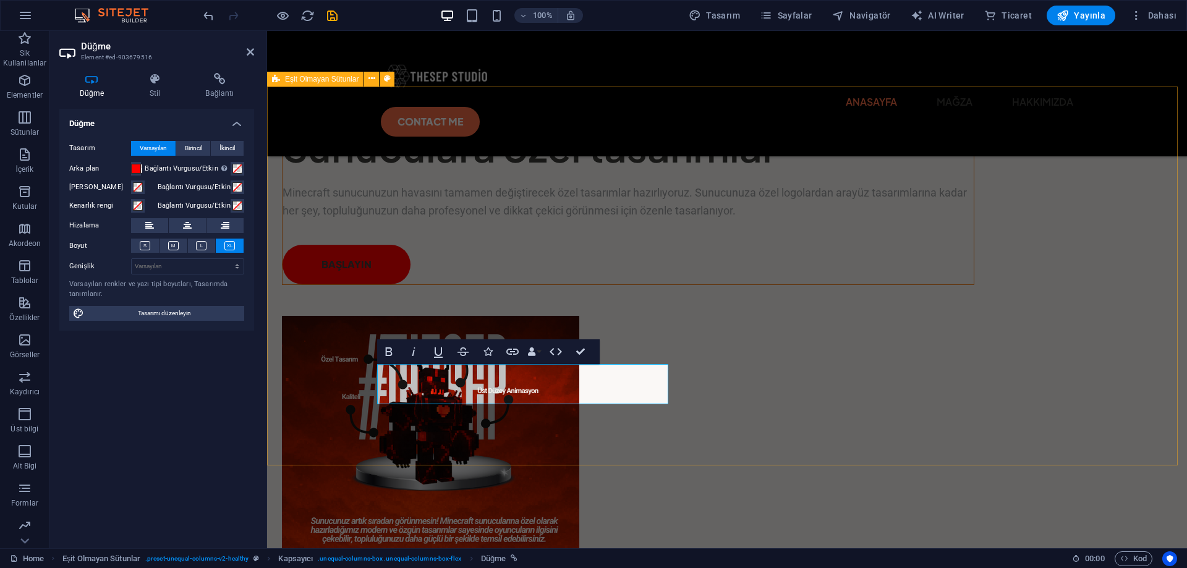
click at [490, 423] on div "Sunuculara özel tasarımlar Minecraft sunucunuzun havasını tamamen değiştirecek …" at bounding box center [727, 375] width 920 height 577
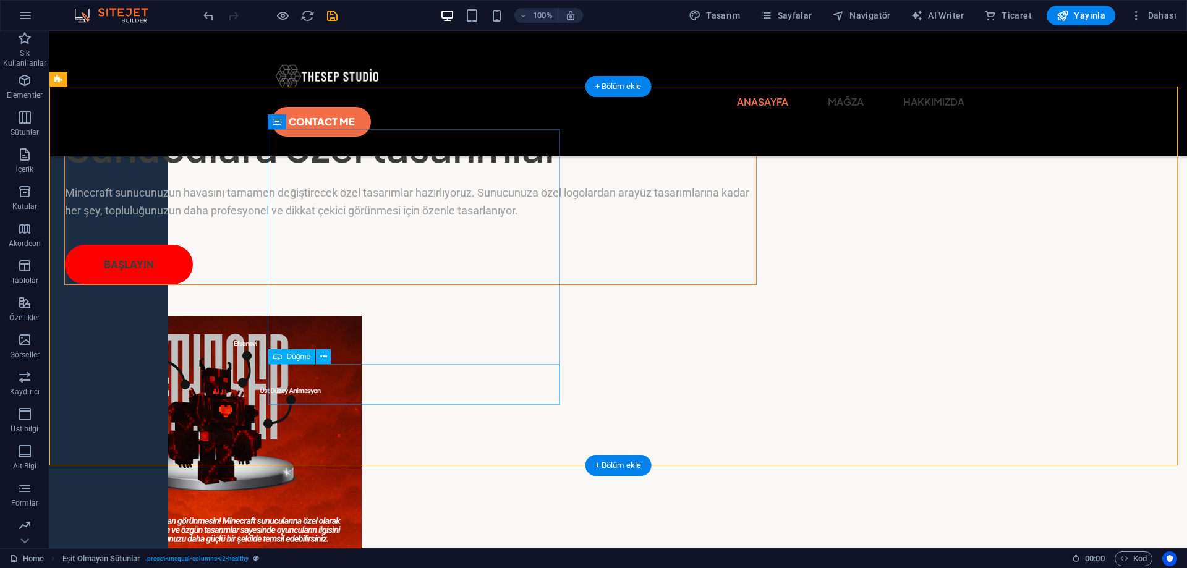
click at [337, 284] on div "Başlayın" at bounding box center [410, 265] width 691 height 40
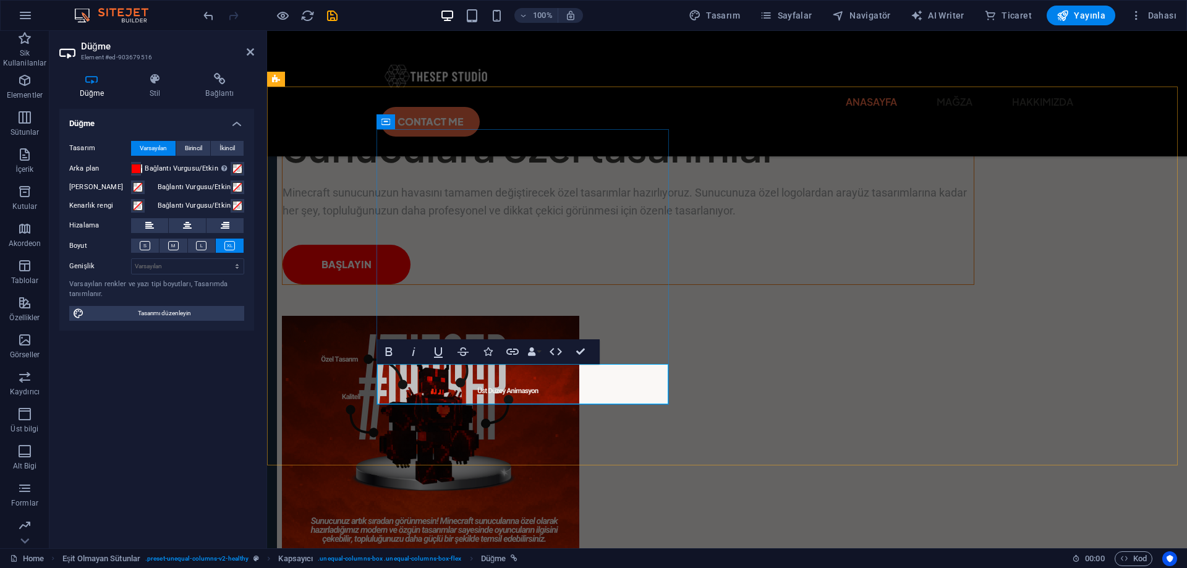
click at [411, 284] on link "Başlayın" at bounding box center [347, 265] width 128 height 40
drag, startPoint x: 467, startPoint y: 386, endPoint x: 397, endPoint y: 383, distance: 69.9
click at [397, 284] on link "Başlayın" at bounding box center [347, 265] width 128 height 40
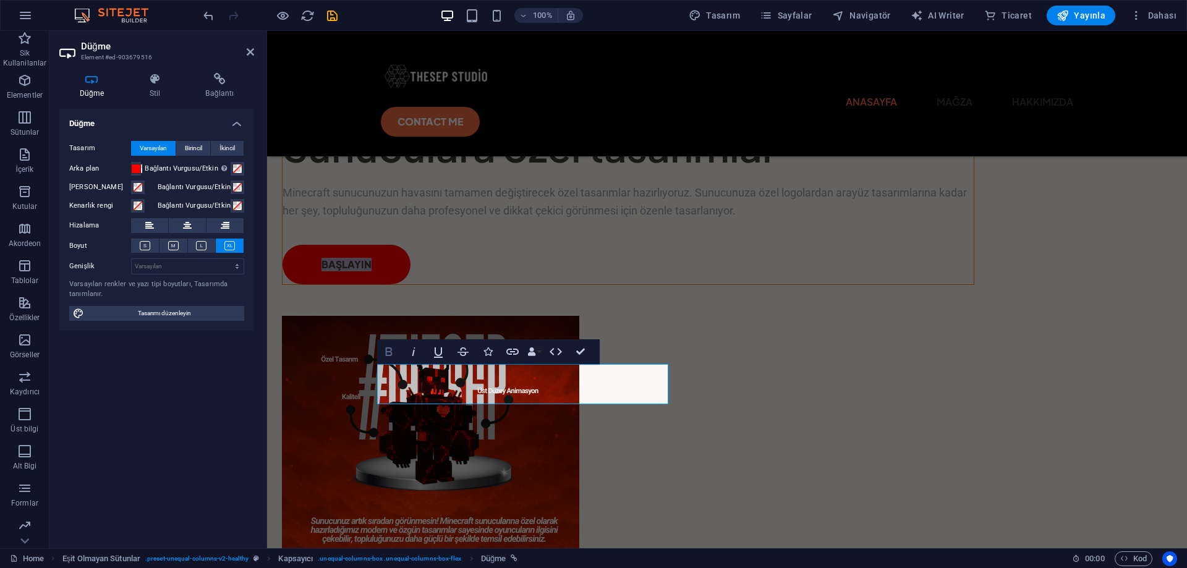
click at [394, 351] on icon "button" at bounding box center [388, 351] width 15 height 15
click at [488, 432] on div "Sunuculara özel tasarımlar Minecraft sunucunuzun havasını tamamen değiştirecek …" at bounding box center [727, 375] width 920 height 577
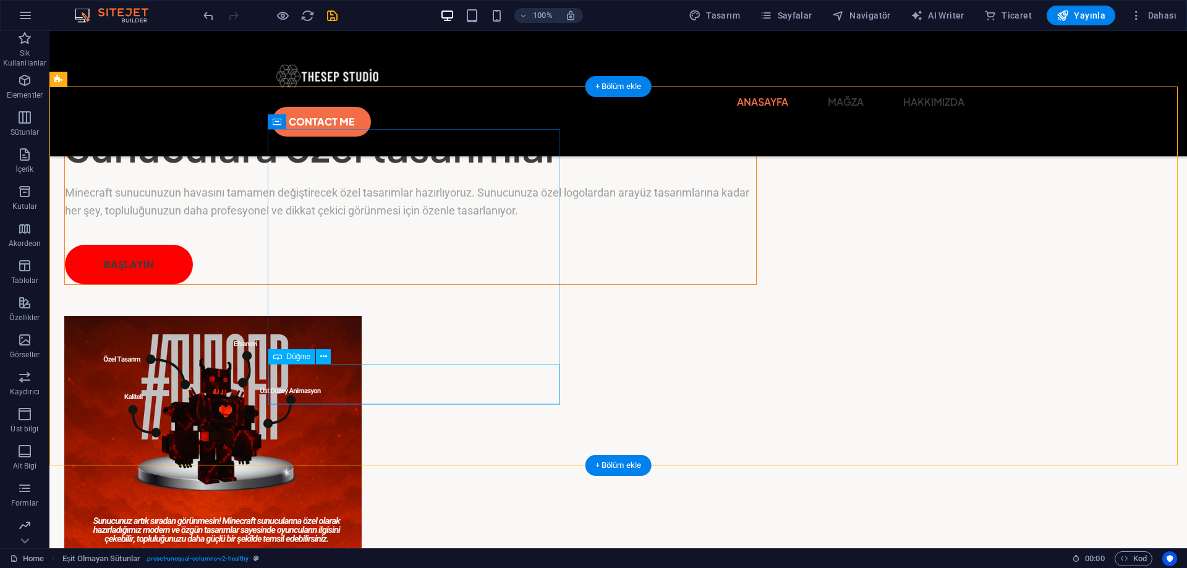
click at [350, 284] on div "Başlayın" at bounding box center [410, 265] width 691 height 40
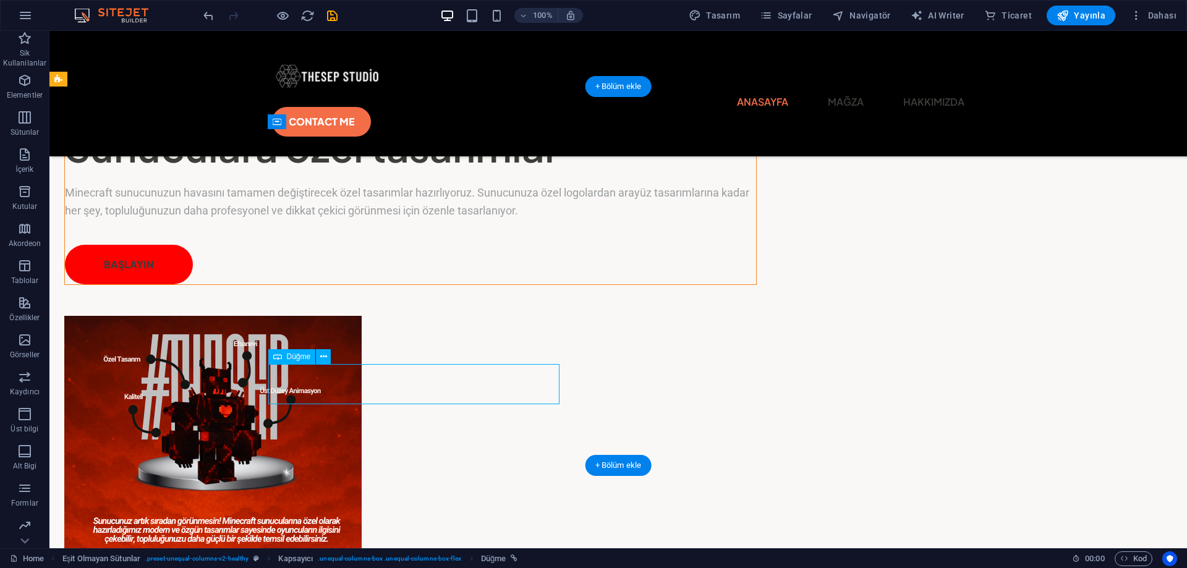
click at [358, 284] on div "Başlayın" at bounding box center [410, 265] width 691 height 40
click at [349, 284] on div "Başlayın" at bounding box center [410, 265] width 691 height 40
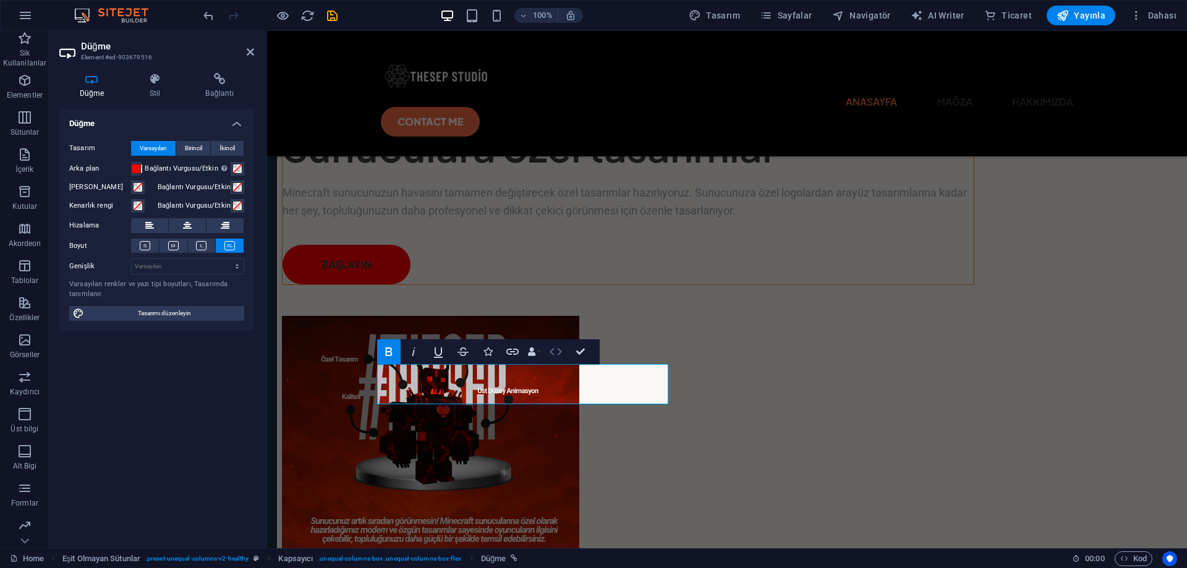
click at [556, 354] on icon "button" at bounding box center [555, 351] width 15 height 15
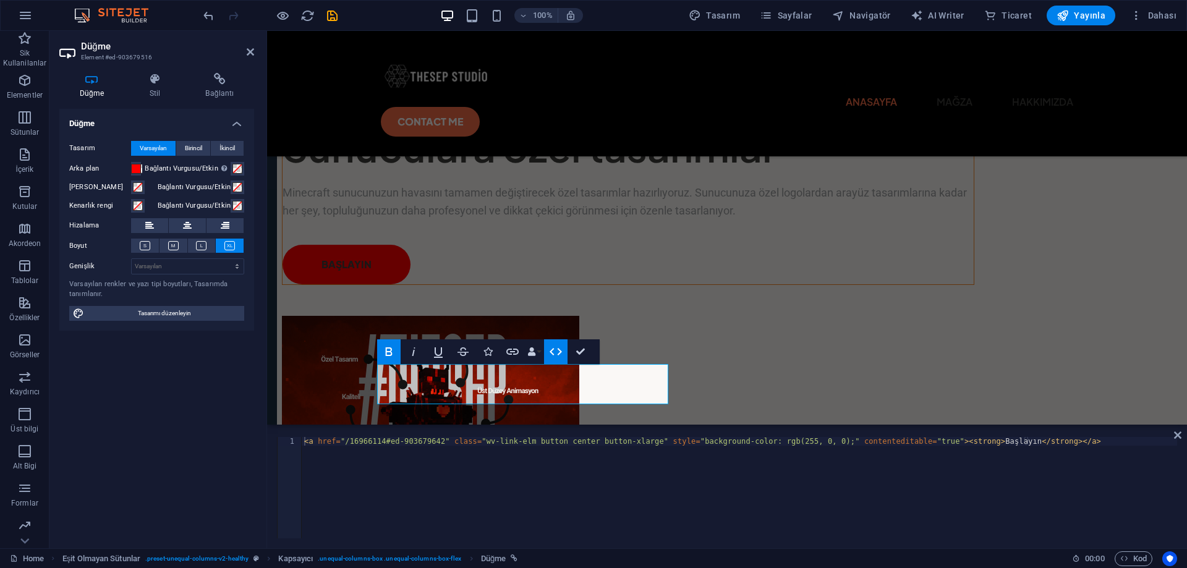
click at [556, 354] on icon "button" at bounding box center [555, 351] width 15 height 15
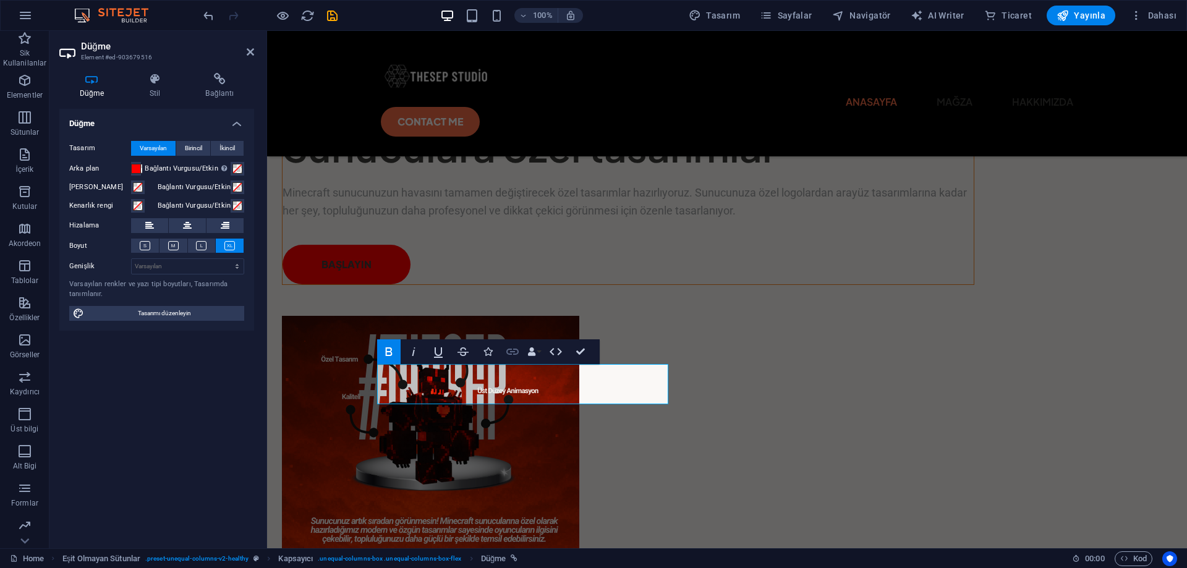
click at [511, 354] on icon "button" at bounding box center [512, 352] width 12 height 6
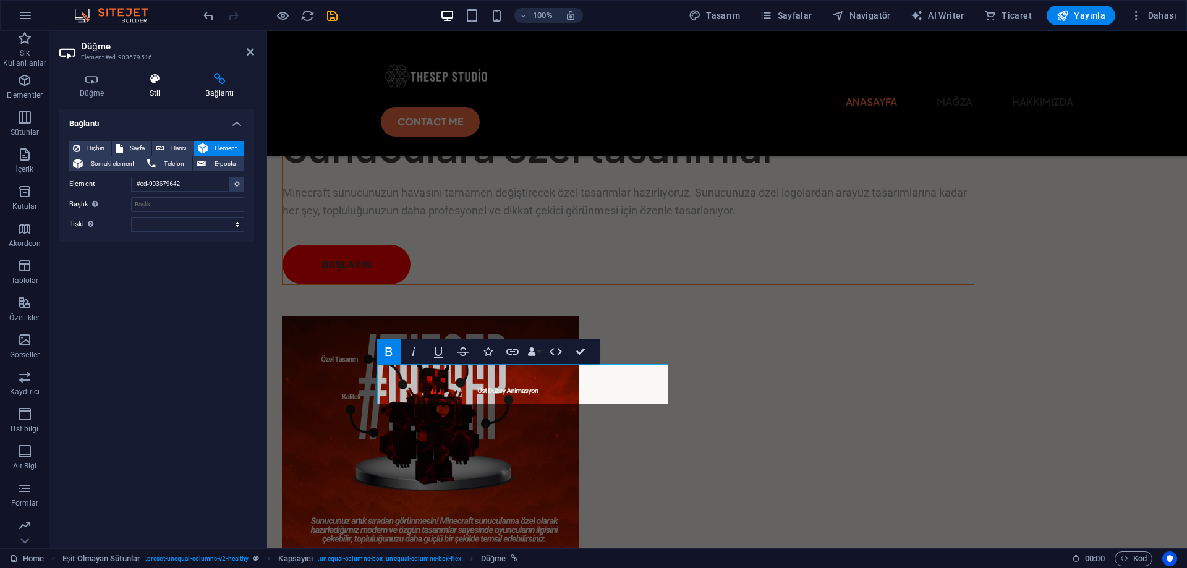
click at [148, 80] on icon at bounding box center [154, 79] width 51 height 12
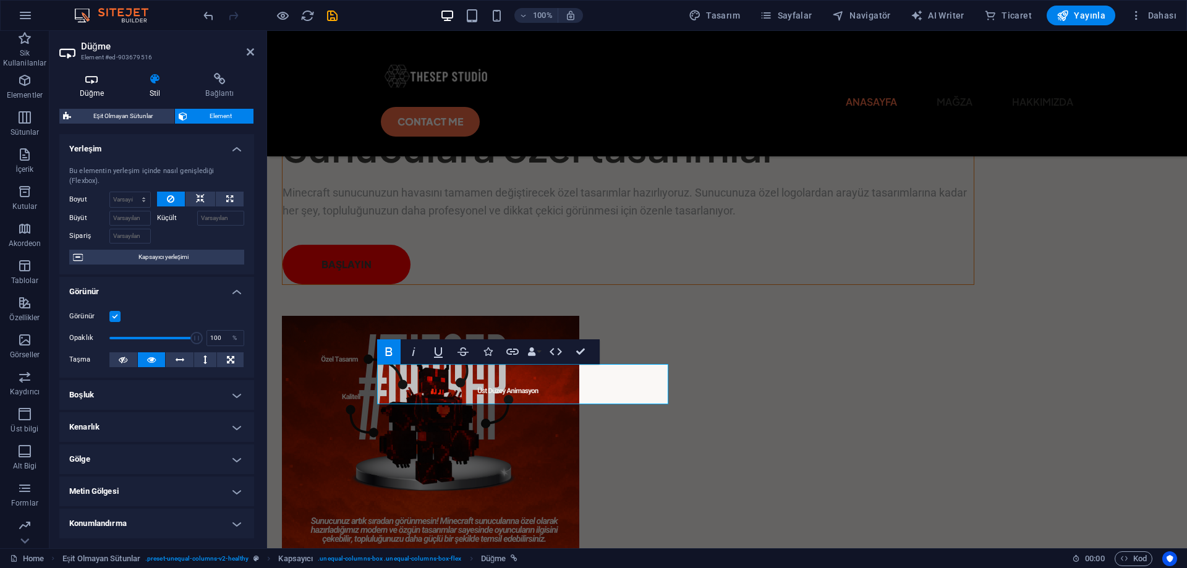
click at [77, 77] on icon at bounding box center [91, 79] width 65 height 12
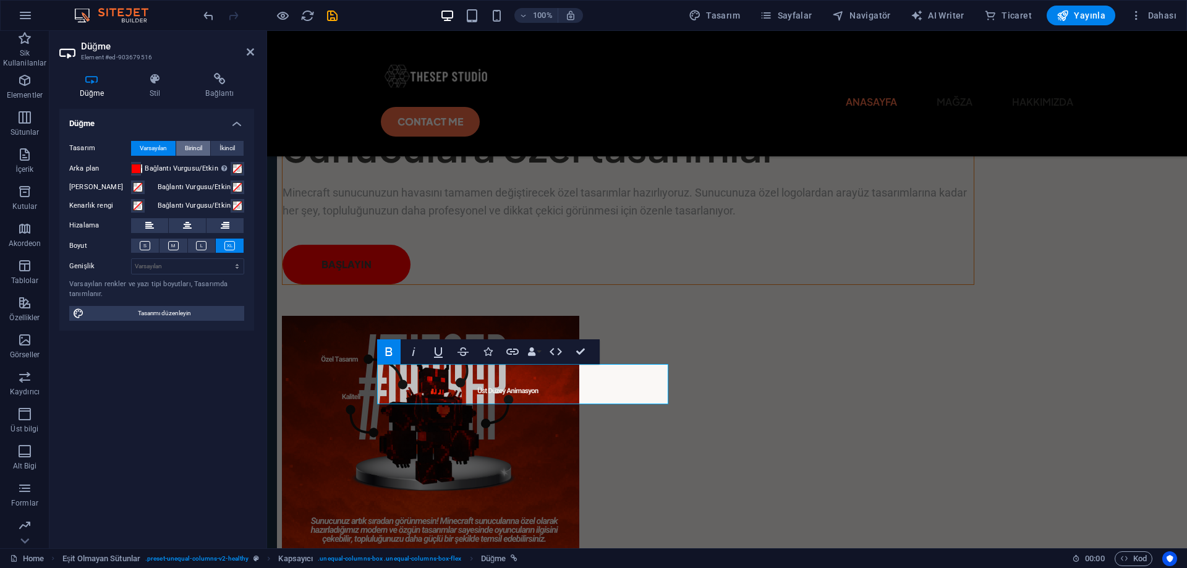
click at [197, 146] on span "Birincil" at bounding box center [193, 148] width 17 height 15
click at [156, 149] on span "Varsayılan" at bounding box center [153, 148] width 27 height 15
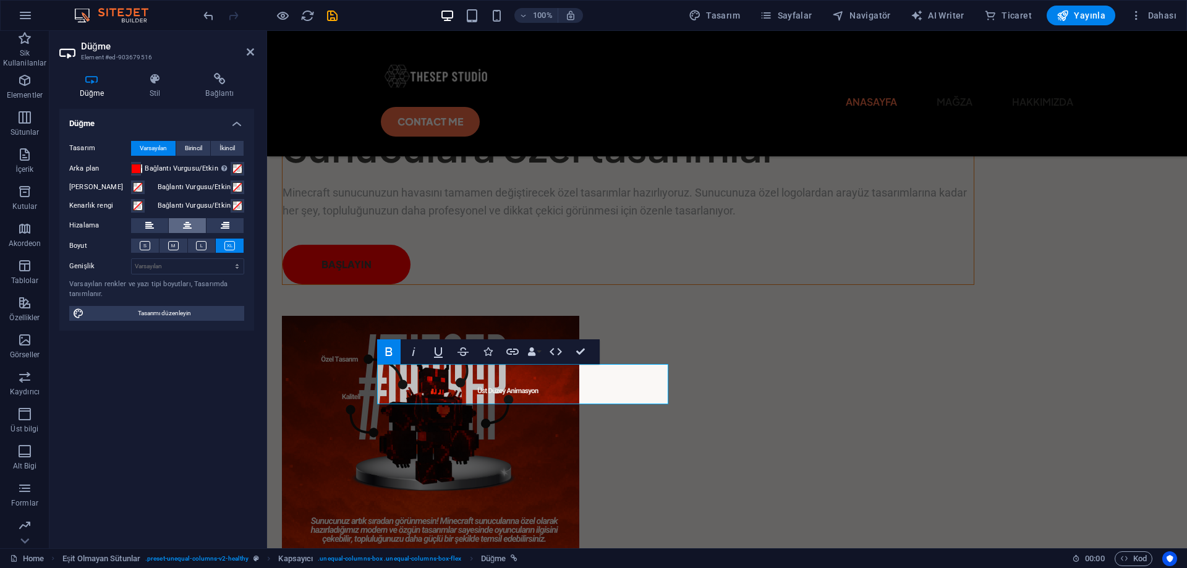
click at [186, 224] on icon at bounding box center [187, 225] width 9 height 15
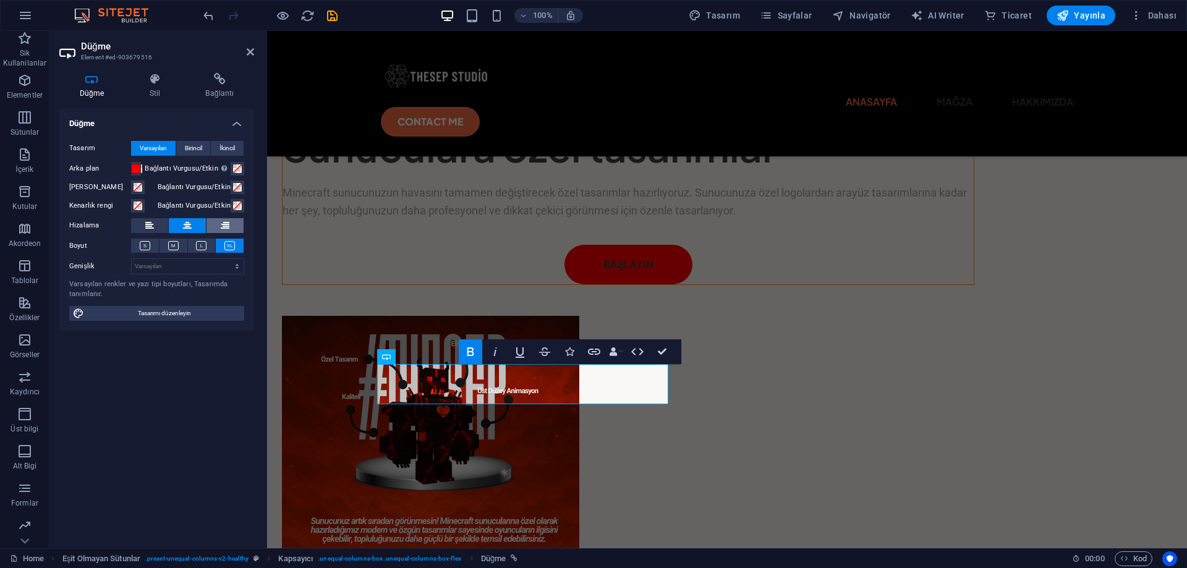
click at [215, 226] on button at bounding box center [225, 225] width 37 height 15
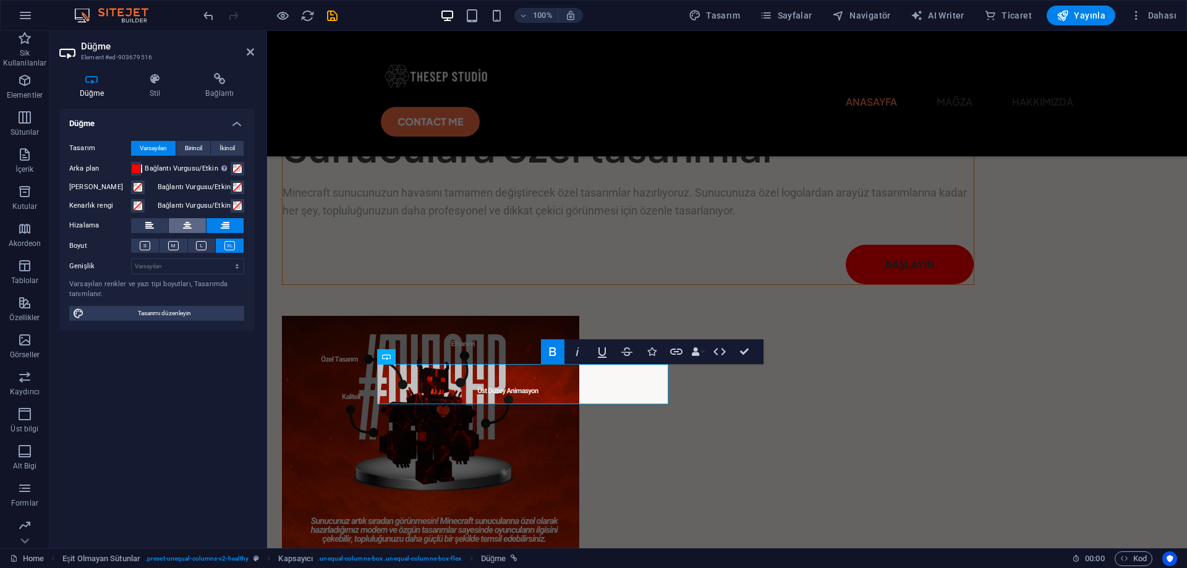
click at [191, 225] on icon at bounding box center [187, 225] width 9 height 15
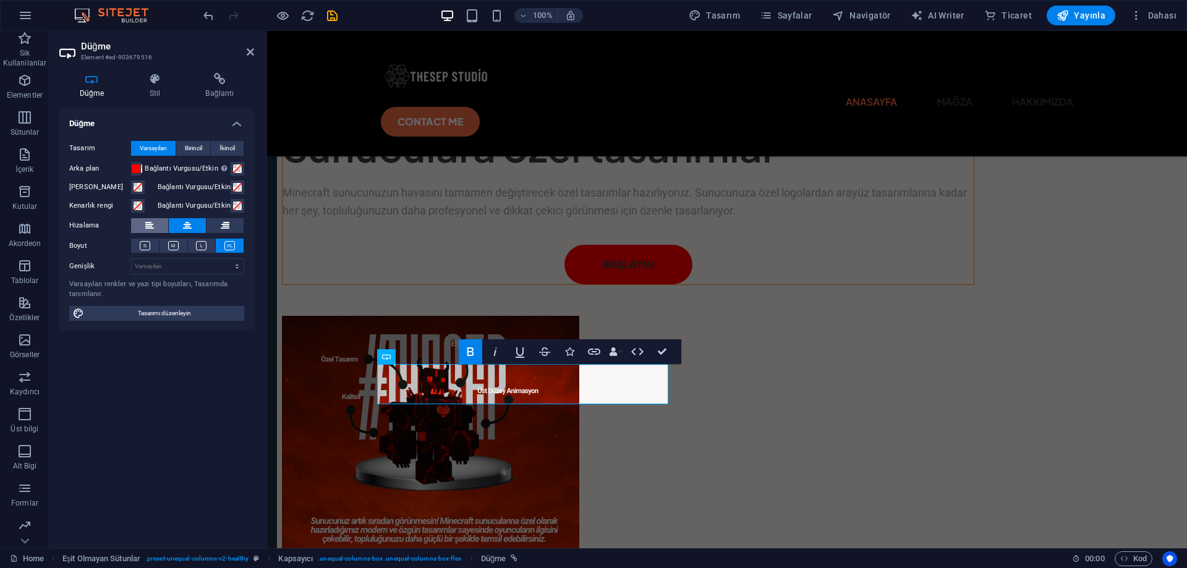
click at [160, 220] on button at bounding box center [149, 225] width 37 height 15
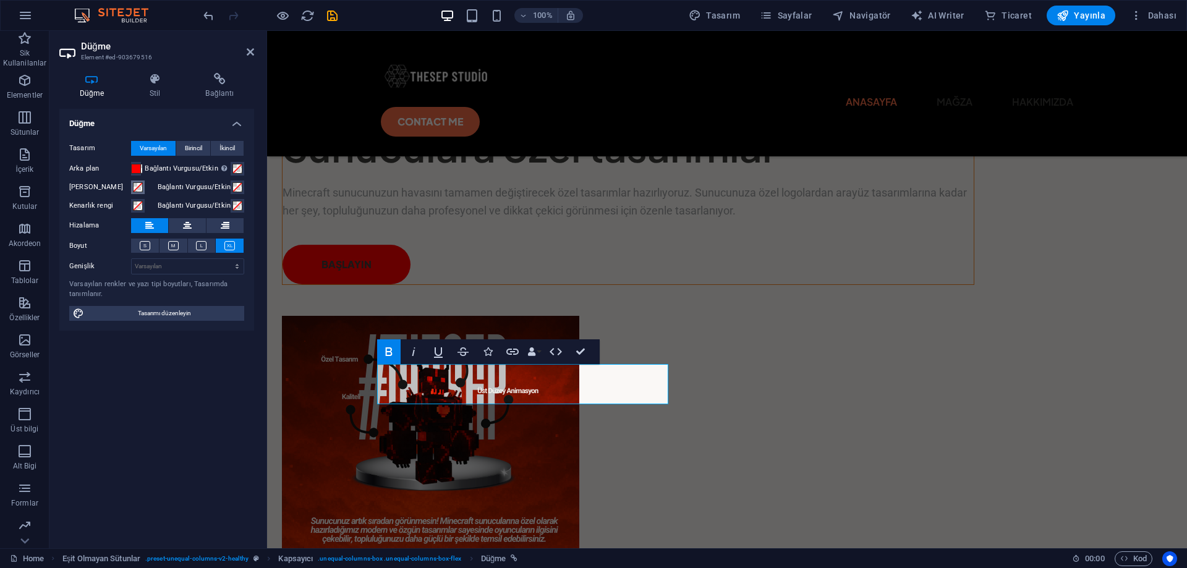
click at [138, 189] on span at bounding box center [138, 187] width 10 height 10
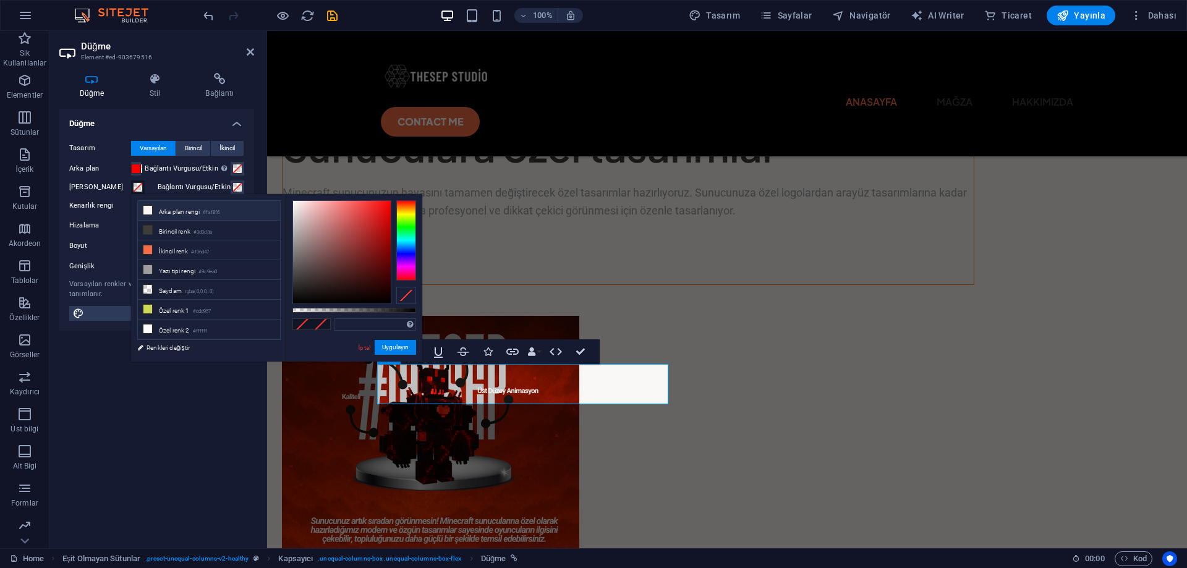
click at [184, 213] on li "Arka plan rengi #faf8f6" at bounding box center [209, 211] width 142 height 20
type input "#faf8f6"
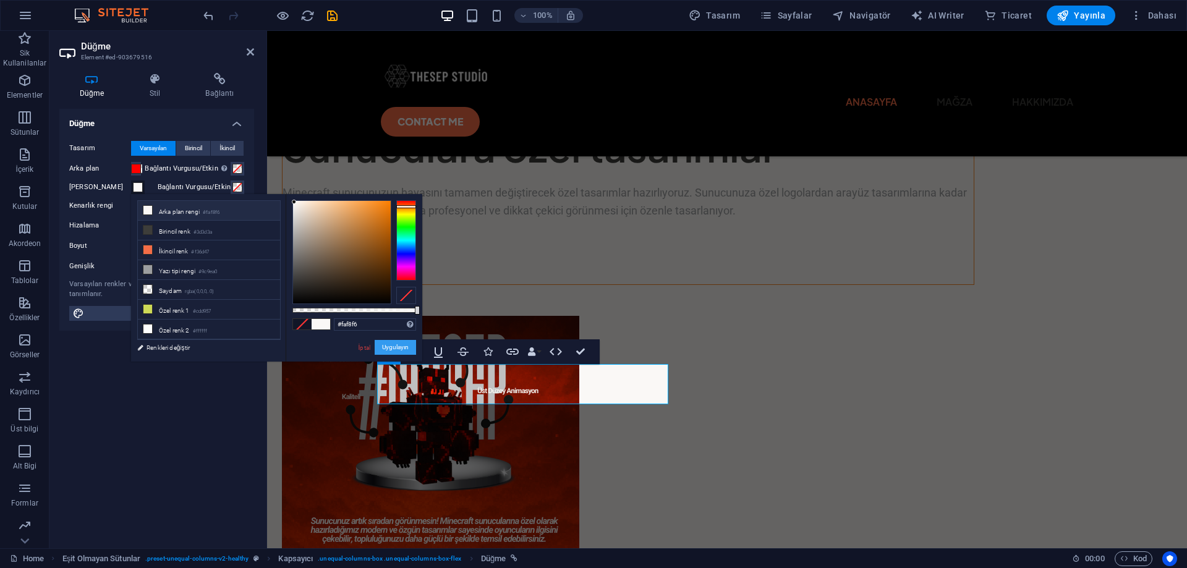
click at [403, 347] on button "Uygulayın" at bounding box center [395, 347] width 41 height 15
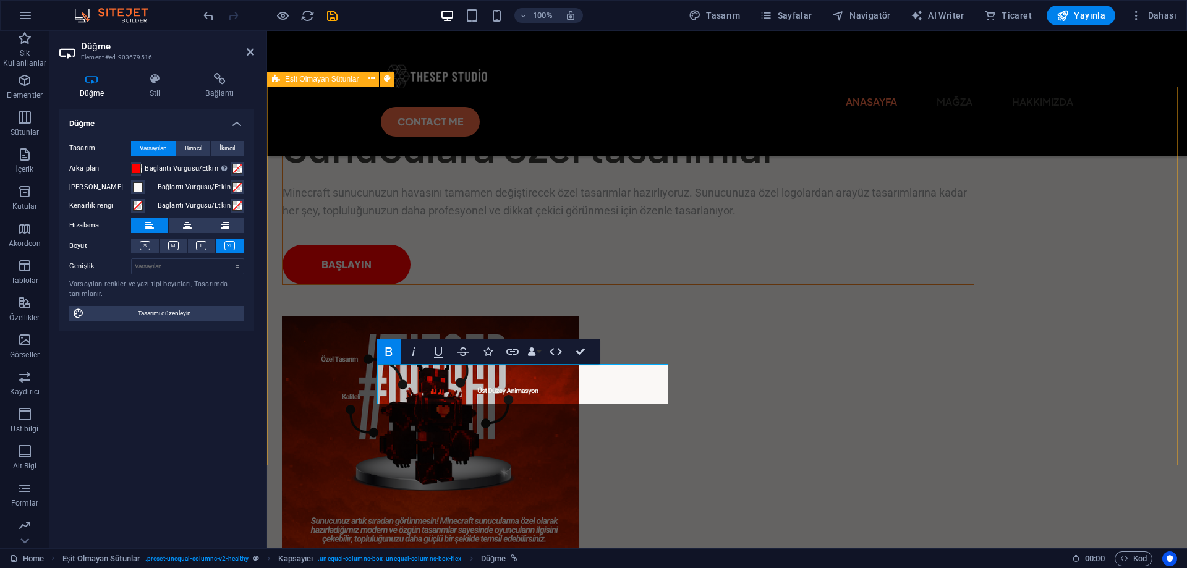
click at [517, 429] on div "Sunuculara özel tasarımlar Minecraft sunucunuzun havasını tamamen değiştirecek …" at bounding box center [727, 375] width 920 height 577
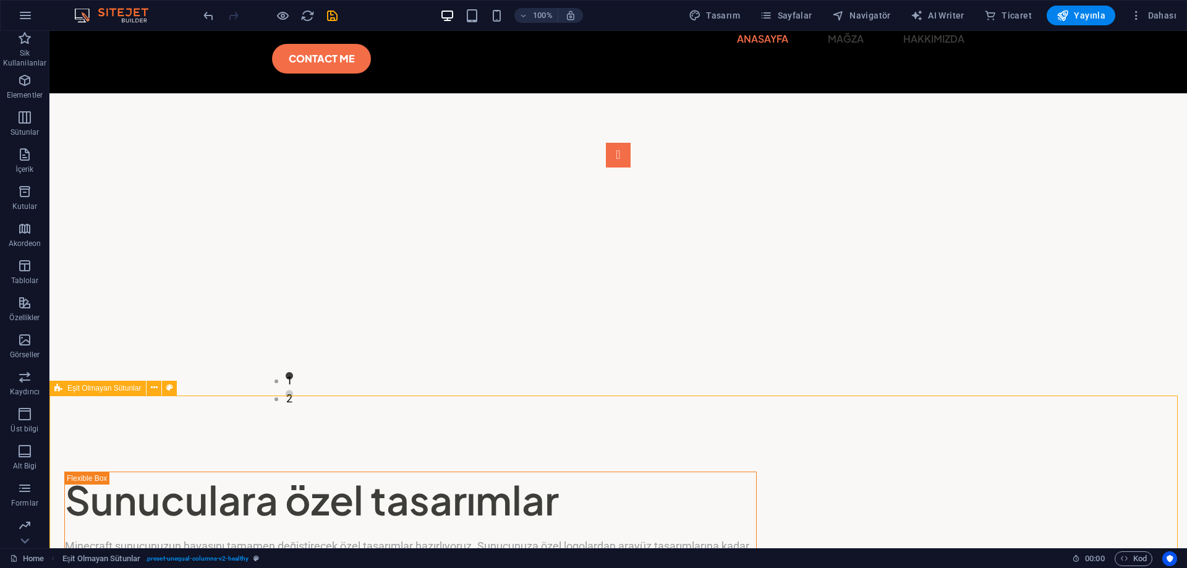
scroll to position [0, 0]
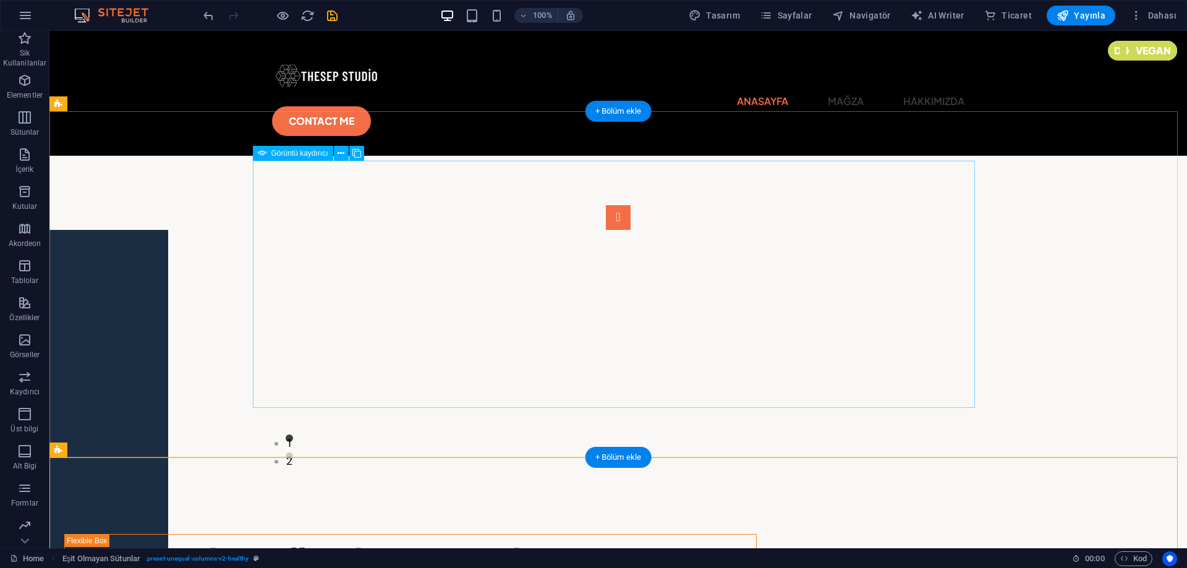
click at [340, 151] on icon at bounding box center [341, 153] width 7 height 13
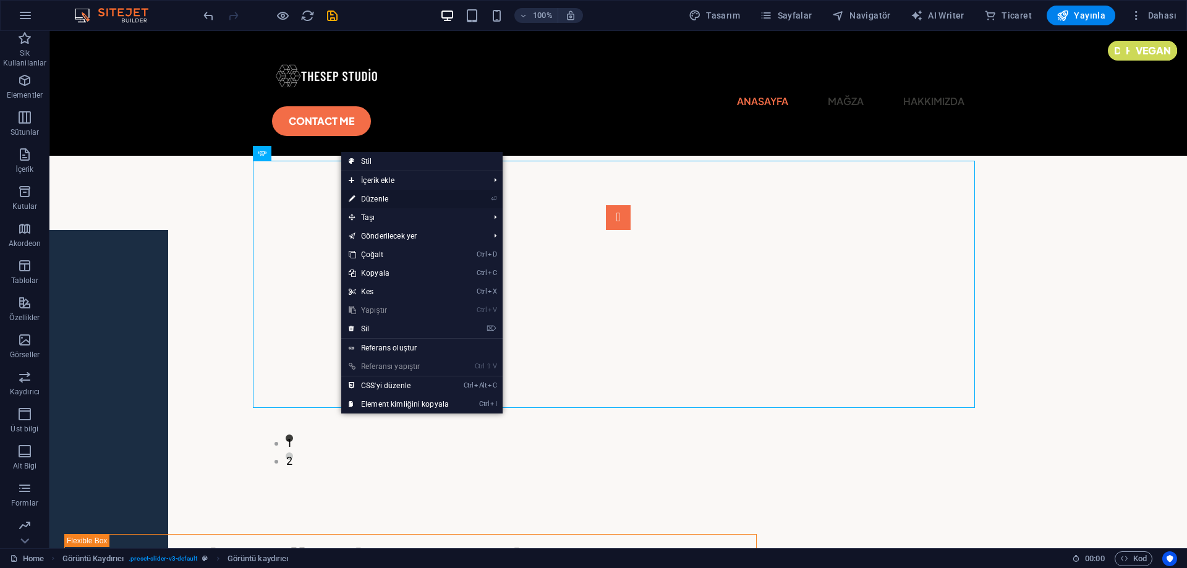
click at [378, 195] on link "⏎ Düzenle" at bounding box center [398, 199] width 115 height 19
select select "px"
select select "ms"
select select "s"
select select "progressive"
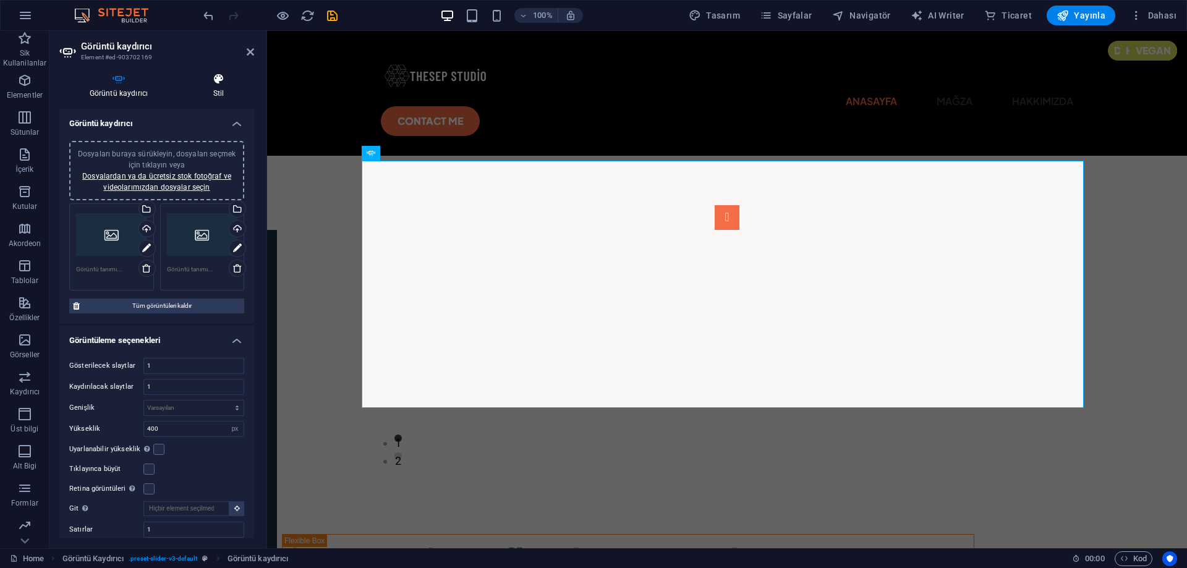
click at [211, 79] on icon at bounding box center [218, 79] width 71 height 12
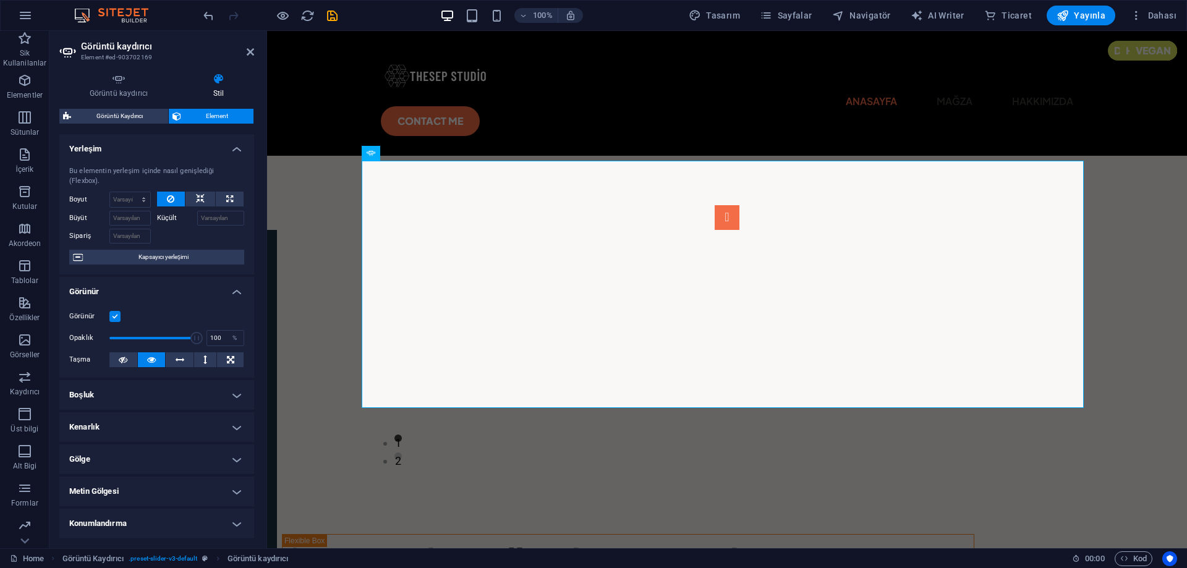
click at [239, 51] on h2 "Görüntü kaydırıcı" at bounding box center [167, 46] width 173 height 11
click at [249, 49] on icon at bounding box center [250, 52] width 7 height 10
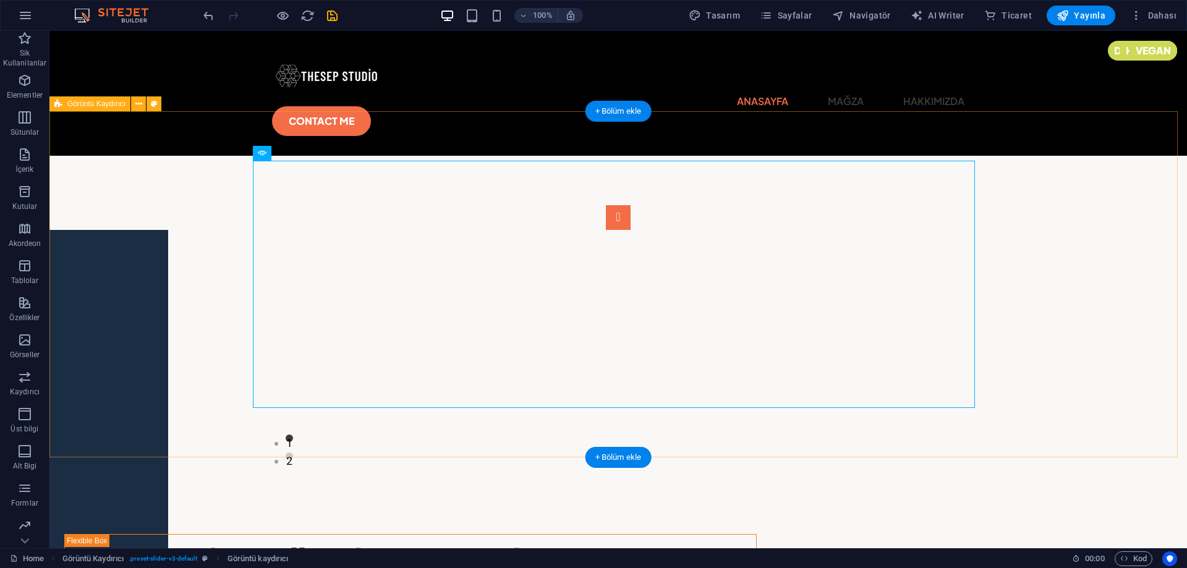
click at [1093, 283] on div "1 2" at bounding box center [618, 329] width 1138 height 346
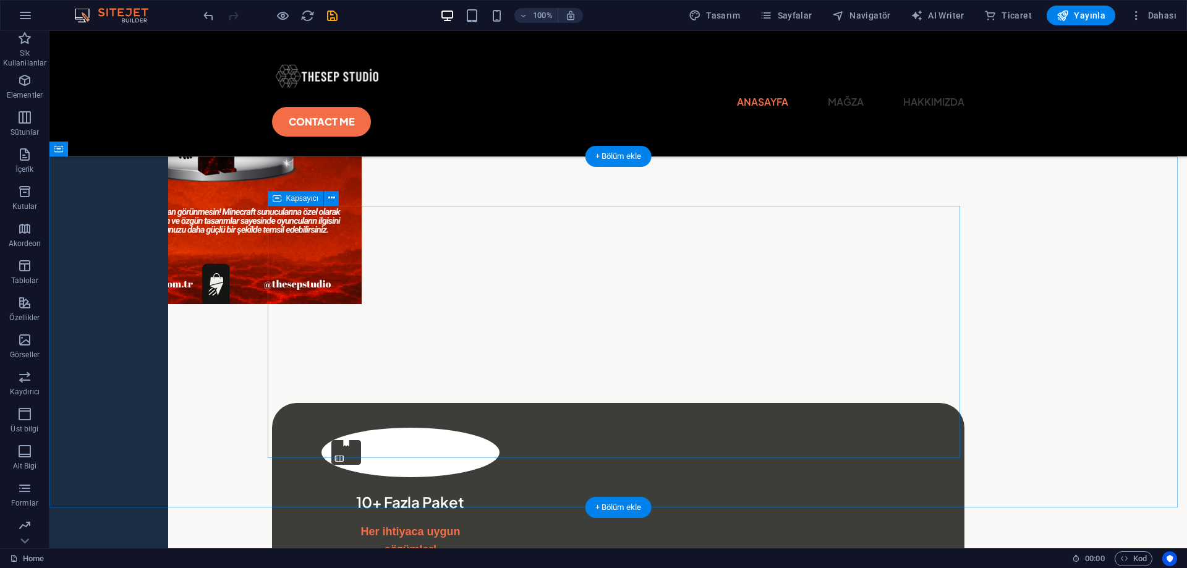
scroll to position [433, 0]
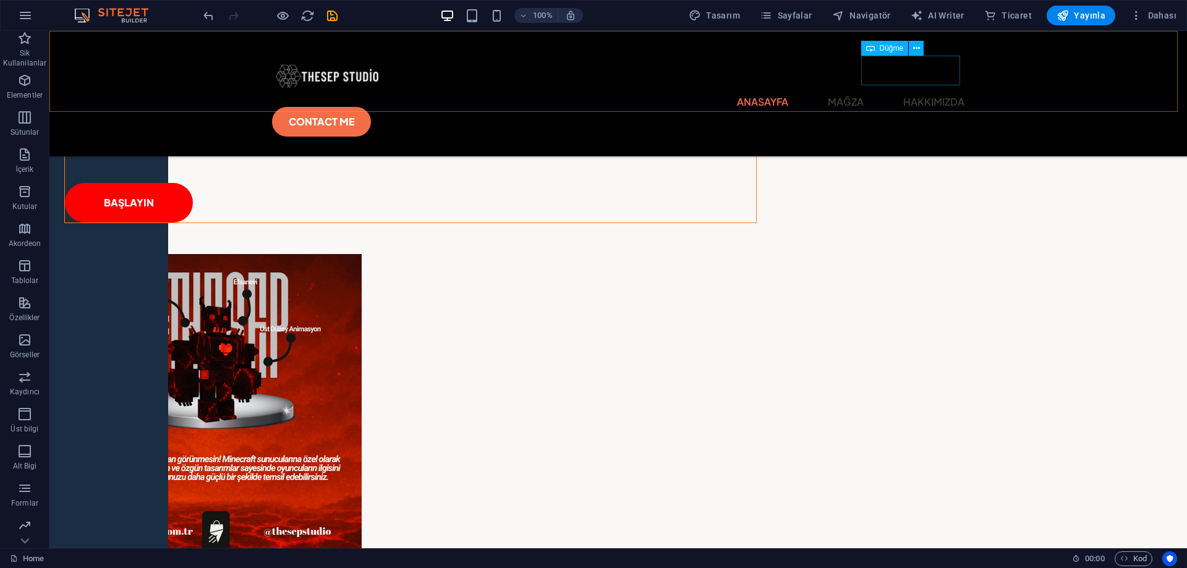
click at [908, 107] on div "CONTACT ME" at bounding box center [618, 122] width 692 height 30
select select "px"
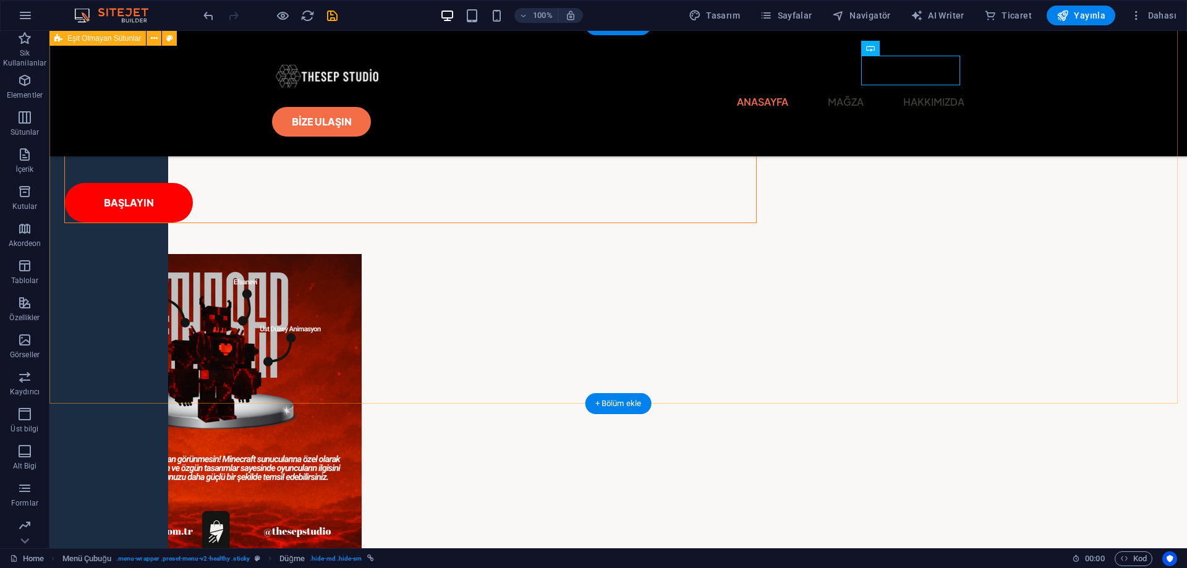
click at [1030, 301] on div "Sunuculara özel tasarımlar Minecraft sunucunuzun havasını tamamen değiştirecek …" at bounding box center [618, 313] width 1138 height 577
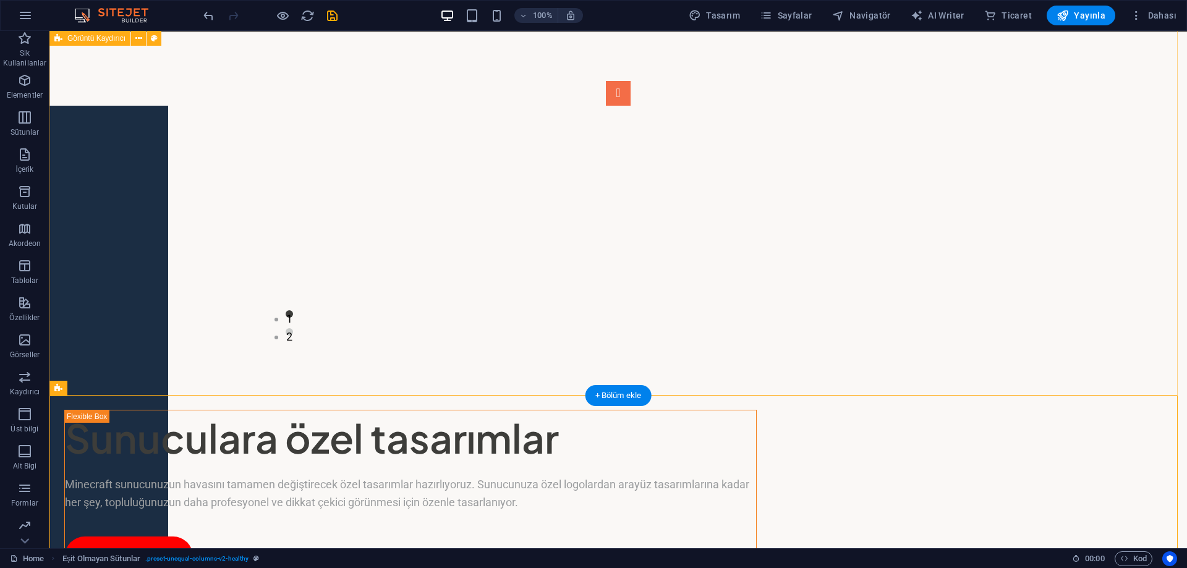
scroll to position [0, 0]
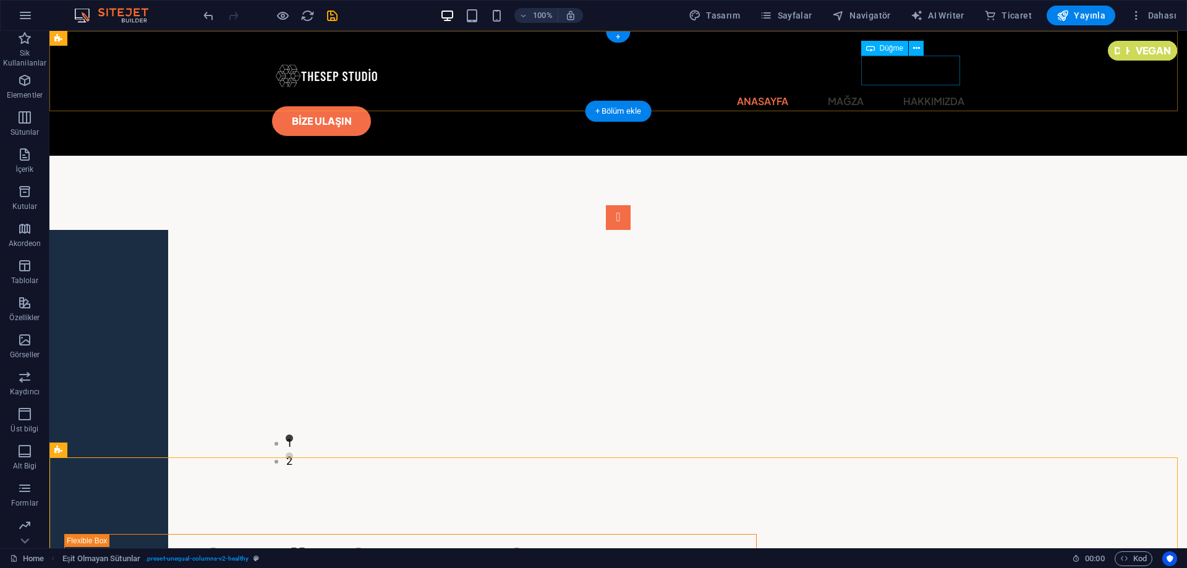
click at [942, 106] on div "BİZE ULAŞIN" at bounding box center [618, 121] width 692 height 30
select select "px"
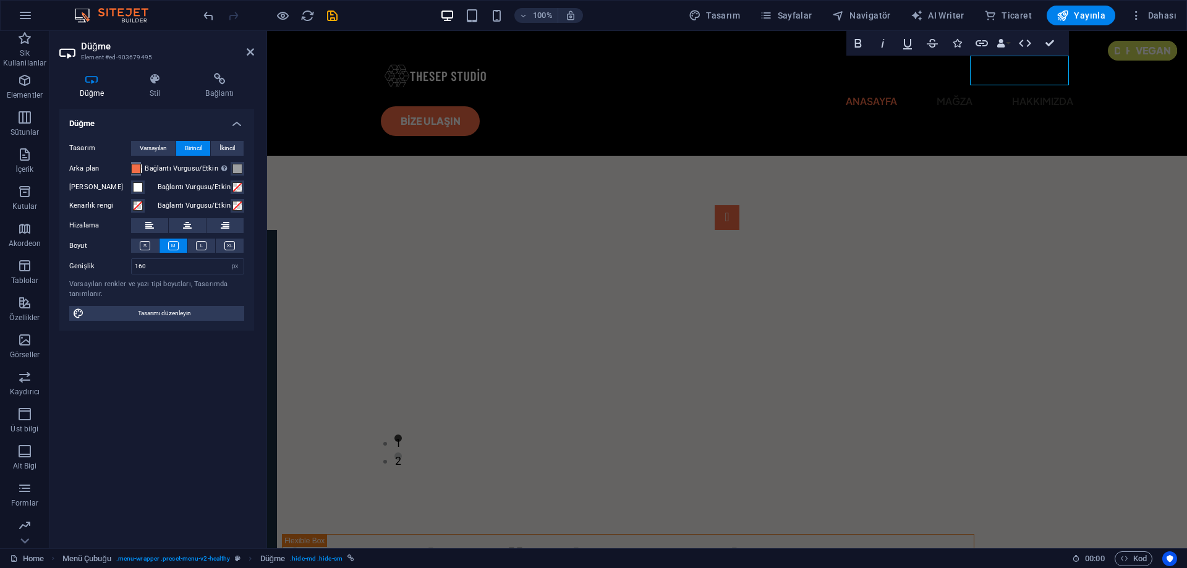
click at [133, 168] on span at bounding box center [136, 169] width 10 height 10
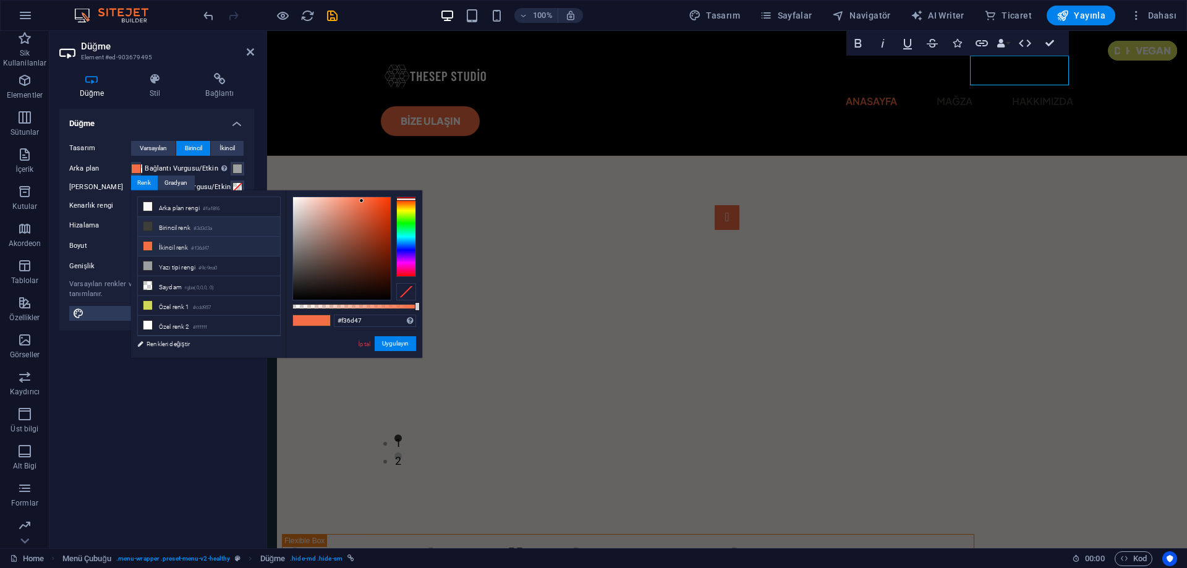
drag, startPoint x: 180, startPoint y: 212, endPoint x: 185, endPoint y: 216, distance: 6.6
click at [180, 211] on li "Arka plan rengi #faf8f6" at bounding box center [209, 207] width 142 height 20
type input "#faf8f6"
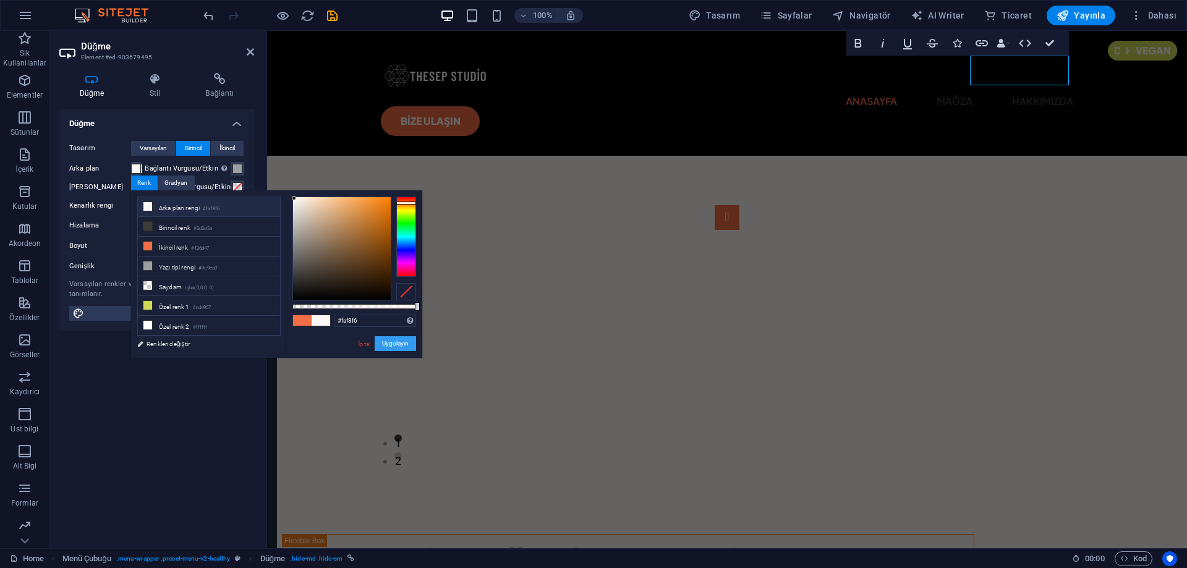
click at [399, 348] on button "Uygulayın" at bounding box center [395, 343] width 41 height 15
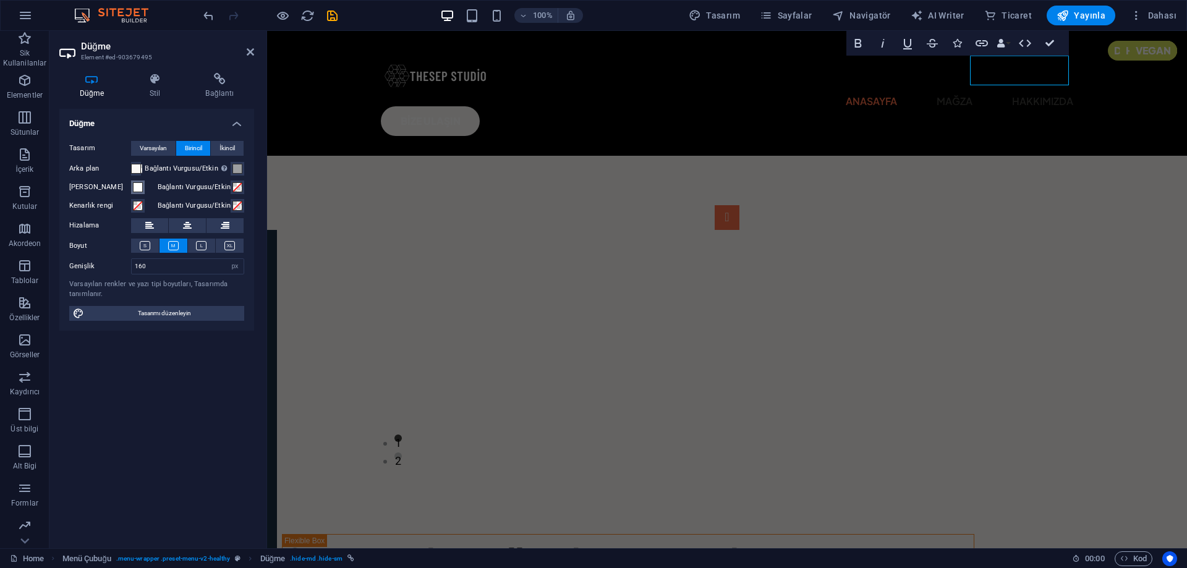
click at [137, 187] on span at bounding box center [138, 187] width 10 height 10
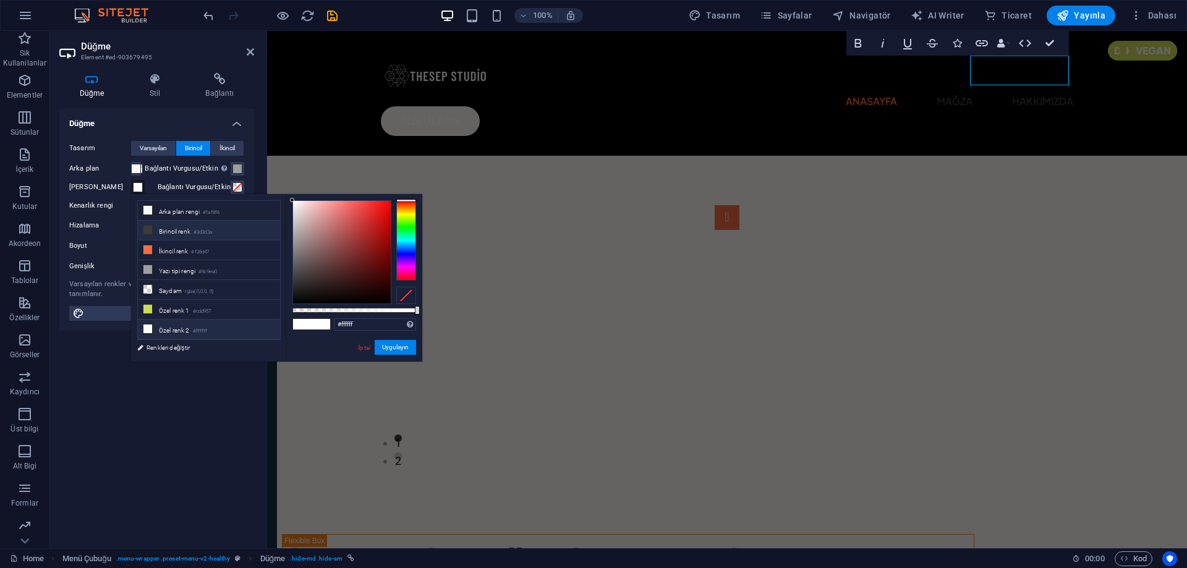
click at [212, 228] on small "#3d3d3a" at bounding box center [203, 232] width 19 height 9
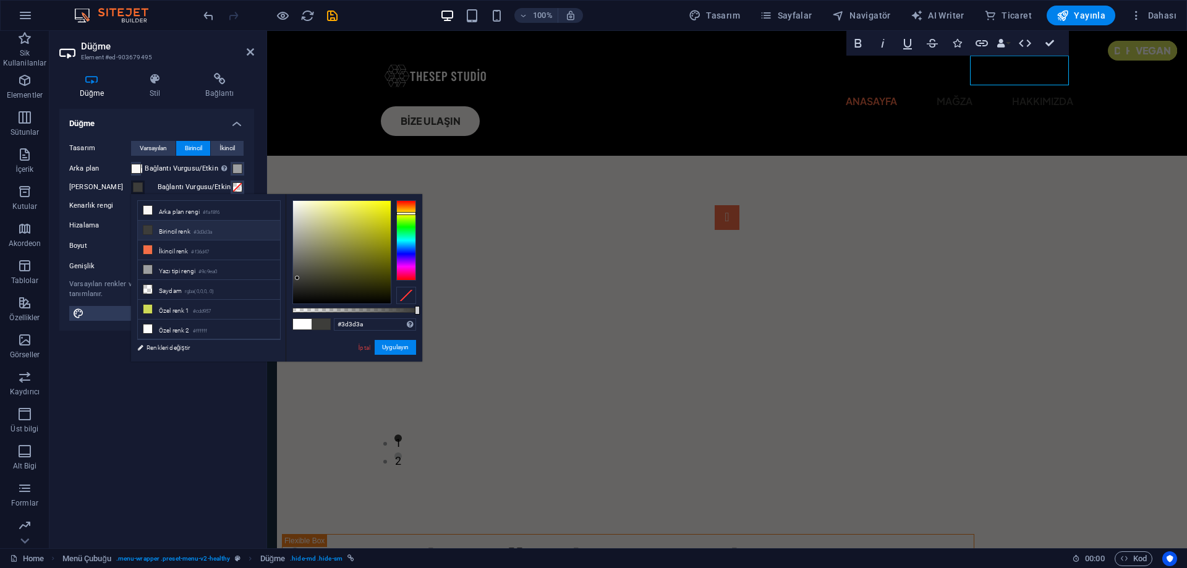
type input "#000000"
drag, startPoint x: 285, startPoint y: 317, endPoint x: 285, endPoint y: 328, distance: 11.1
click at [276, 327] on div "less Arka plan rengi #faf8f6 Birincil renk #3d3d3a İkincil renk #f36d47 Yazı ti…" at bounding box center [276, 278] width 291 height 168
click at [394, 344] on button "Uygulayın" at bounding box center [395, 347] width 41 height 15
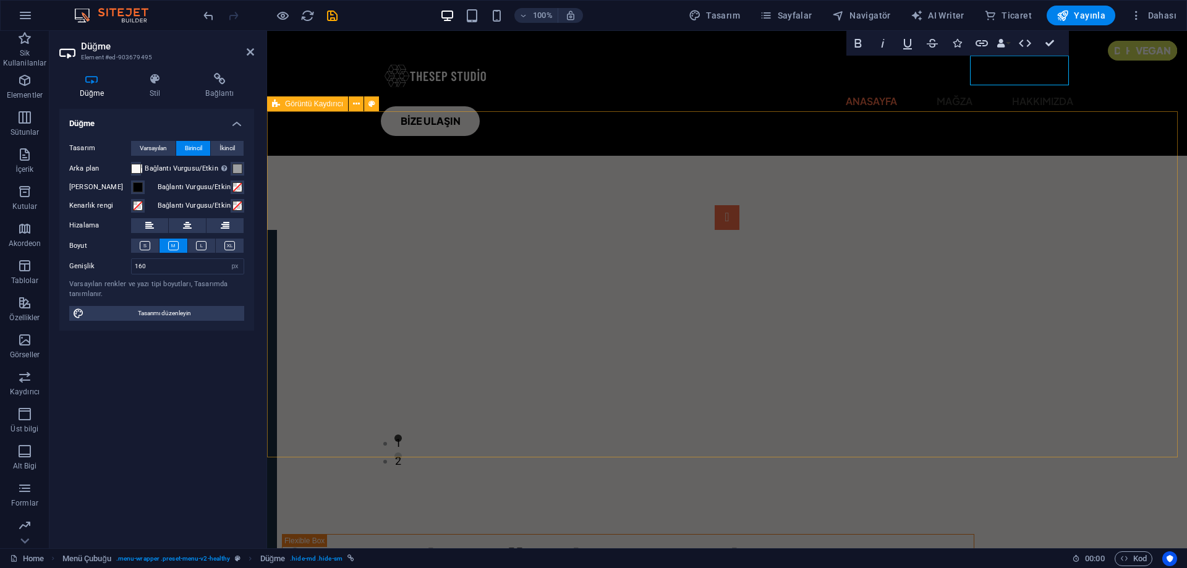
click at [299, 380] on div "1 2" at bounding box center [727, 329] width 920 height 346
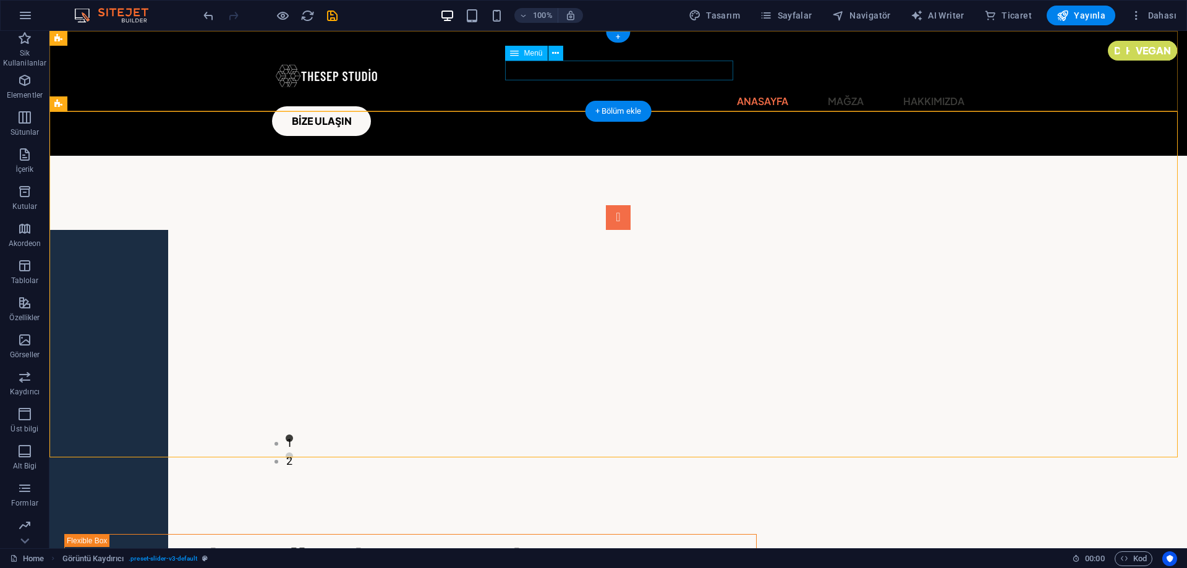
click at [563, 92] on nav "Anasayfa Mağza Hakkımızda" at bounding box center [618, 102] width 692 height 20
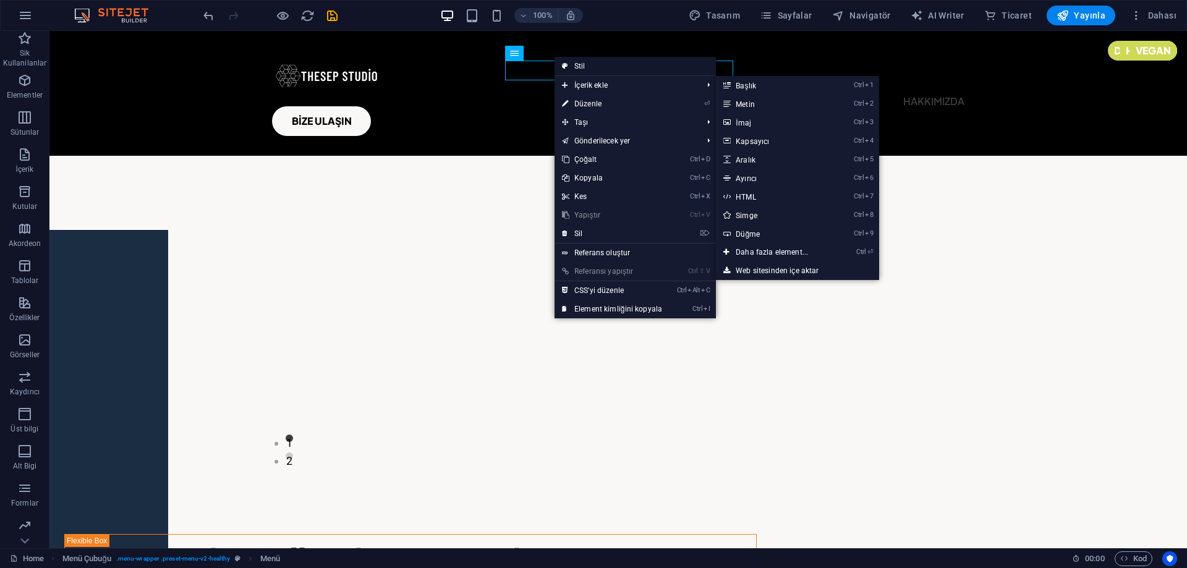
click at [610, 69] on link "Stil" at bounding box center [635, 66] width 161 height 19
select select "px"
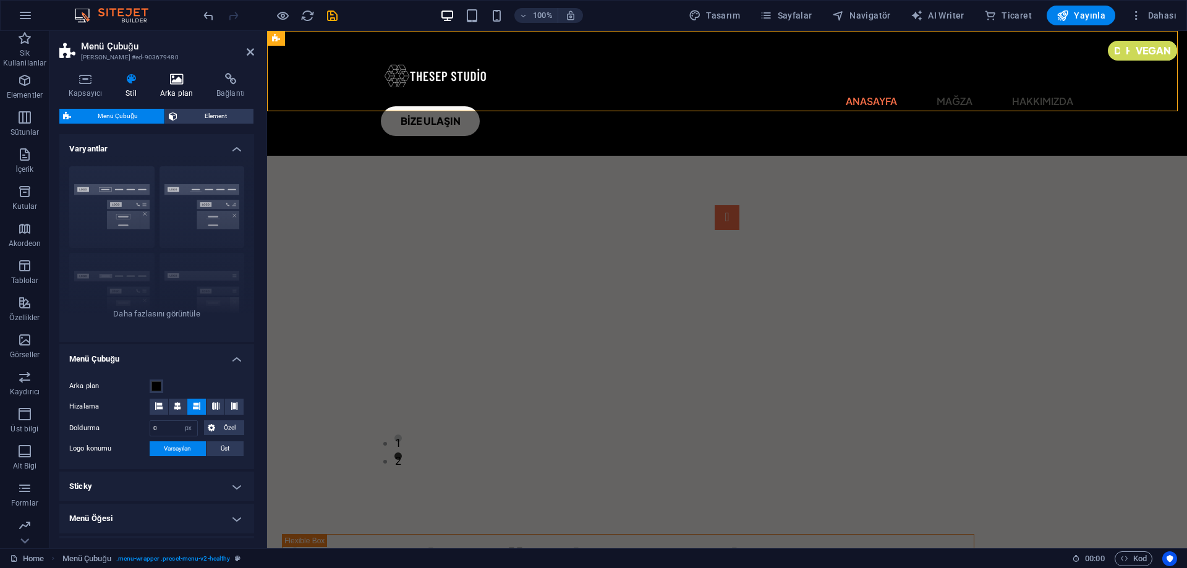
click at [184, 90] on h4 "Arka plan" at bounding box center [179, 86] width 56 height 26
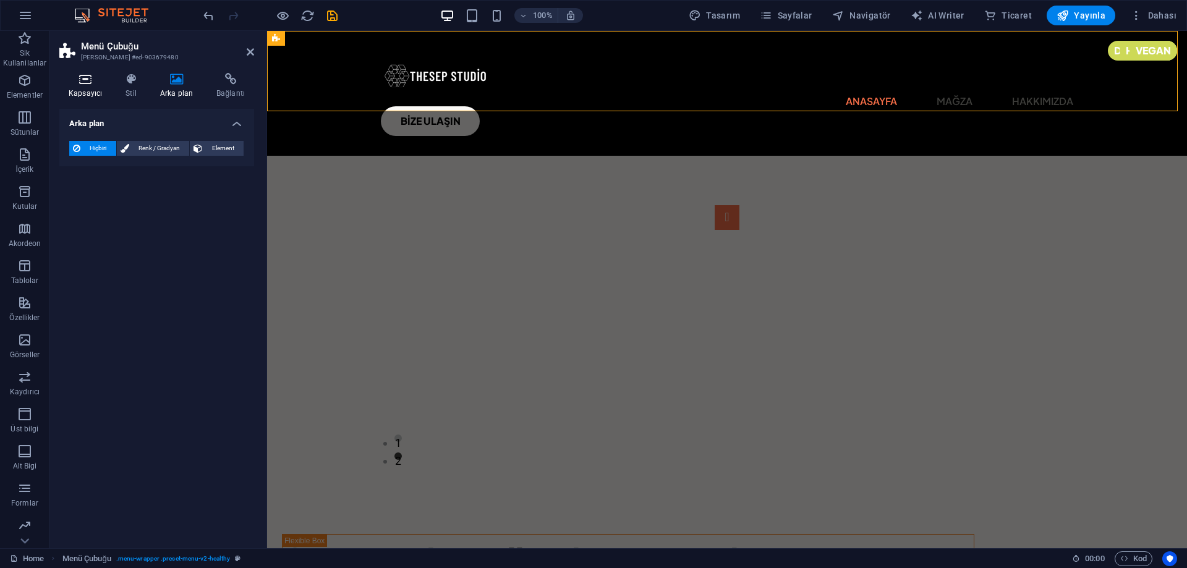
click at [98, 80] on icon at bounding box center [85, 79] width 52 height 12
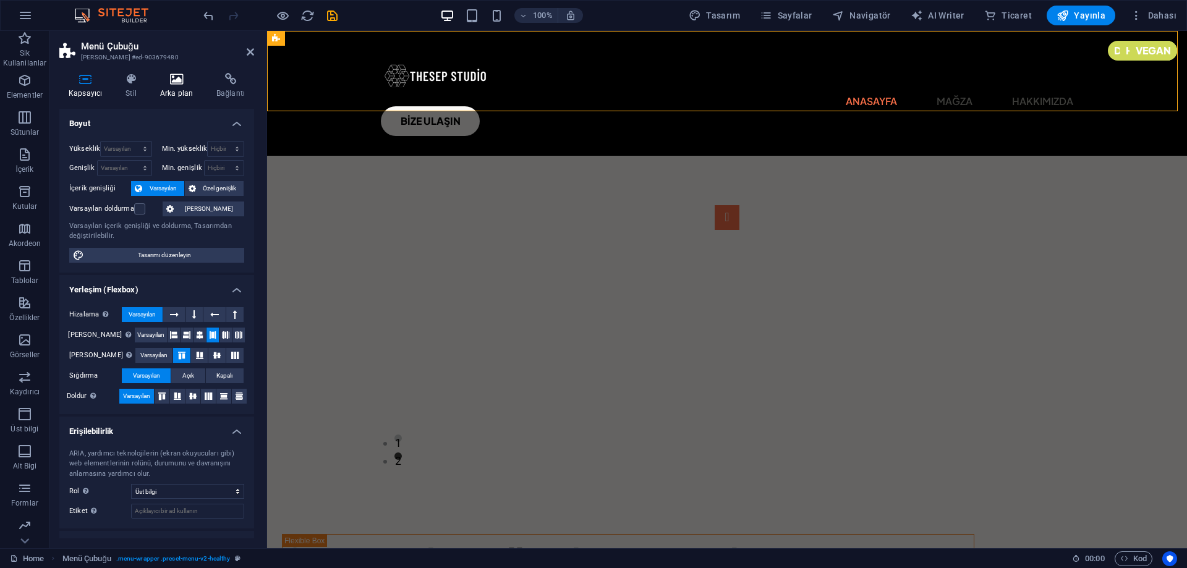
click at [164, 85] on h4 "Arka plan" at bounding box center [179, 86] width 56 height 26
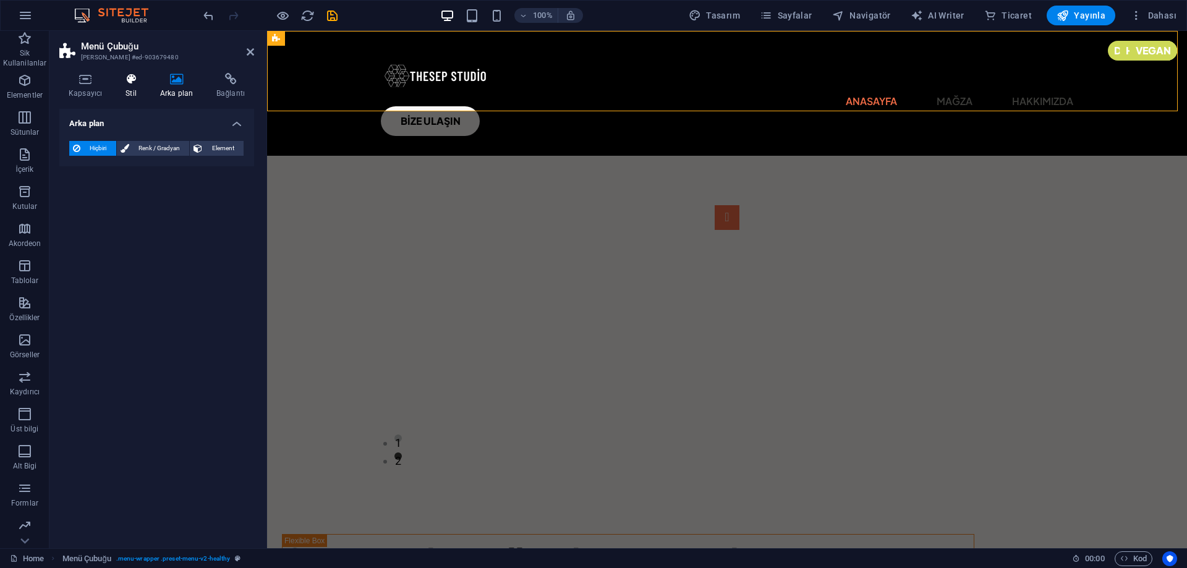
click at [137, 87] on h4 "Stil" at bounding box center [133, 86] width 35 height 26
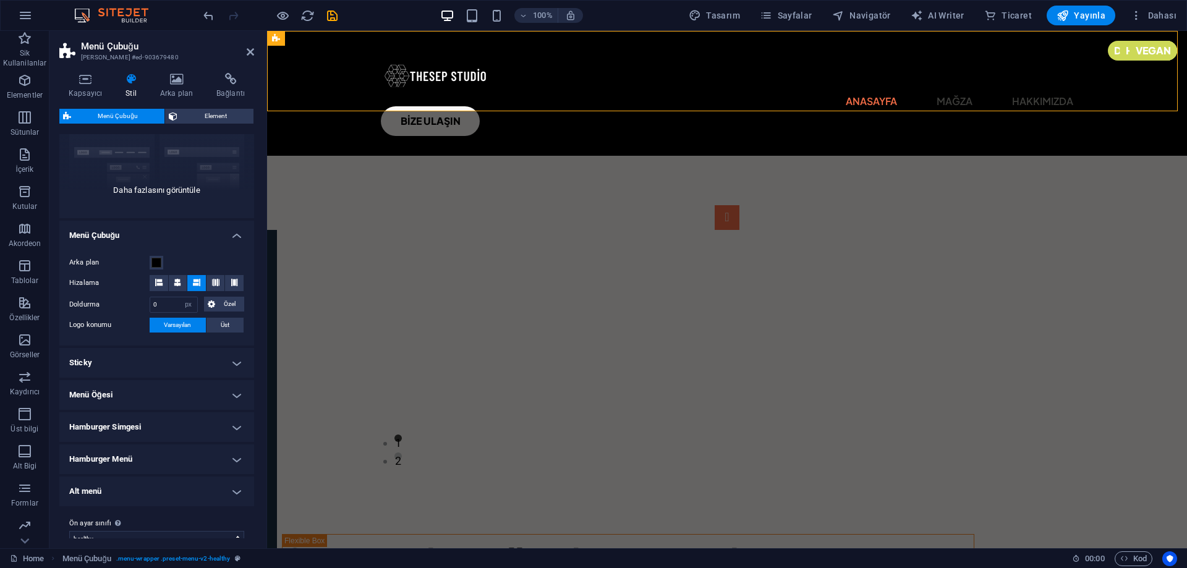
scroll to position [141, 0]
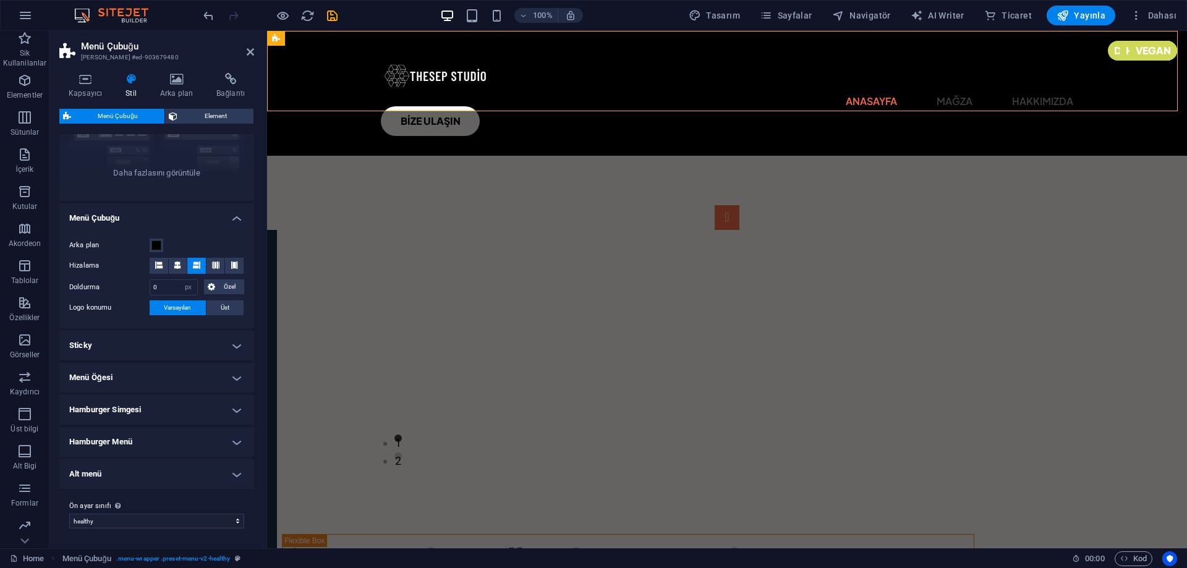
click at [161, 351] on h4 "Sticky" at bounding box center [156, 346] width 195 height 30
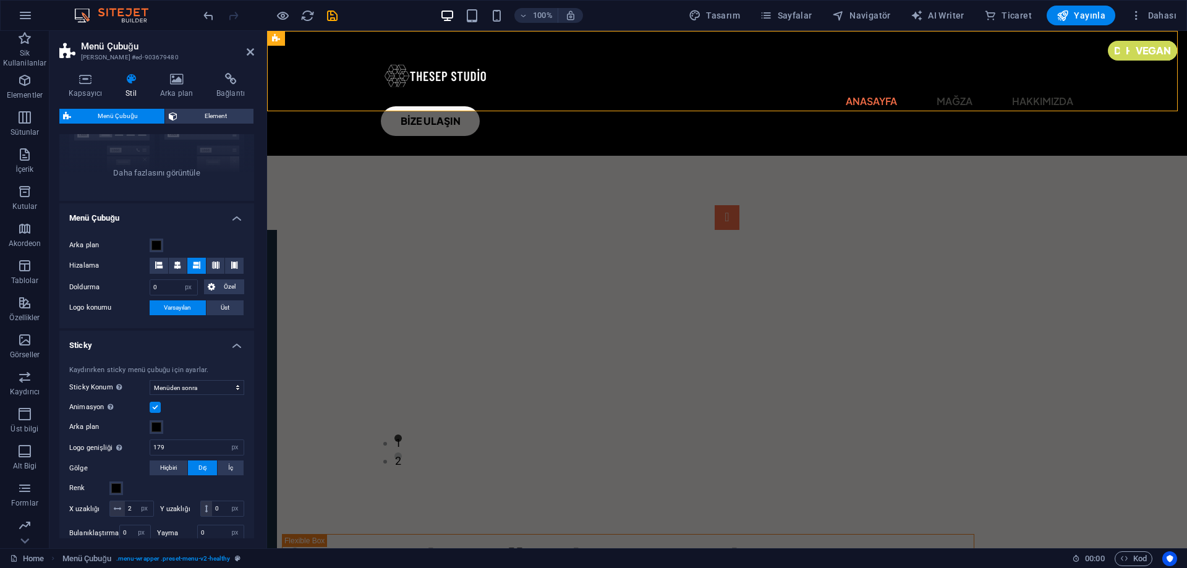
click at [171, 338] on h4 "Sticky" at bounding box center [156, 342] width 195 height 22
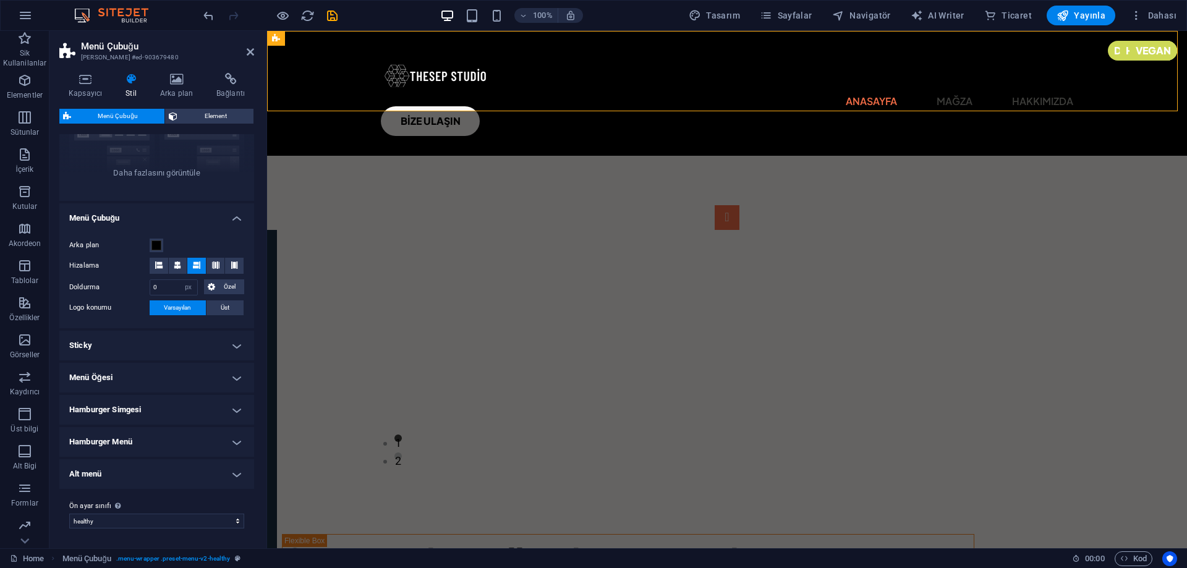
click at [171, 373] on h4 "Menü Öğesi" at bounding box center [156, 378] width 195 height 30
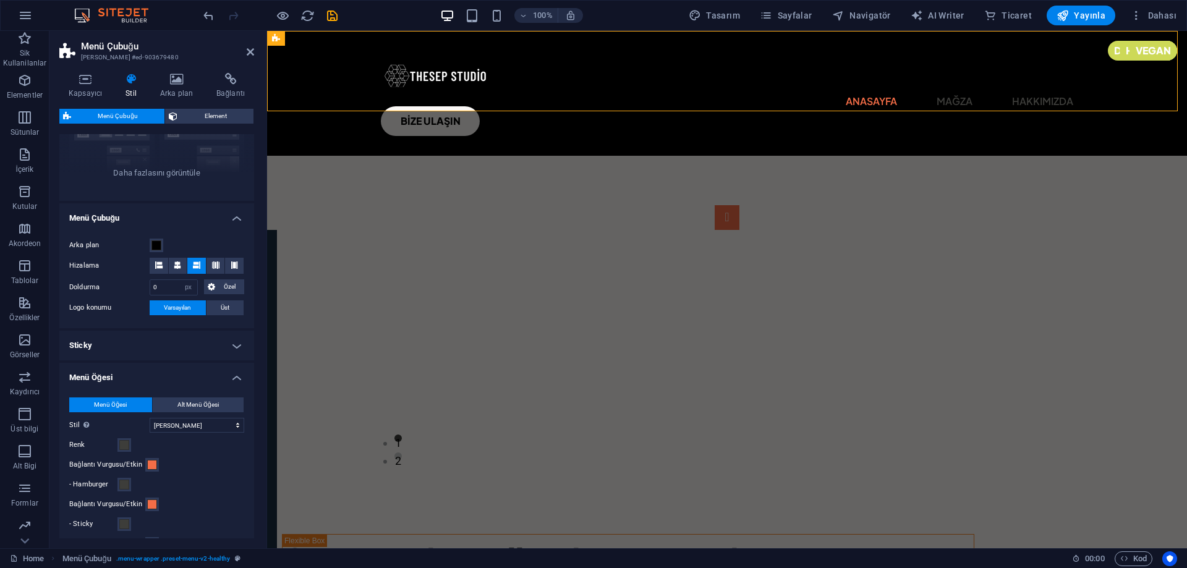
scroll to position [265, 0]
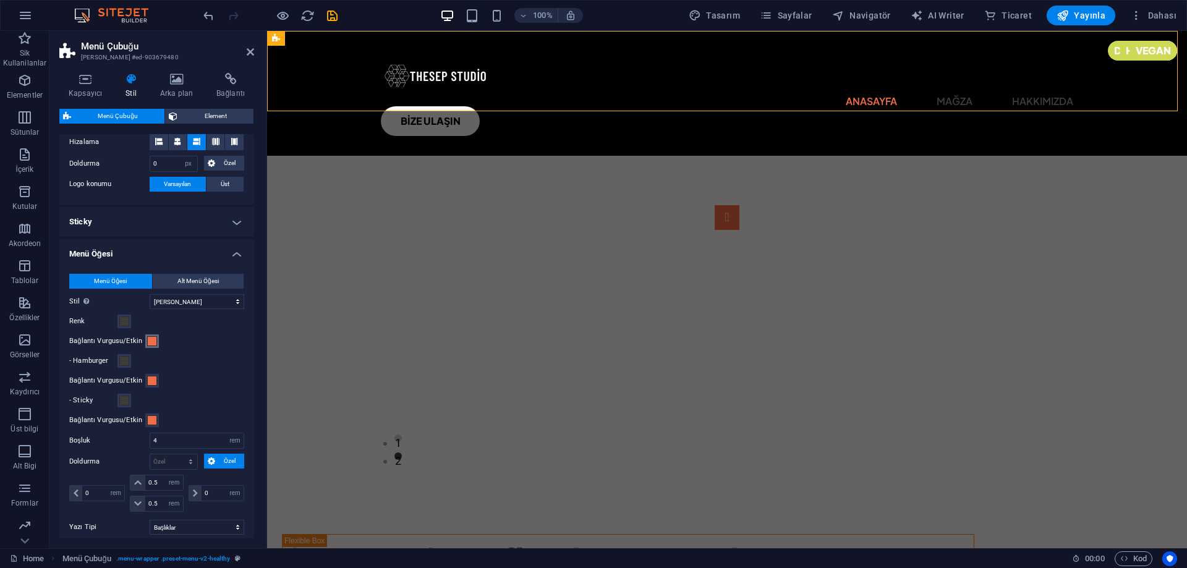
click at [151, 345] on span at bounding box center [152, 341] width 10 height 10
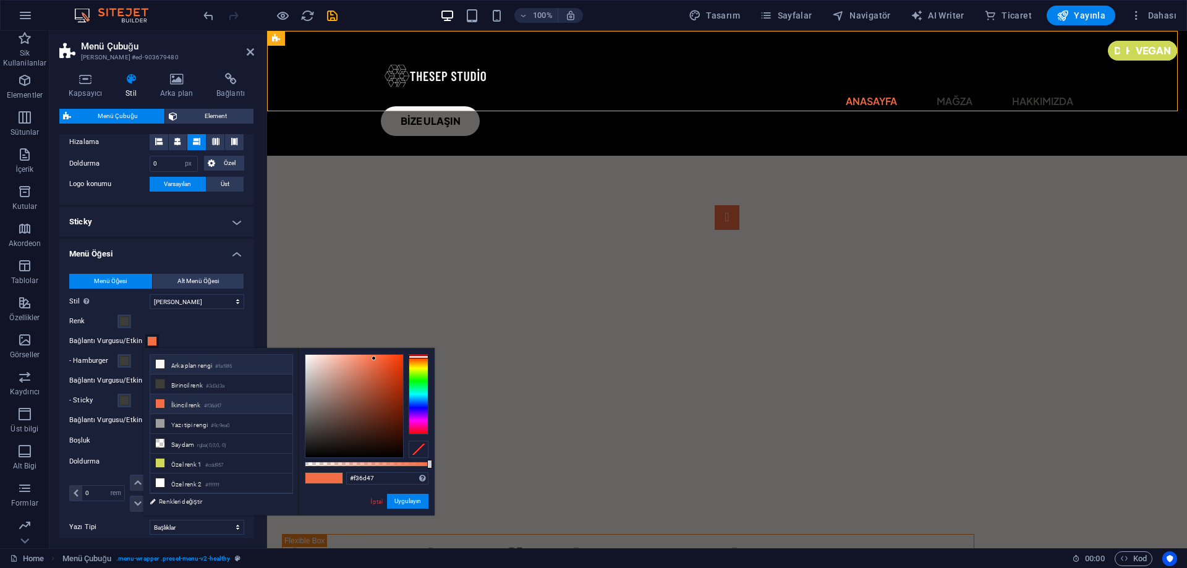
click at [192, 367] on li "Arka plan rengi #faf8f6" at bounding box center [221, 365] width 142 height 20
type input "#faf8f6"
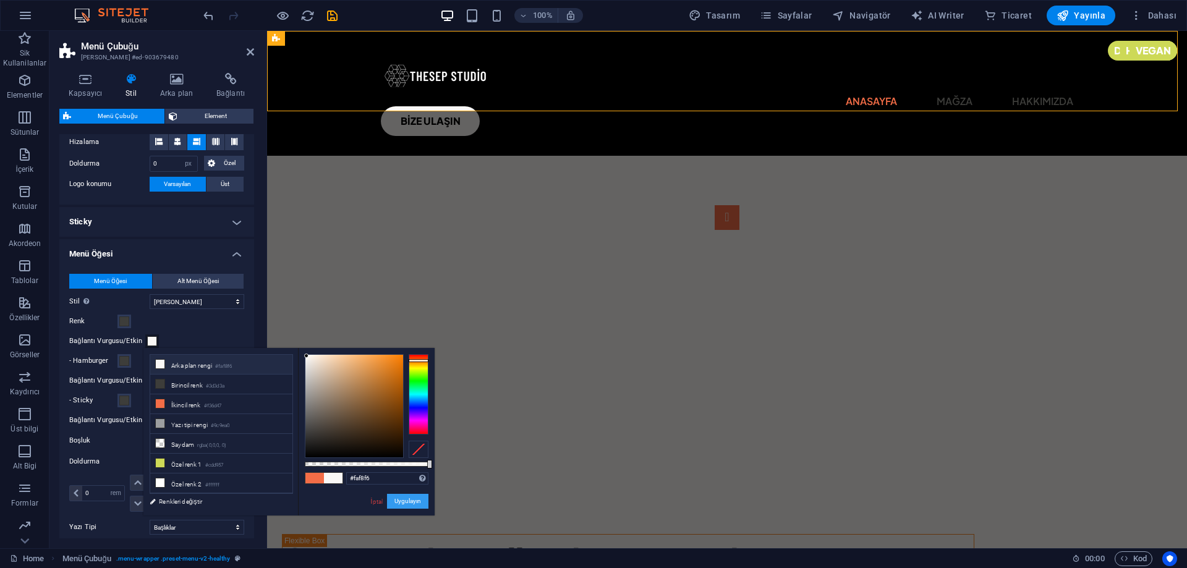
click at [406, 497] on button "Uygulayın" at bounding box center [407, 501] width 41 height 15
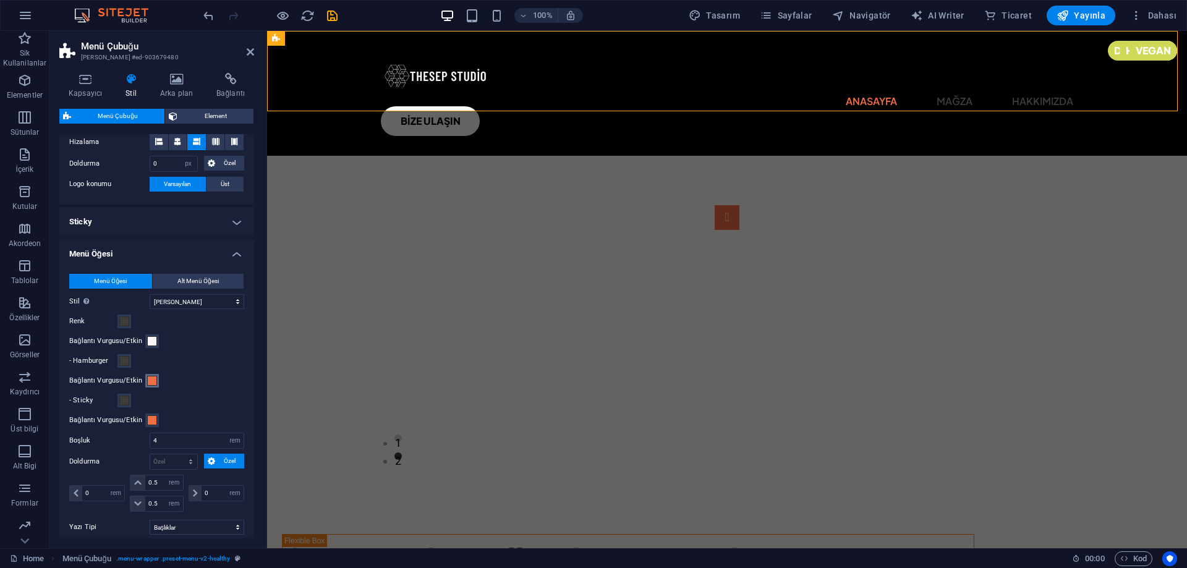
click at [145, 381] on button "Bağlantı Vurgusu/Etkin" at bounding box center [152, 381] width 14 height 14
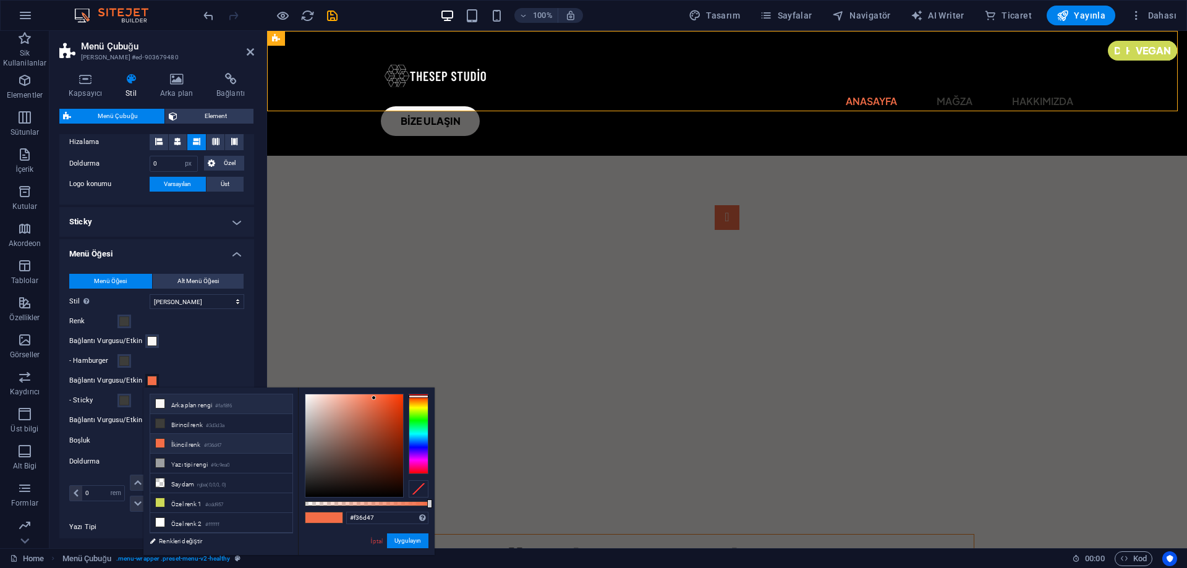
click at [229, 406] on small "#faf8f6" at bounding box center [223, 406] width 17 height 9
type input "#faf8f6"
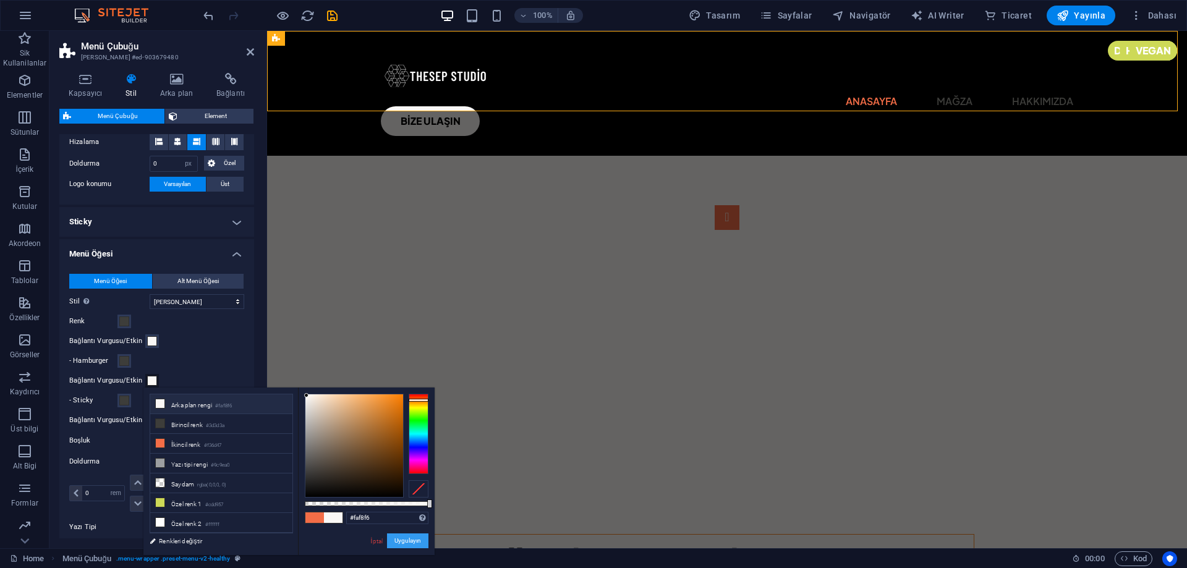
click at [420, 548] on button "Uygulayın" at bounding box center [407, 541] width 41 height 15
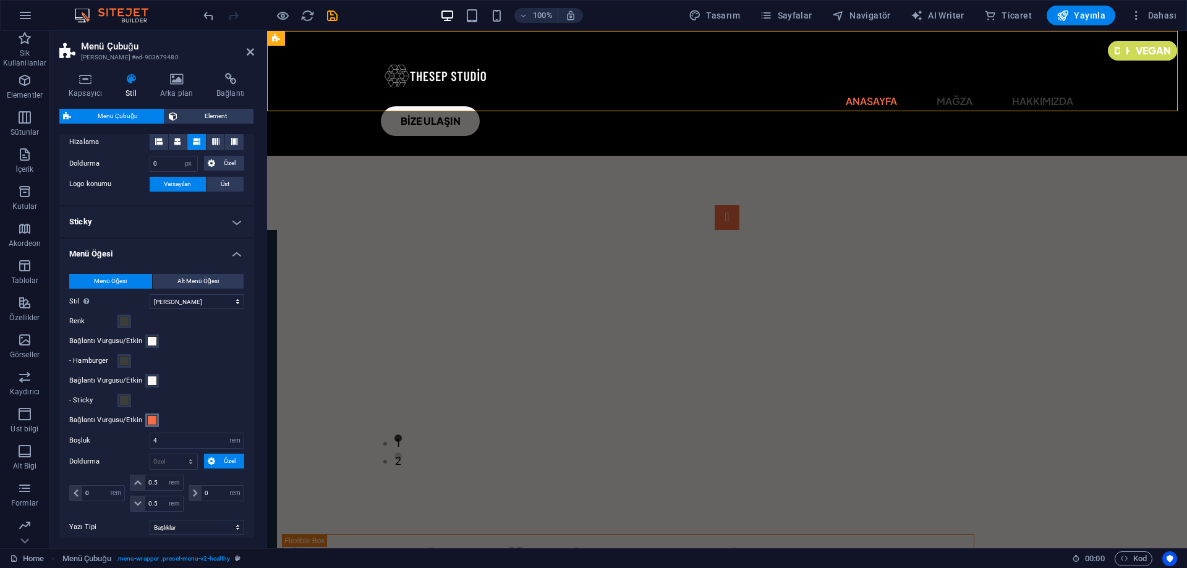
click at [149, 422] on span at bounding box center [152, 420] width 10 height 10
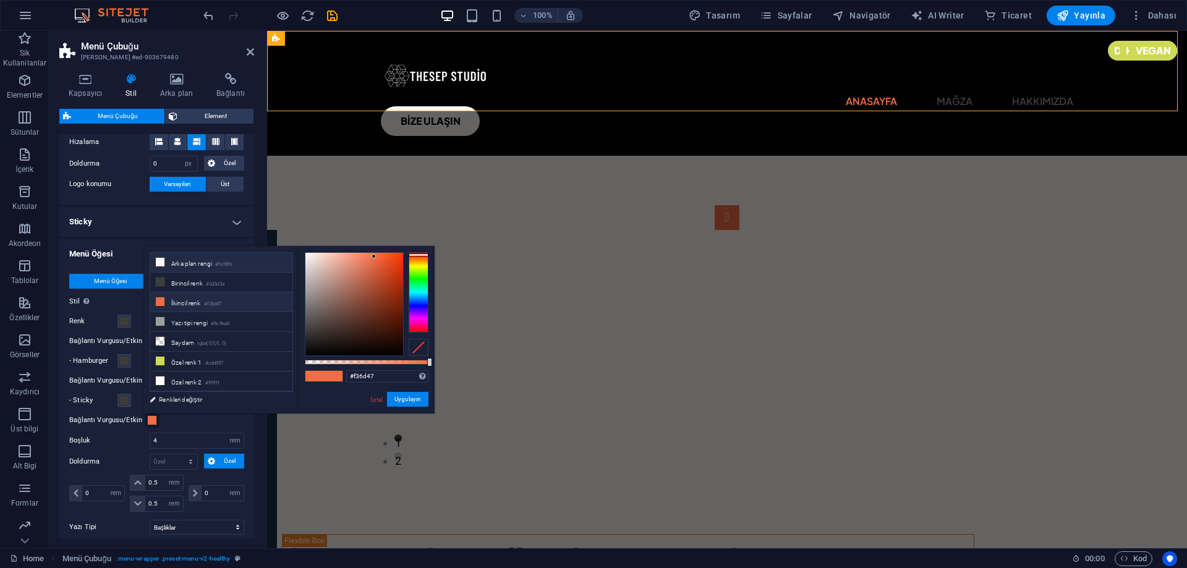
click at [211, 265] on li "Arka plan rengi #faf8f6" at bounding box center [221, 263] width 142 height 20
type input "#faf8f6"
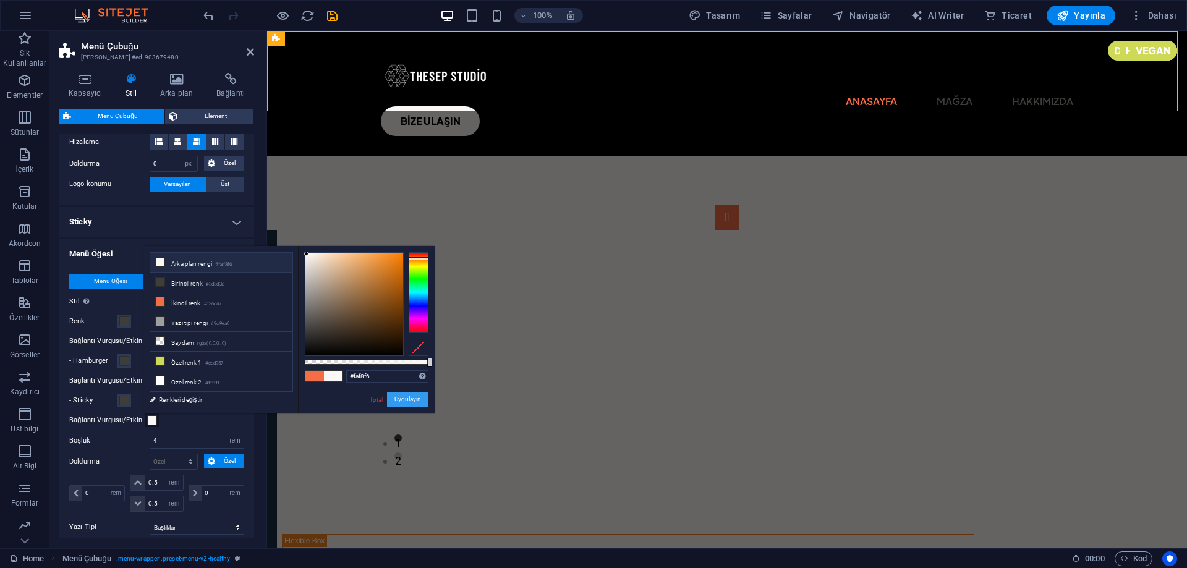
click at [411, 403] on button "Uygulayın" at bounding box center [407, 399] width 41 height 15
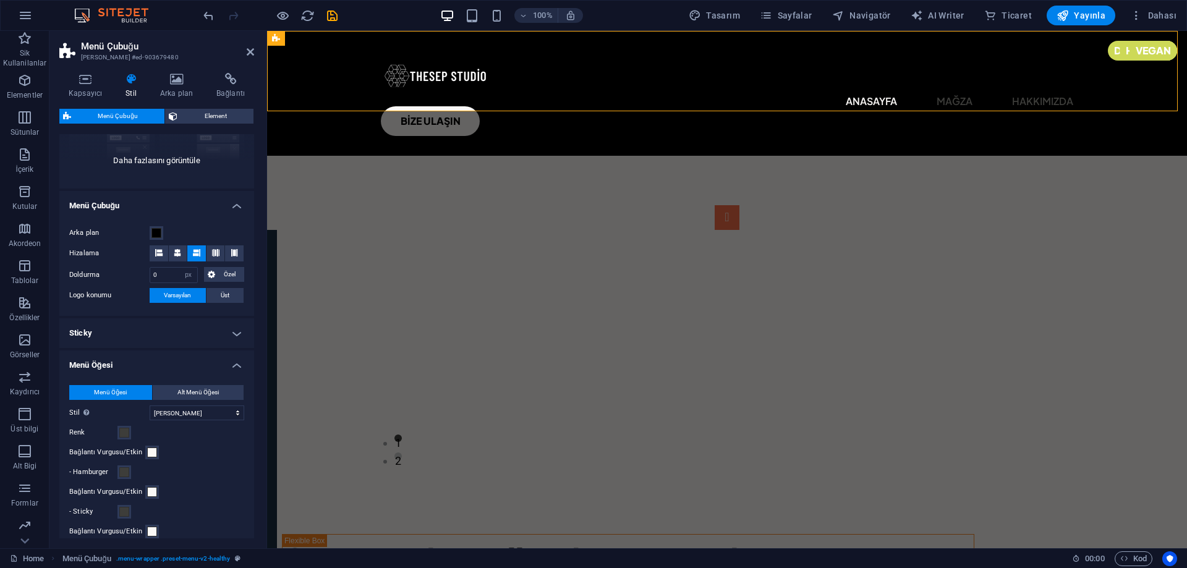
scroll to position [0, 0]
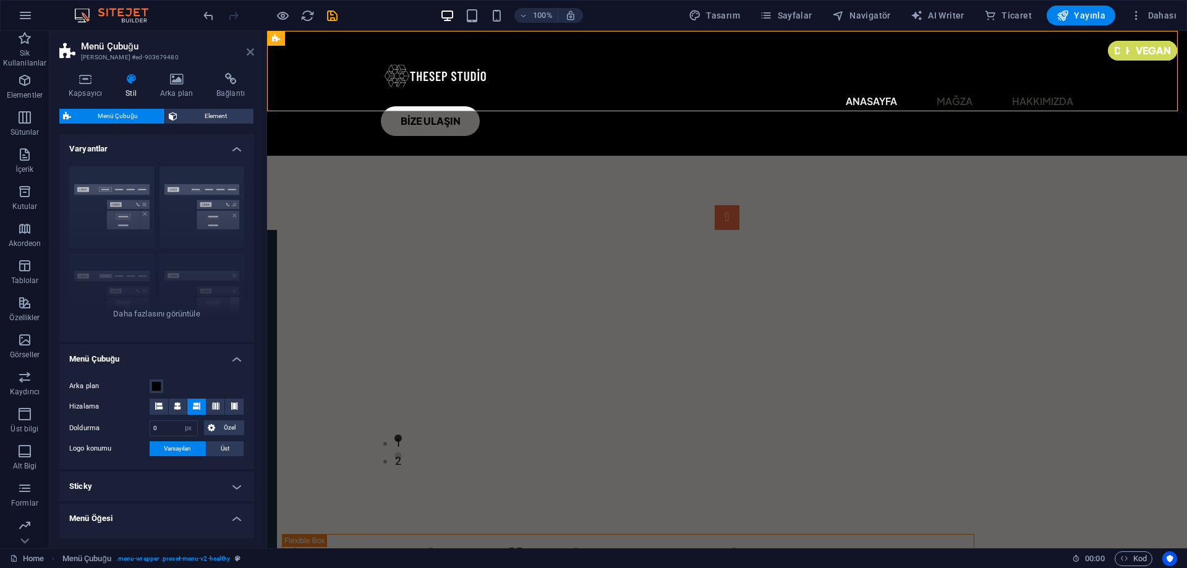
click at [254, 55] on icon at bounding box center [250, 52] width 7 height 10
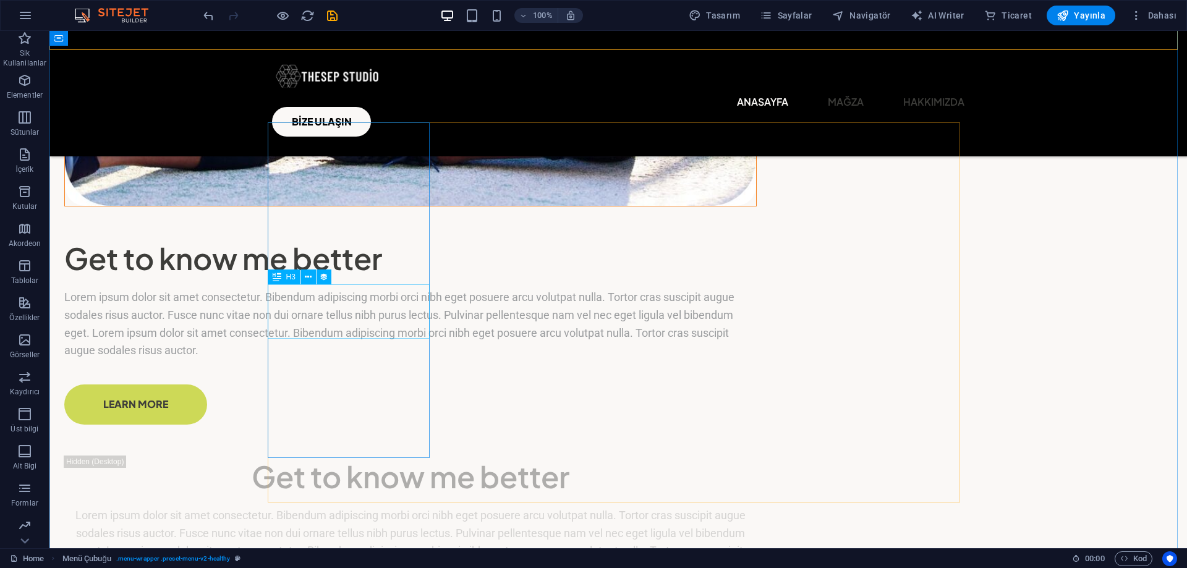
scroll to position [2411, 0]
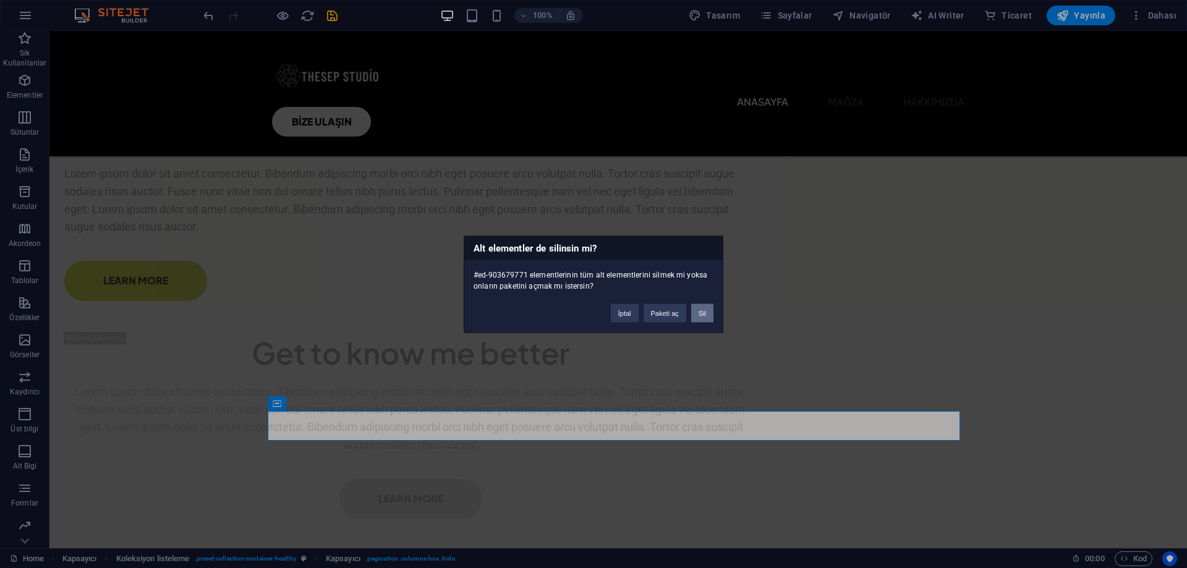
click at [703, 310] on button "Sil" at bounding box center [702, 313] width 22 height 19
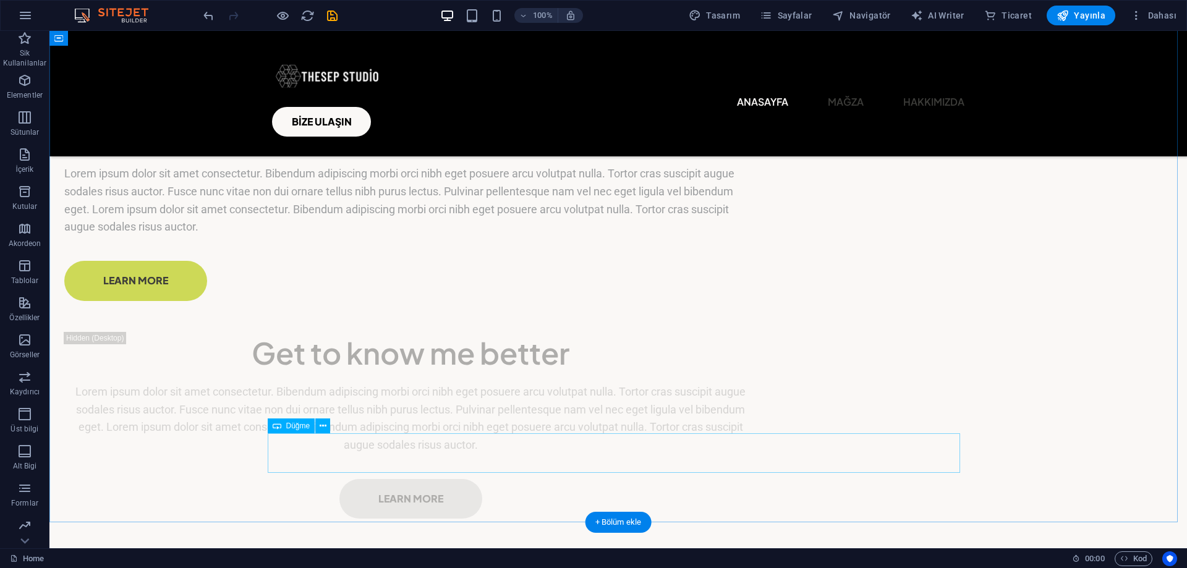
select select "px"
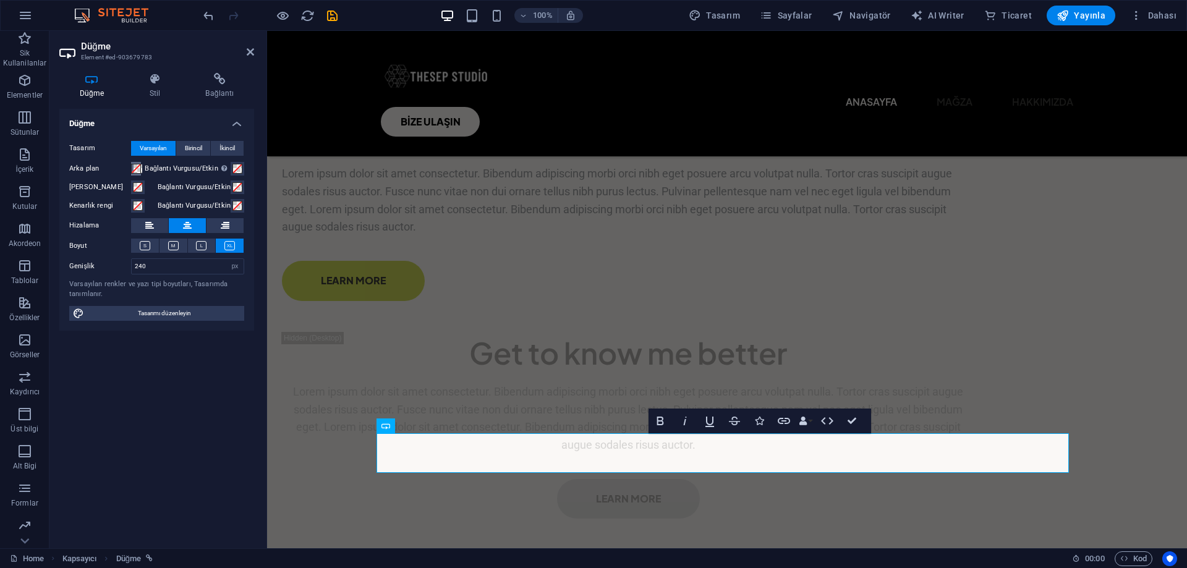
click at [140, 169] on span at bounding box center [136, 169] width 10 height 10
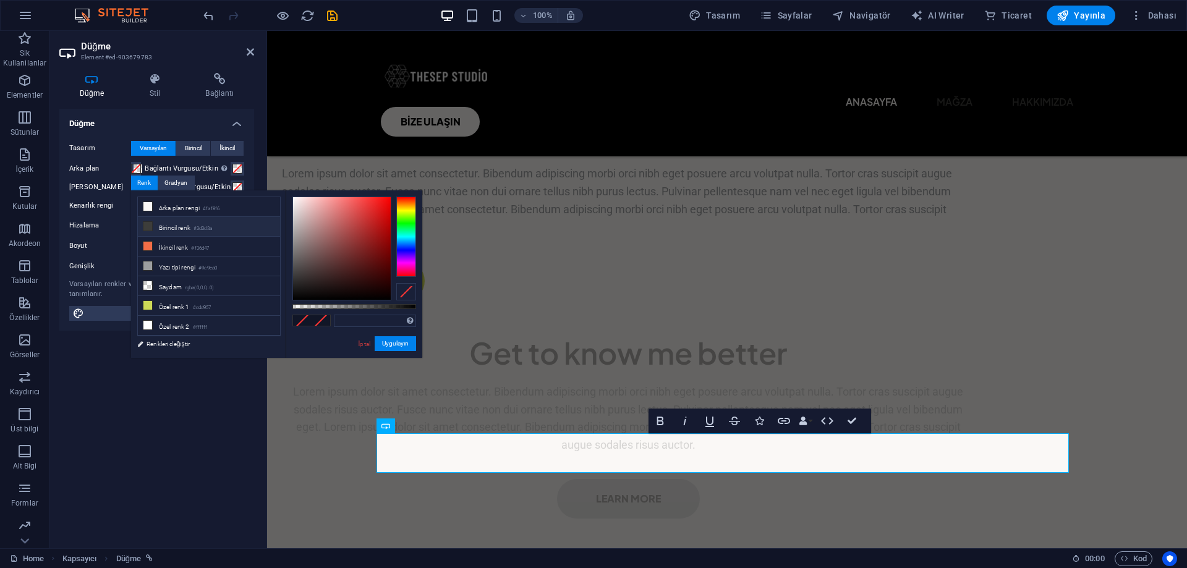
click at [208, 222] on li "Birincil renk #3d3d3a" at bounding box center [209, 227] width 142 height 20
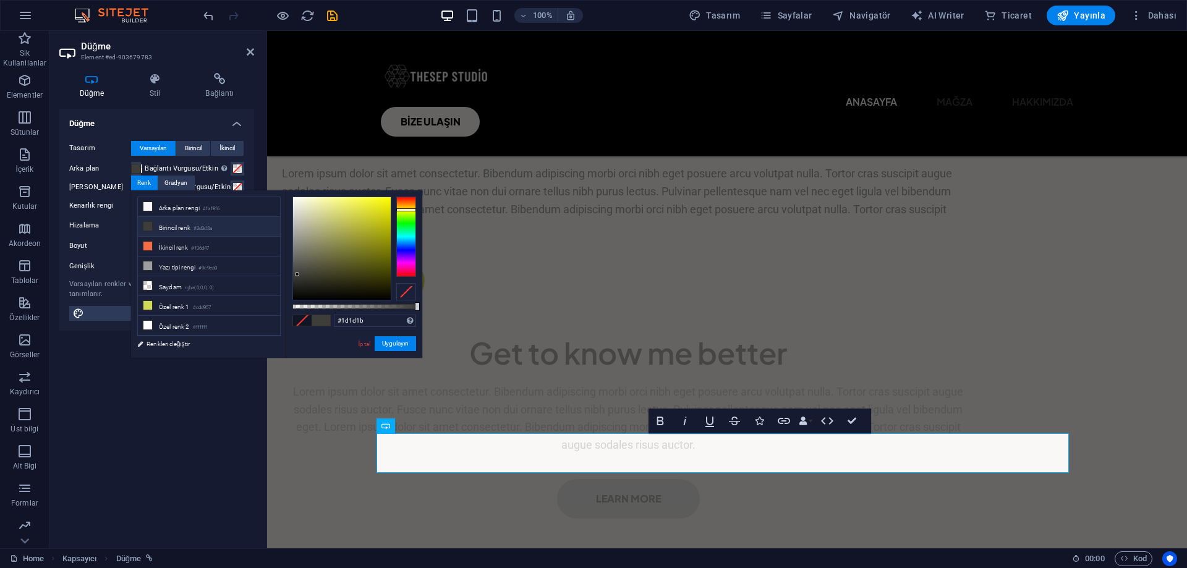
type input "#000000"
drag, startPoint x: 284, startPoint y: 314, endPoint x: 306, endPoint y: 328, distance: 25.9
click at [280, 325] on div "less Arka plan rengi #faf8f6 Birincil renk #3d3d3a İkincil renk #f36d47 Yazı ti…" at bounding box center [276, 274] width 291 height 168
click at [396, 341] on button "Uygulayın" at bounding box center [395, 343] width 41 height 15
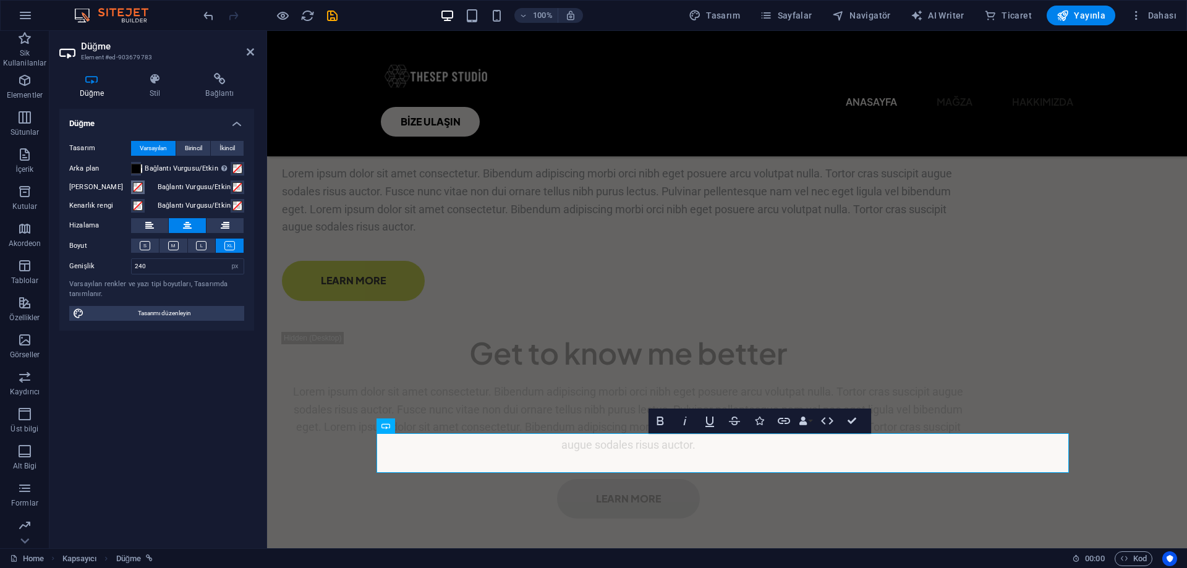
click at [137, 187] on span at bounding box center [138, 187] width 10 height 10
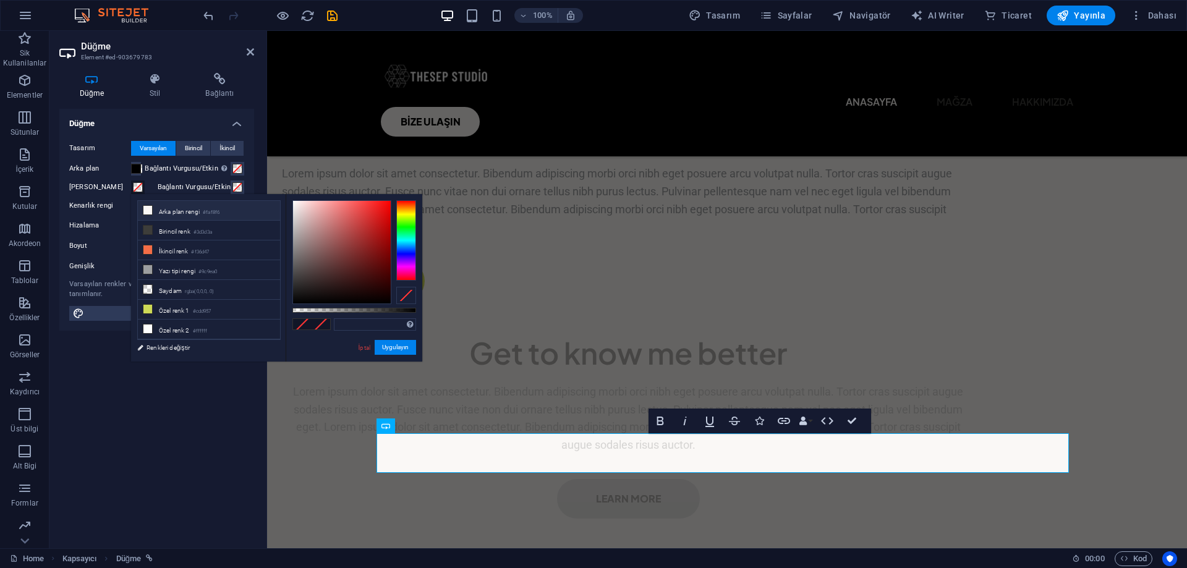
click at [213, 210] on small "#faf8f6" at bounding box center [211, 212] width 17 height 9
type input "#faf8f6"
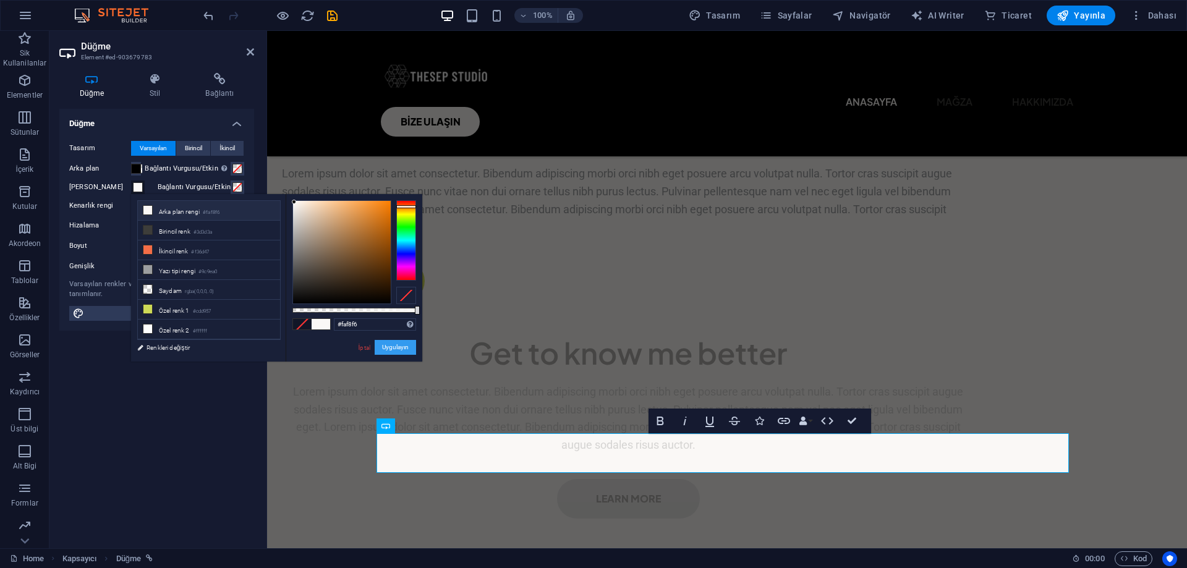
click at [396, 349] on button "Uygulayın" at bounding box center [395, 347] width 41 height 15
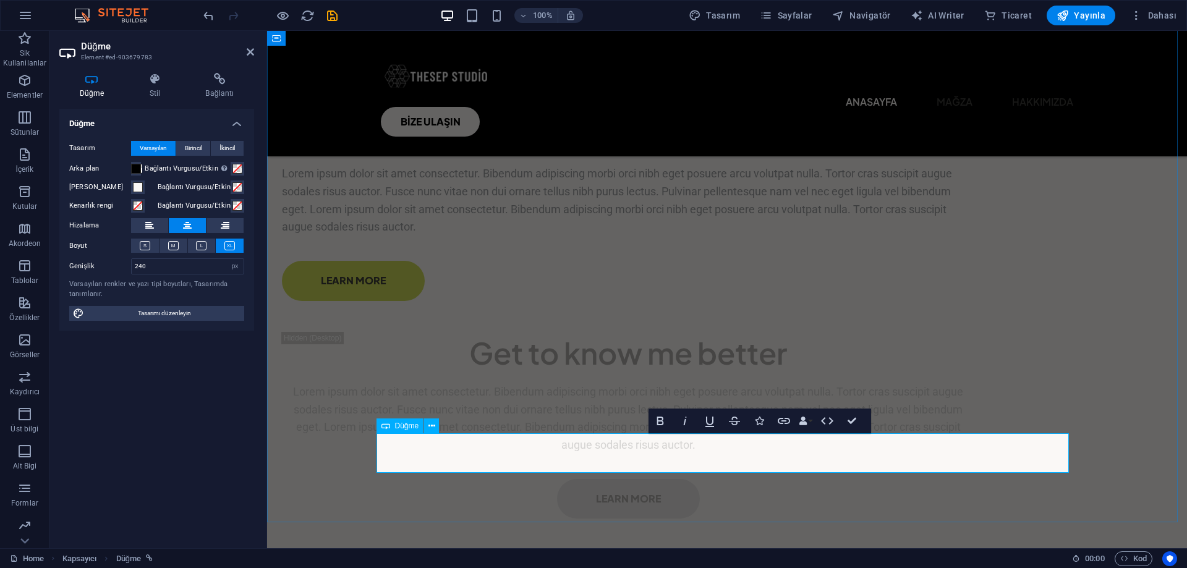
drag, startPoint x: 762, startPoint y: 451, endPoint x: 676, endPoint y: 443, distance: 86.4
click at [663, 424] on icon "button" at bounding box center [660, 421] width 15 height 15
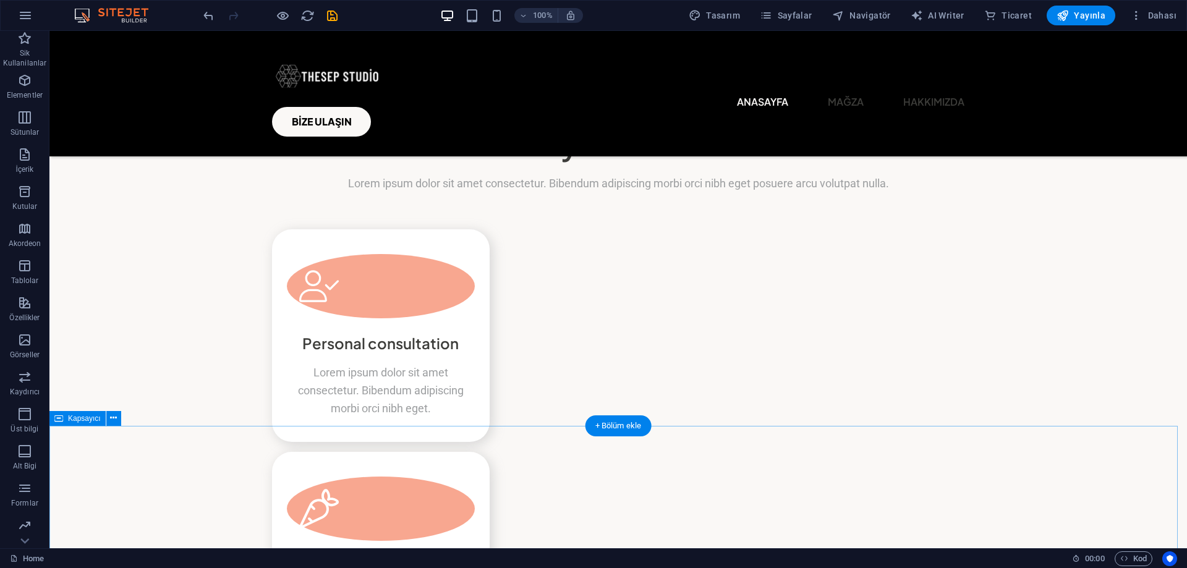
scroll to position [2597, 0]
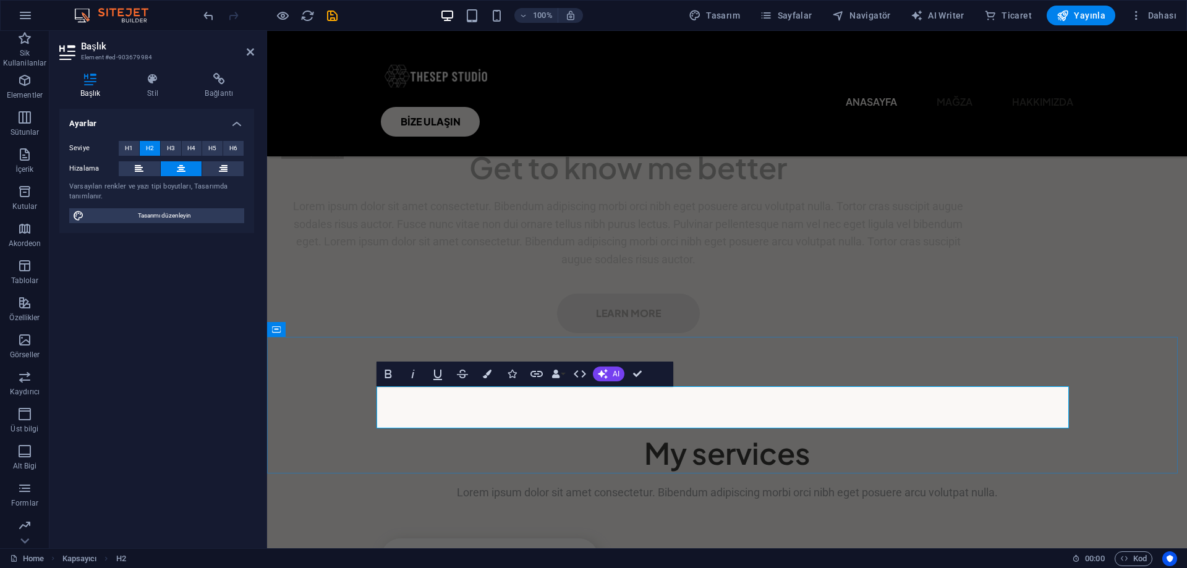
drag, startPoint x: 937, startPoint y: 413, endPoint x: 500, endPoint y: 426, distance: 437.3
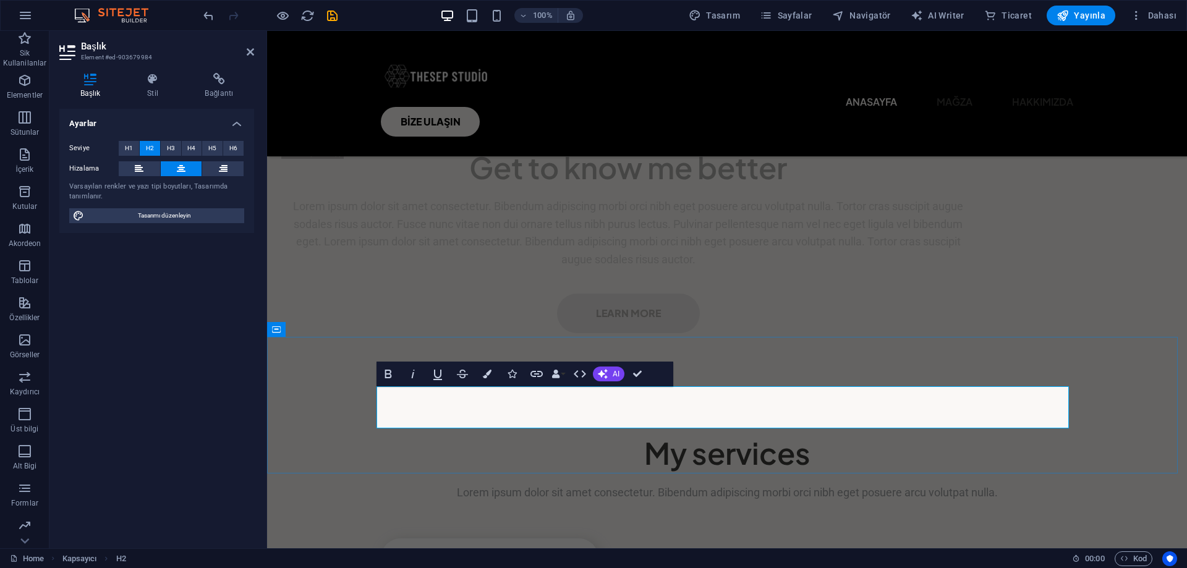
drag, startPoint x: 913, startPoint y: 401, endPoint x: 509, endPoint y: 415, distance: 404.6
click at [388, 377] on icon "button" at bounding box center [388, 374] width 15 height 15
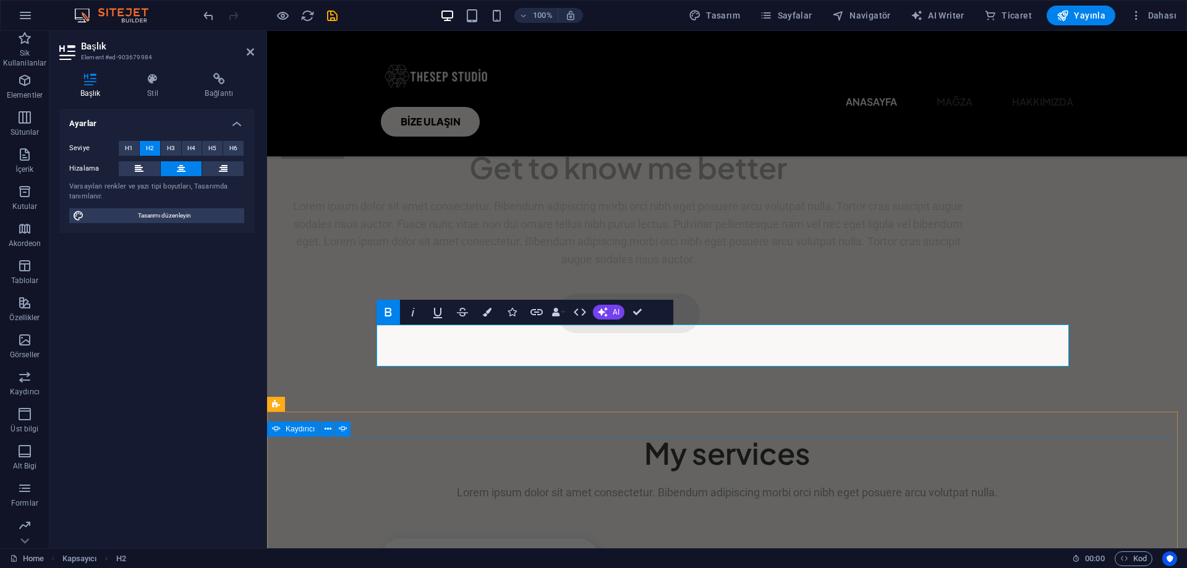
scroll to position [2659, 0]
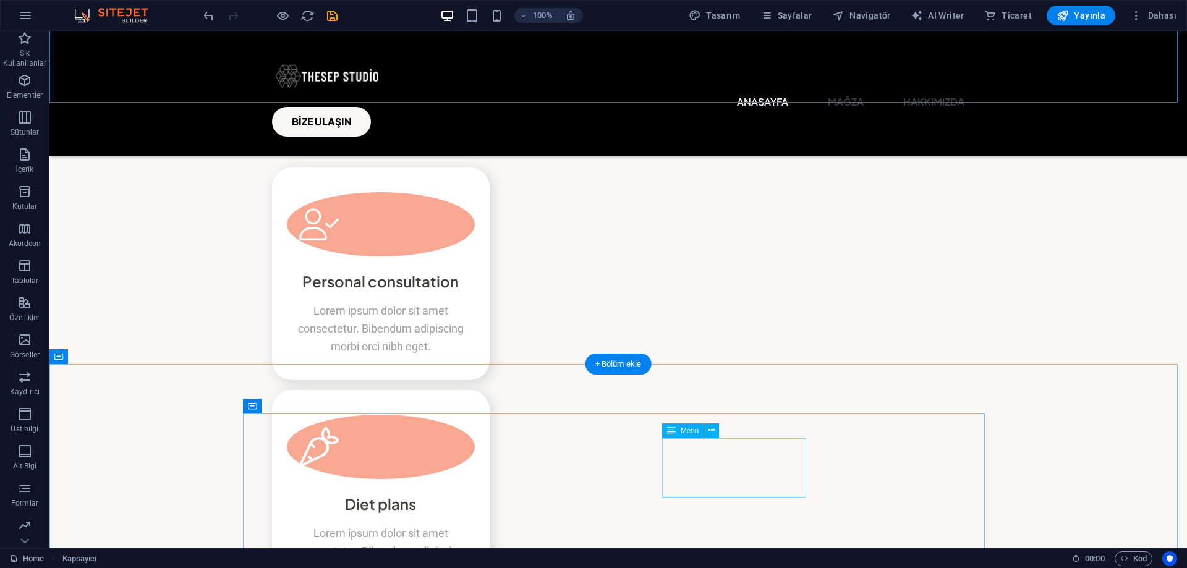
scroll to position [3091, 0]
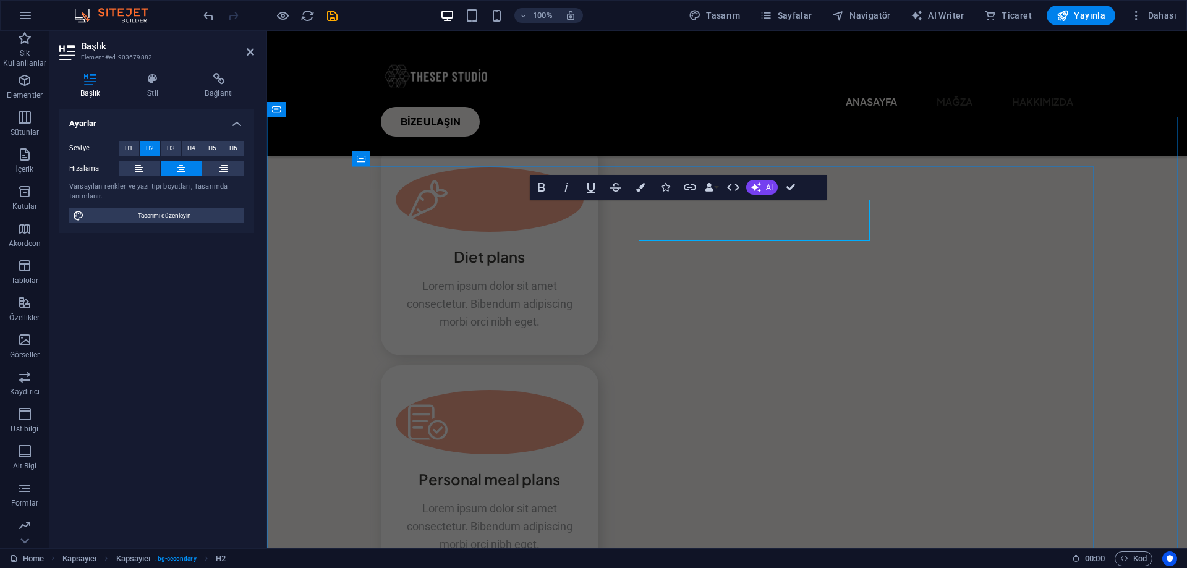
scroll to position [3251, 0]
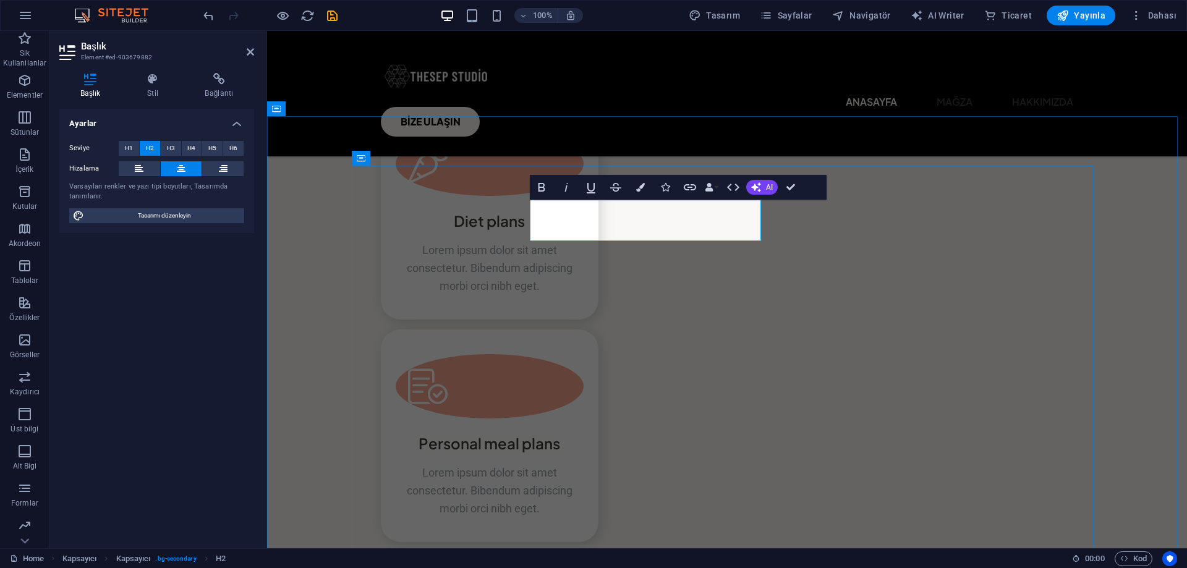
copy span "Subscribe to my"
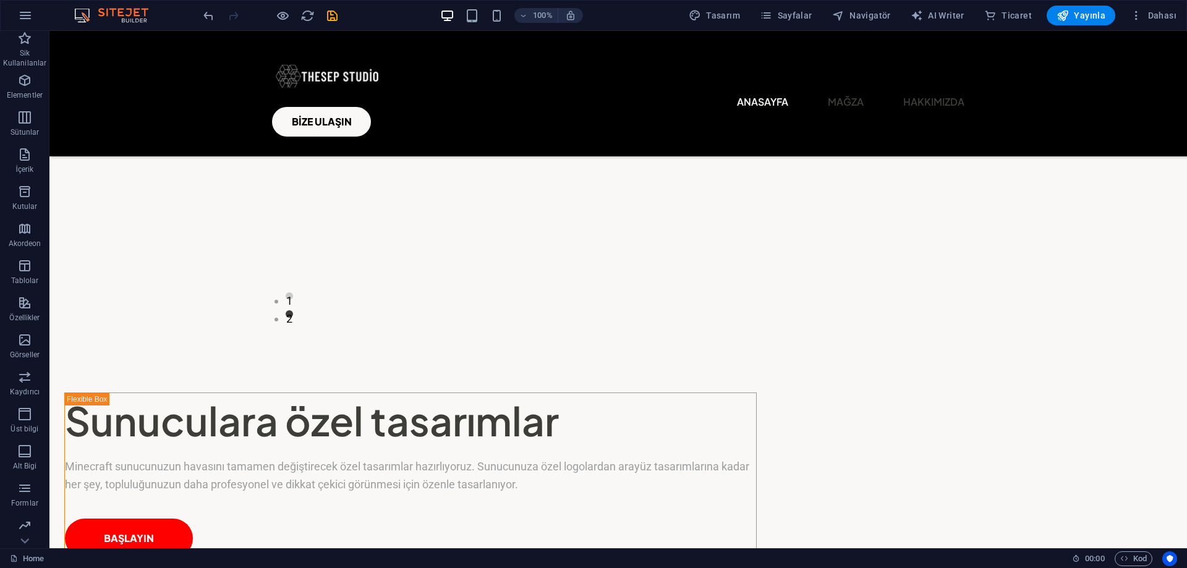
scroll to position [0, 0]
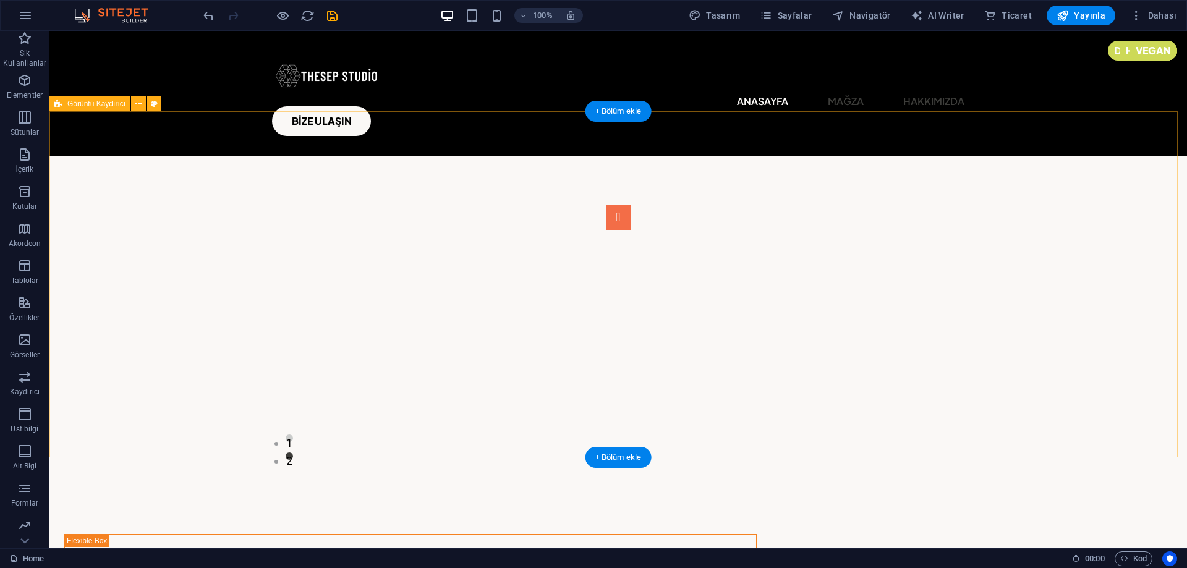
click at [1009, 298] on div "1 2" at bounding box center [618, 329] width 1138 height 346
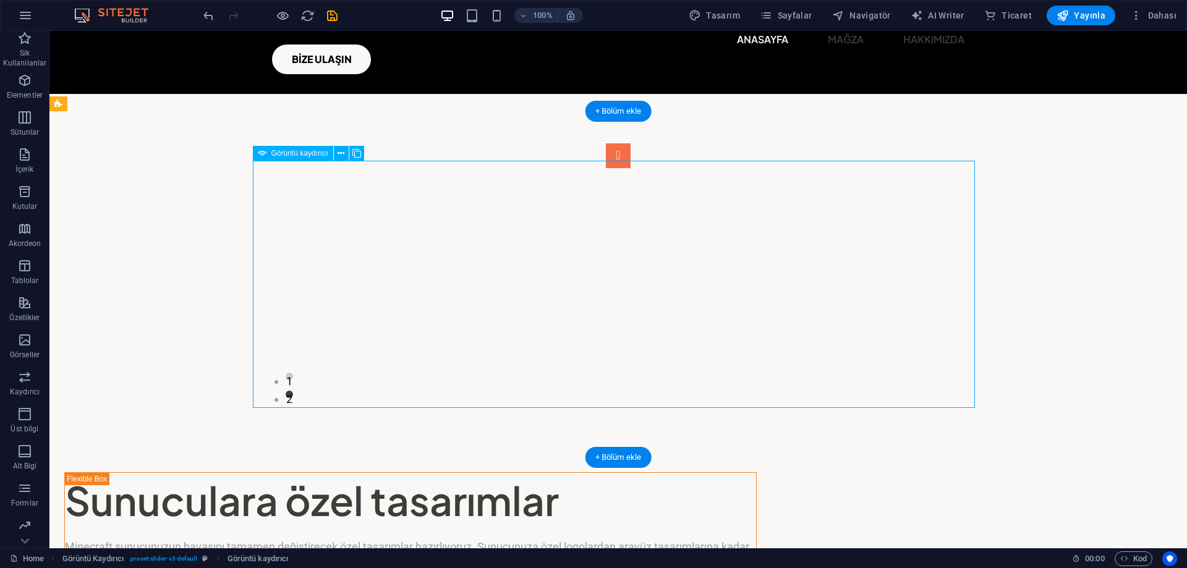
scroll to position [0, 0]
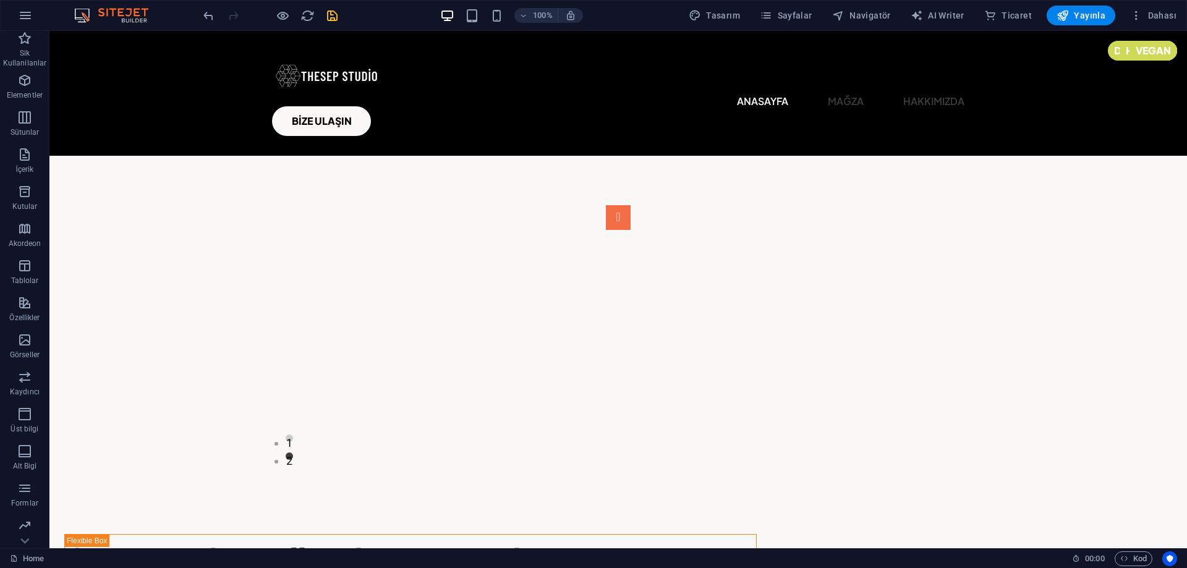
click at [0, 0] on icon "save" at bounding box center [0, 0] width 0 height 0
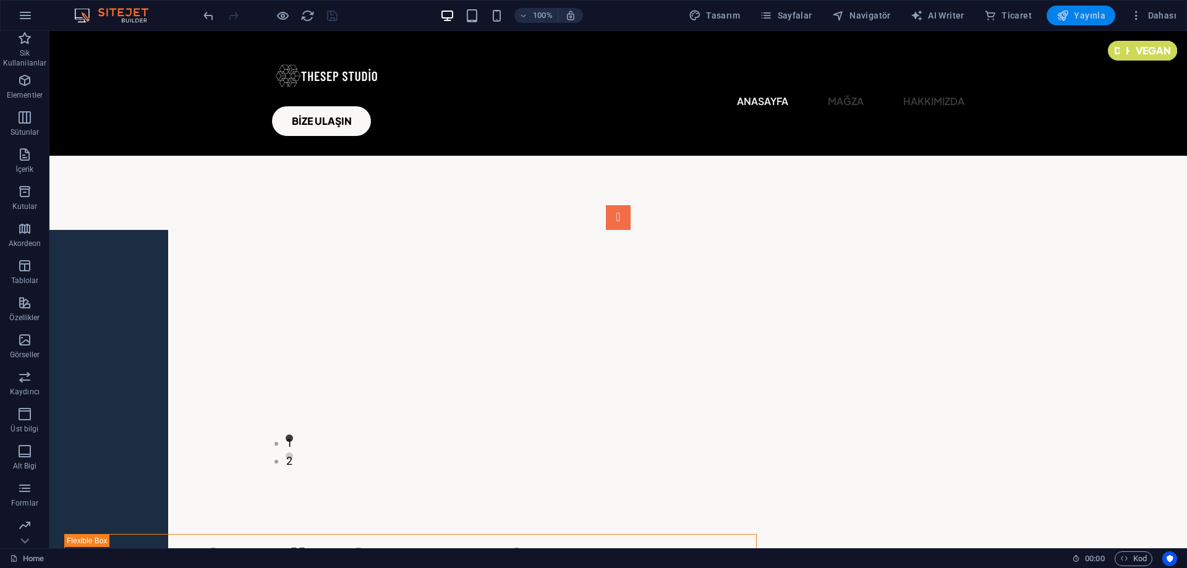
click at [1086, 14] on span "Yayınla" at bounding box center [1081, 15] width 49 height 12
click at [23, 16] on icon "button" at bounding box center [25, 15] width 15 height 15
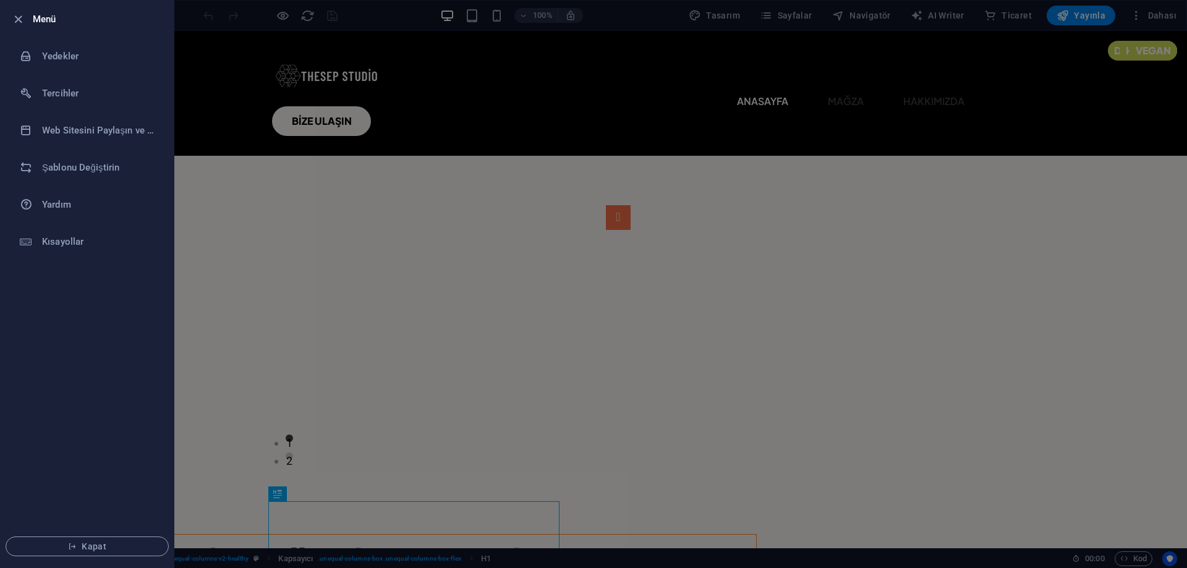
click at [25, 22] on div at bounding box center [22, 19] width 22 height 15
click at [23, 17] on icon "button" at bounding box center [18, 19] width 14 height 14
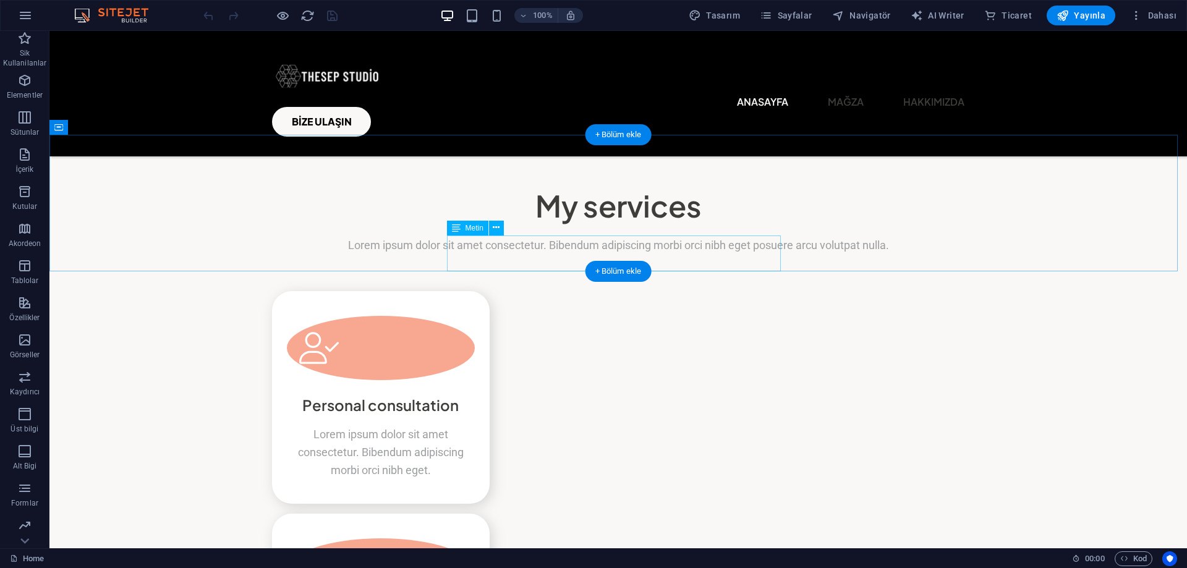
scroll to position [2968, 0]
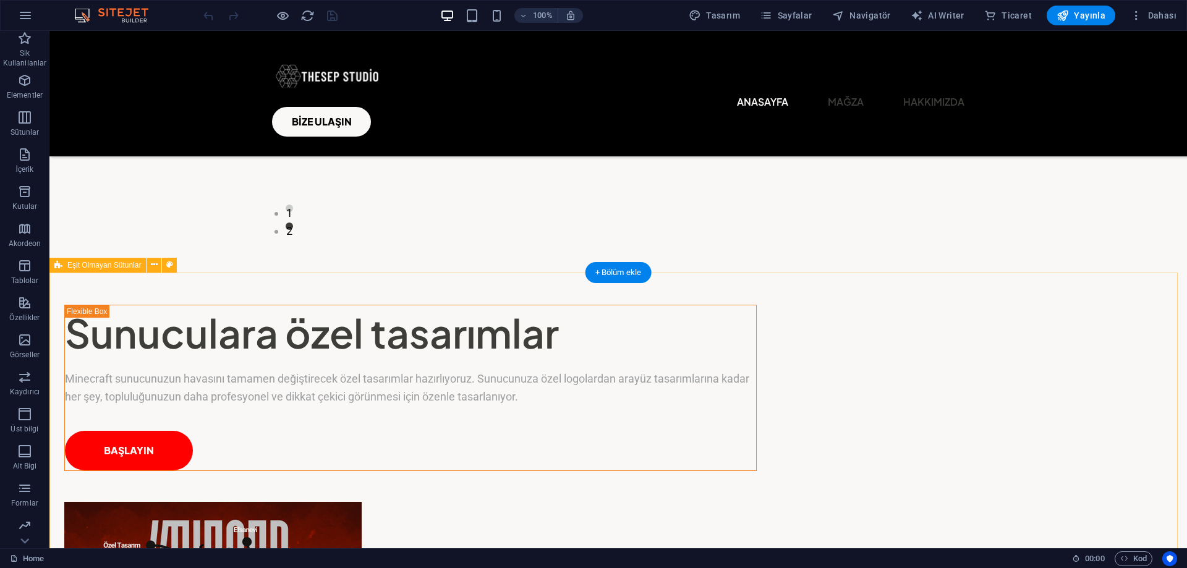
scroll to position [0, 0]
